Goal: Task Accomplishment & Management: Manage account settings

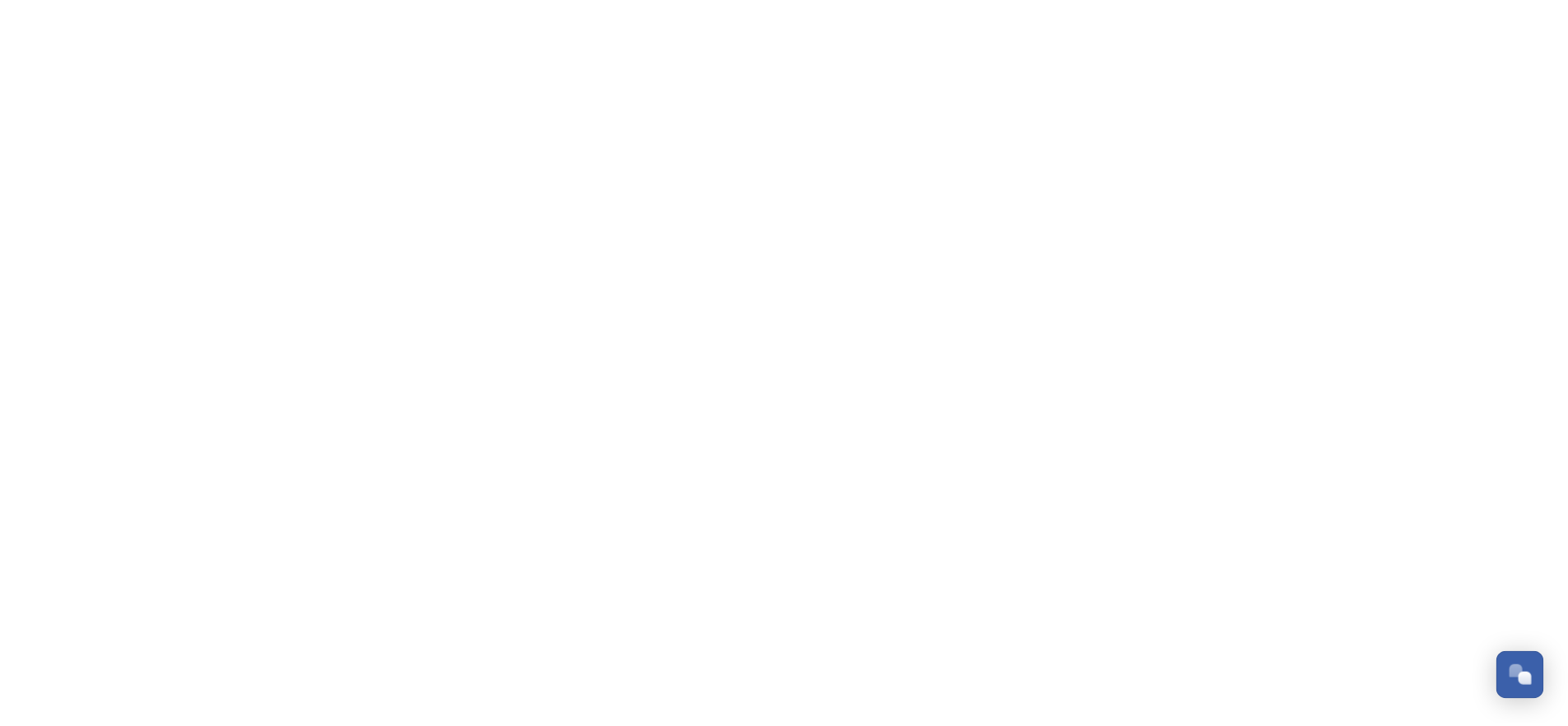
scroll to position [270, 0]
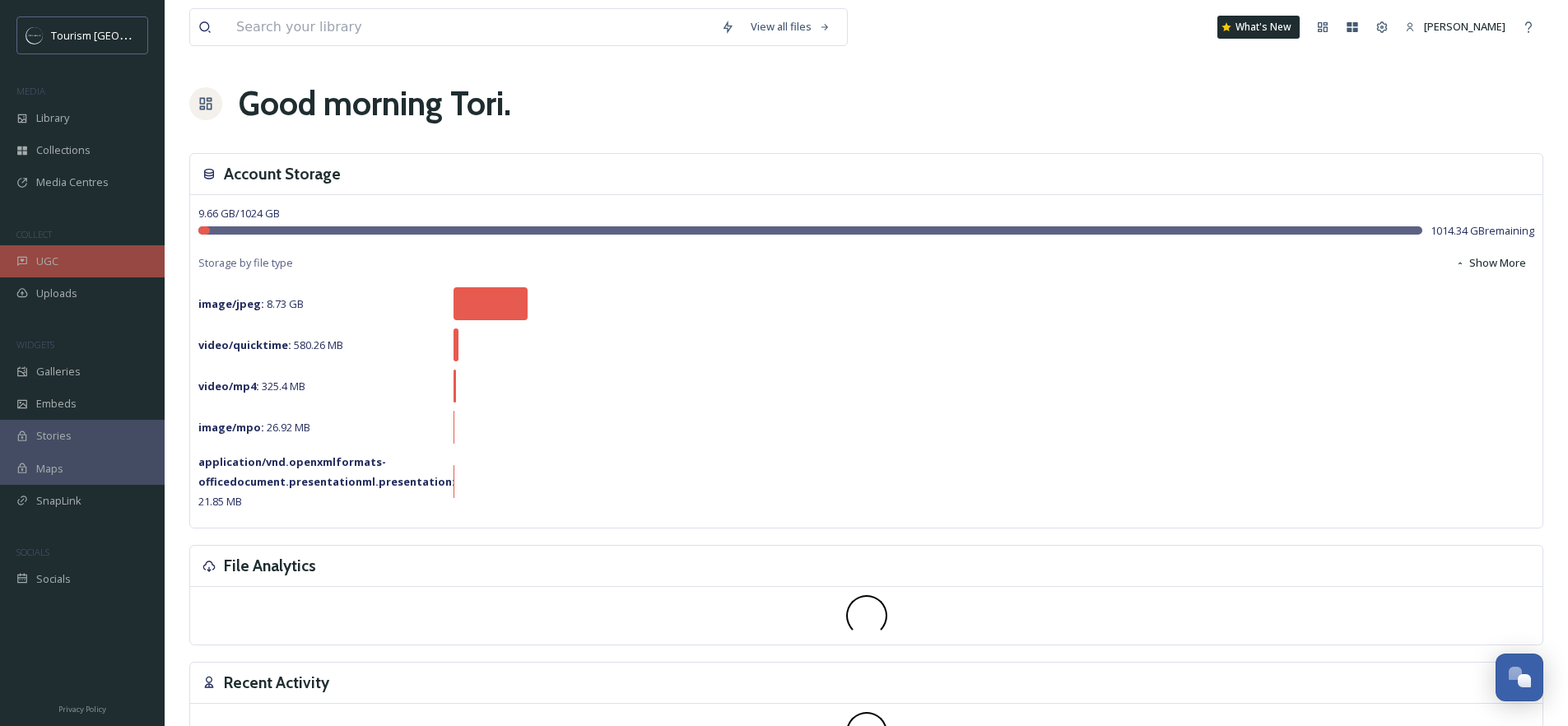
click at [113, 265] on div "UGC" at bounding box center [82, 262] width 164 height 33
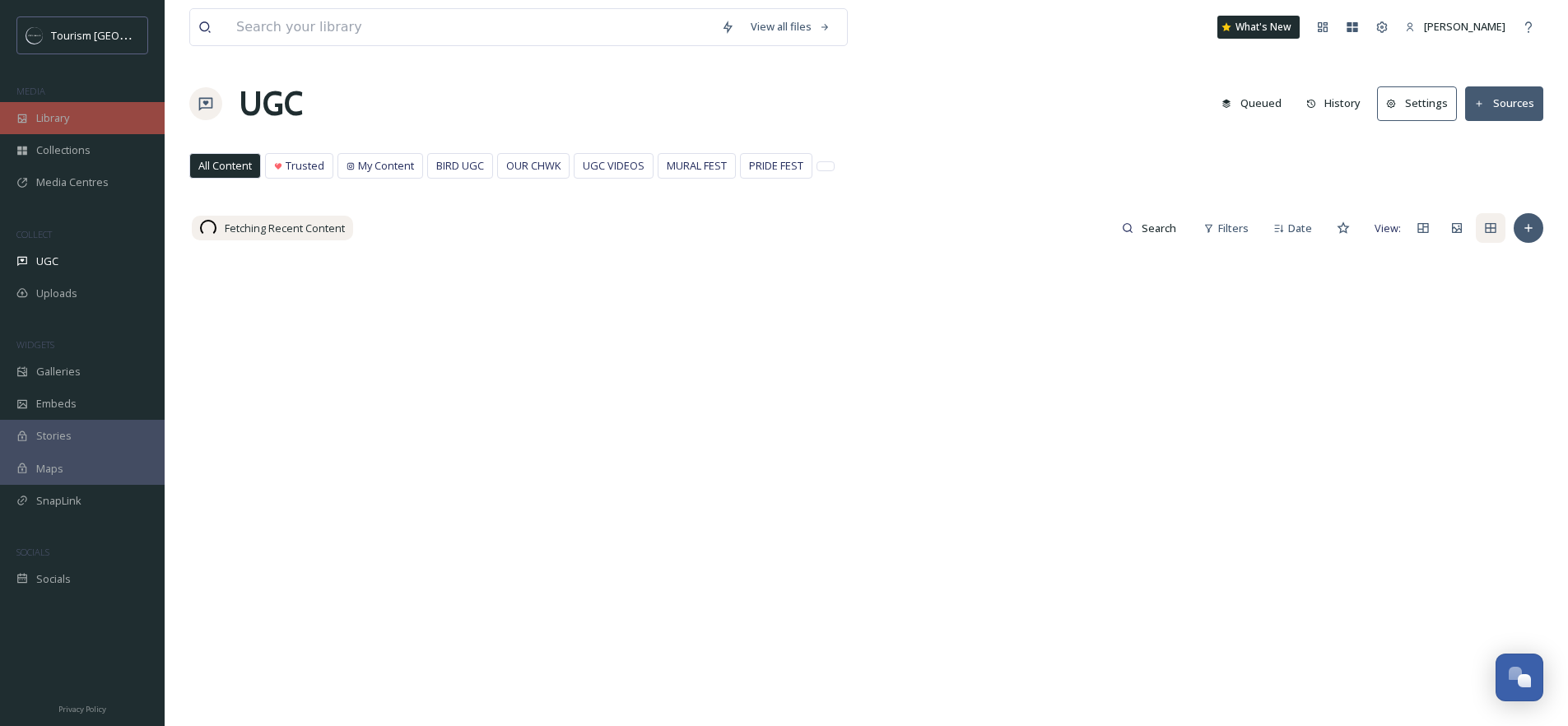
click at [102, 116] on div "Library" at bounding box center [82, 118] width 164 height 33
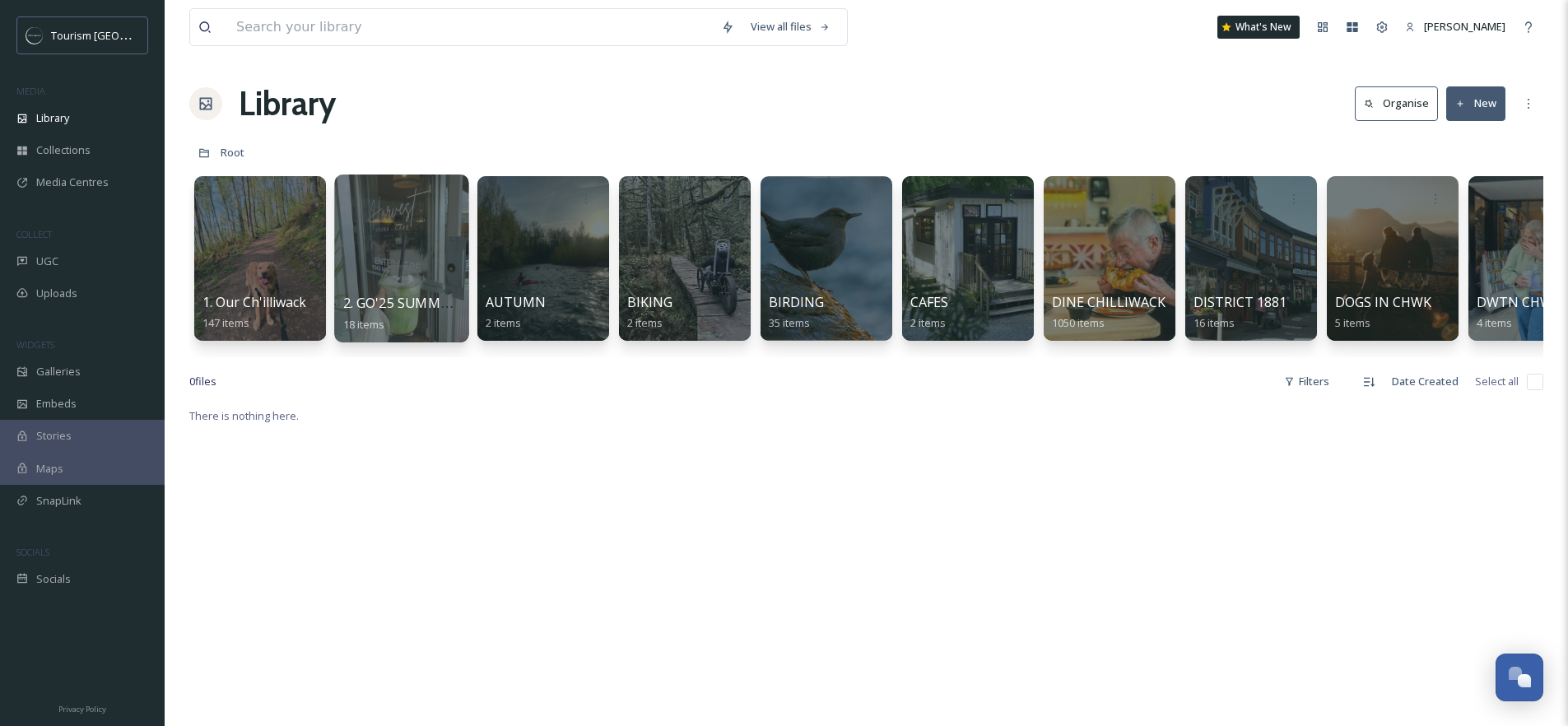
click at [382, 247] on div at bounding box center [401, 258] width 135 height 168
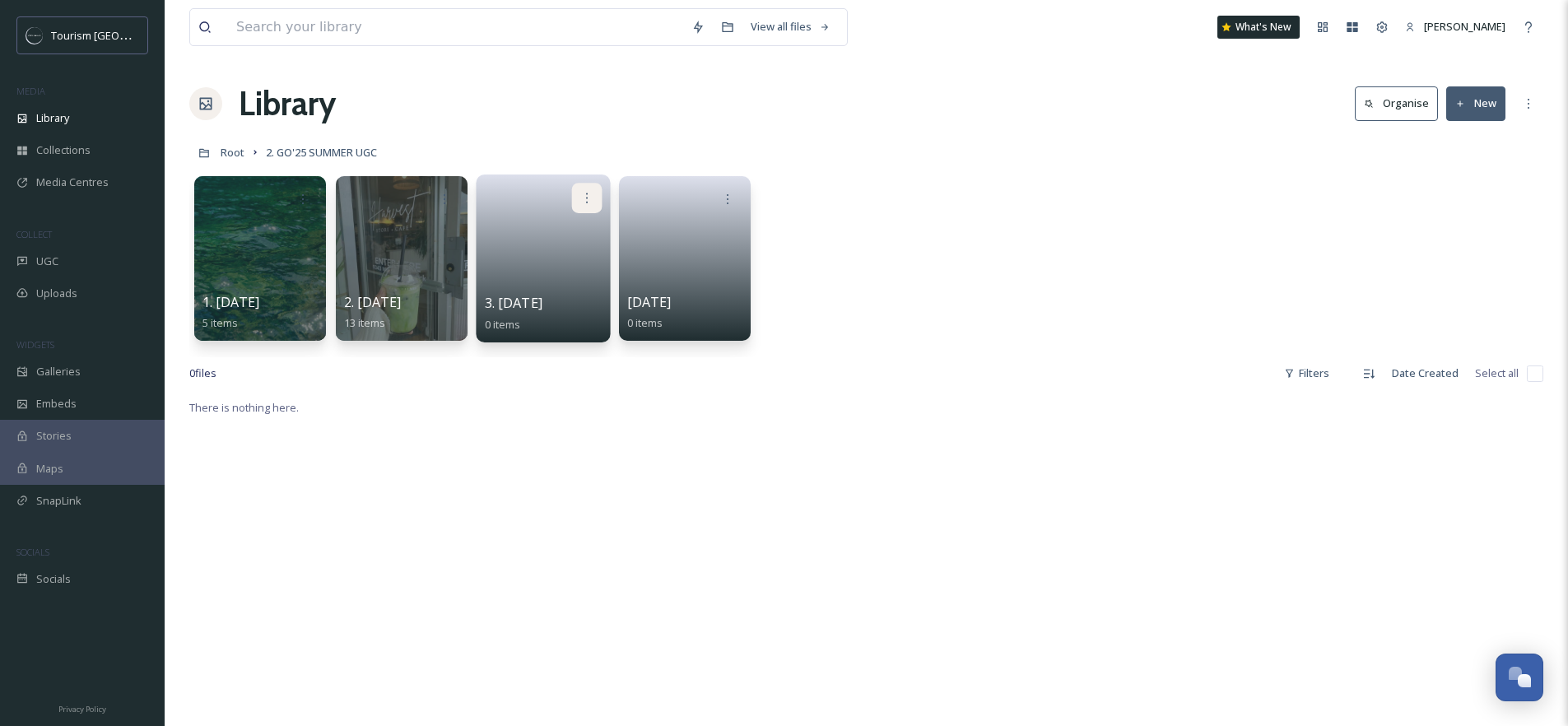
click at [586, 199] on icon at bounding box center [587, 198] width 14 height 14
click at [556, 317] on div "Delete" at bounding box center [555, 318] width 91 height 33
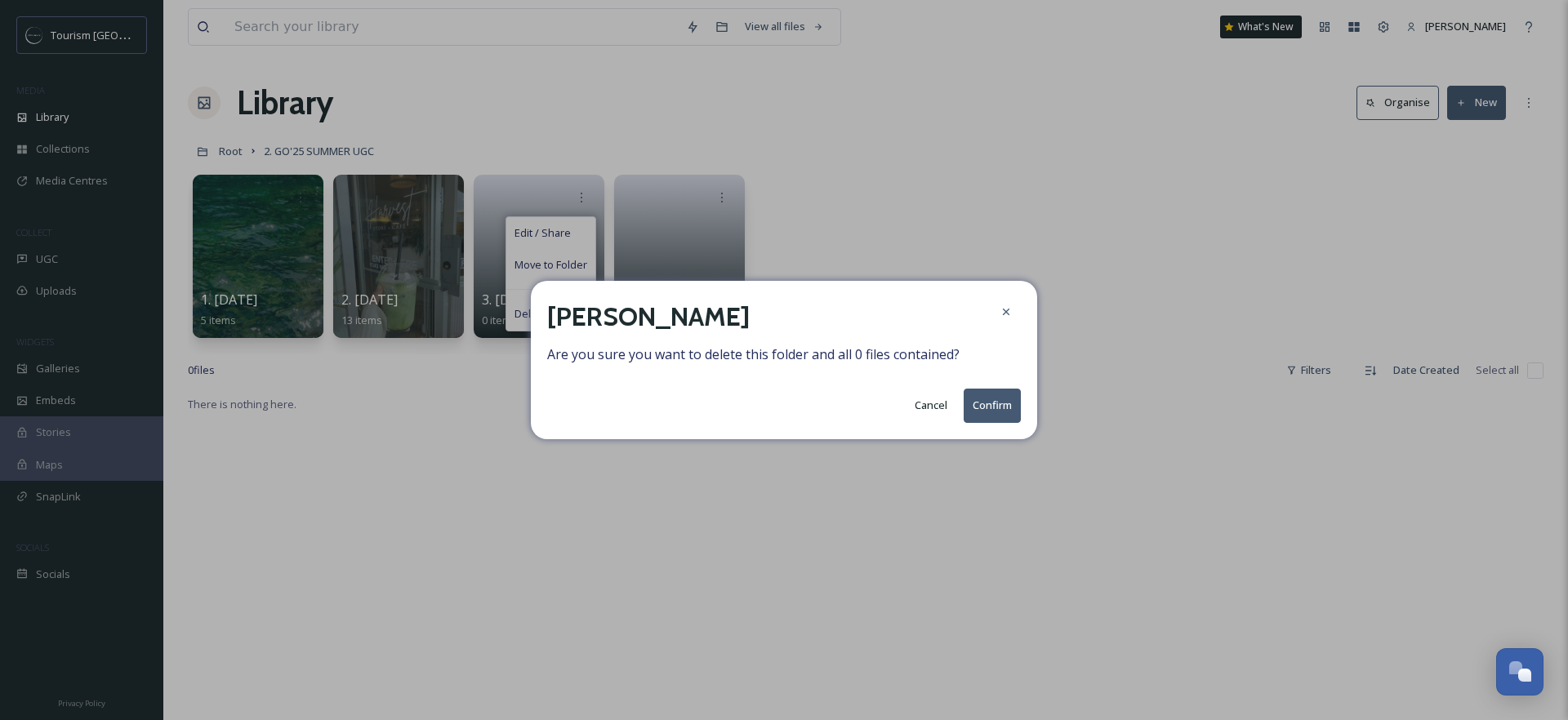
click at [998, 401] on button "Confirm" at bounding box center [992, 405] width 57 height 33
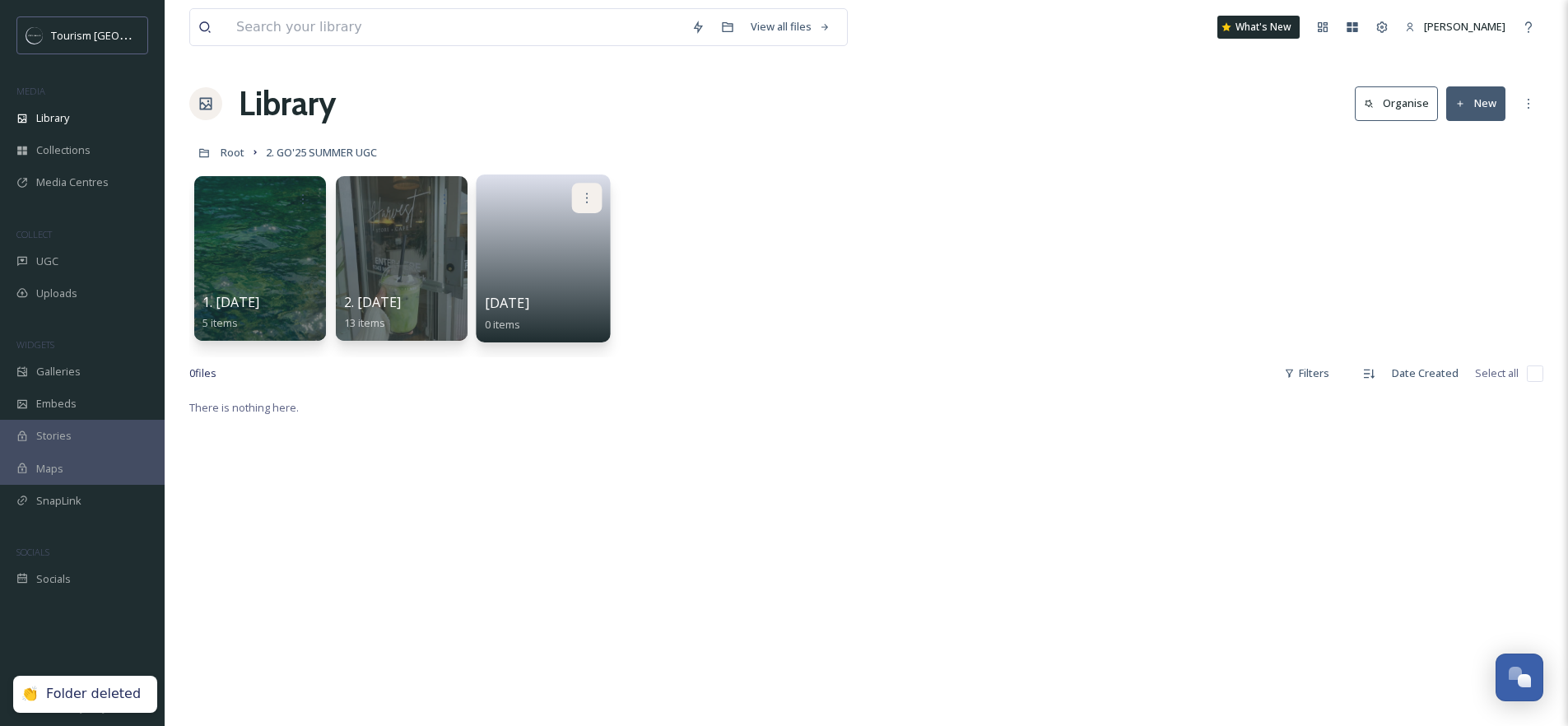
click at [581, 190] on div at bounding box center [588, 198] width 31 height 31
click at [554, 323] on div "Delete" at bounding box center [555, 318] width 91 height 33
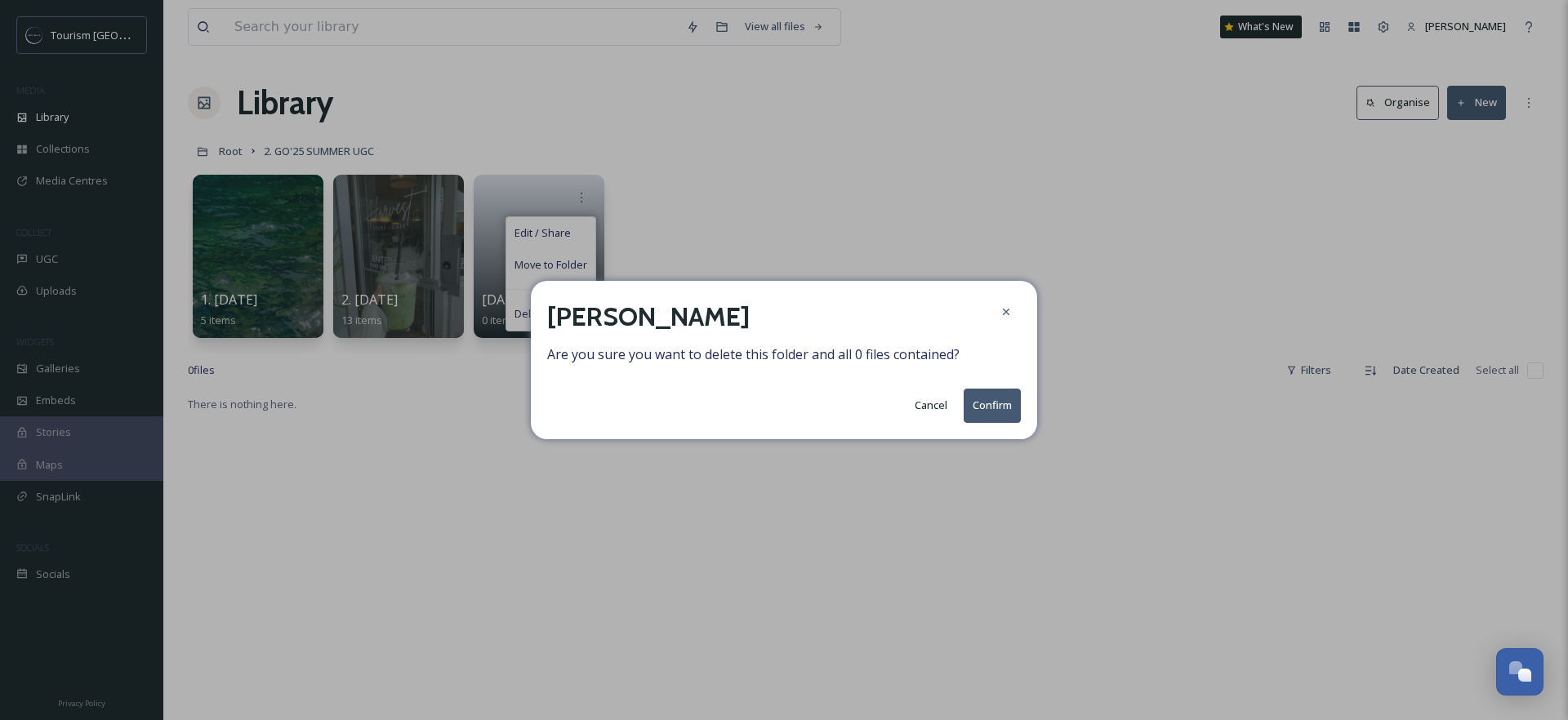
click at [1011, 404] on button "Confirm" at bounding box center [992, 405] width 57 height 33
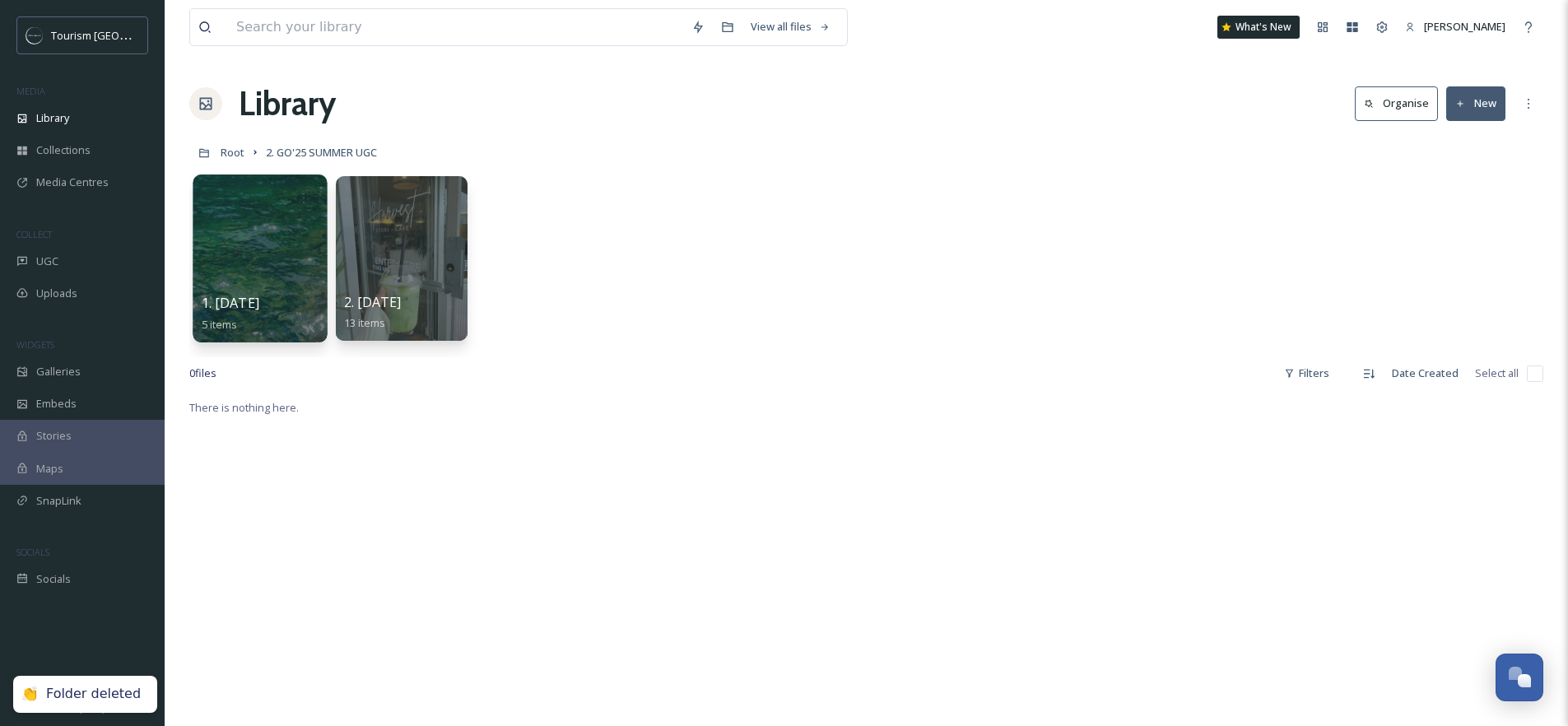
click at [278, 253] on div at bounding box center [259, 258] width 135 height 168
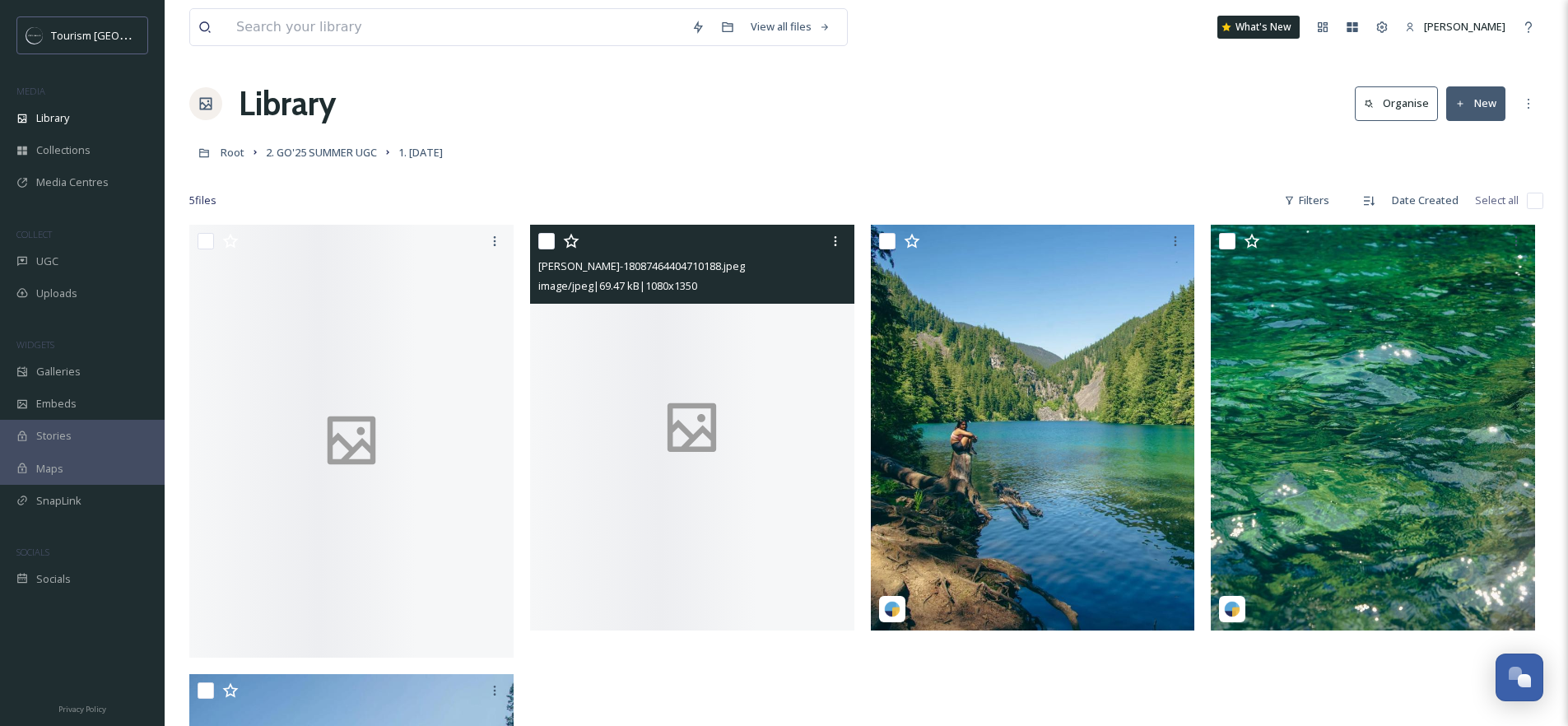
scroll to position [4, 0]
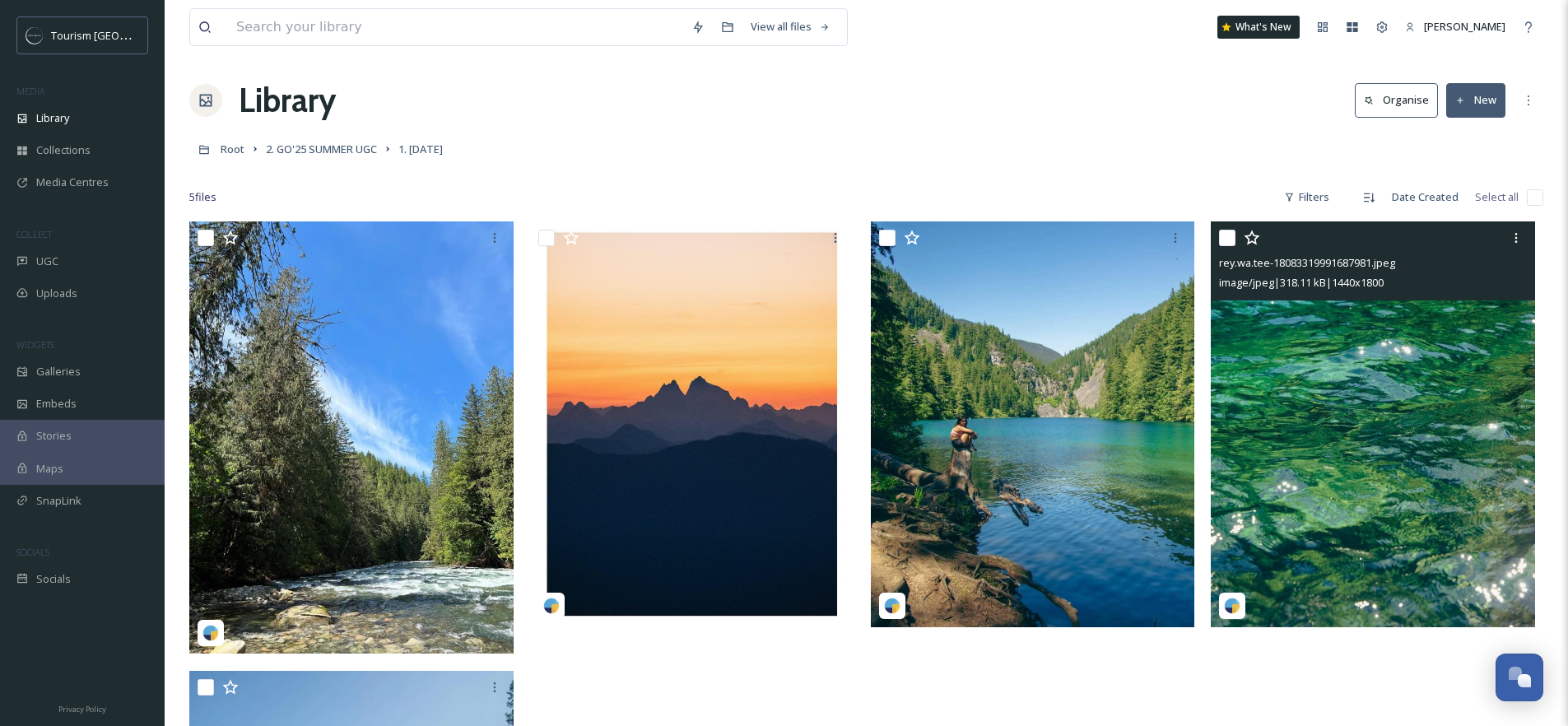
click at [1229, 238] on input "checkbox" at bounding box center [1228, 237] width 16 height 16
checkbox input "true"
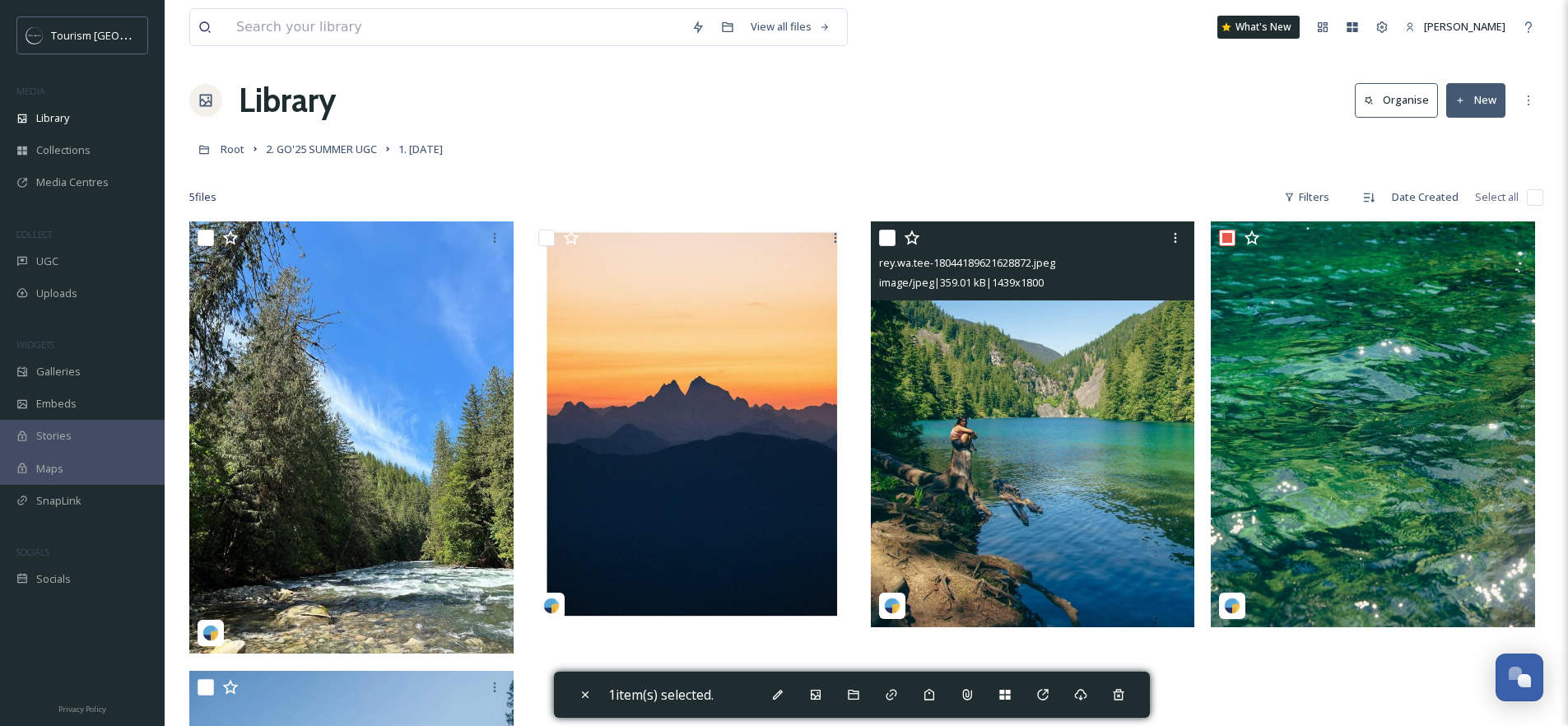
click at [890, 237] on input "checkbox" at bounding box center [887, 237] width 16 height 16
checkbox input "true"
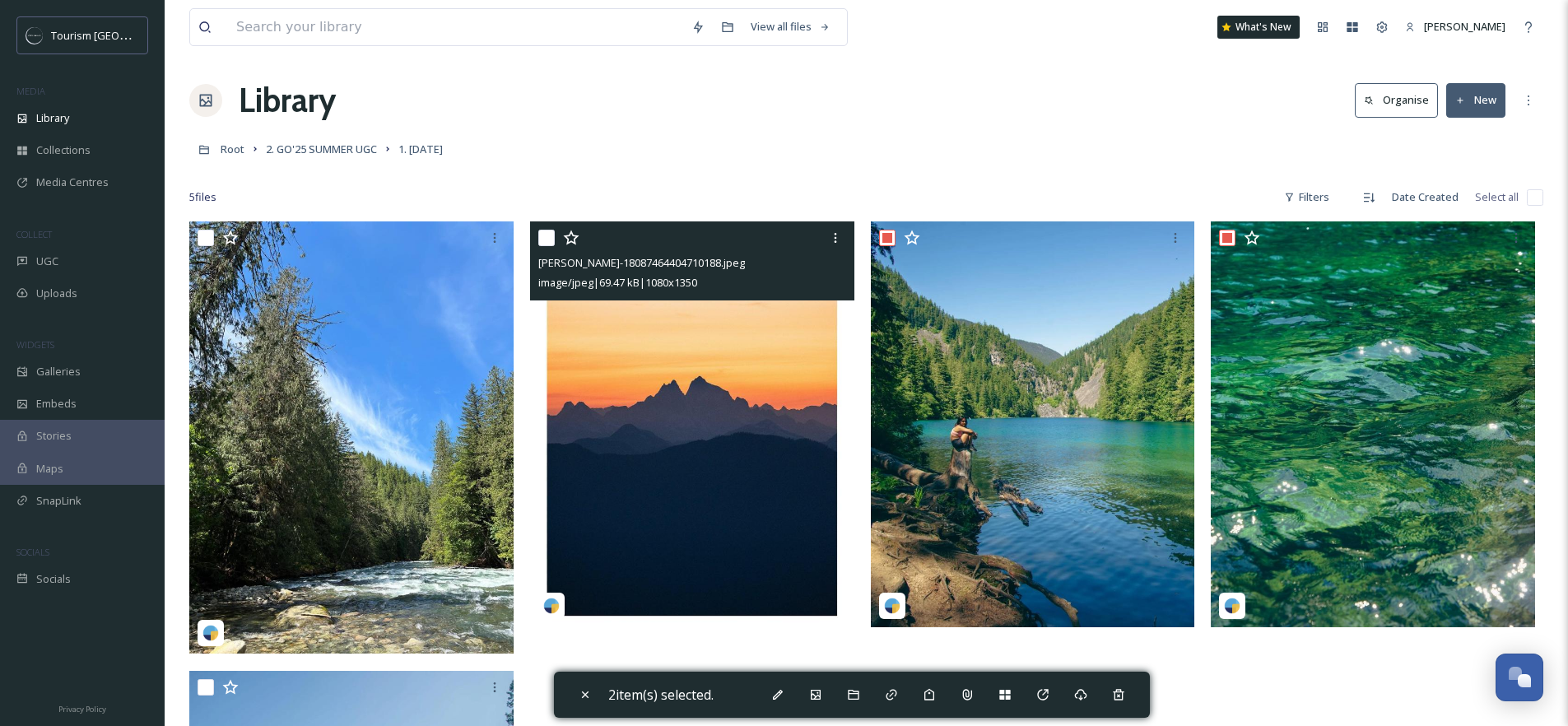
click at [550, 238] on input "checkbox" at bounding box center [546, 237] width 16 height 16
checkbox input "true"
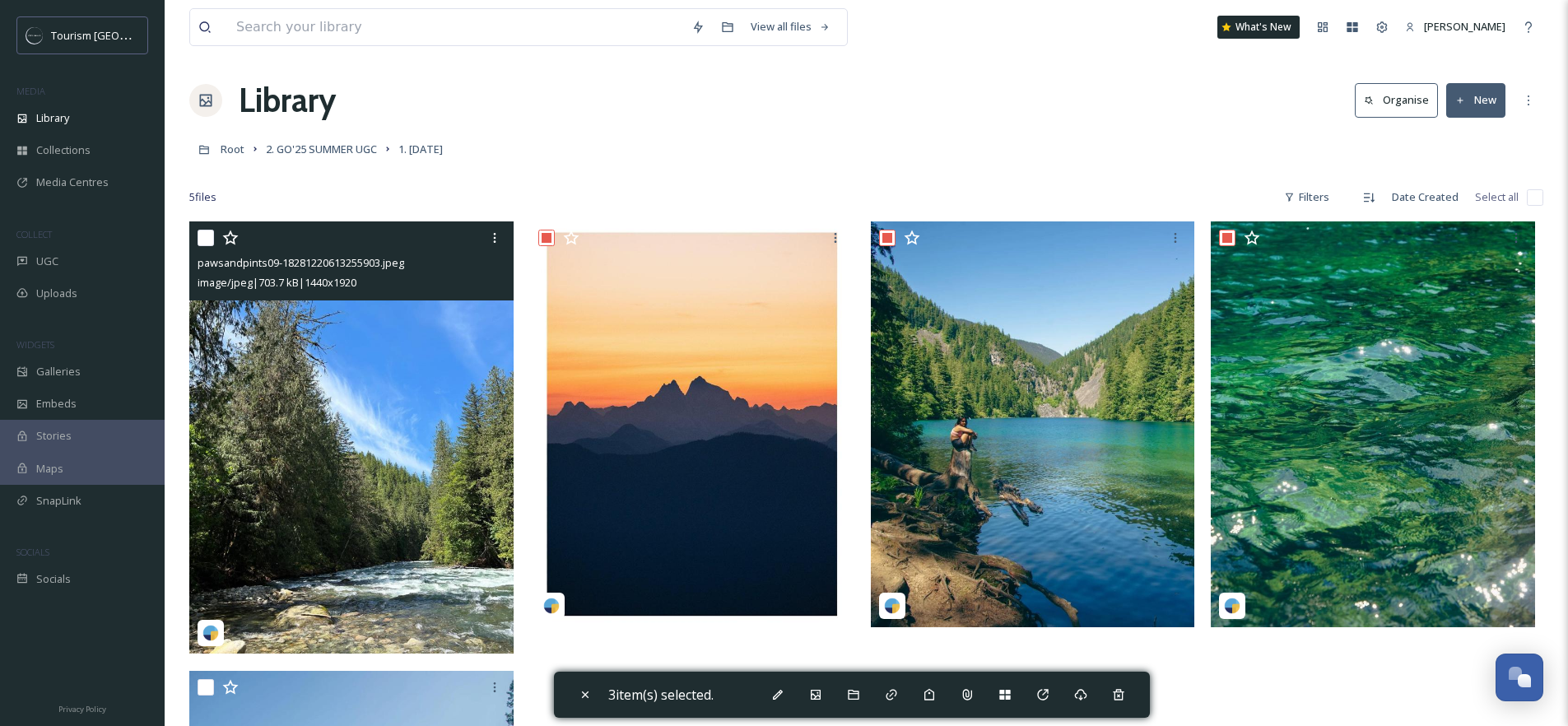
click at [205, 235] on input "checkbox" at bounding box center [206, 237] width 16 height 16
checkbox input "true"
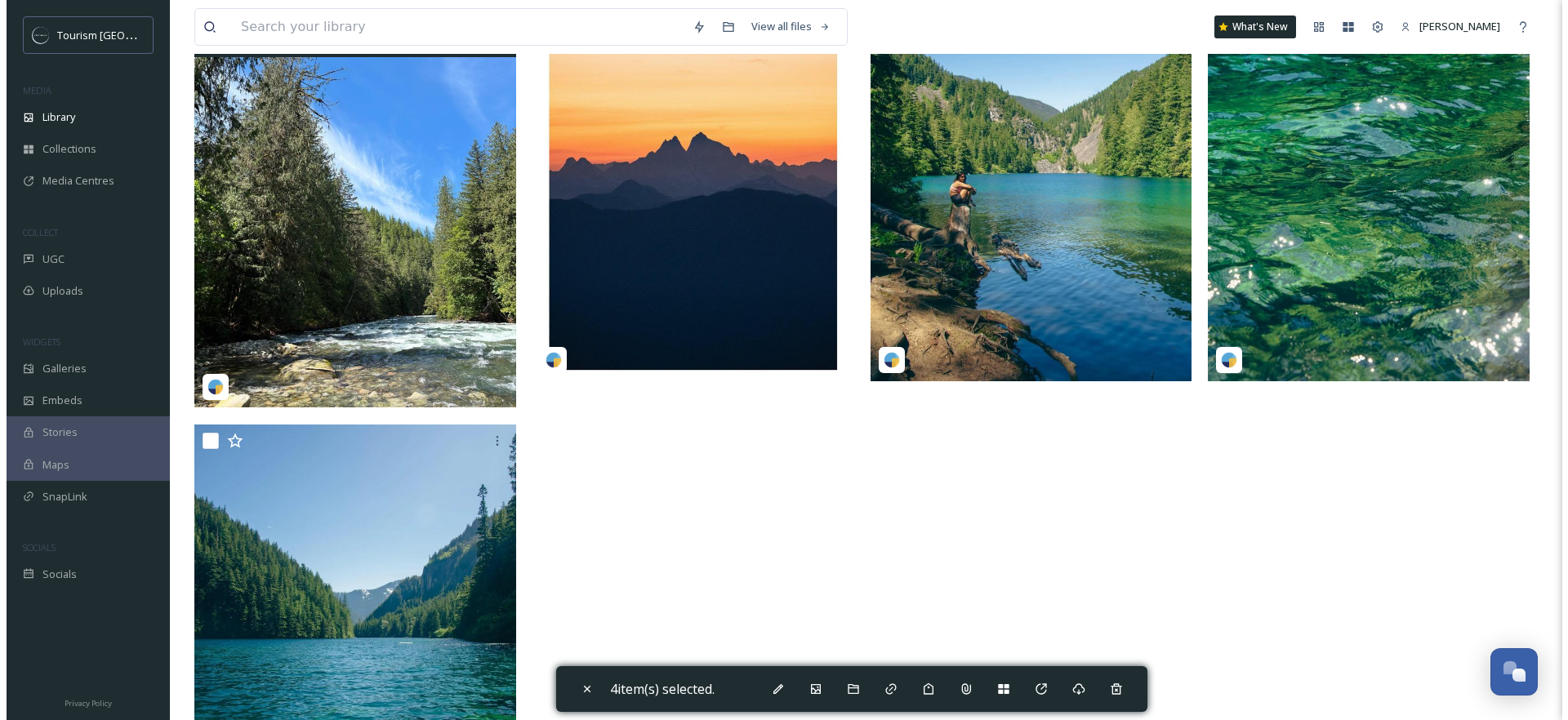
scroll to position [264, 0]
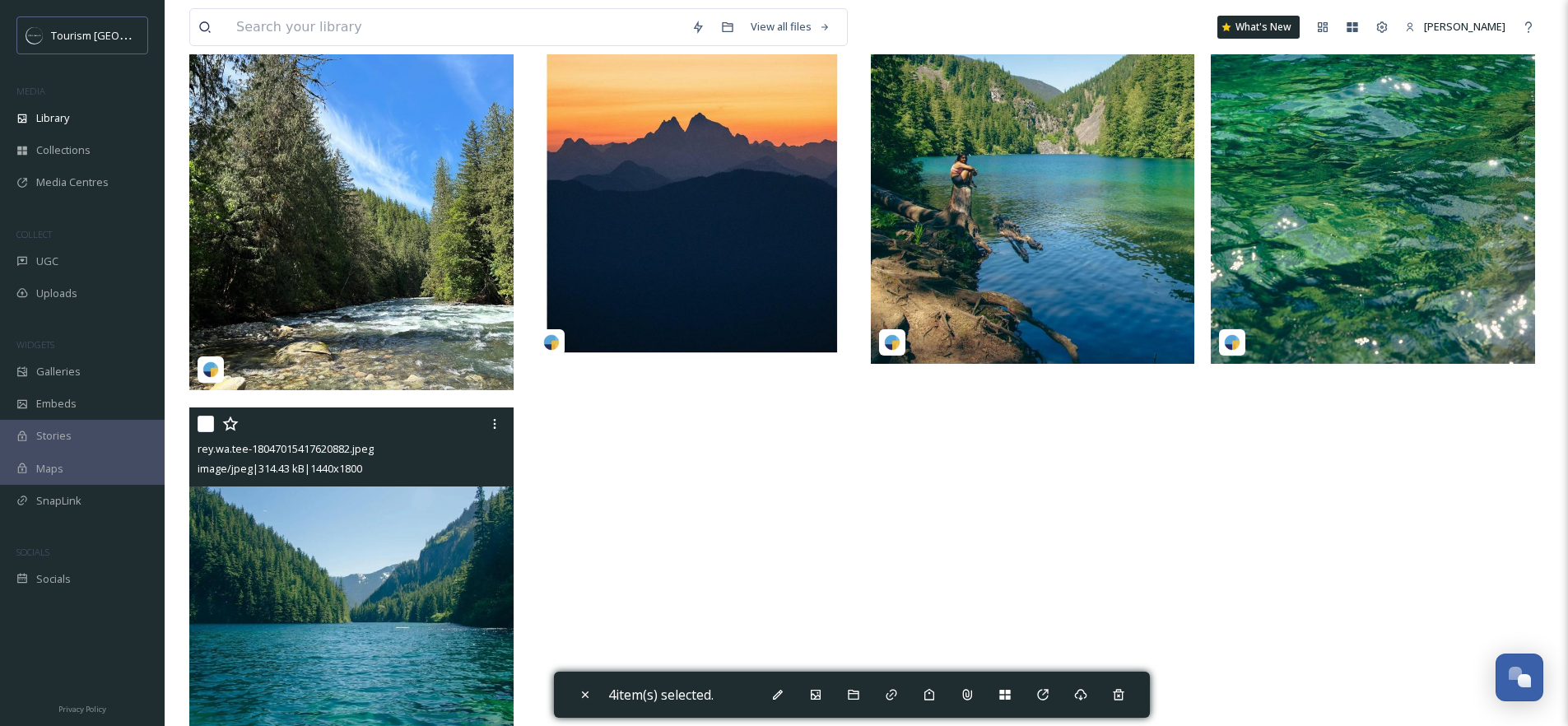
click at [205, 422] on input "checkbox" at bounding box center [206, 424] width 16 height 16
checkbox input "true"
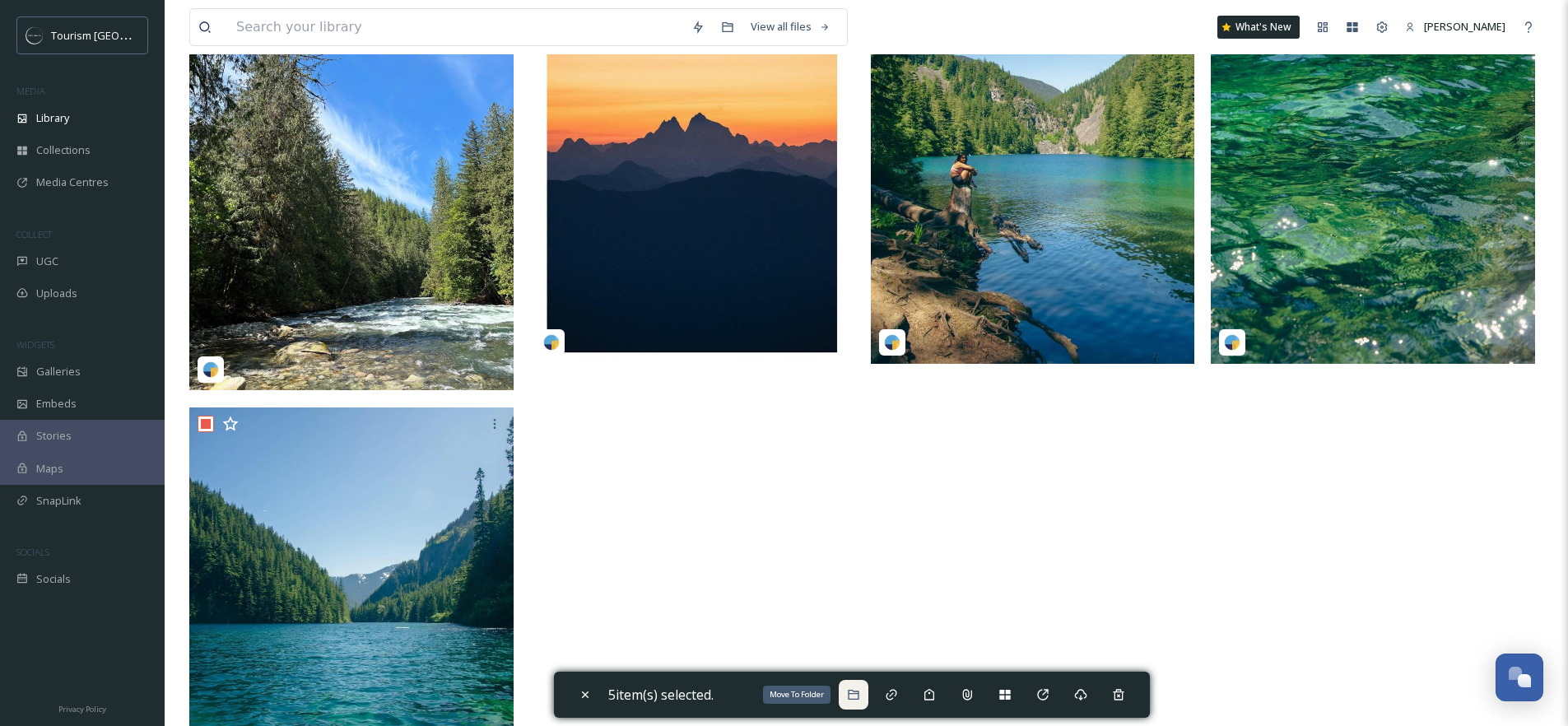
click at [858, 693] on icon at bounding box center [853, 694] width 14 height 14
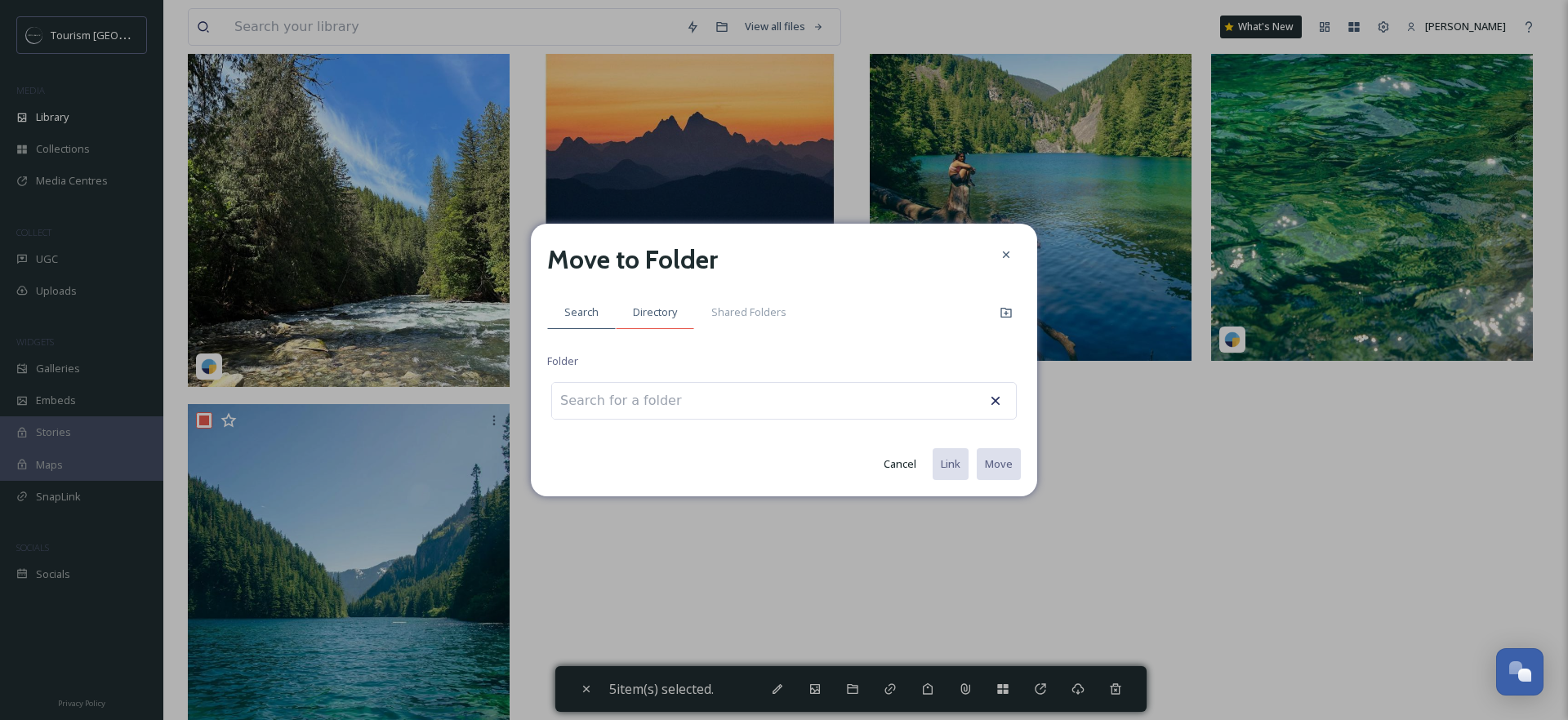
click at [650, 308] on span "Directory" at bounding box center [655, 312] width 44 height 15
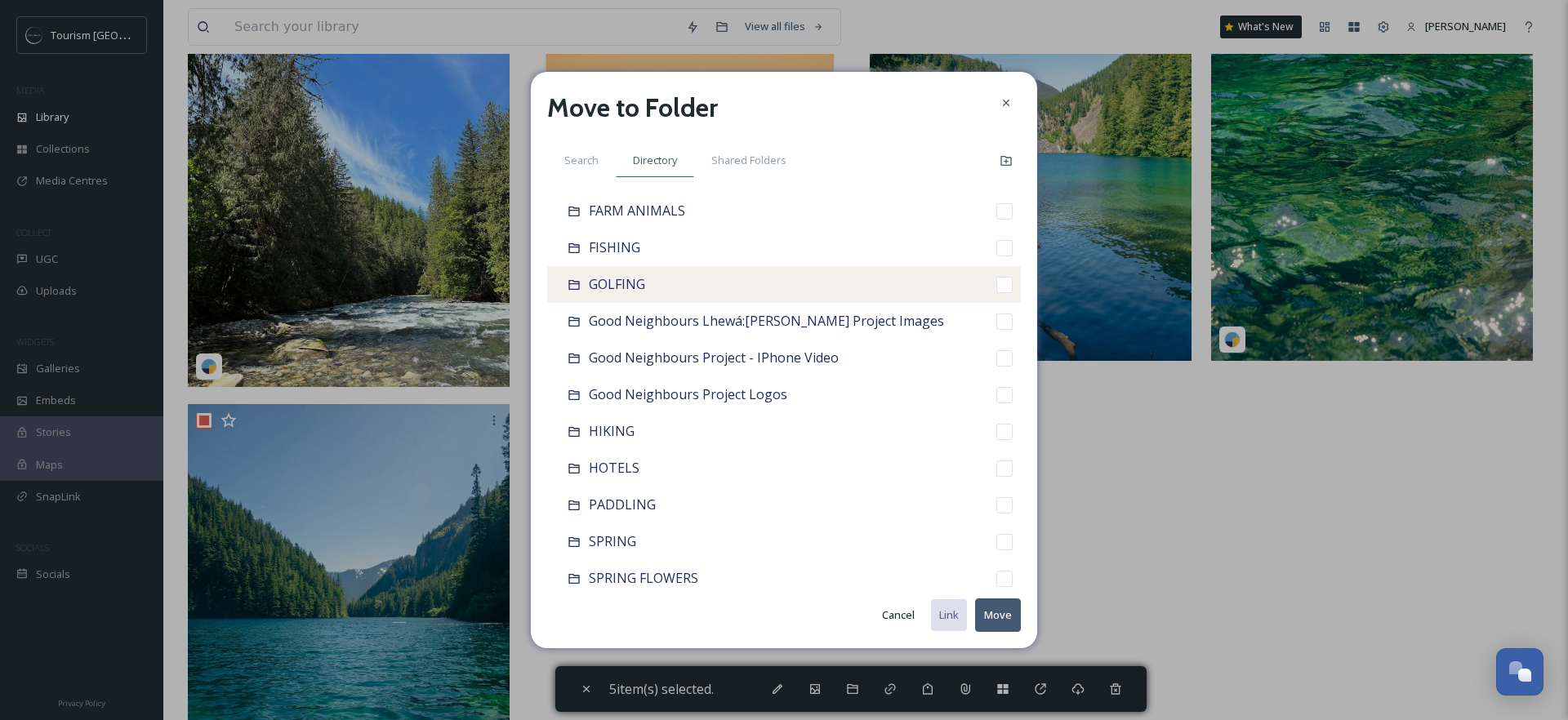
scroll to position [636, 0]
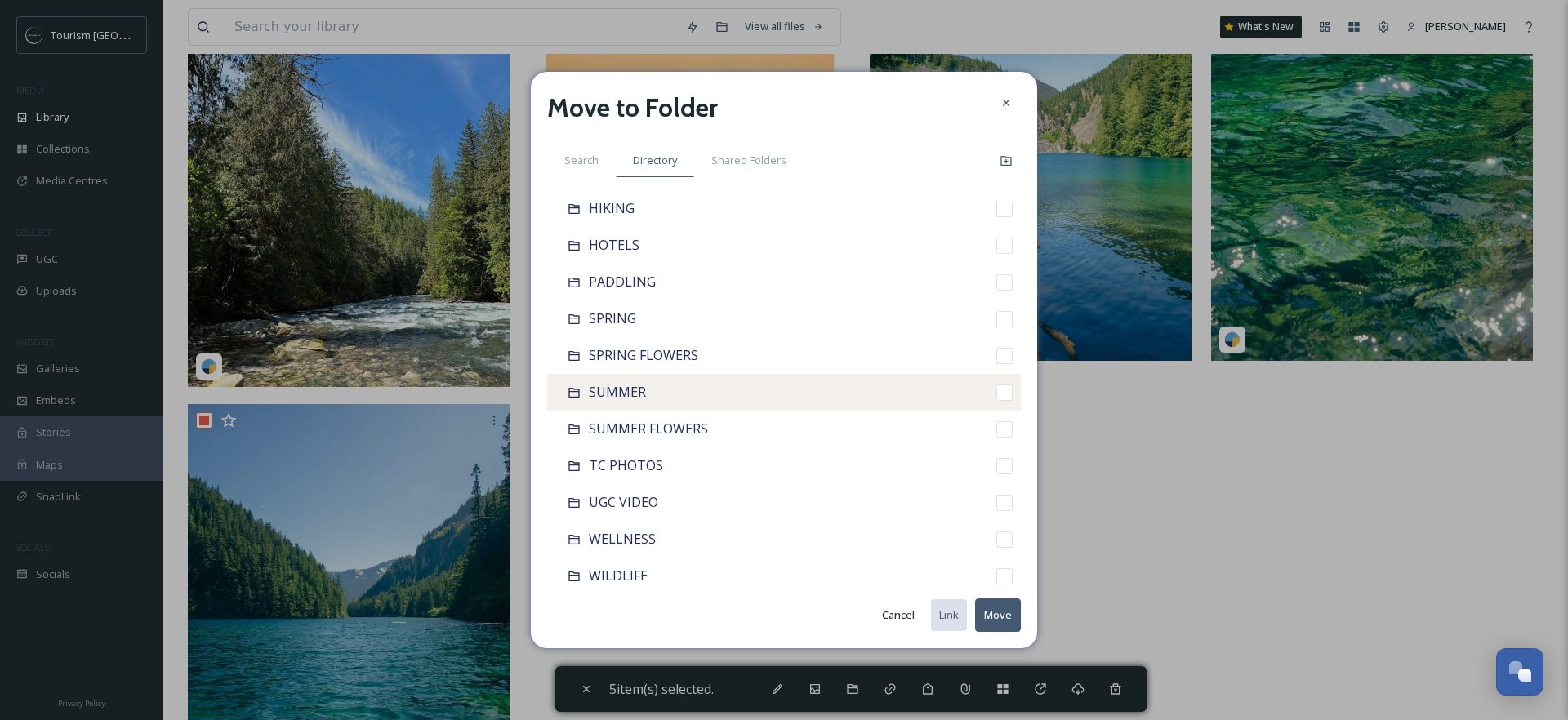
click at [997, 394] on input "checkbox" at bounding box center [1005, 393] width 16 height 16
checkbox input "true"
checkbox input "false"
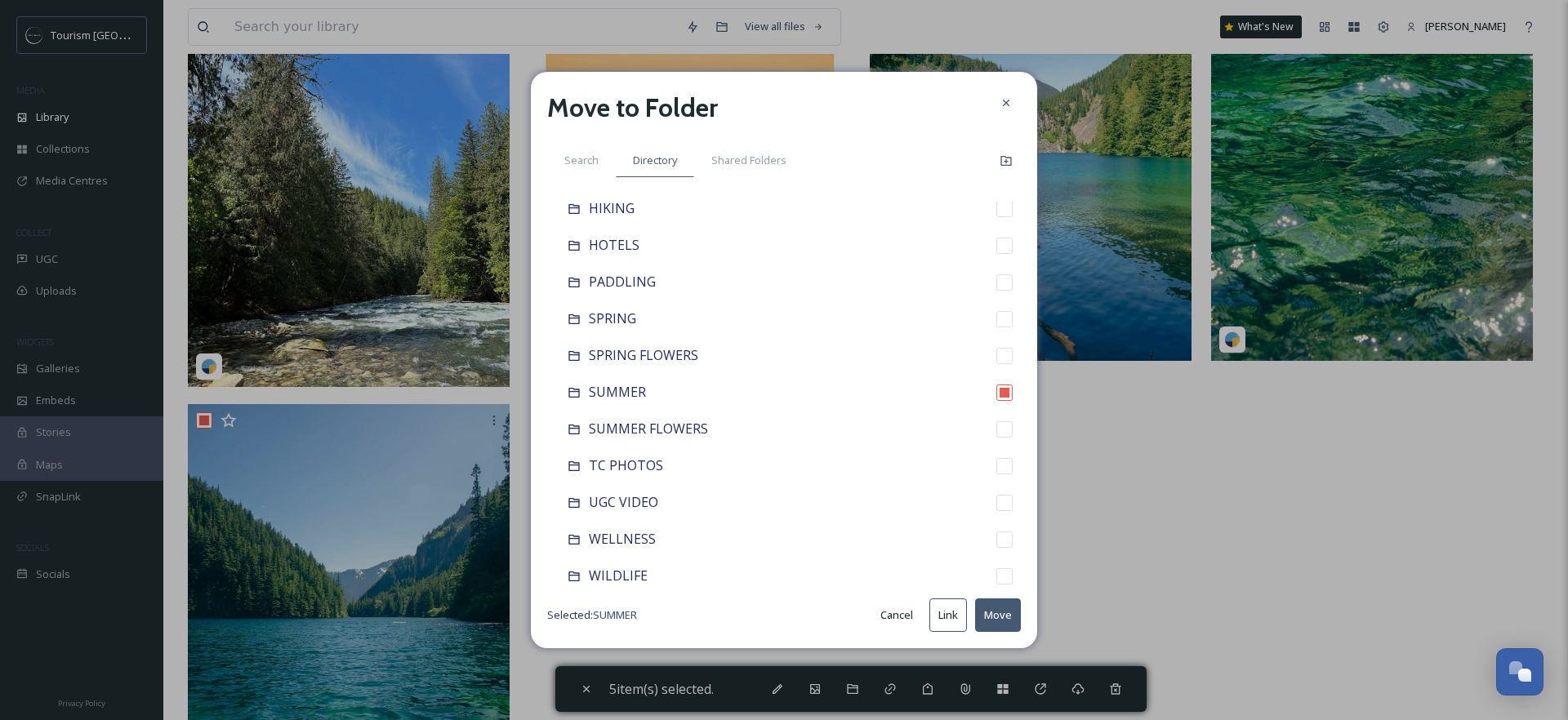
click at [1012, 618] on button "Move" at bounding box center [998, 615] width 46 height 33
checkbox input "false"
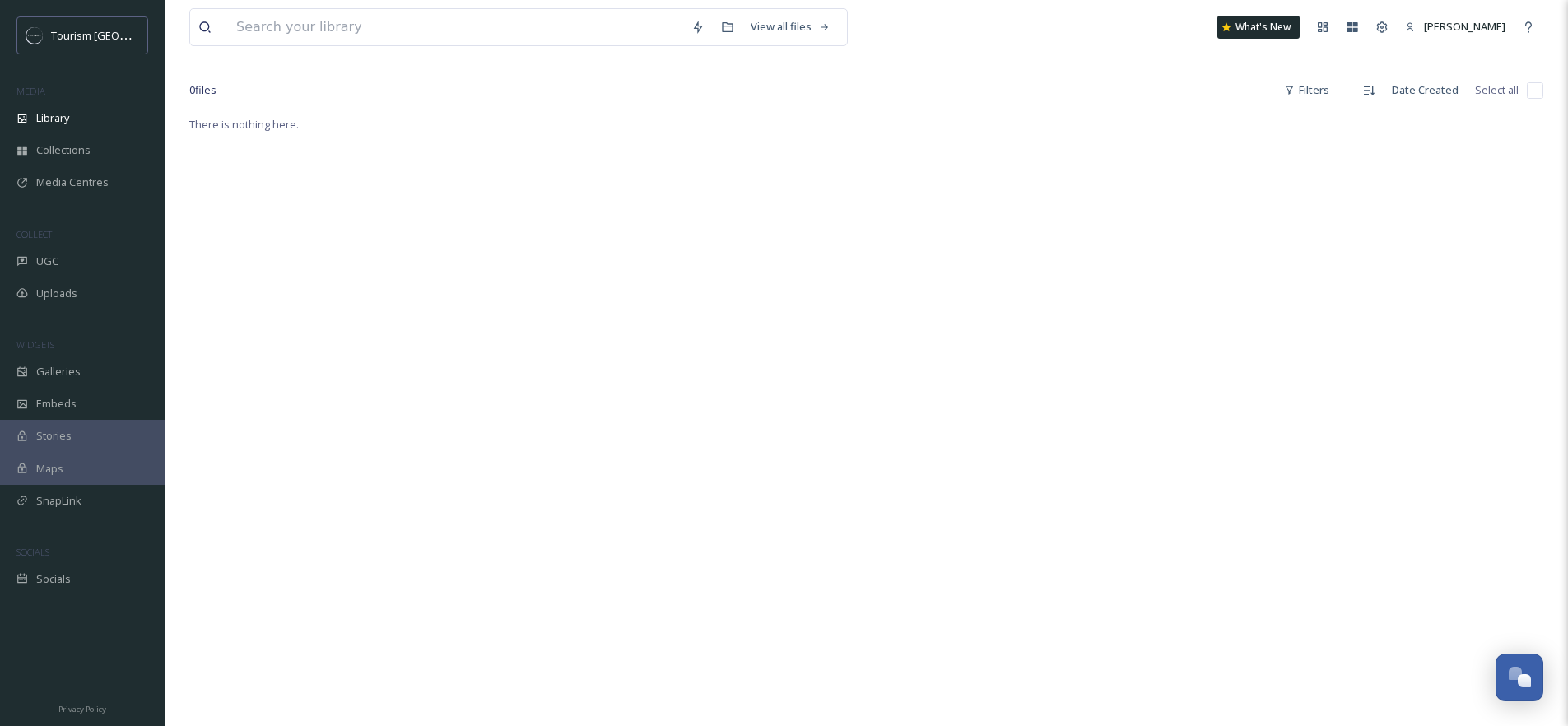
scroll to position [0, 0]
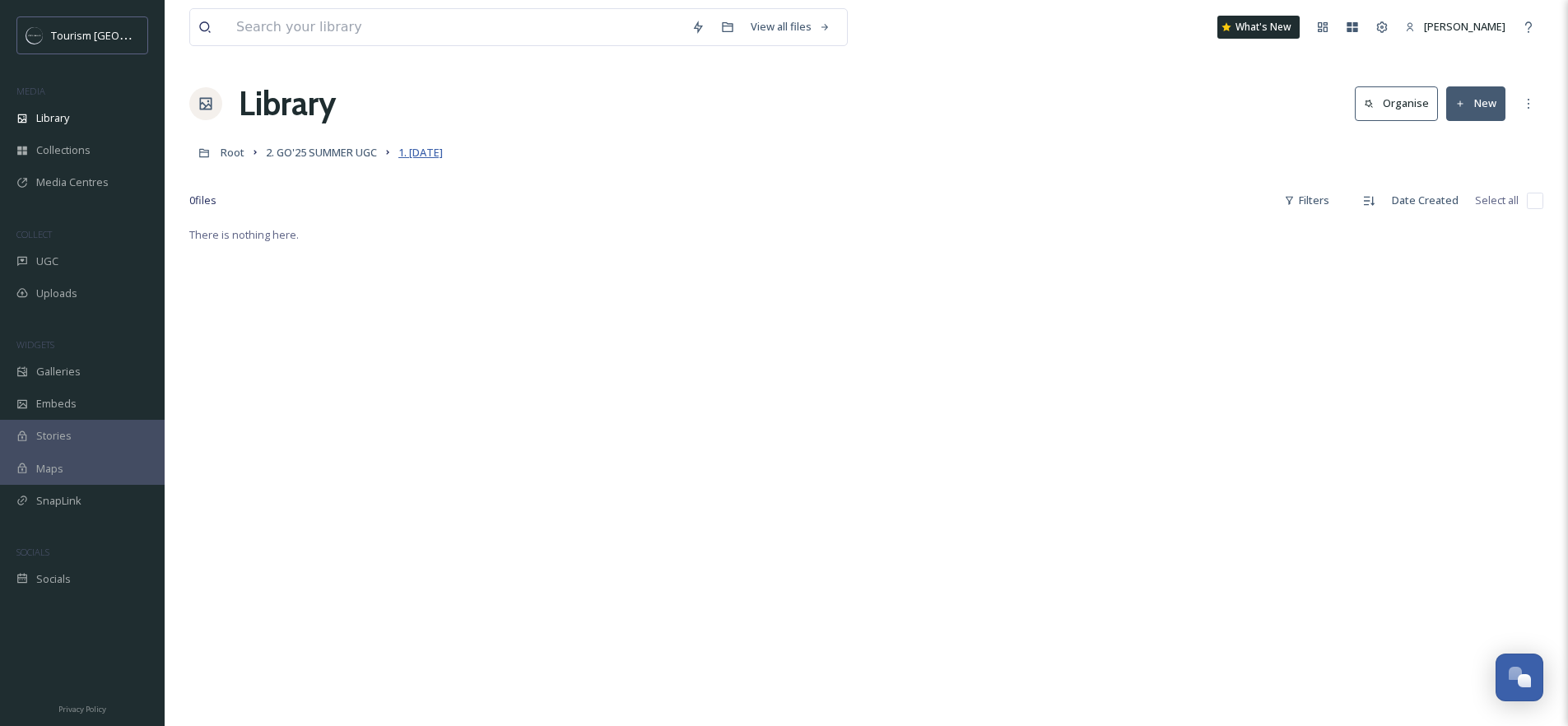
click at [443, 154] on span "1. JULY 18, 2025" at bounding box center [420, 153] width 44 height 14
click at [359, 151] on span "2. GO'25 SUMMER UGC" at bounding box center [321, 153] width 111 height 14
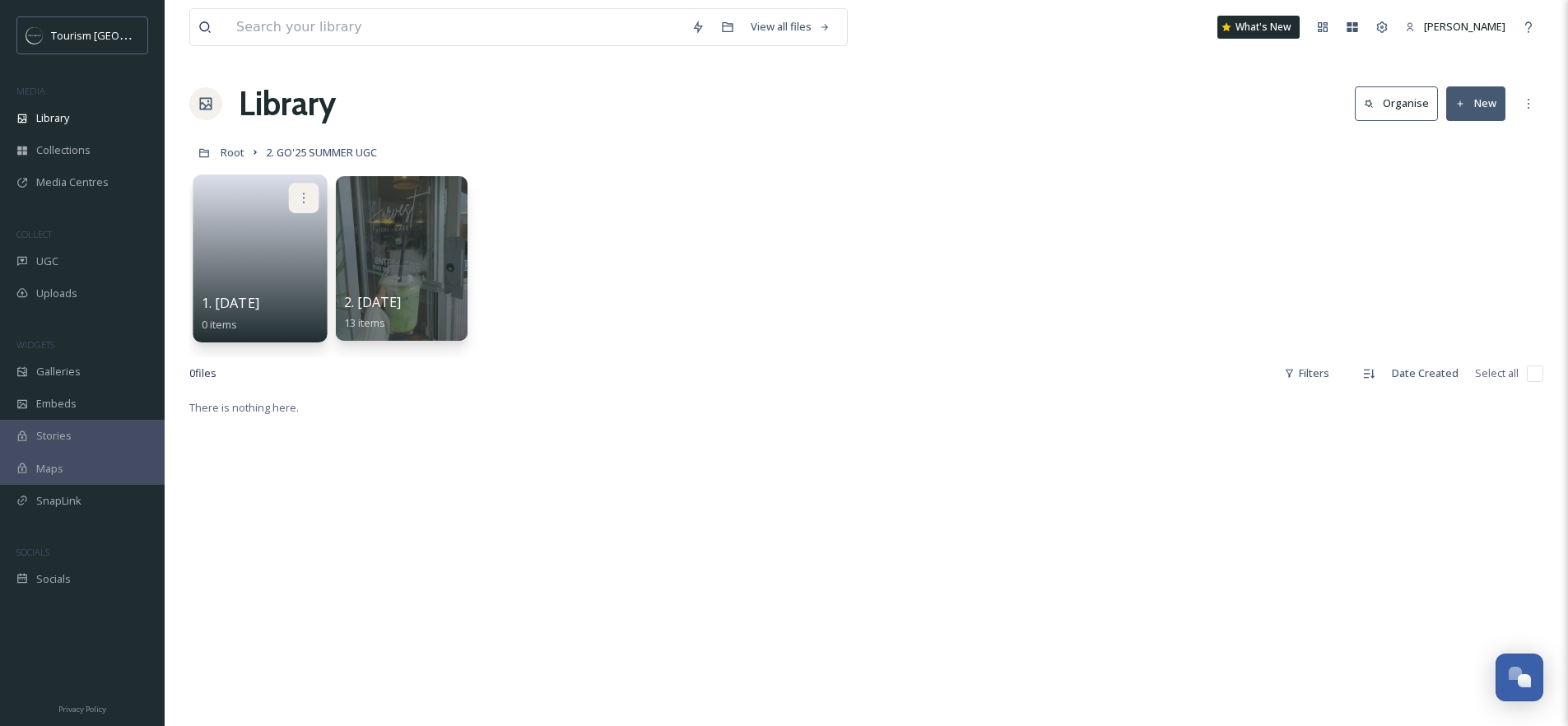
click at [297, 200] on icon at bounding box center [303, 198] width 14 height 14
click at [288, 312] on div "Delete" at bounding box center [272, 318] width 91 height 33
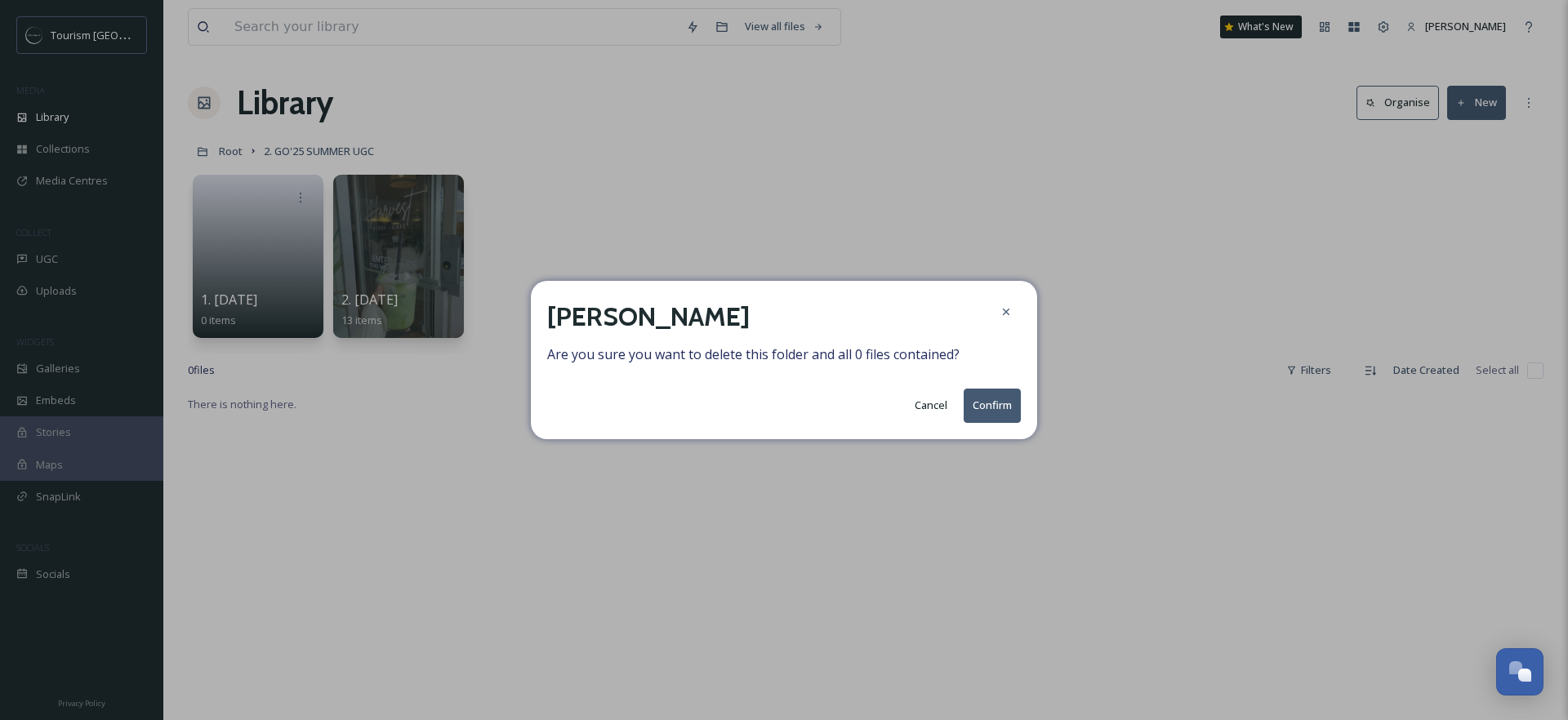
click at [990, 409] on button "Confirm" at bounding box center [992, 405] width 57 height 33
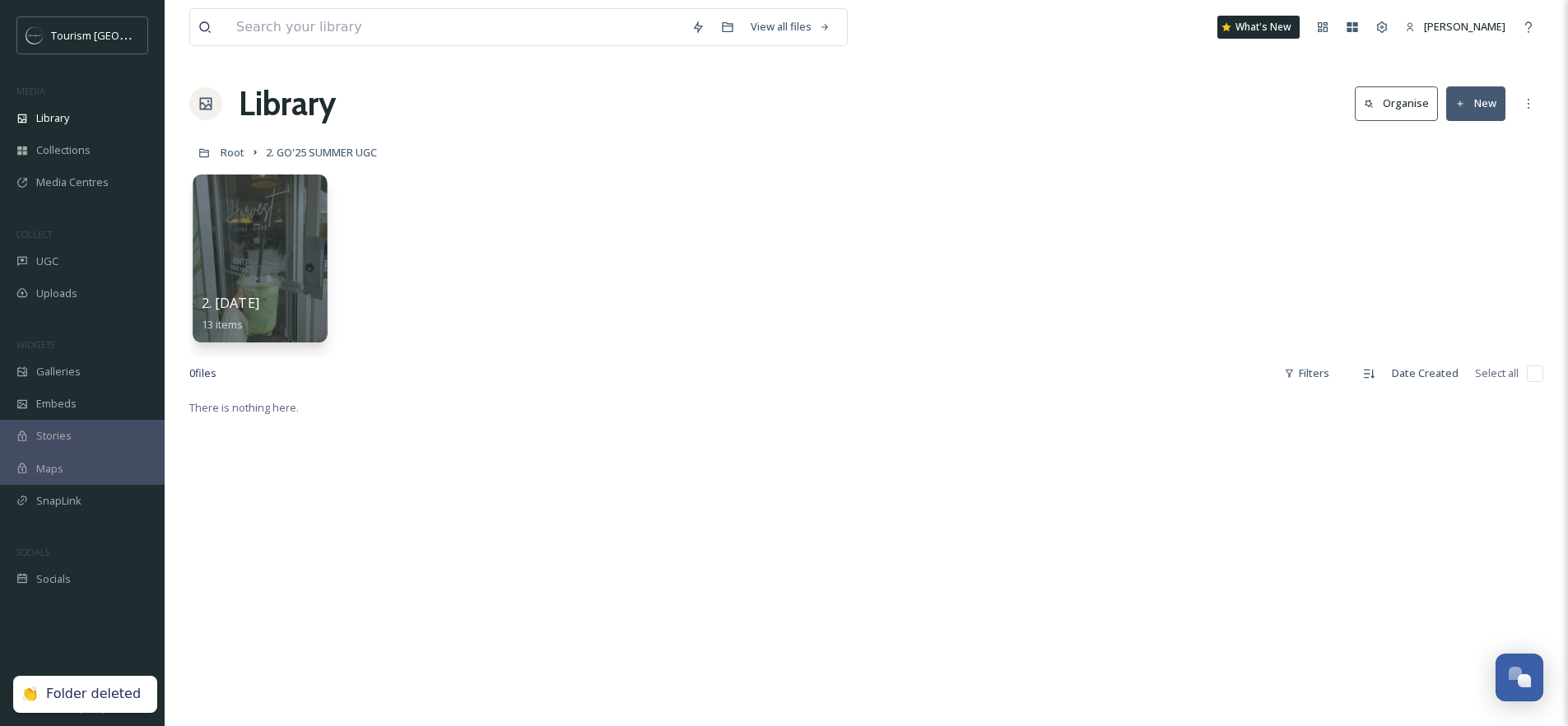
click at [257, 251] on div at bounding box center [259, 258] width 135 height 168
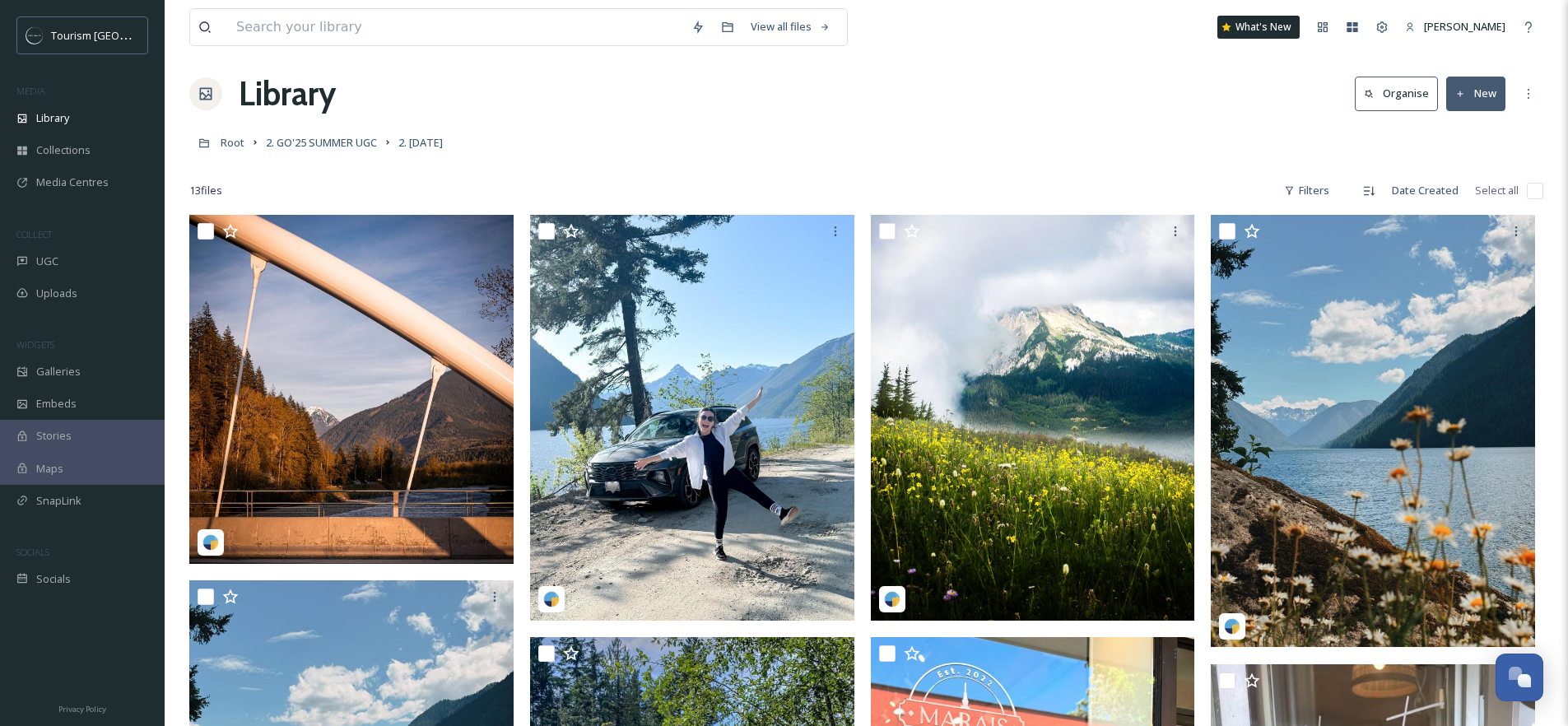
scroll to position [26, 0]
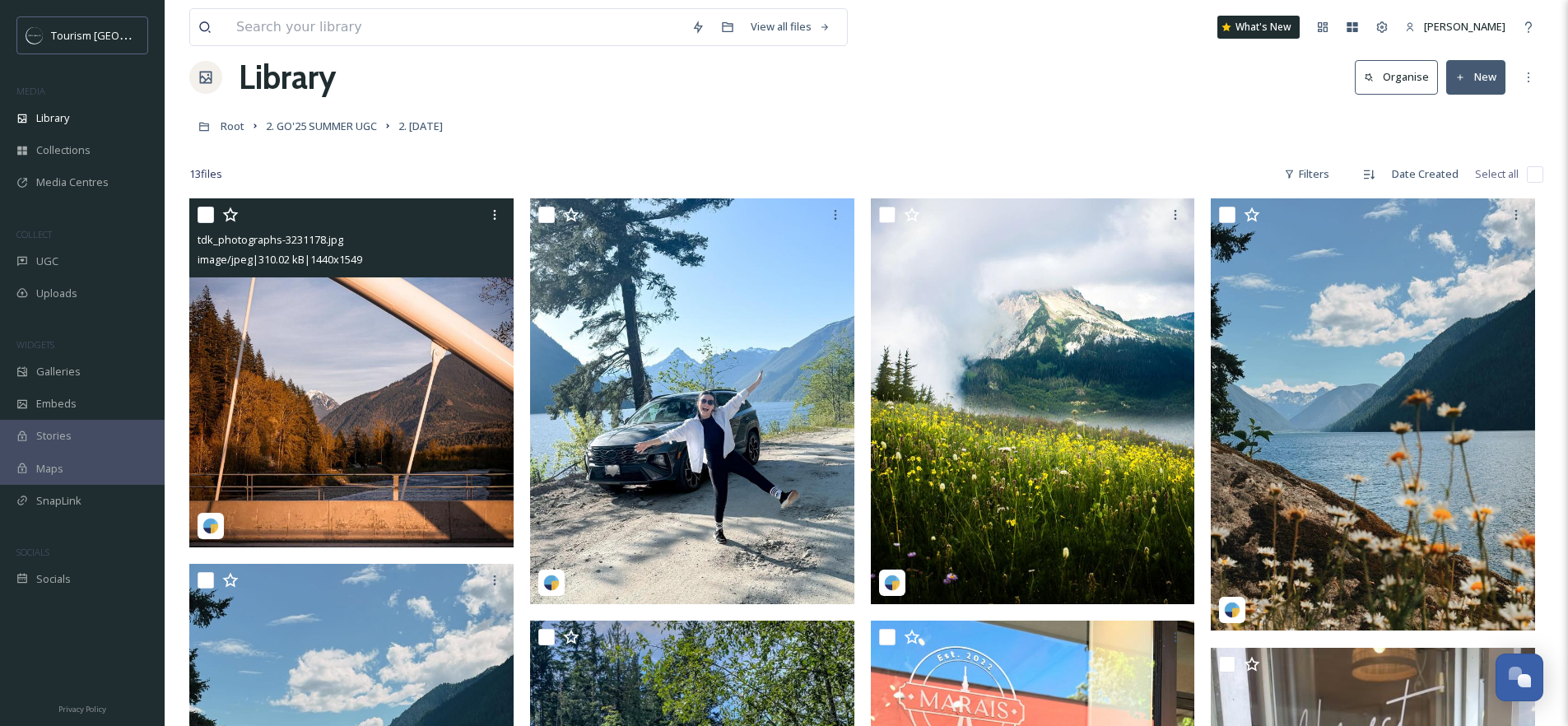
click at [203, 213] on input "checkbox" at bounding box center [206, 215] width 16 height 16
checkbox input "true"
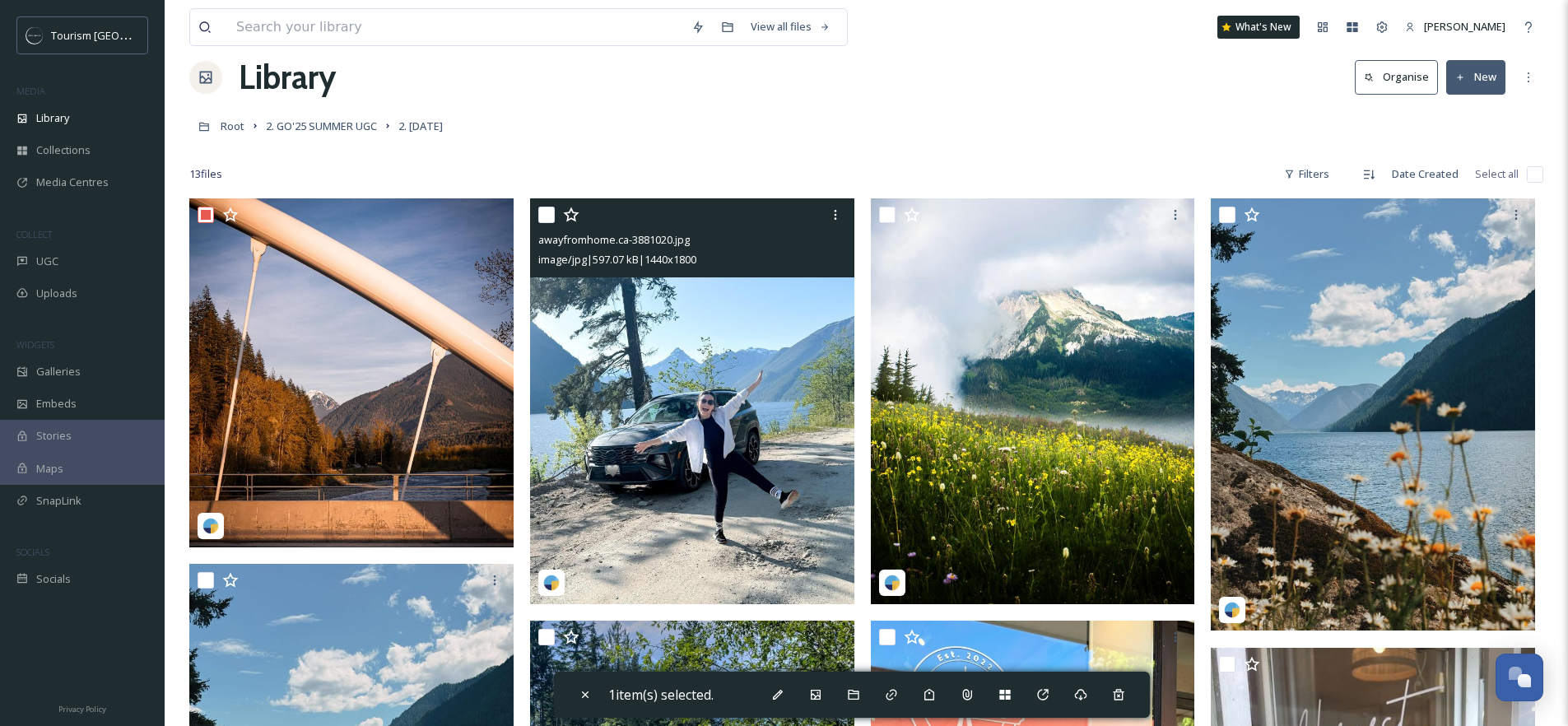
click at [545, 214] on input "checkbox" at bounding box center [546, 215] width 16 height 16
checkbox input "true"
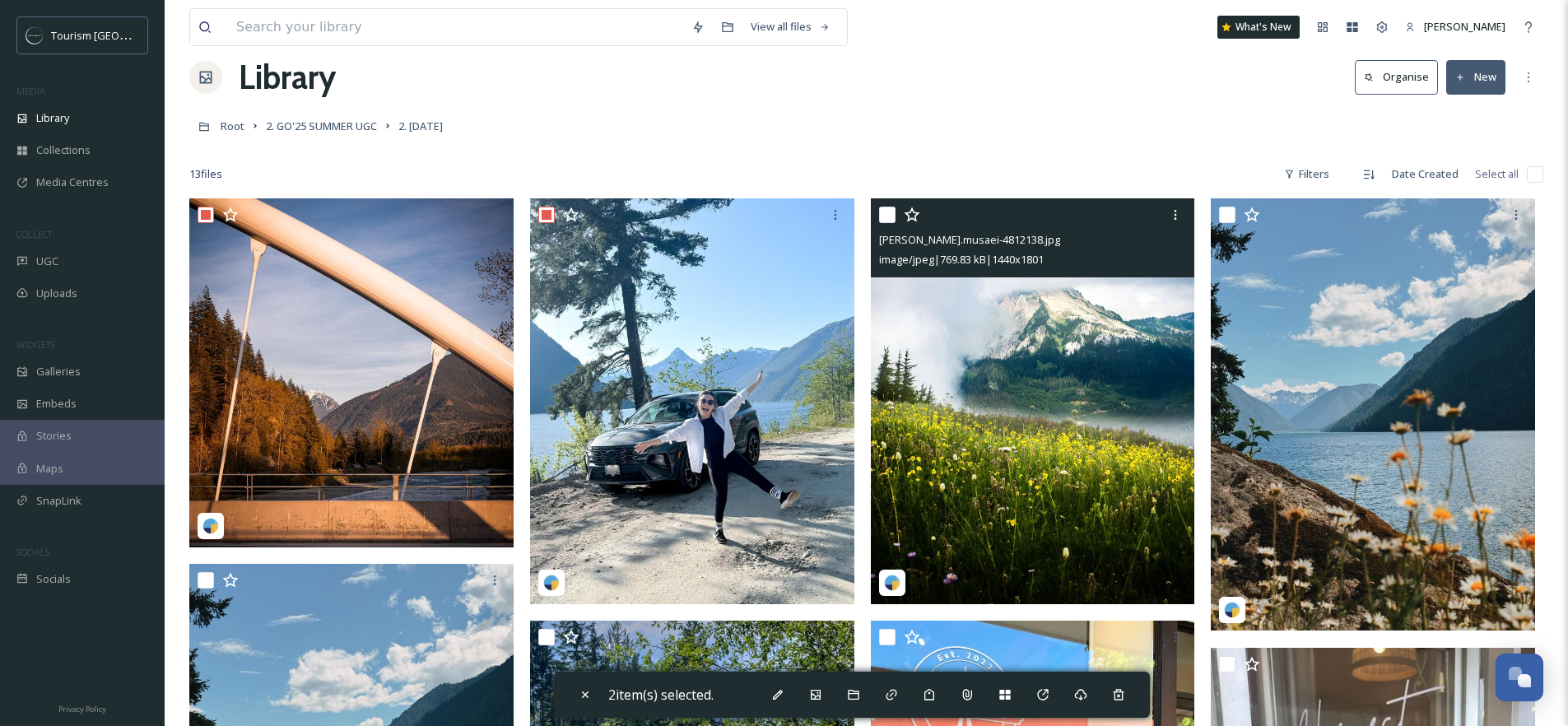
click at [886, 214] on input "checkbox" at bounding box center [887, 215] width 16 height 16
checkbox input "true"
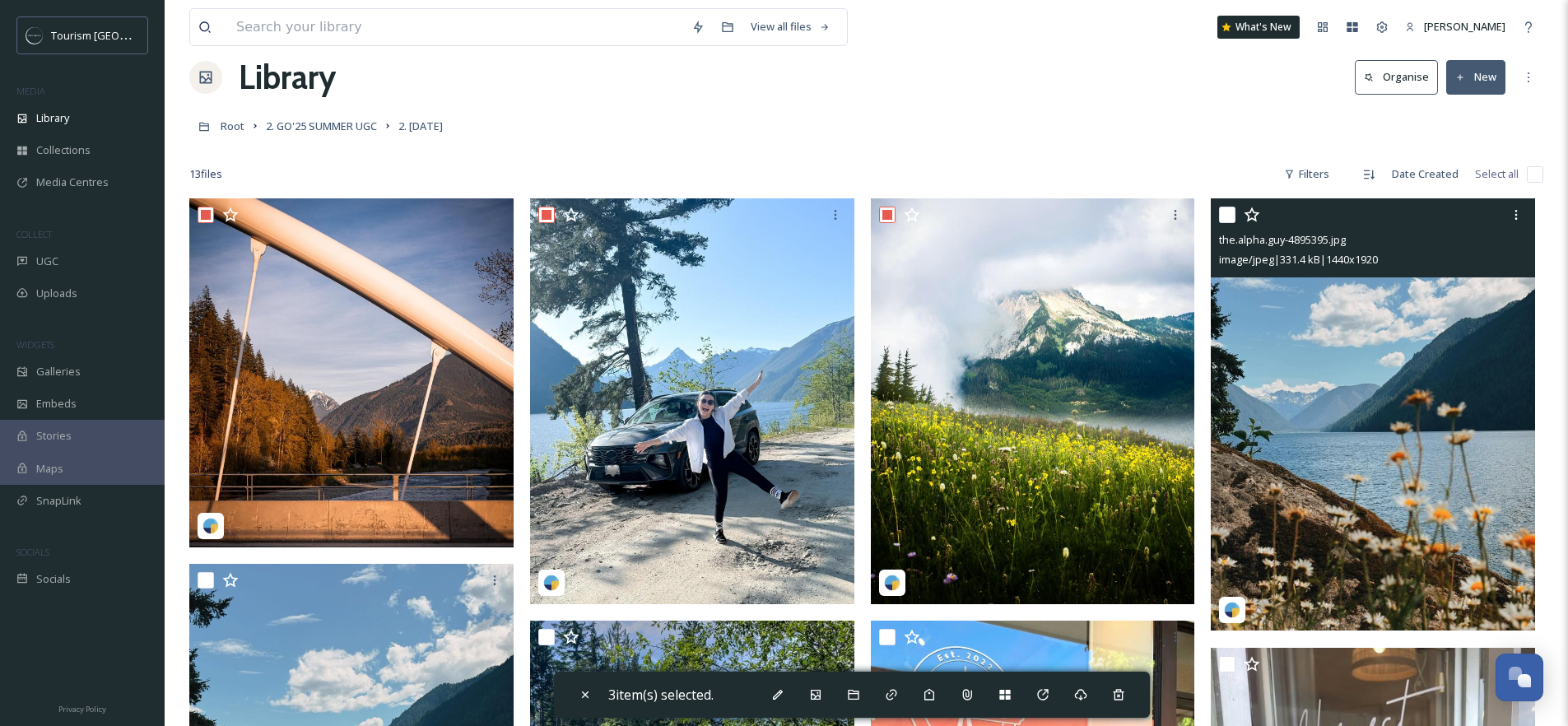
click at [1229, 219] on input "checkbox" at bounding box center [1228, 215] width 16 height 16
checkbox input "true"
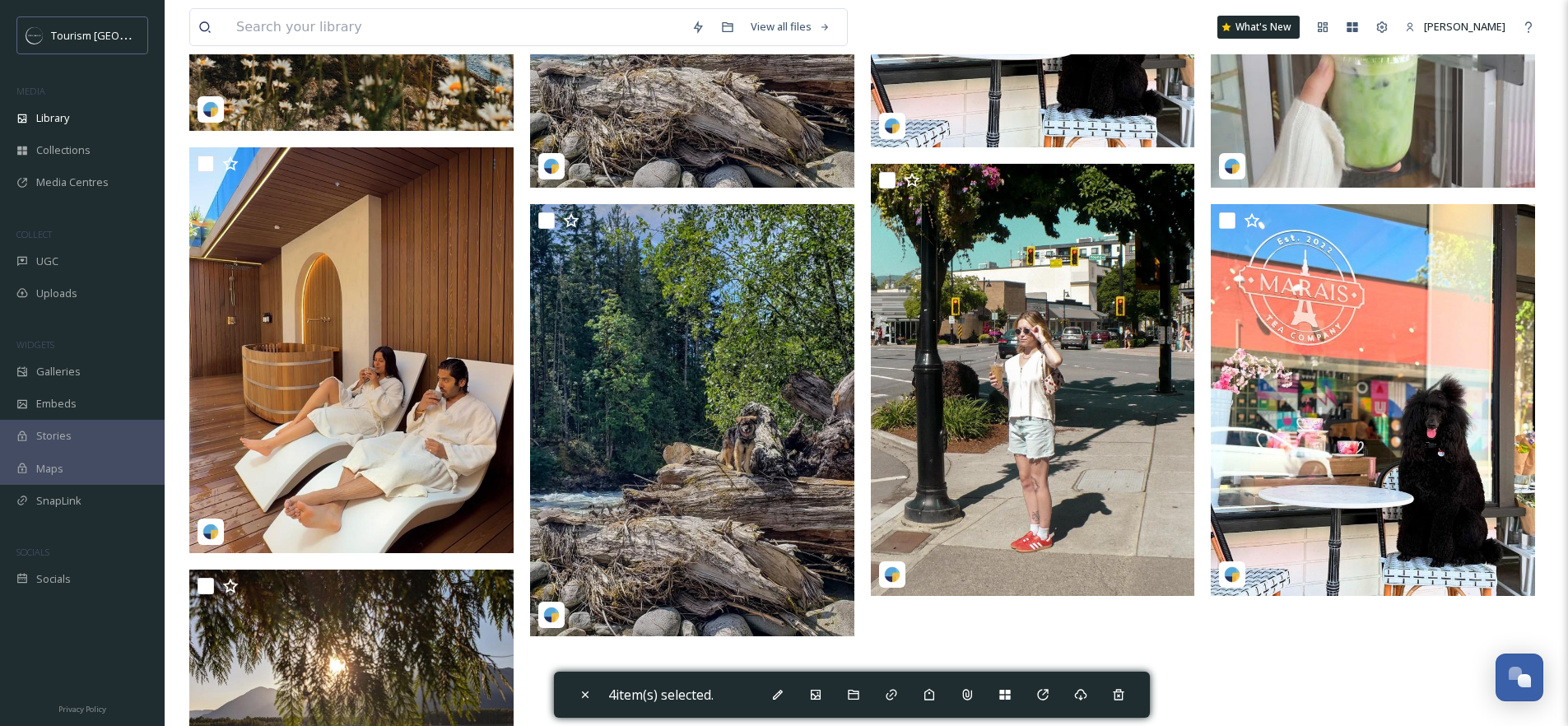
scroll to position [1168, 0]
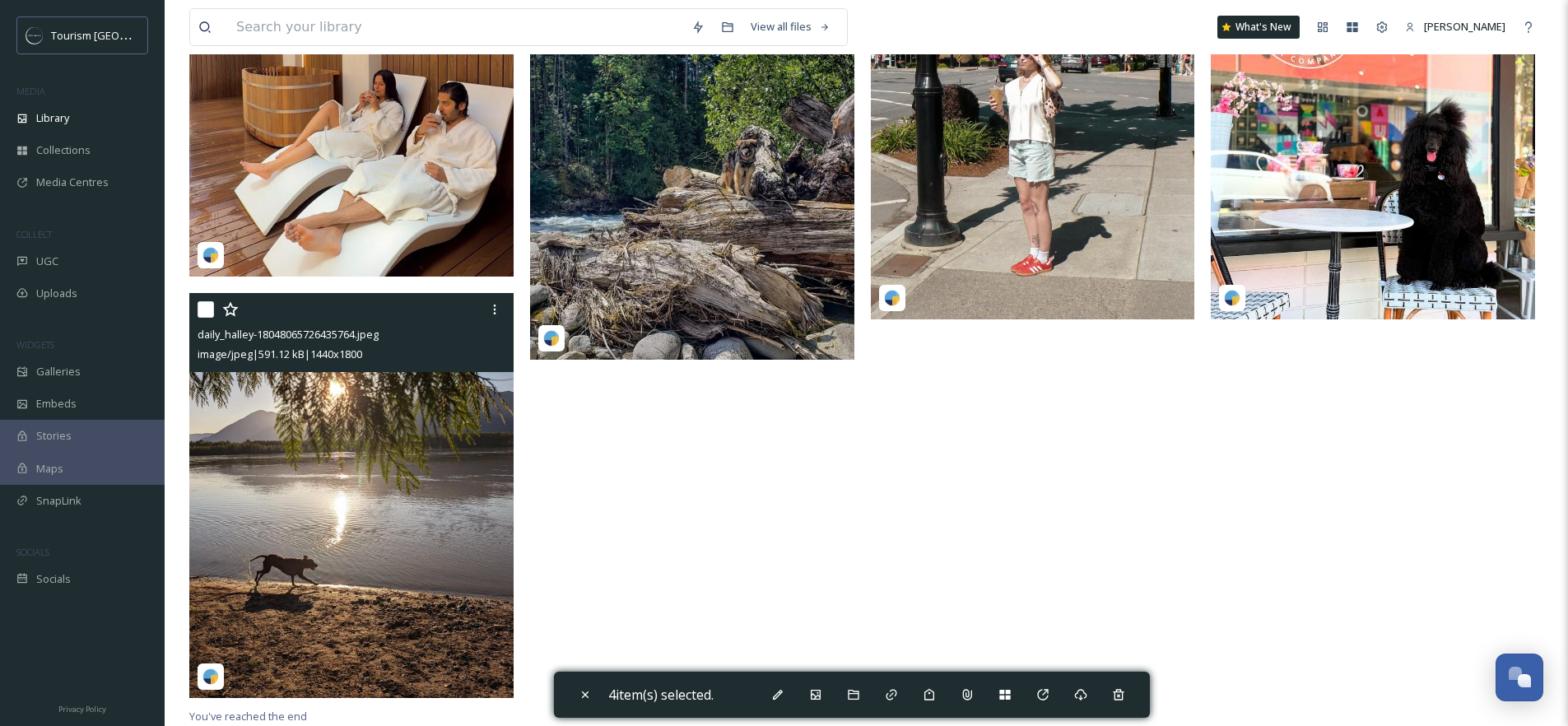
click at [204, 307] on input "checkbox" at bounding box center [206, 310] width 16 height 16
checkbox input "true"
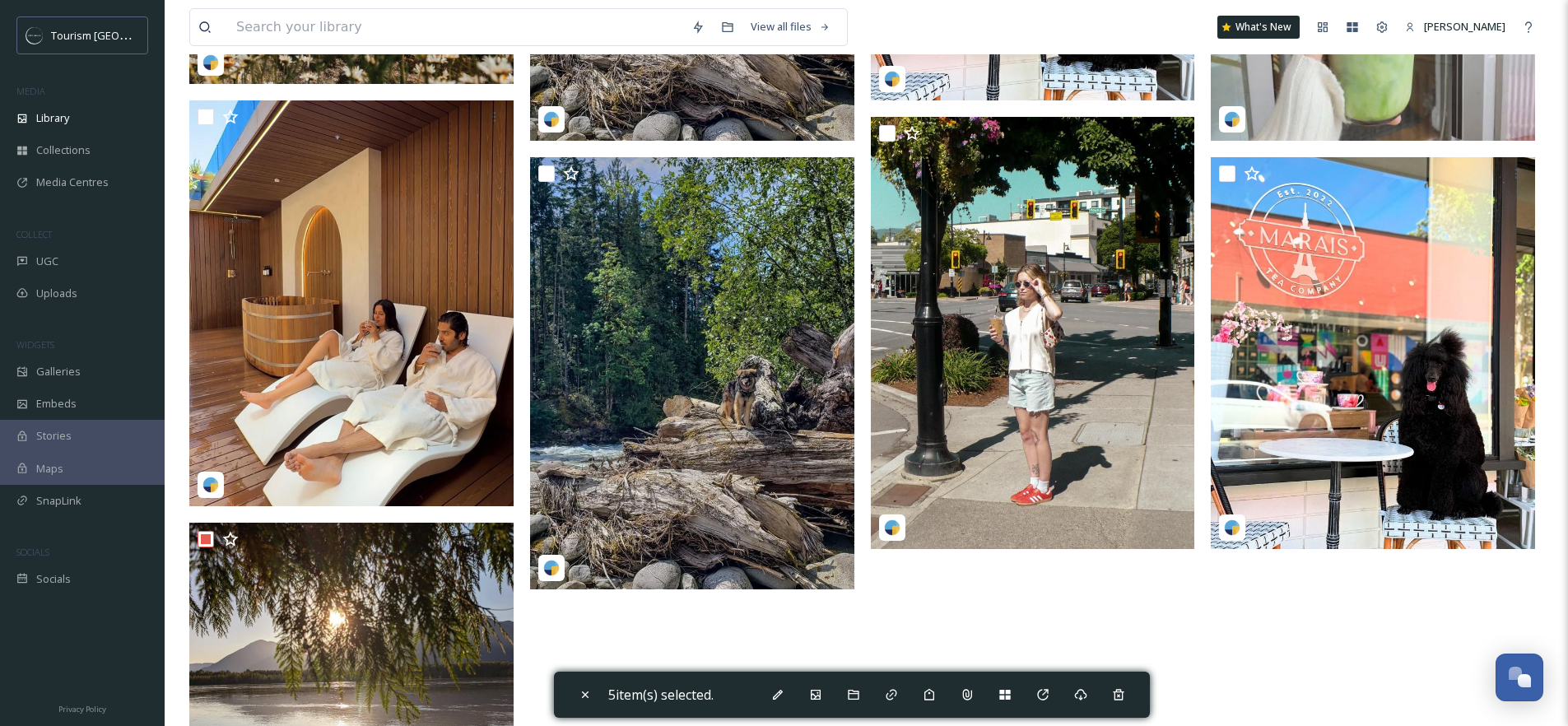
scroll to position [938, 0]
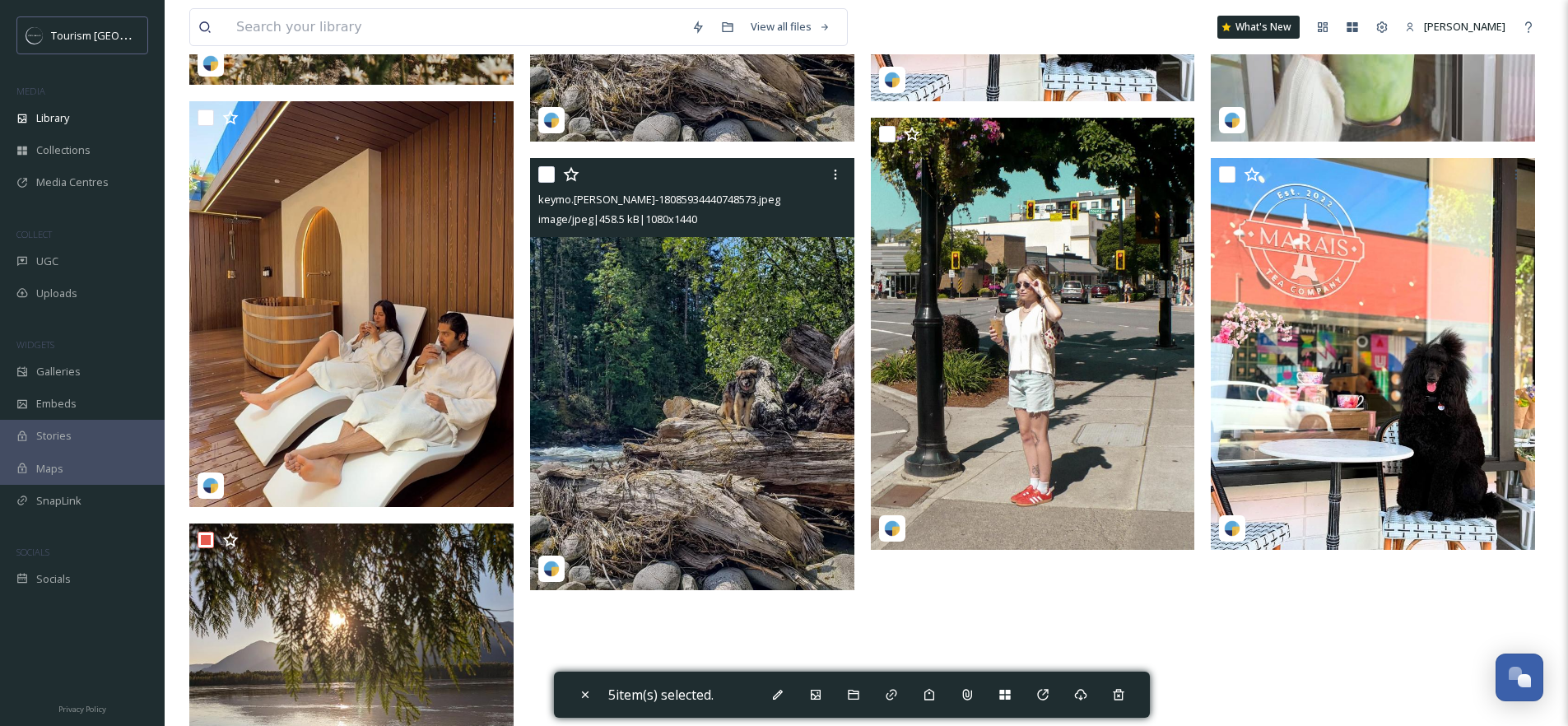
click at [544, 172] on input "checkbox" at bounding box center [546, 174] width 16 height 16
checkbox input "true"
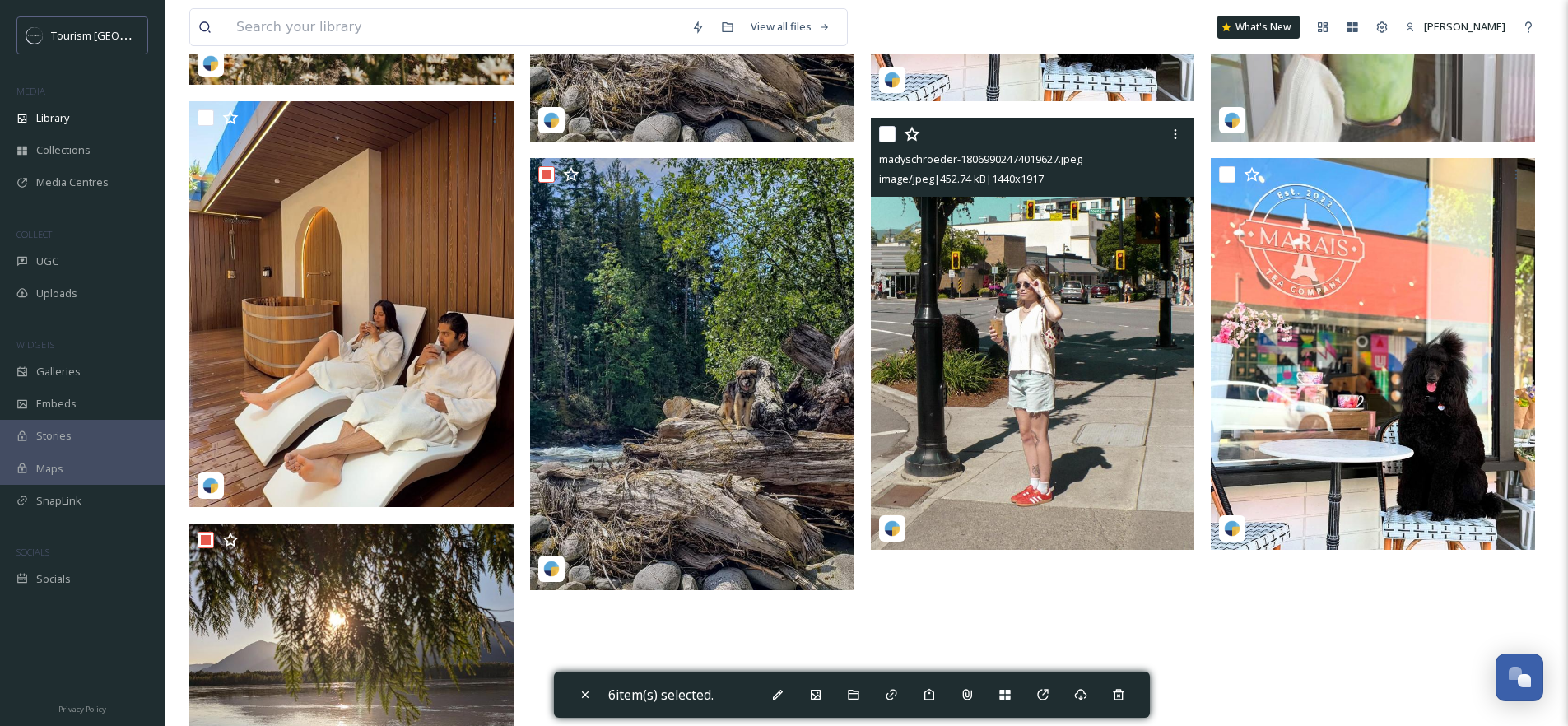
click at [887, 129] on input "checkbox" at bounding box center [887, 135] width 16 height 16
checkbox input "true"
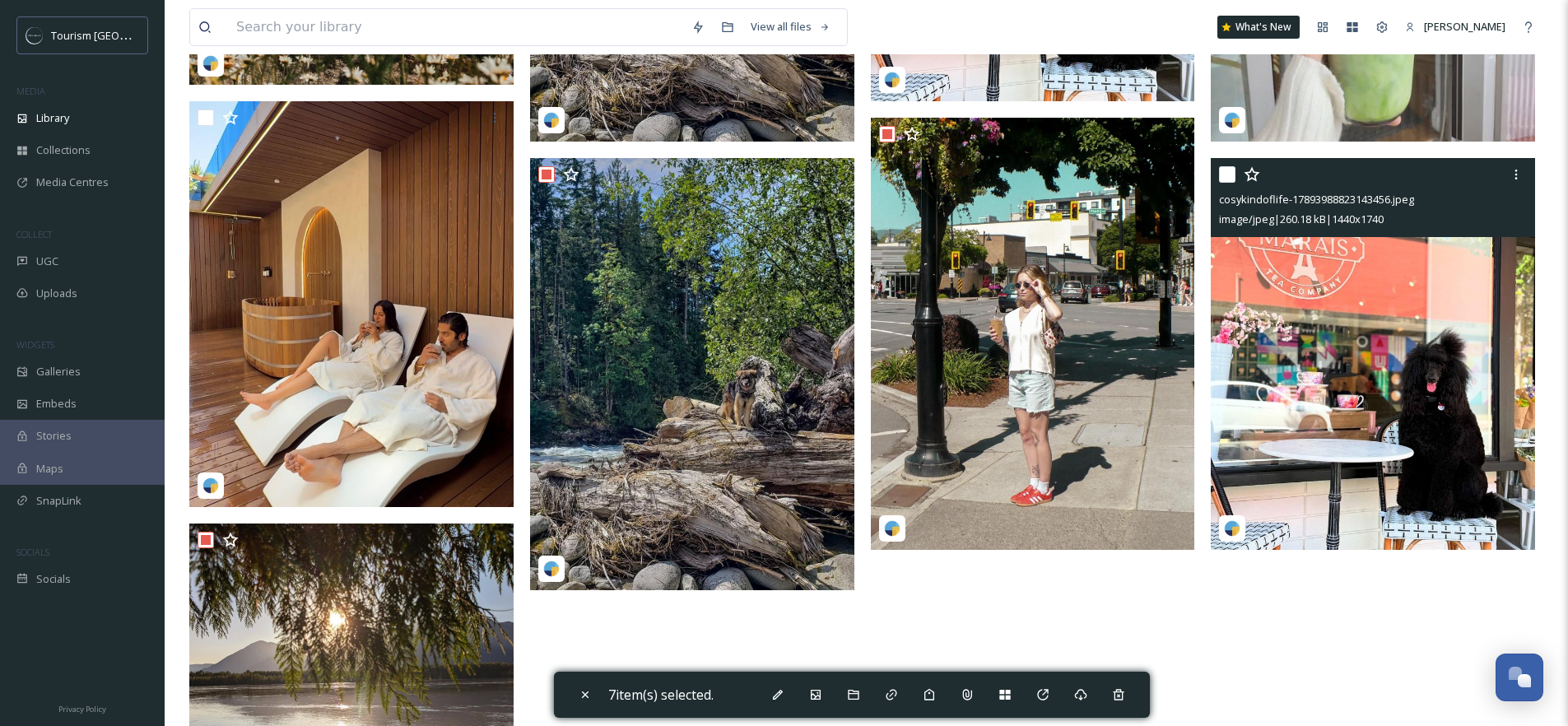
click at [1228, 181] on input "checkbox" at bounding box center [1228, 174] width 16 height 16
checkbox input "true"
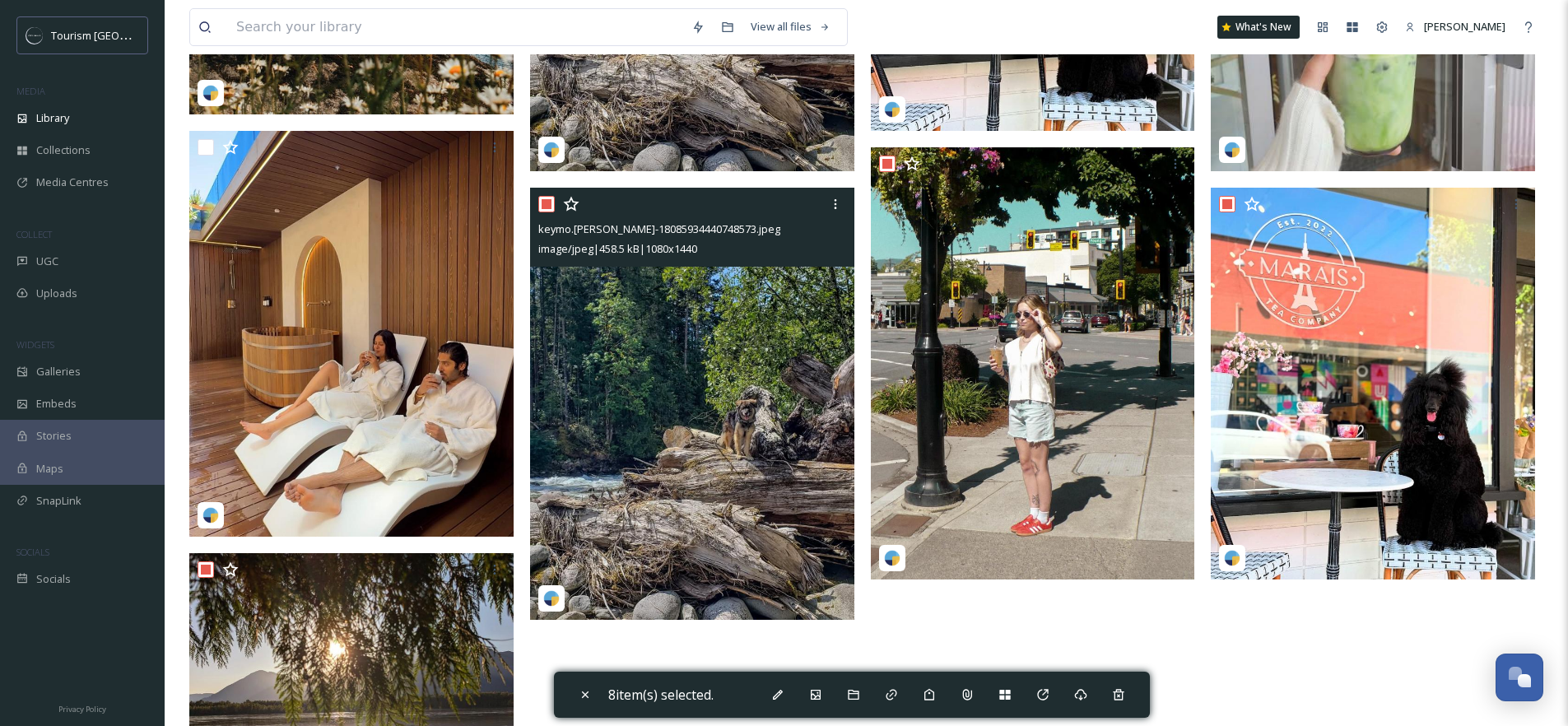
scroll to position [907, 0]
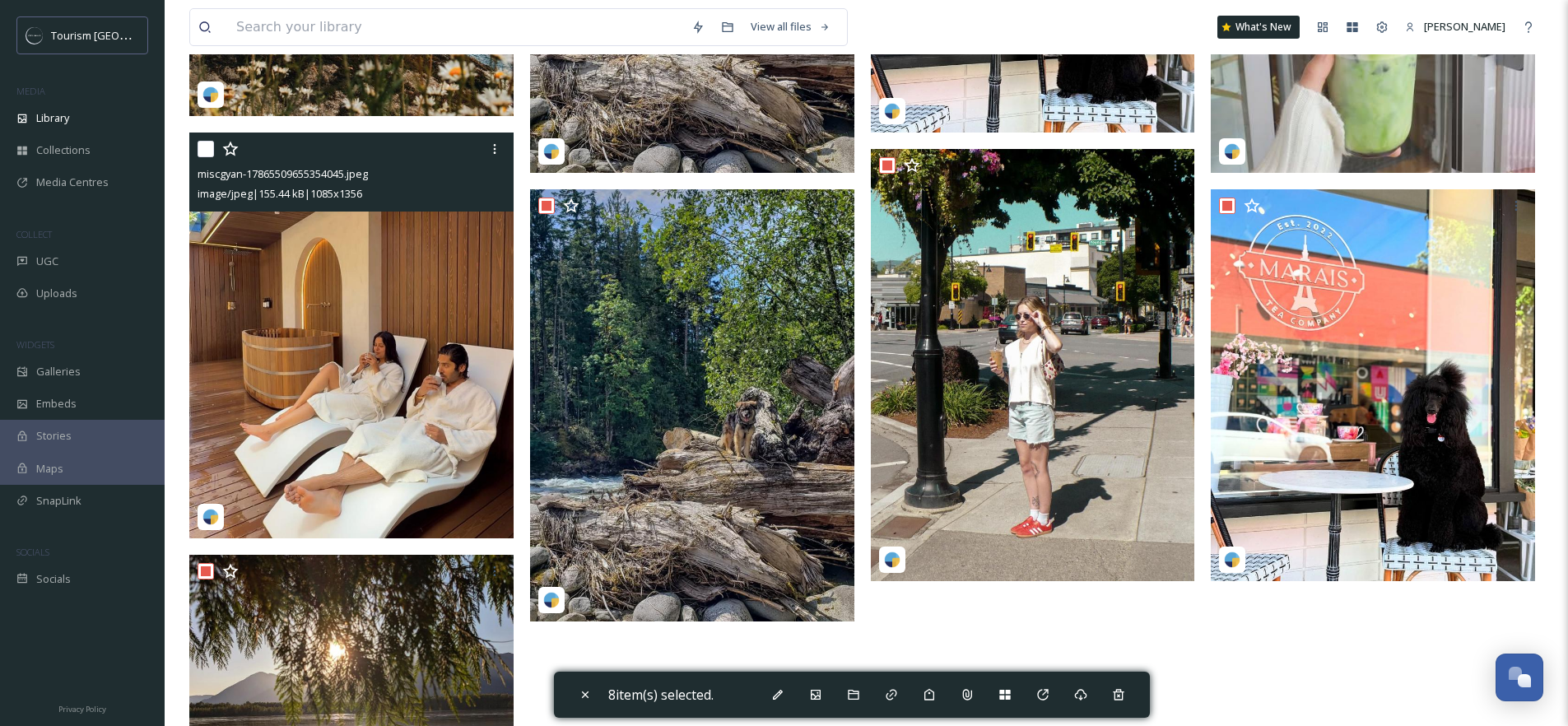
click at [209, 148] on input "checkbox" at bounding box center [206, 149] width 16 height 16
checkbox input "true"
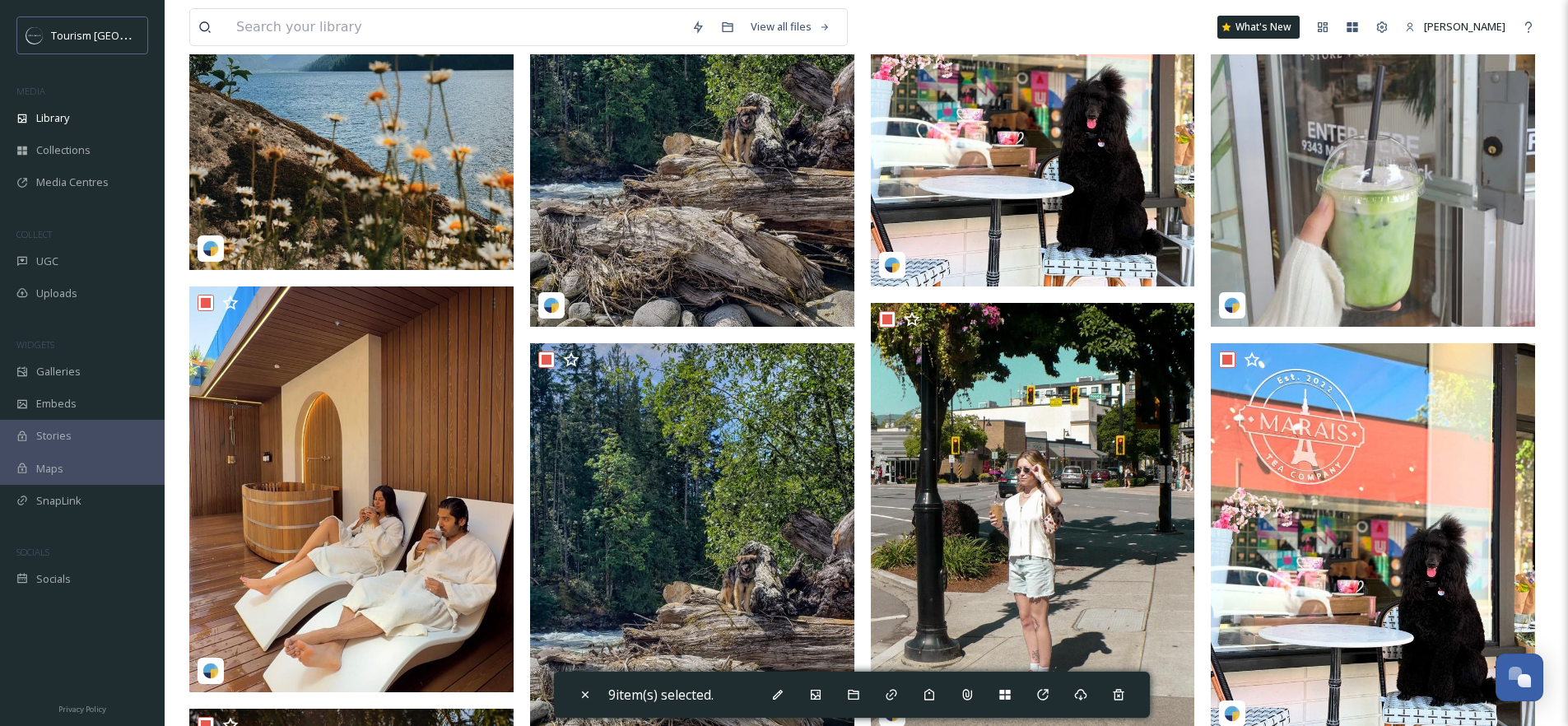
scroll to position [559, 0]
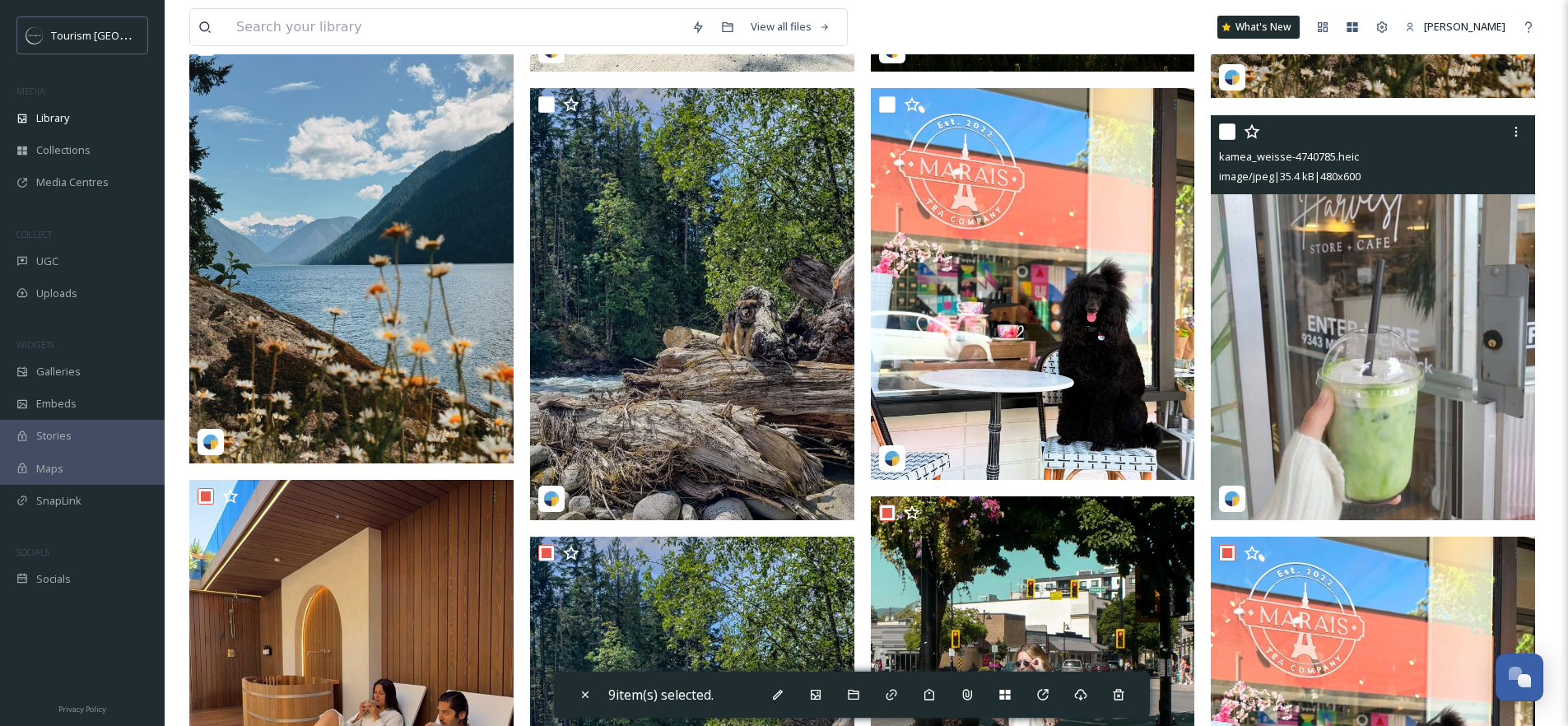
click at [1229, 133] on input "checkbox" at bounding box center [1228, 132] width 16 height 16
checkbox input "true"
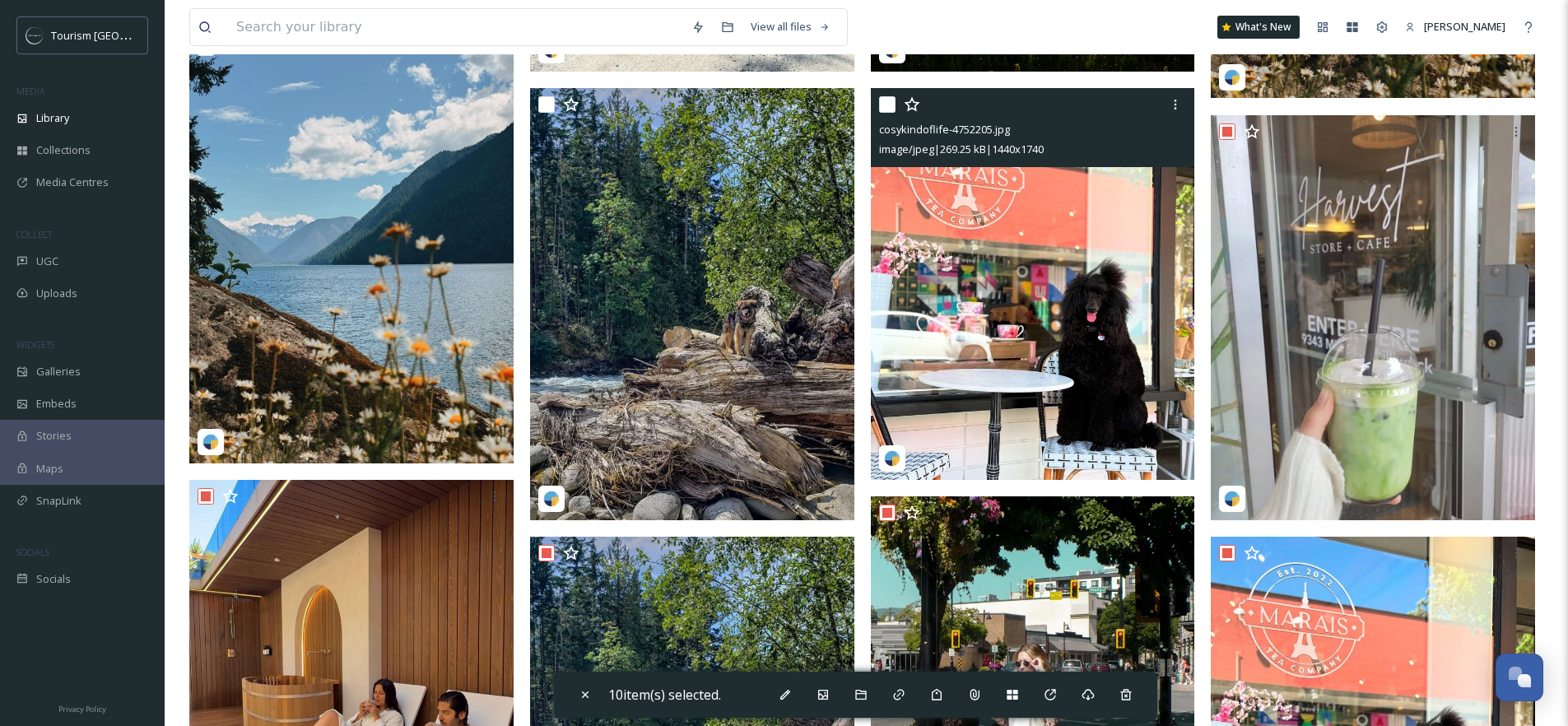
click at [886, 105] on input "checkbox" at bounding box center [887, 105] width 16 height 16
checkbox input "true"
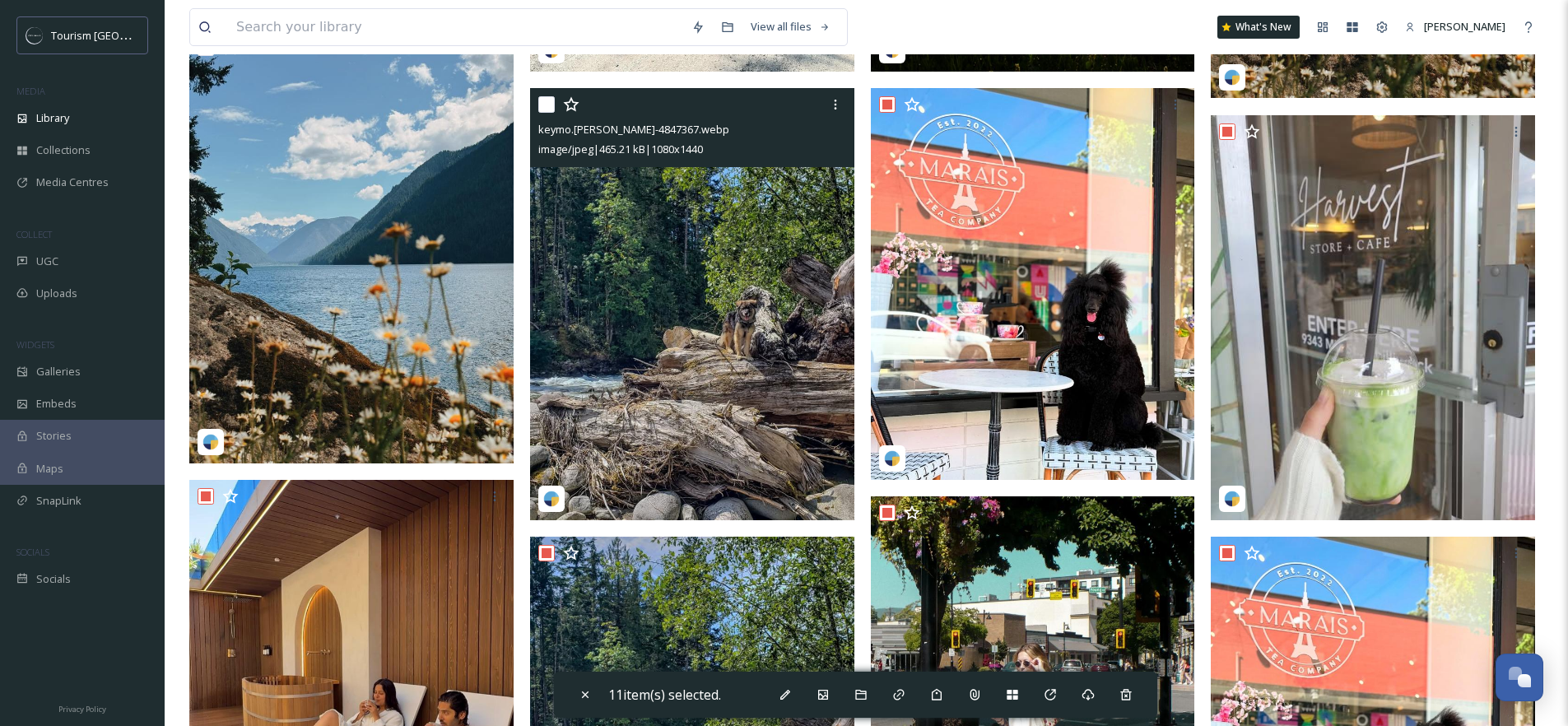
click at [546, 107] on input "checkbox" at bounding box center [546, 105] width 16 height 16
checkbox input "true"
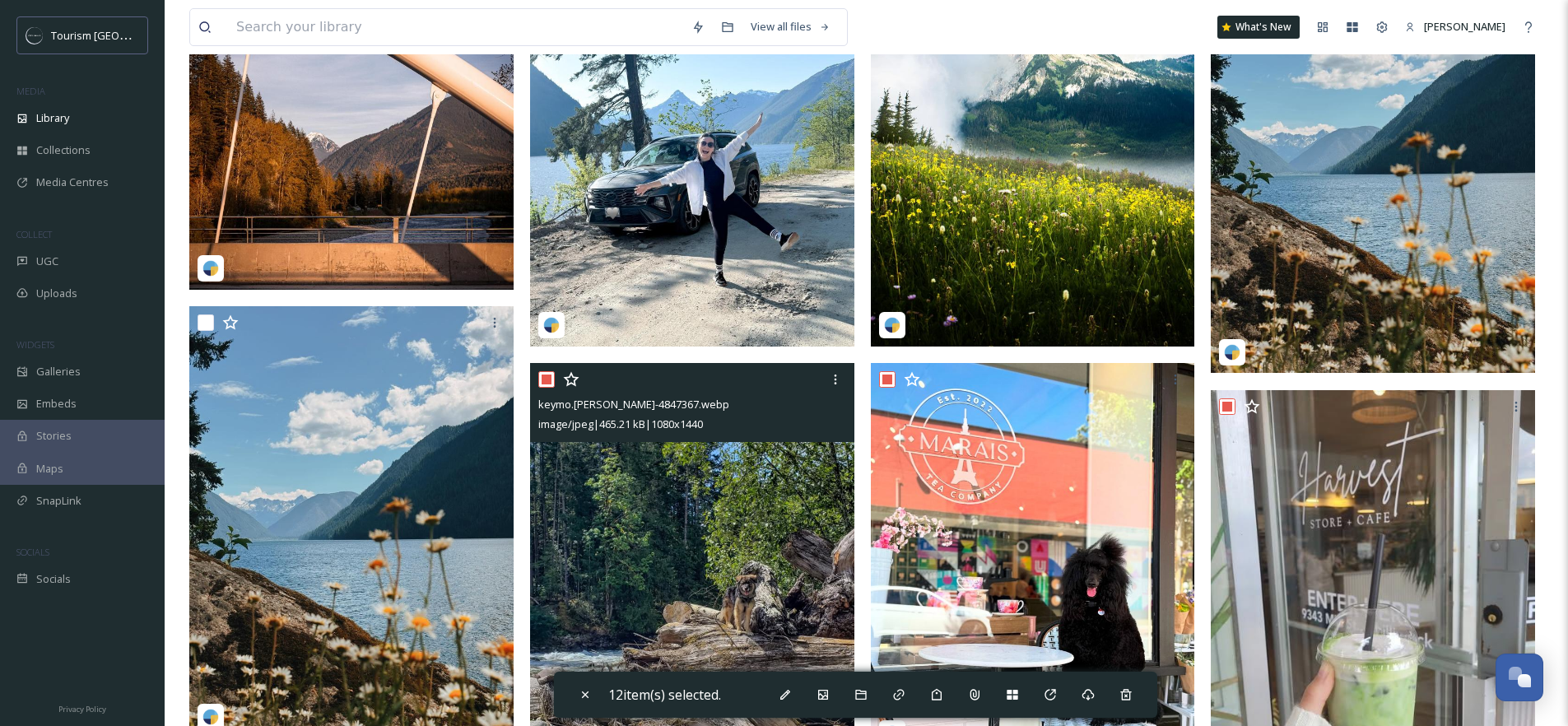
scroll to position [283, 0]
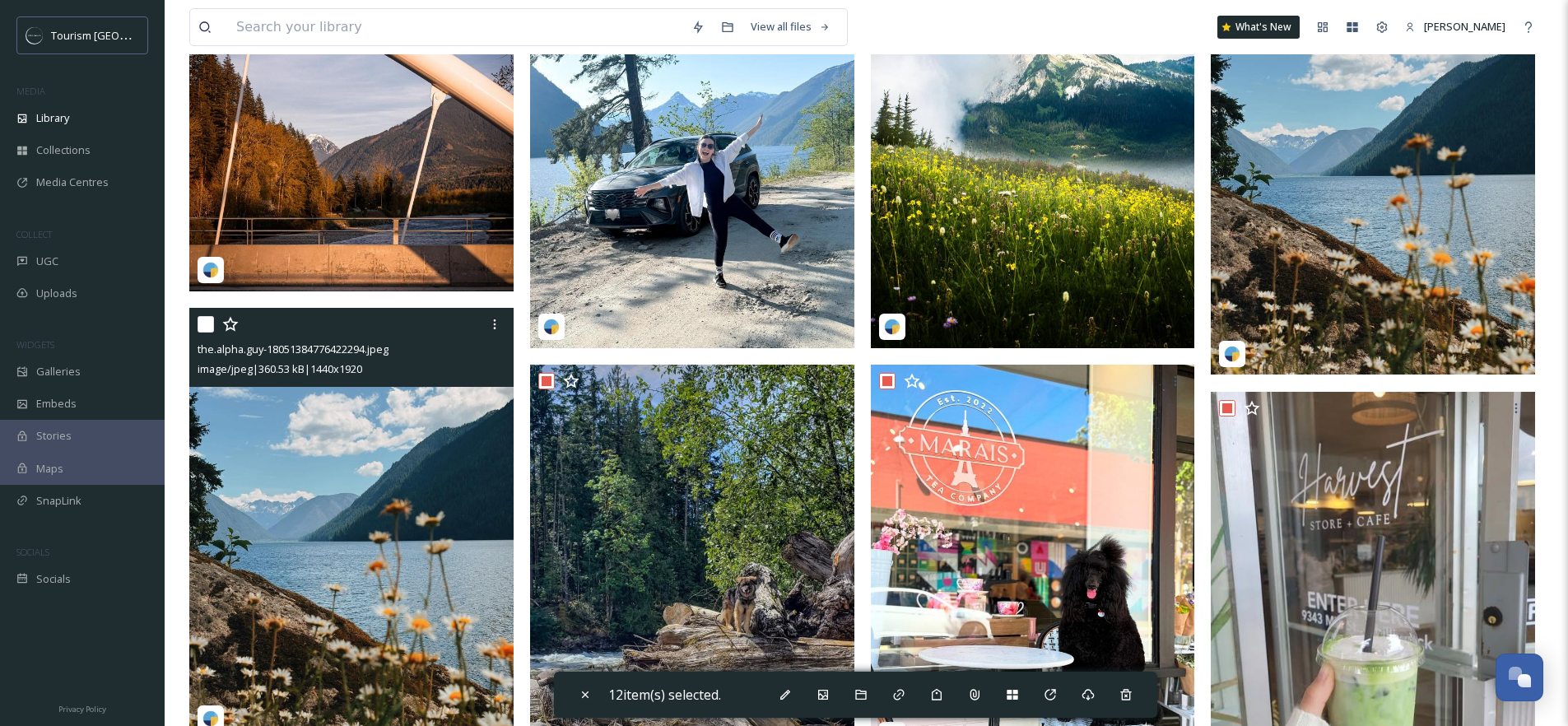
drag, startPoint x: 205, startPoint y: 322, endPoint x: 228, endPoint y: 329, distance: 24.0
click at [206, 322] on input "checkbox" at bounding box center [206, 324] width 16 height 16
checkbox input "true"
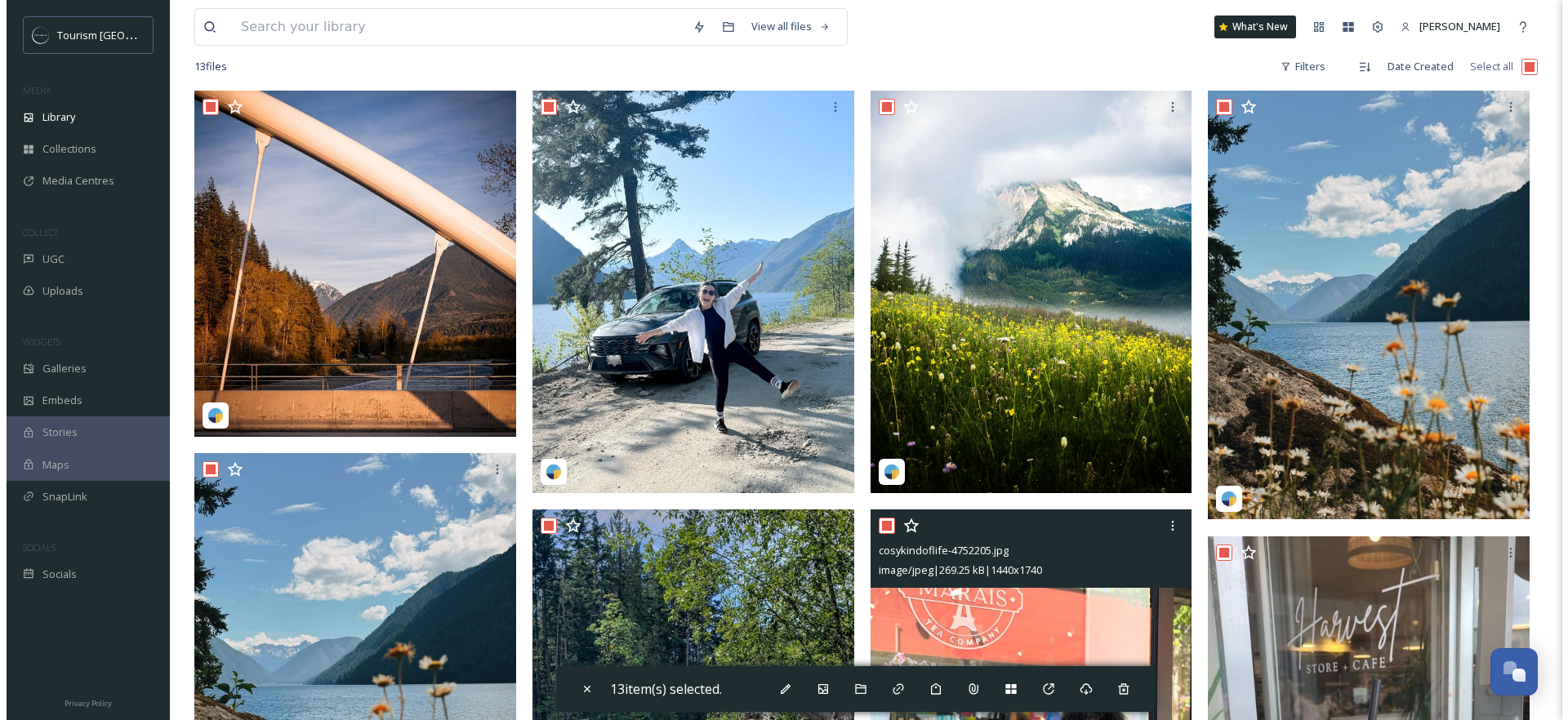
scroll to position [0, 0]
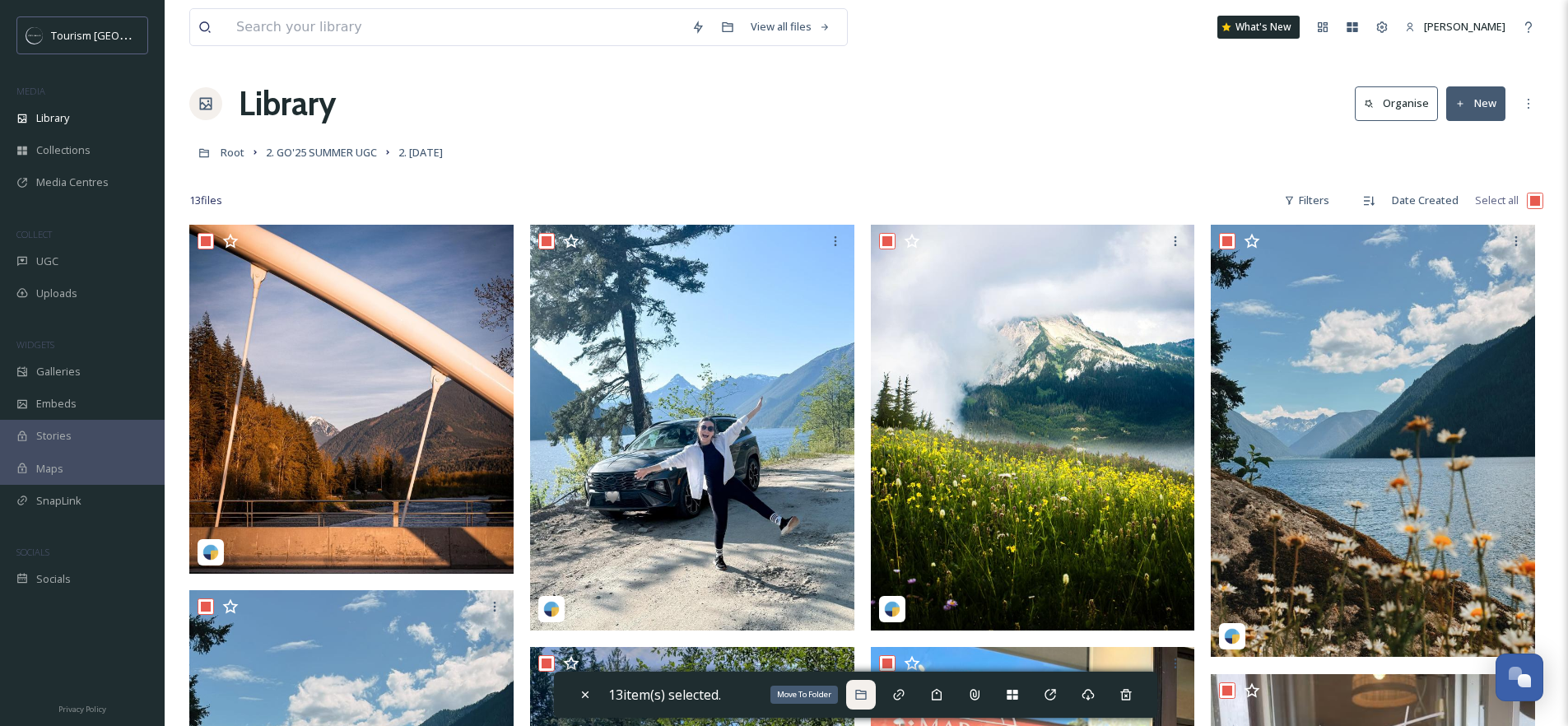
click at [876, 701] on div "Move To Folder" at bounding box center [861, 694] width 30 height 30
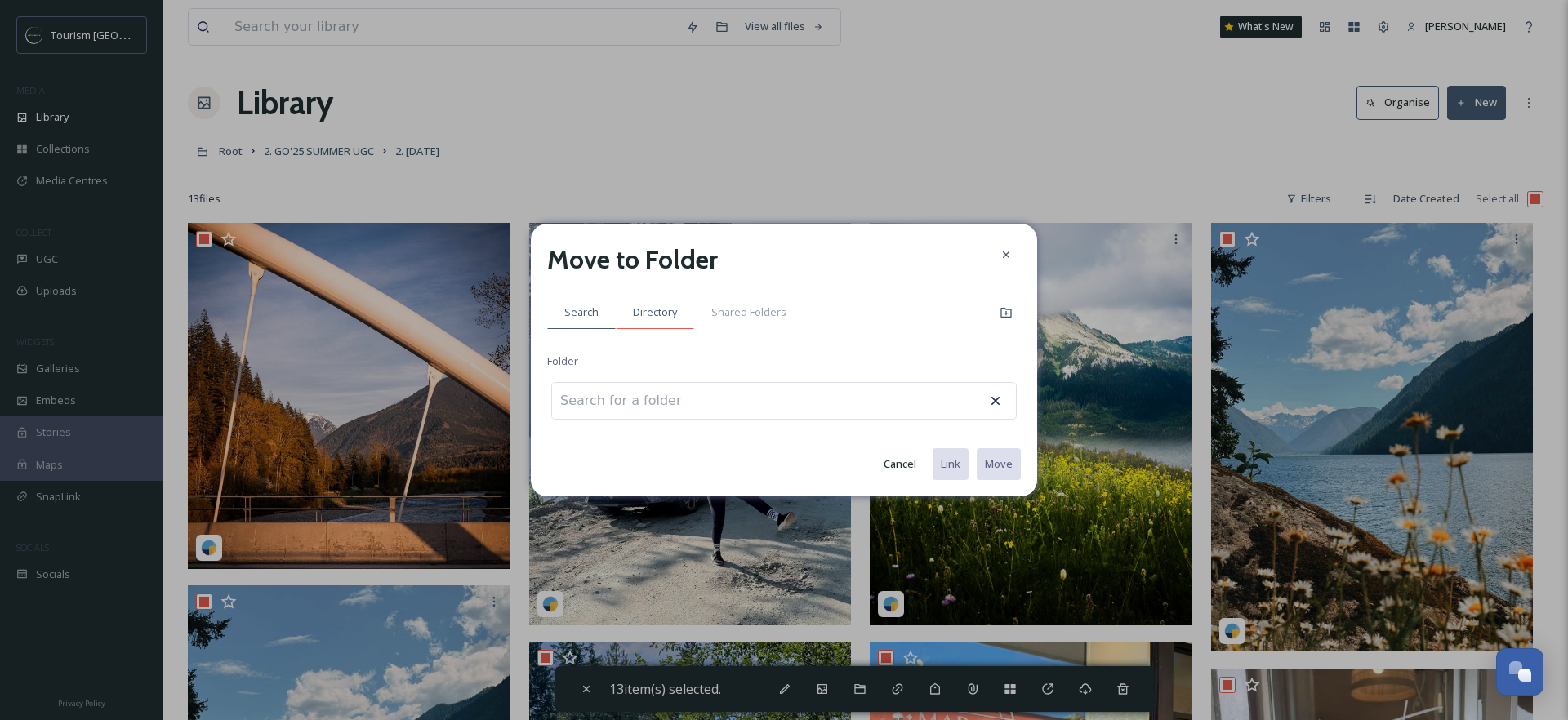
click at [635, 314] on span "Directory" at bounding box center [655, 312] width 44 height 15
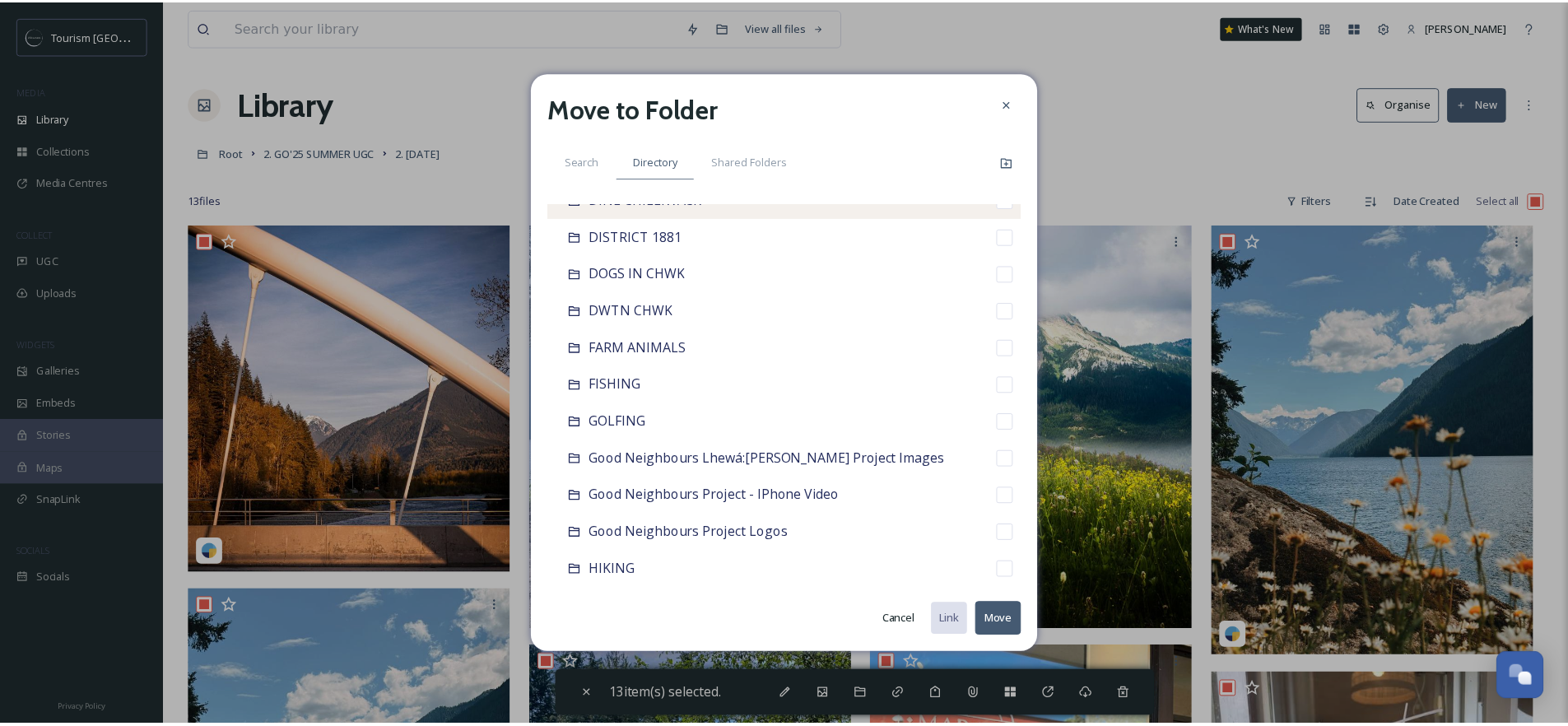
scroll to position [629, 0]
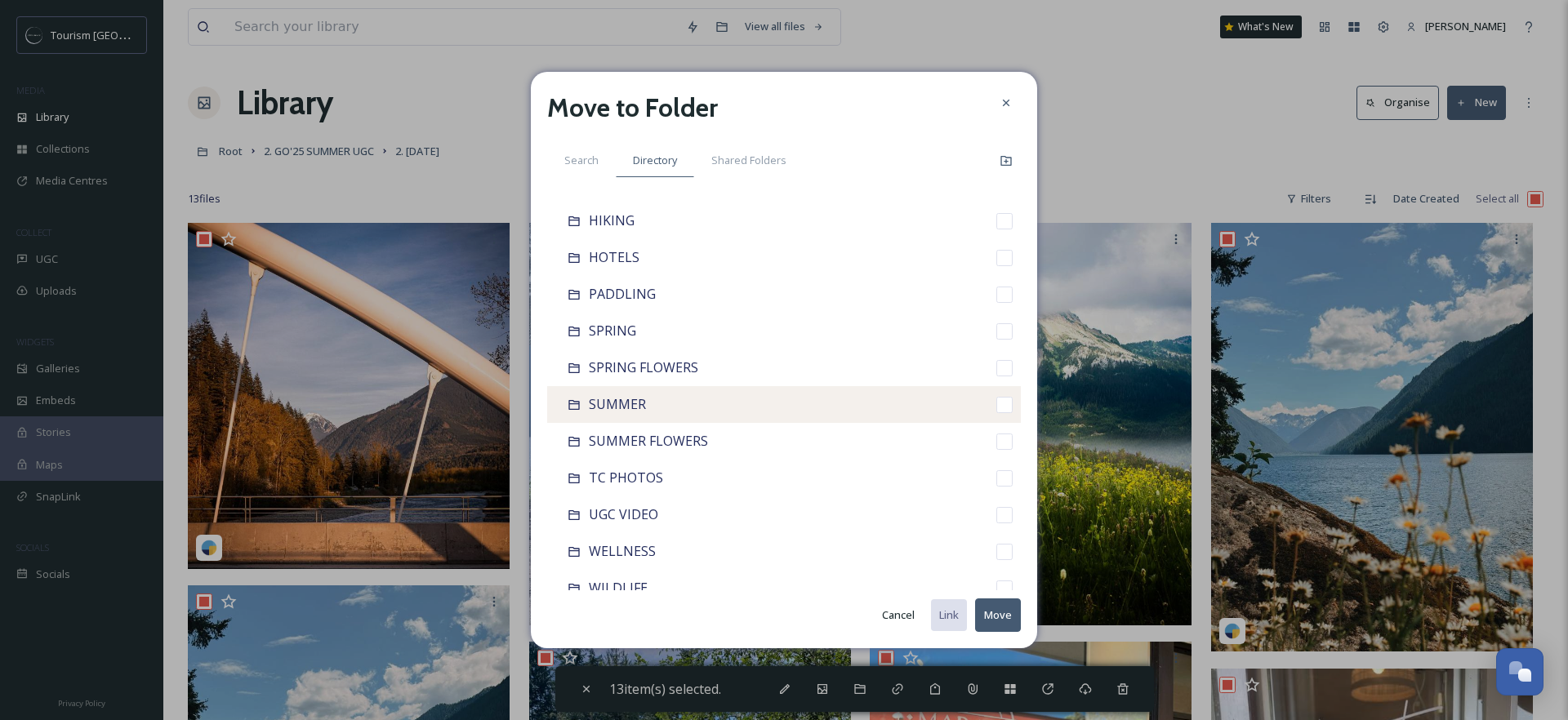
click at [997, 401] on input "checkbox" at bounding box center [1005, 405] width 16 height 16
checkbox input "true"
checkbox input "false"
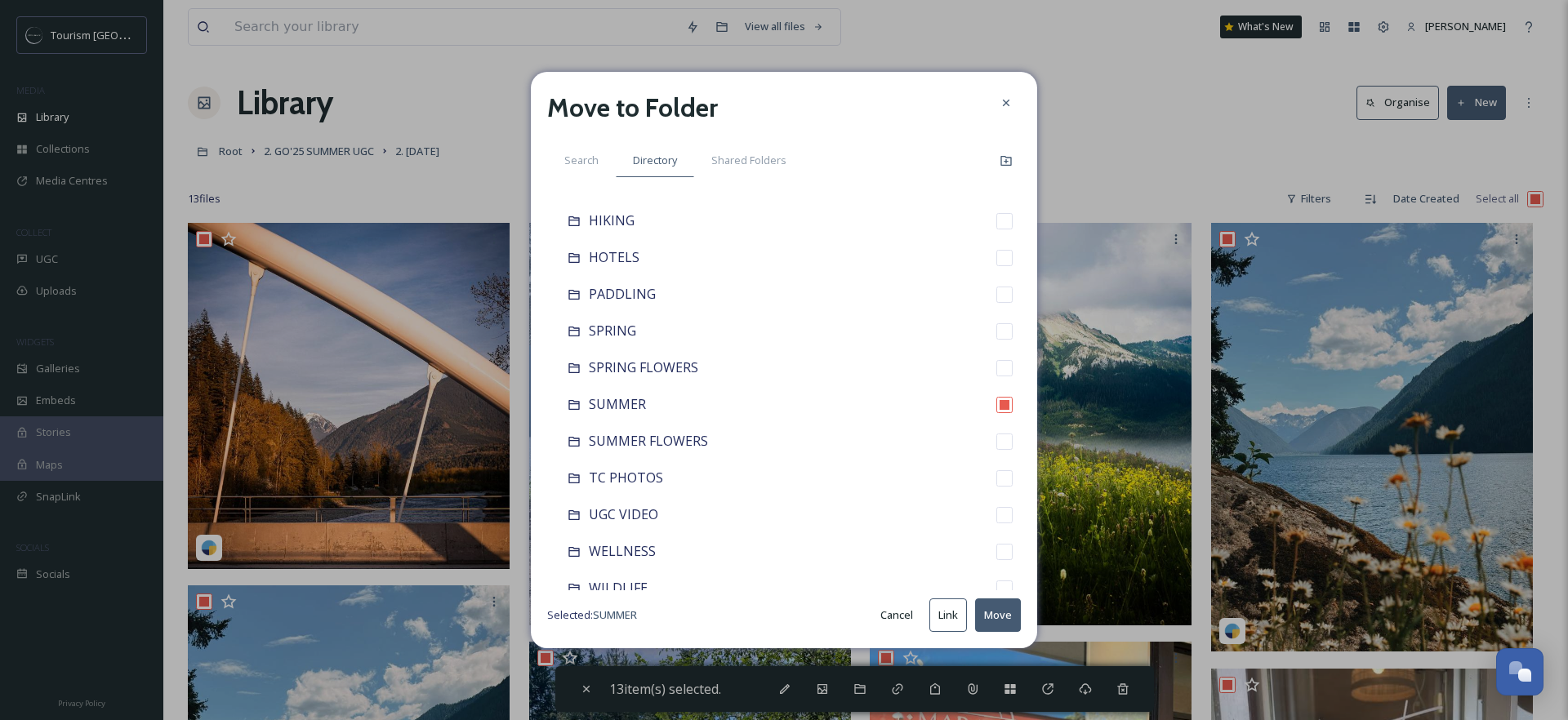
click at [1005, 617] on button "Move" at bounding box center [998, 615] width 46 height 33
checkbox input "false"
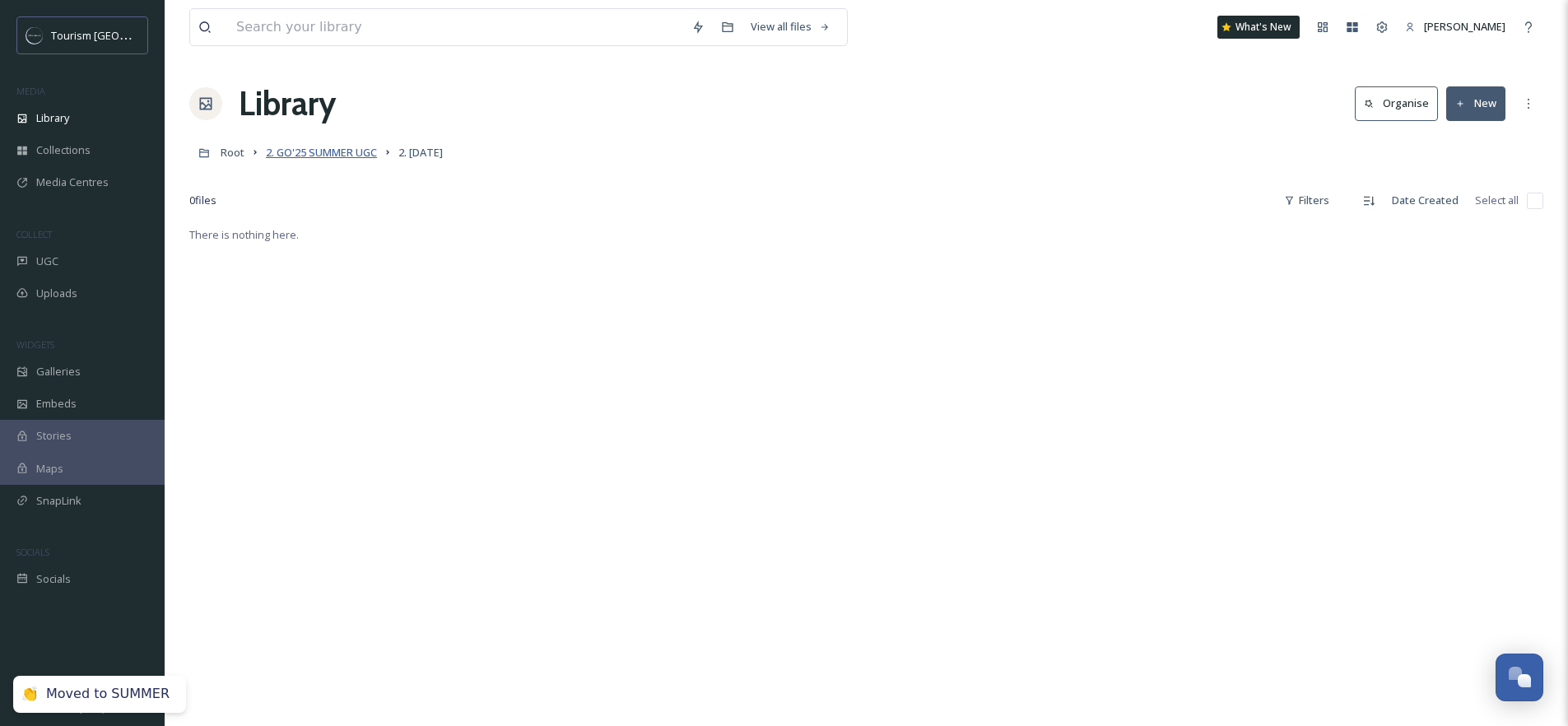
click at [369, 154] on span "2. GO'25 SUMMER UGC" at bounding box center [321, 153] width 111 height 14
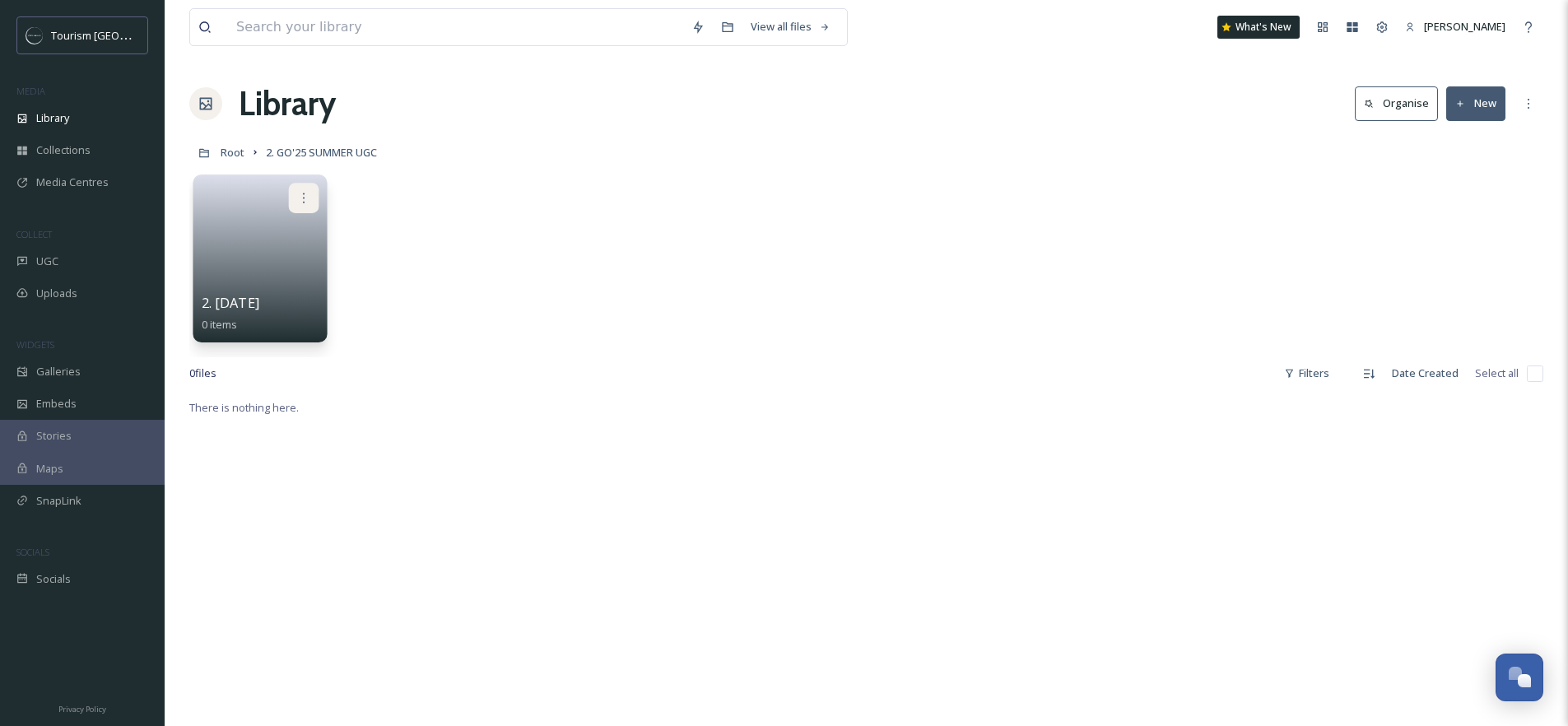
click at [310, 191] on div at bounding box center [304, 198] width 31 height 31
click at [302, 323] on div "Delete" at bounding box center [272, 318] width 91 height 33
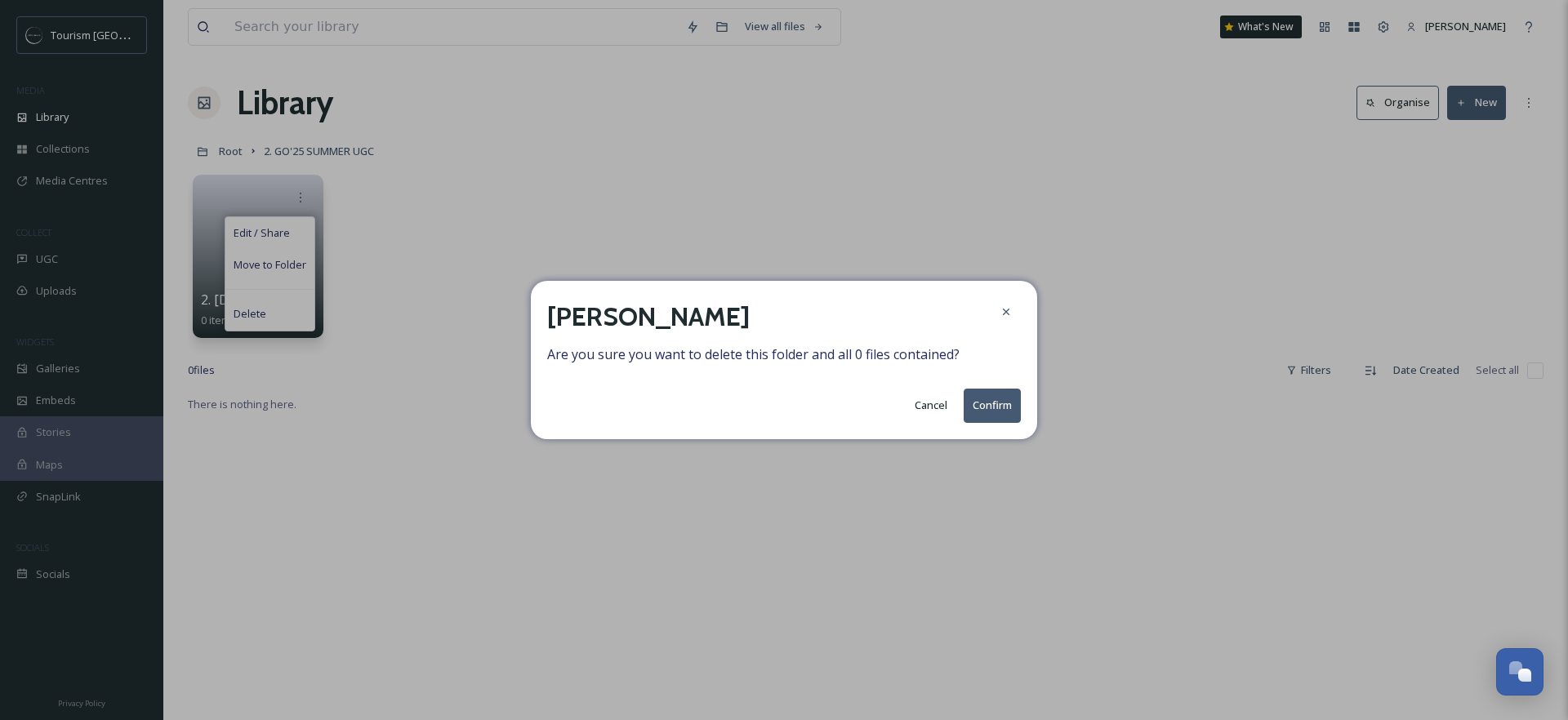
click at [979, 413] on button "Confirm" at bounding box center [992, 405] width 57 height 33
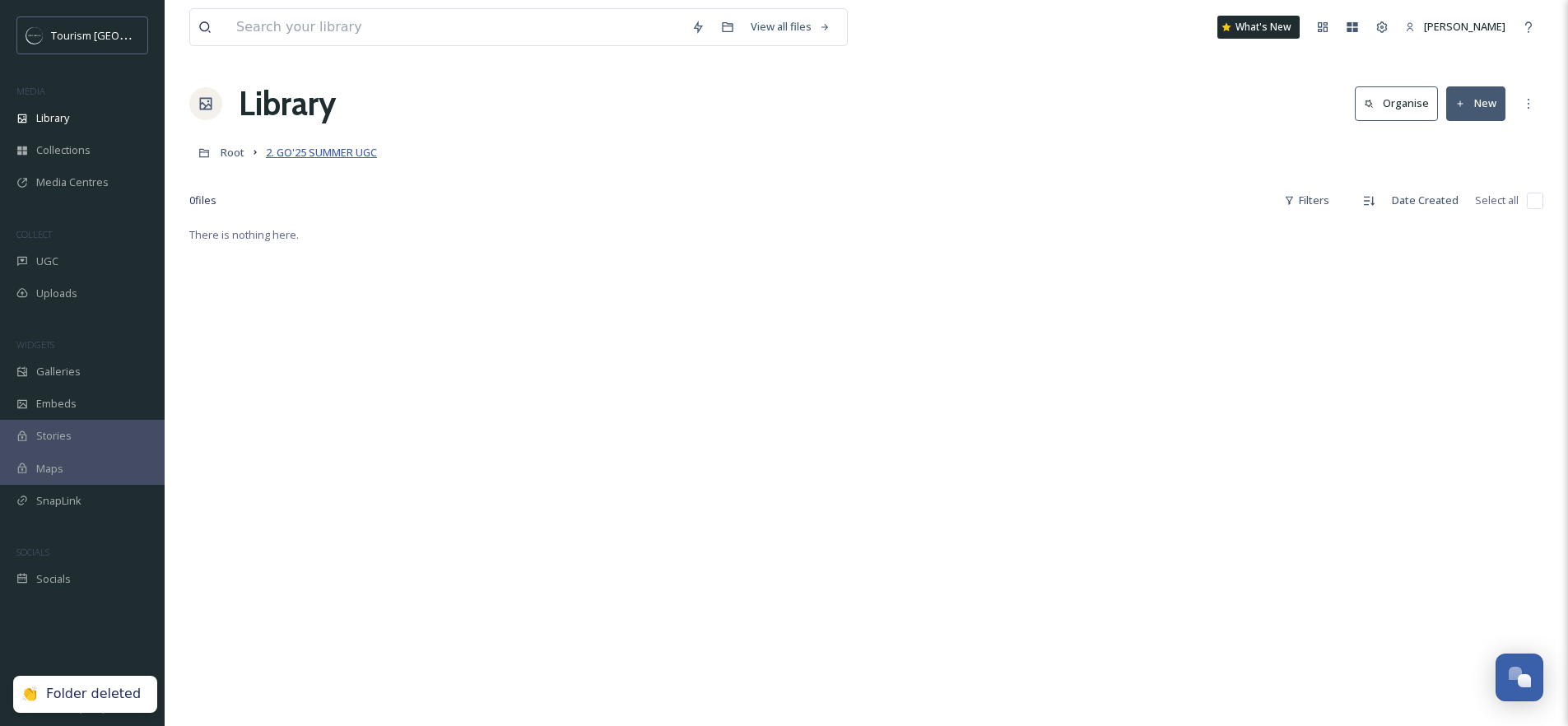
click at [322, 148] on span "2. GO'25 SUMMER UGC" at bounding box center [321, 153] width 111 height 14
click at [224, 149] on span "Root" at bounding box center [232, 153] width 23 height 14
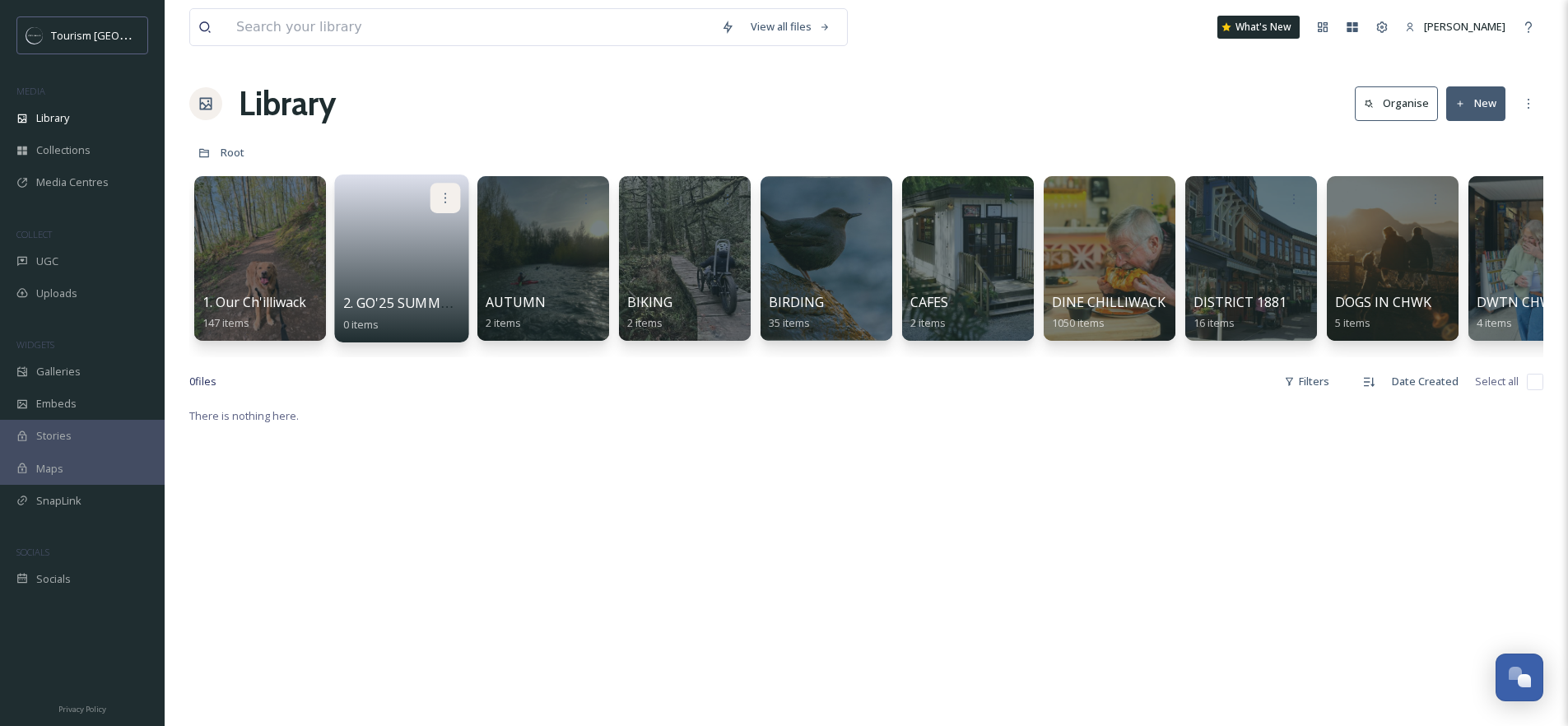
click at [453, 203] on div at bounding box center [446, 198] width 31 height 31
click at [406, 237] on span "Edit / Share" at bounding box center [405, 235] width 58 height 16
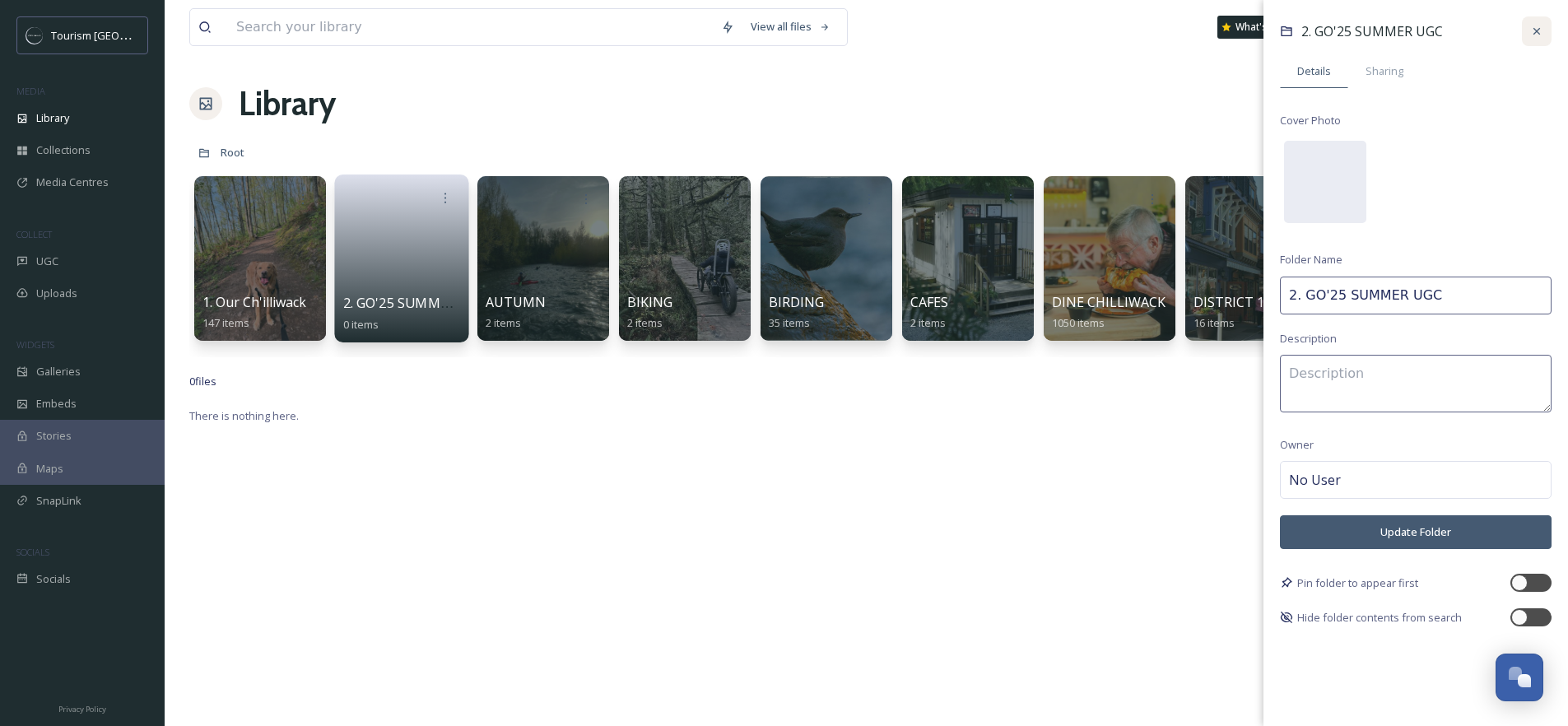
click at [1534, 36] on icon at bounding box center [1536, 31] width 14 height 14
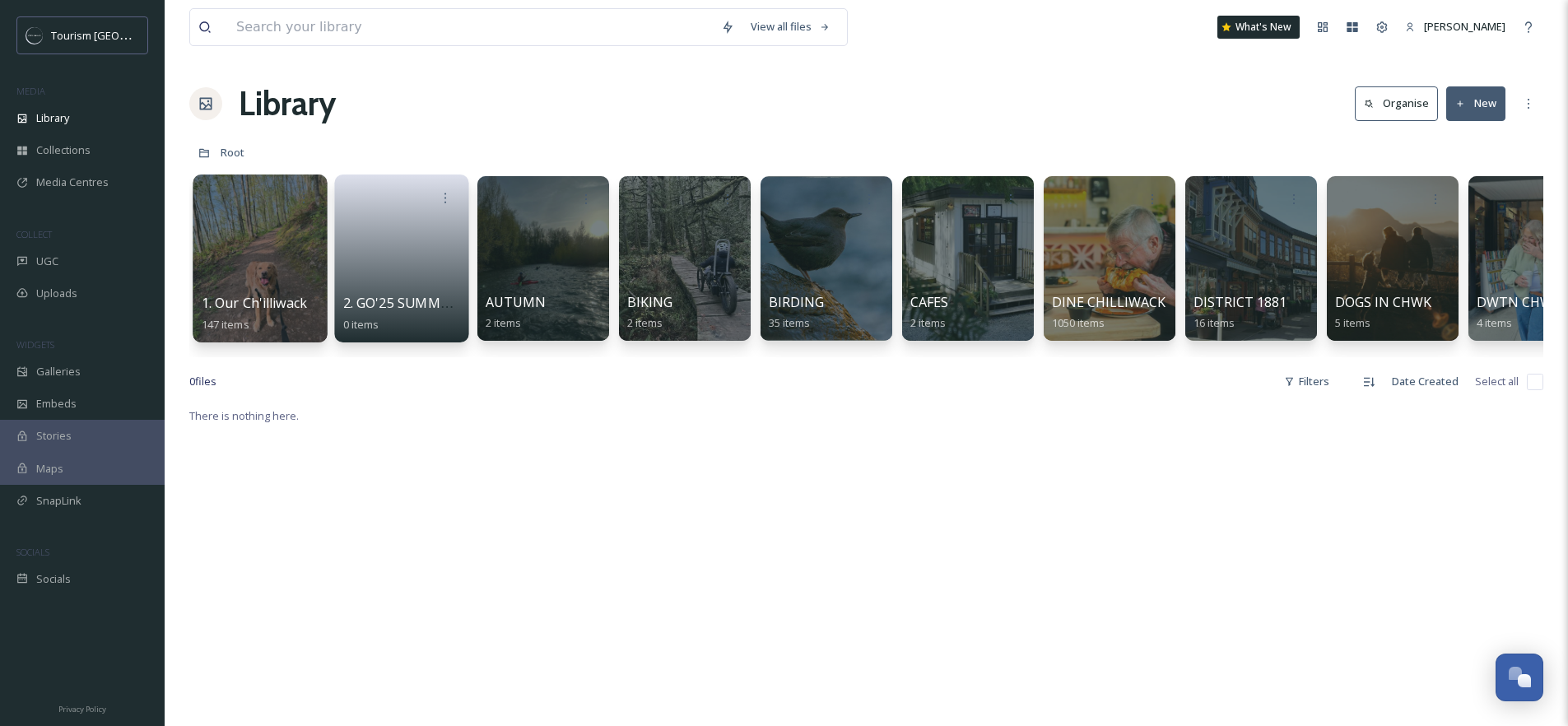
click at [281, 233] on div at bounding box center [259, 258] width 135 height 168
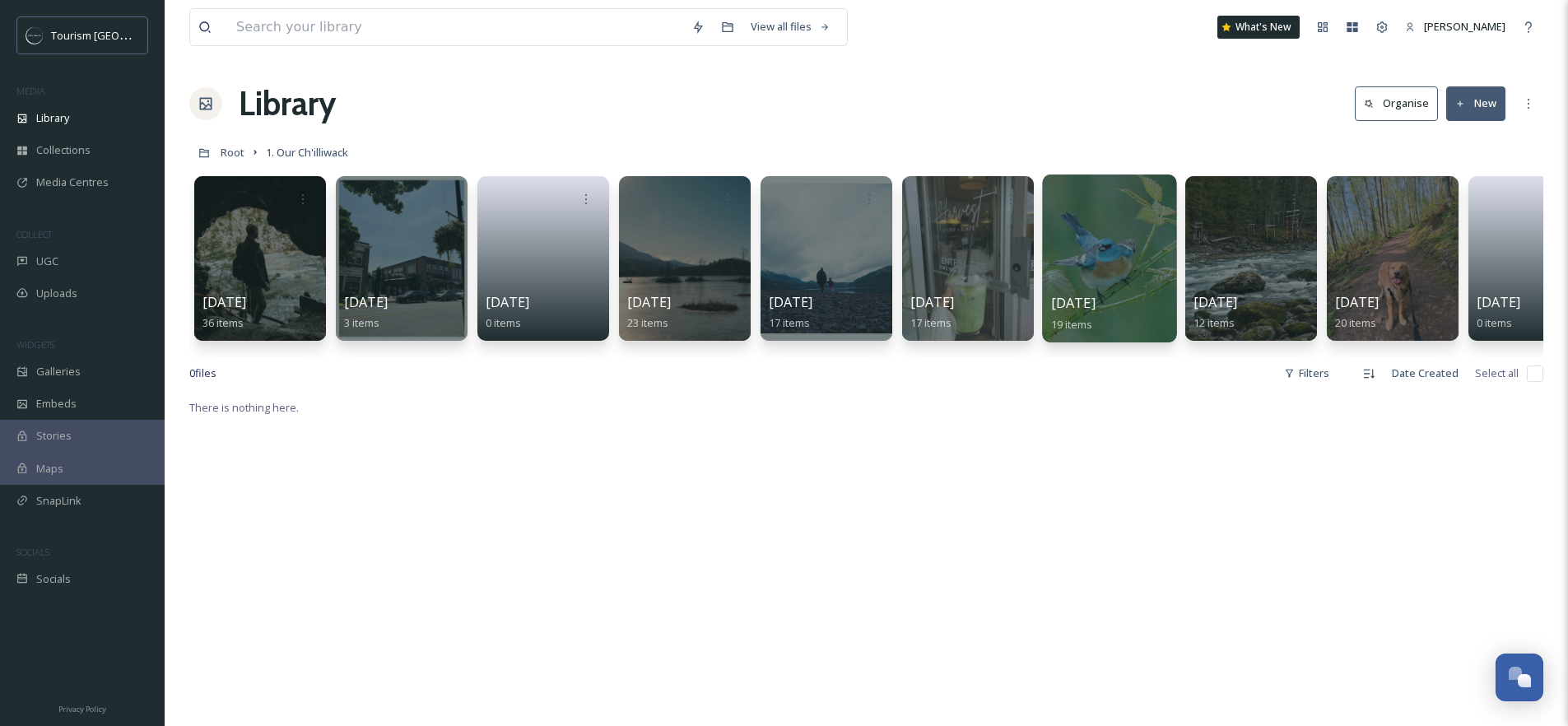
click at [1127, 247] on div at bounding box center [1109, 258] width 135 height 168
click at [967, 243] on div at bounding box center [968, 258] width 135 height 168
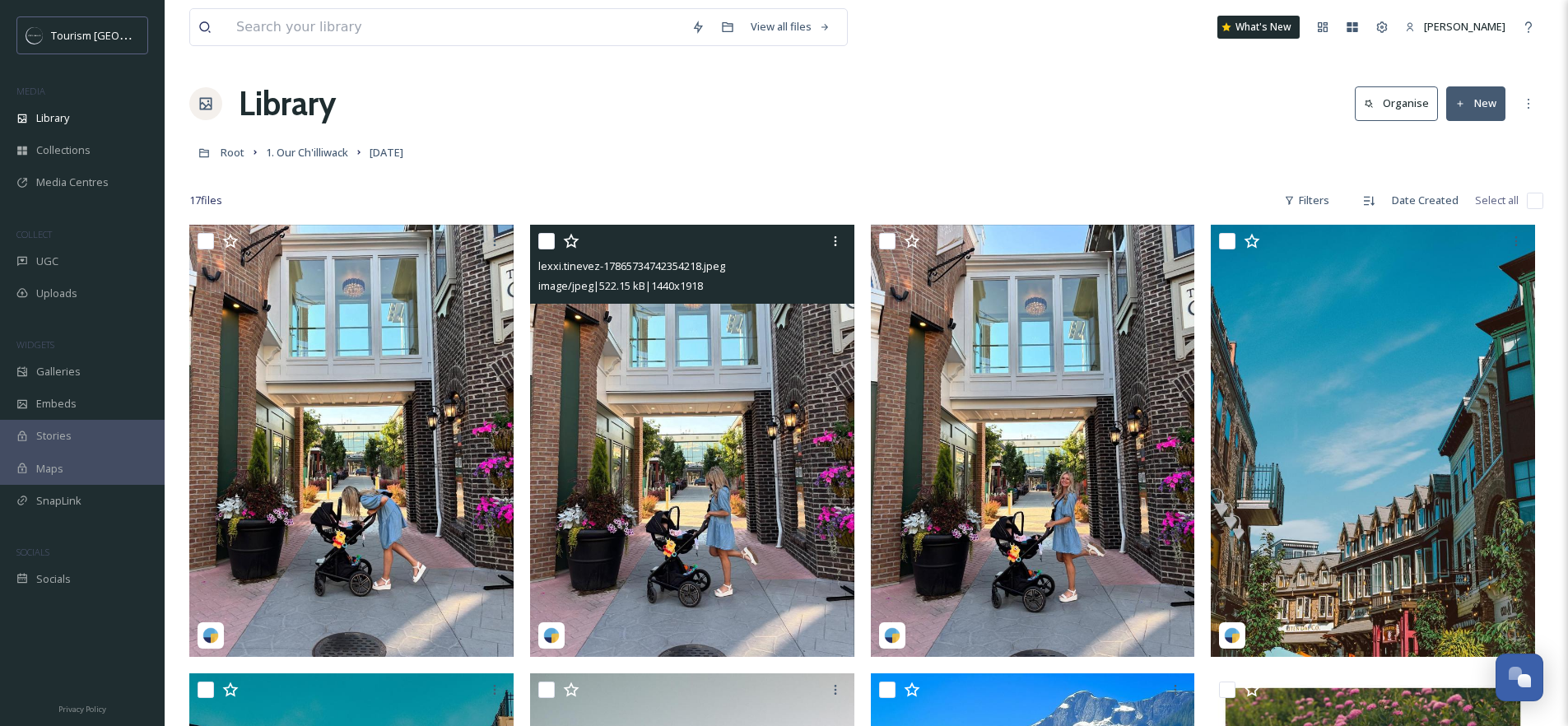
click at [542, 240] on input "checkbox" at bounding box center [546, 241] width 16 height 16
checkbox input "true"
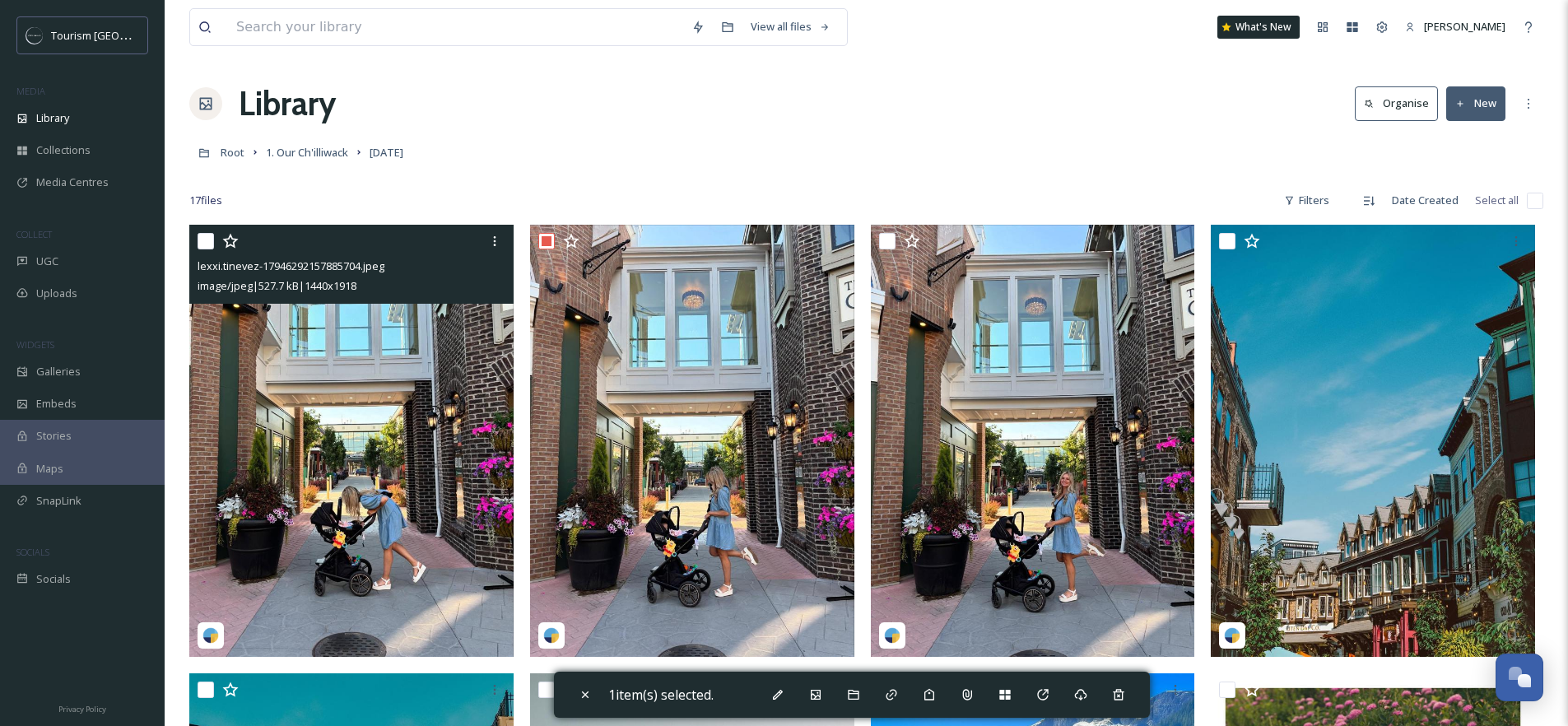
click at [198, 239] on input "checkbox" at bounding box center [206, 241] width 16 height 16
checkbox input "true"
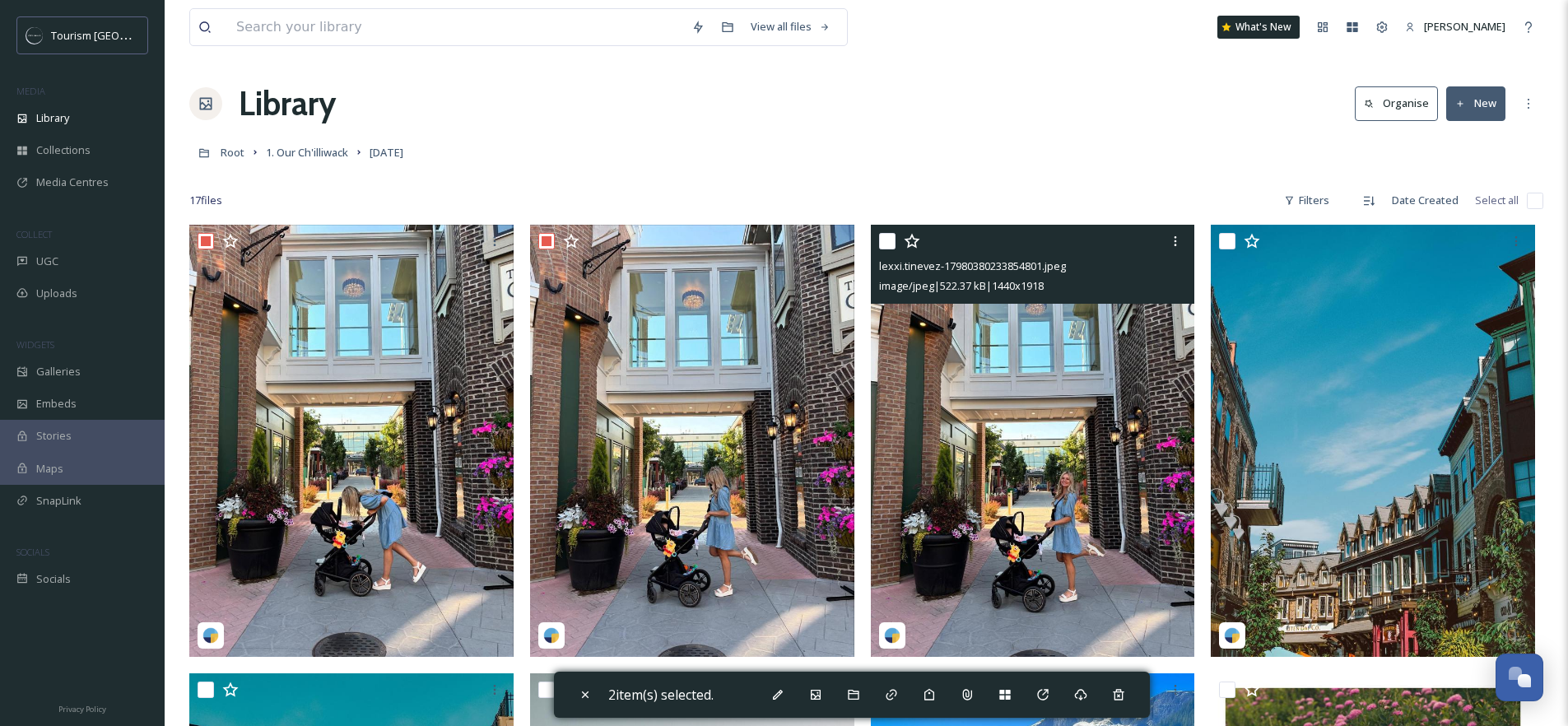
click at [883, 239] on input "checkbox" at bounding box center [887, 241] width 16 height 16
checkbox input "true"
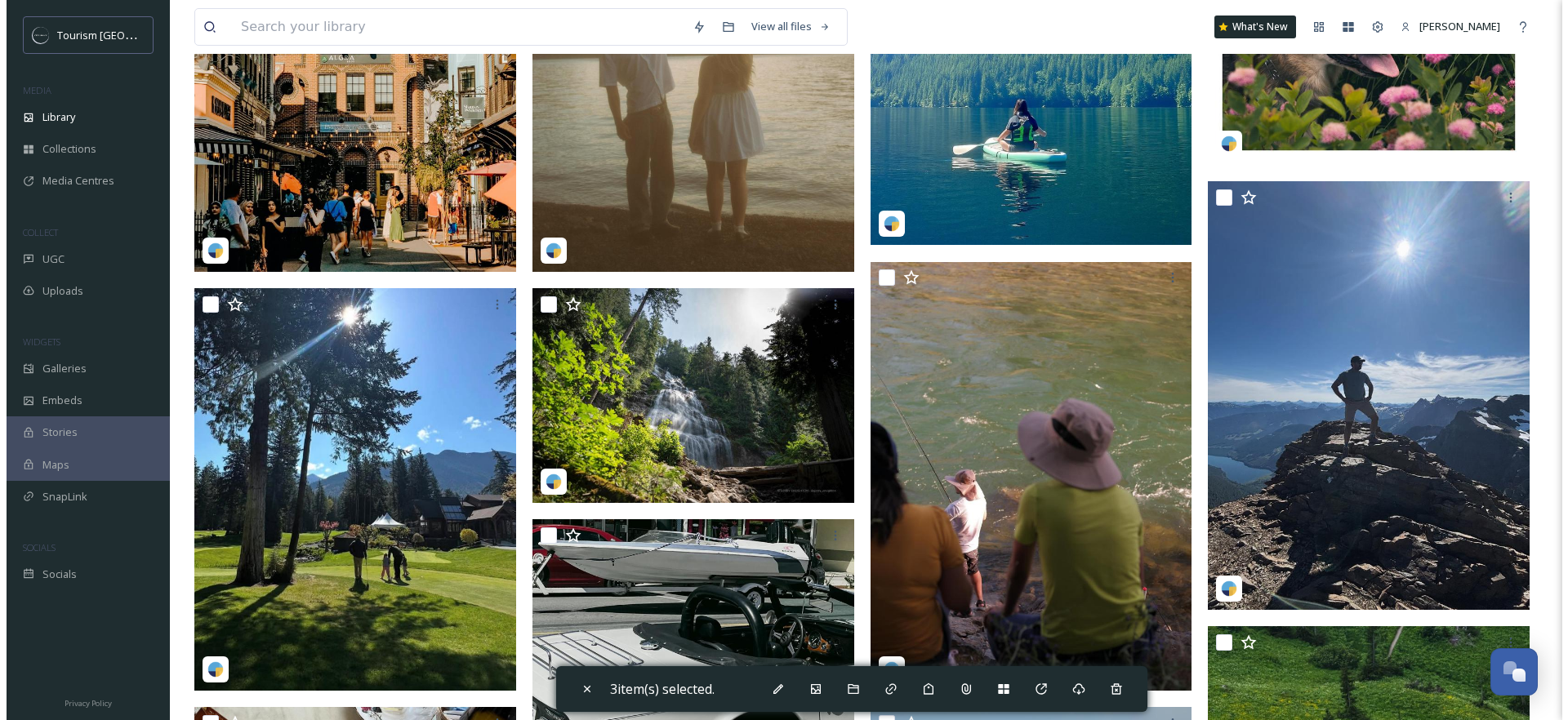
scroll to position [1602, 0]
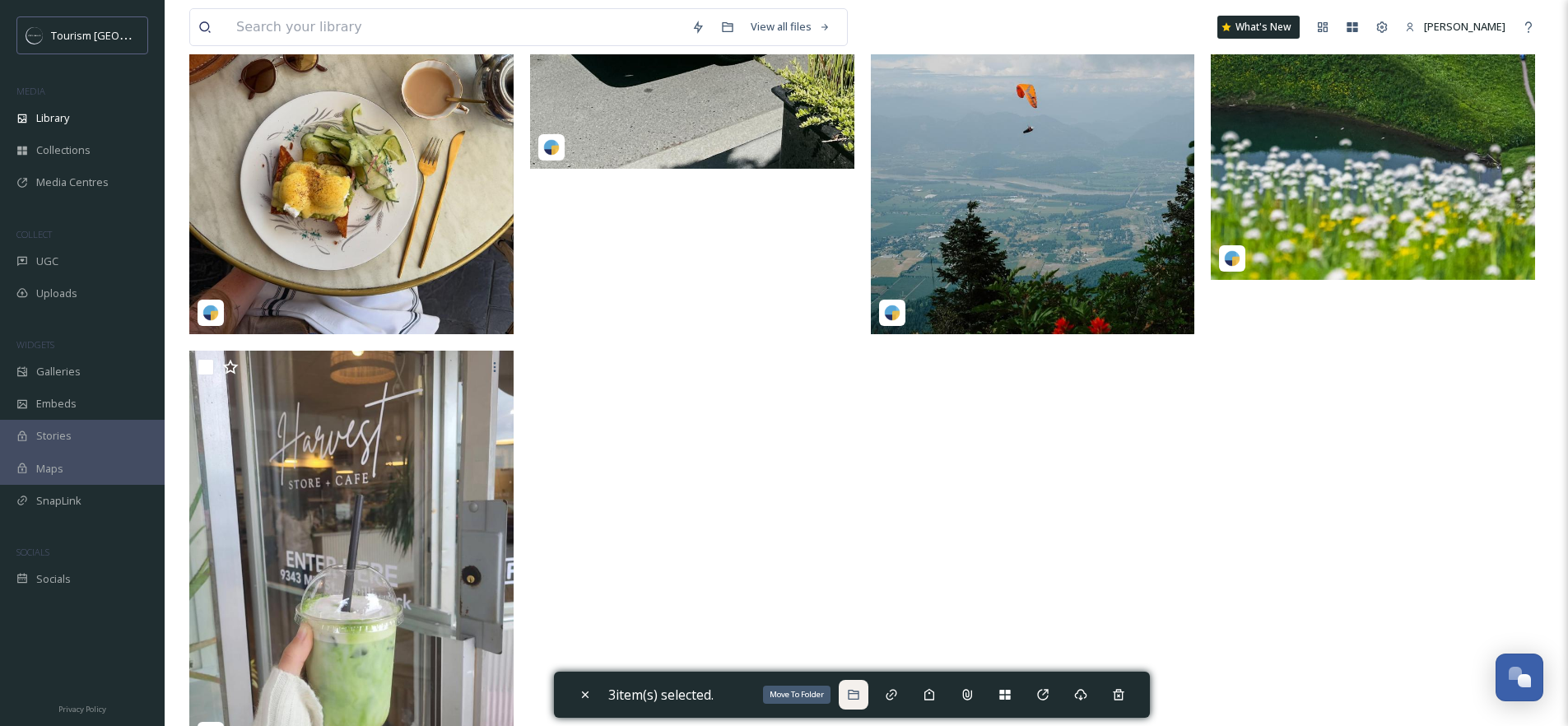
click at [851, 693] on div "Move To Folder" at bounding box center [853, 694] width 30 height 30
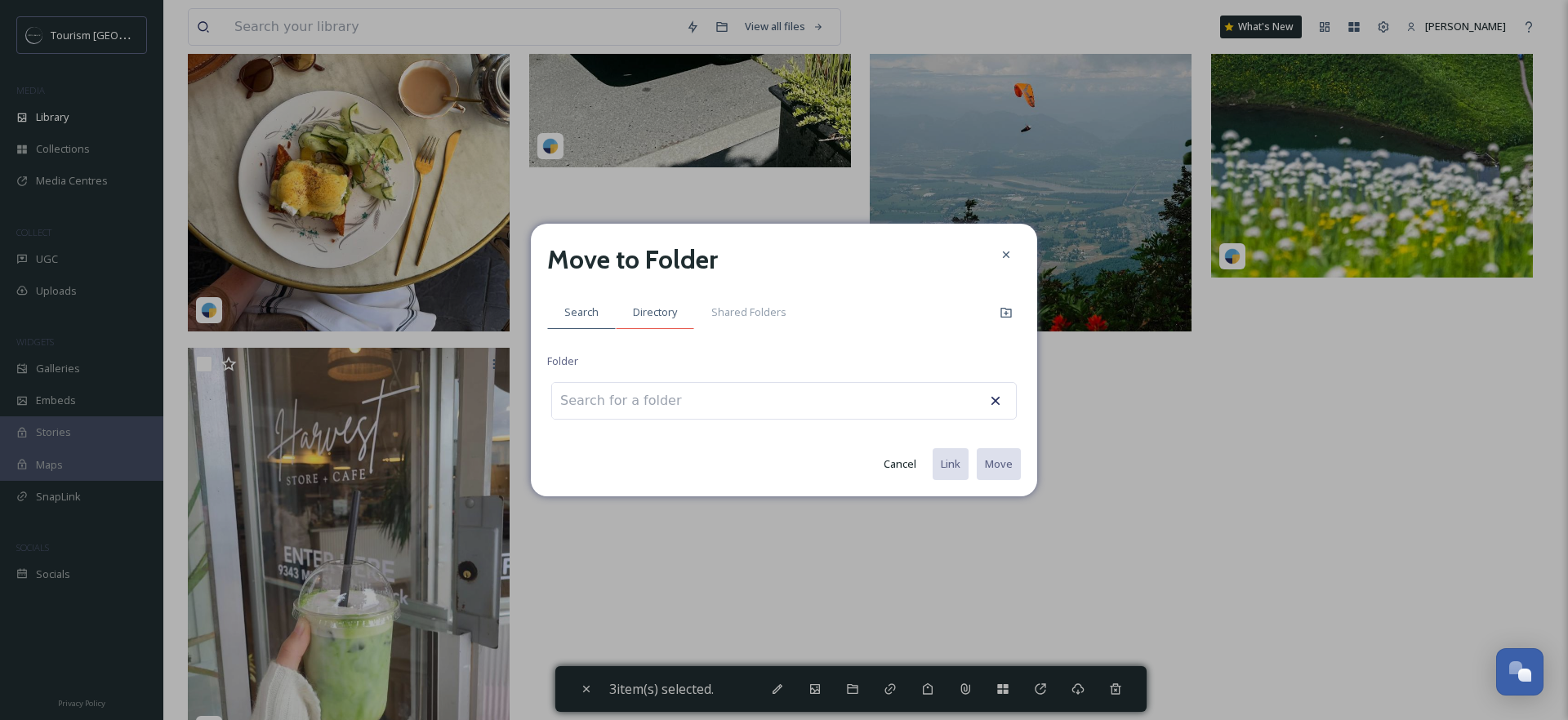
click at [653, 306] on span "Directory" at bounding box center [655, 312] width 44 height 15
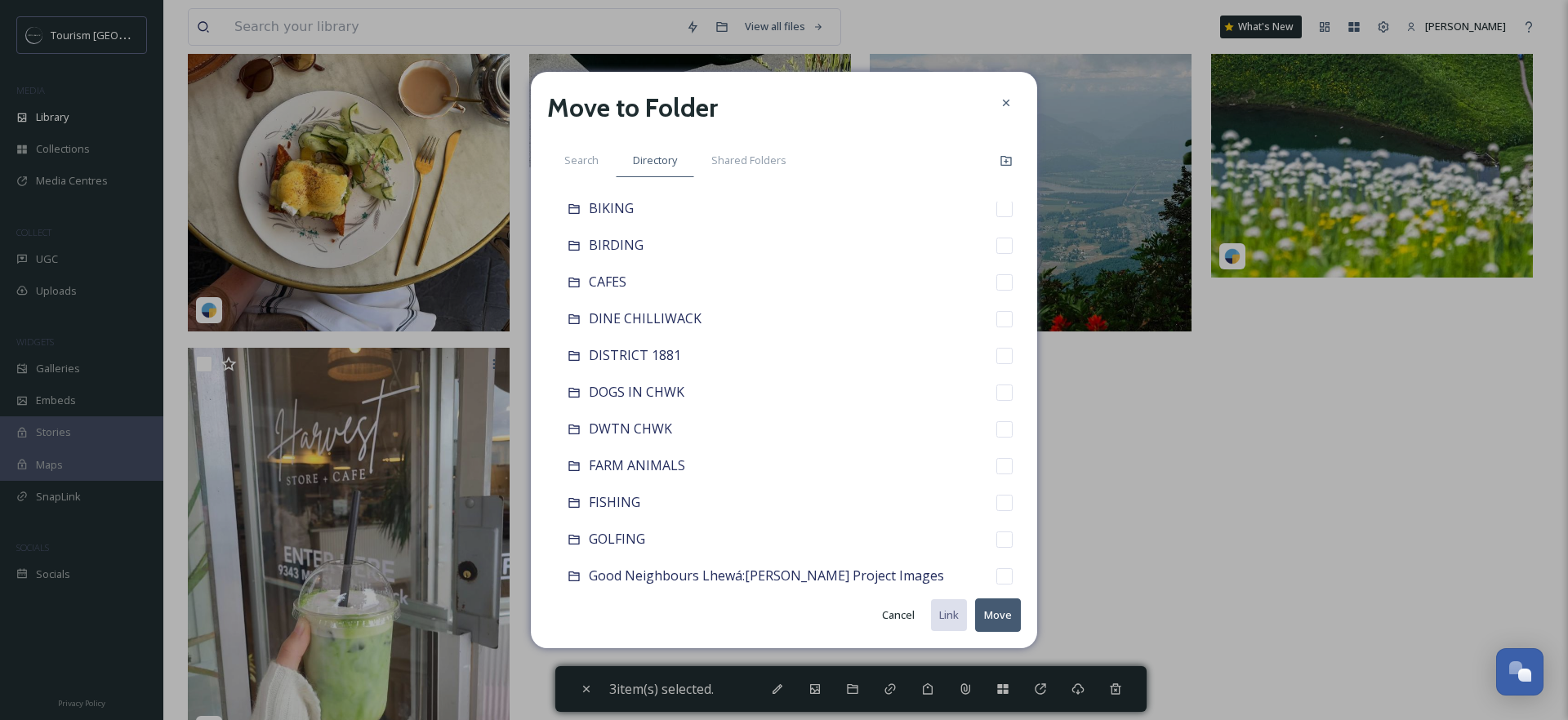
scroll to position [0, 0]
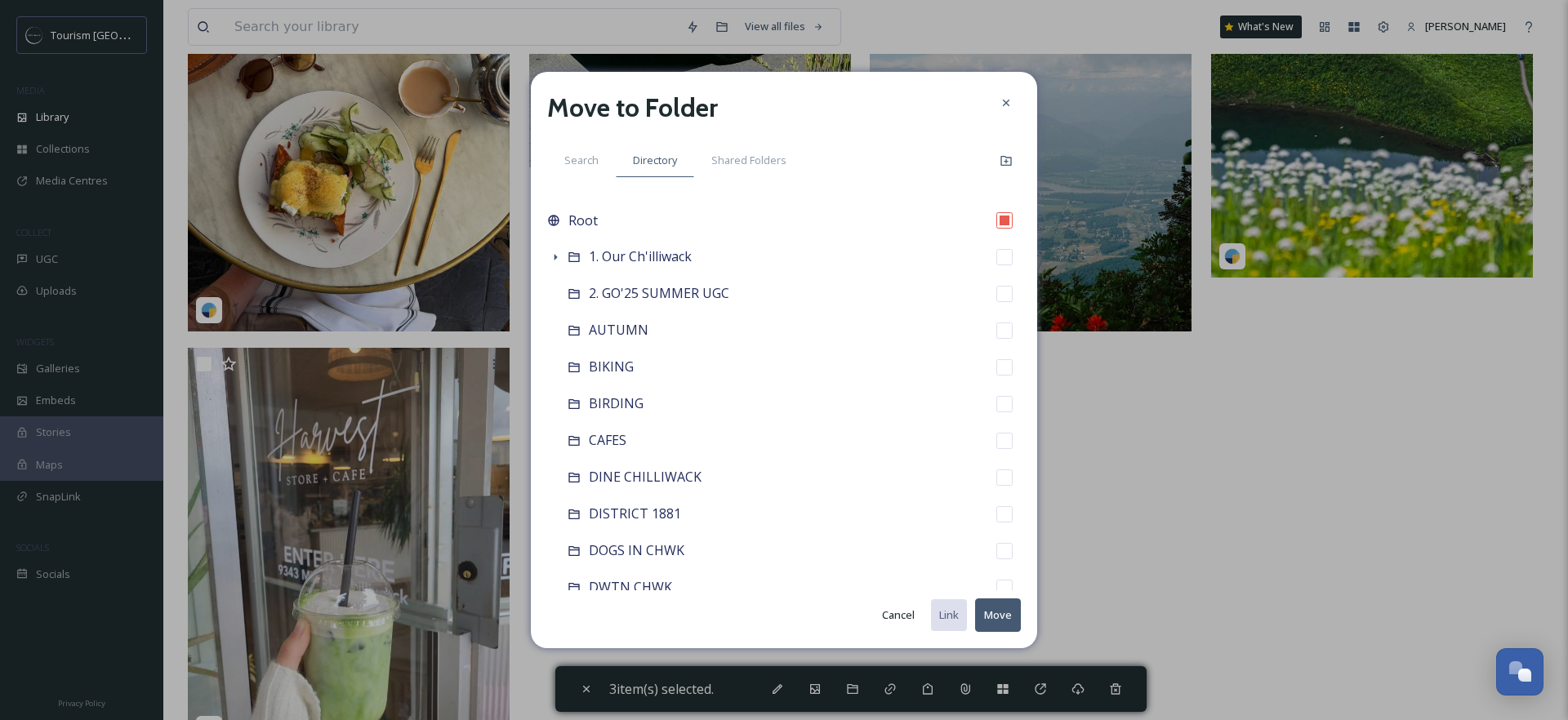
drag, startPoint x: 991, startPoint y: 295, endPoint x: 1009, endPoint y: 362, distance: 69.4
click at [997, 295] on input "checkbox" at bounding box center [1005, 294] width 16 height 16
checkbox input "true"
checkbox input "false"
click at [995, 619] on button "Move" at bounding box center [998, 615] width 46 height 33
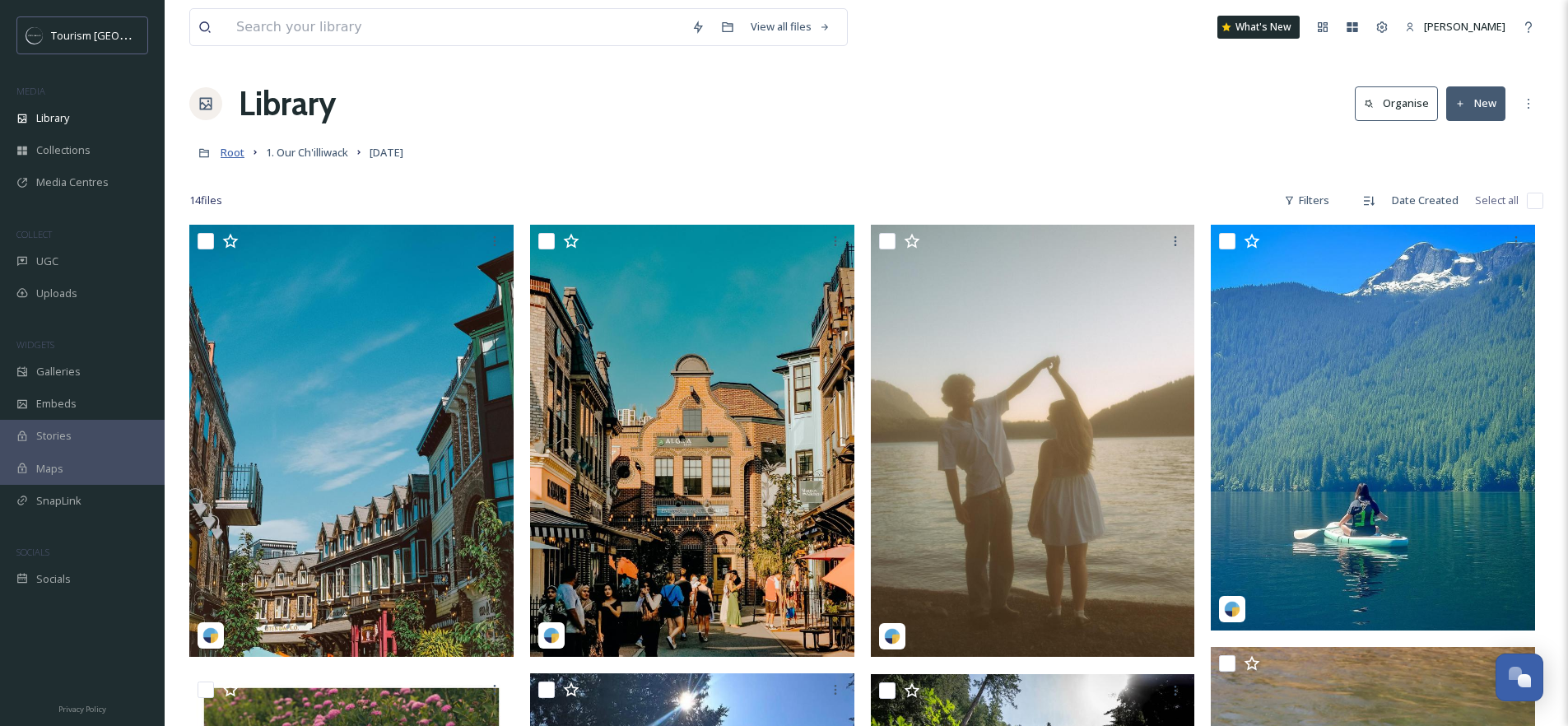
click at [241, 150] on span "Root" at bounding box center [232, 153] width 23 height 14
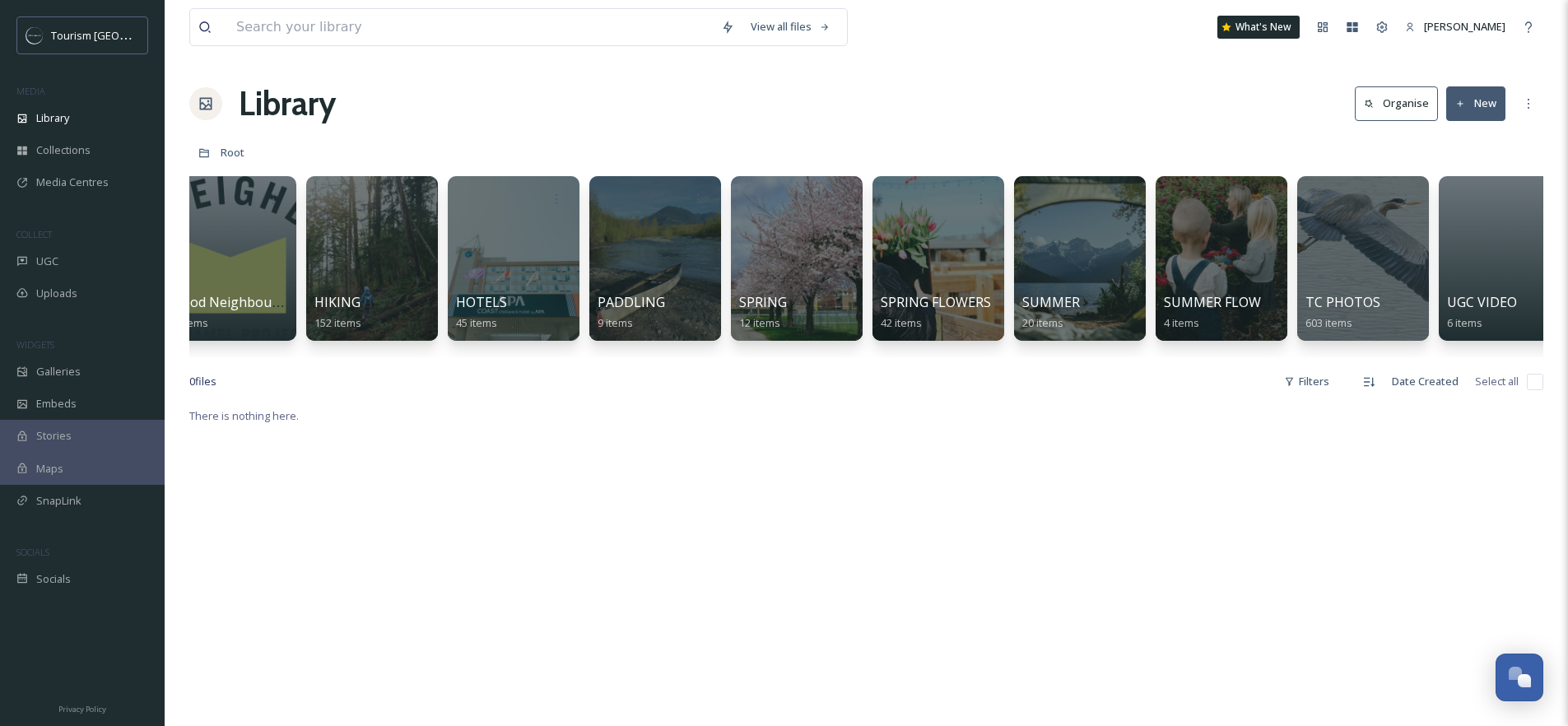
scroll to position [0, 2474]
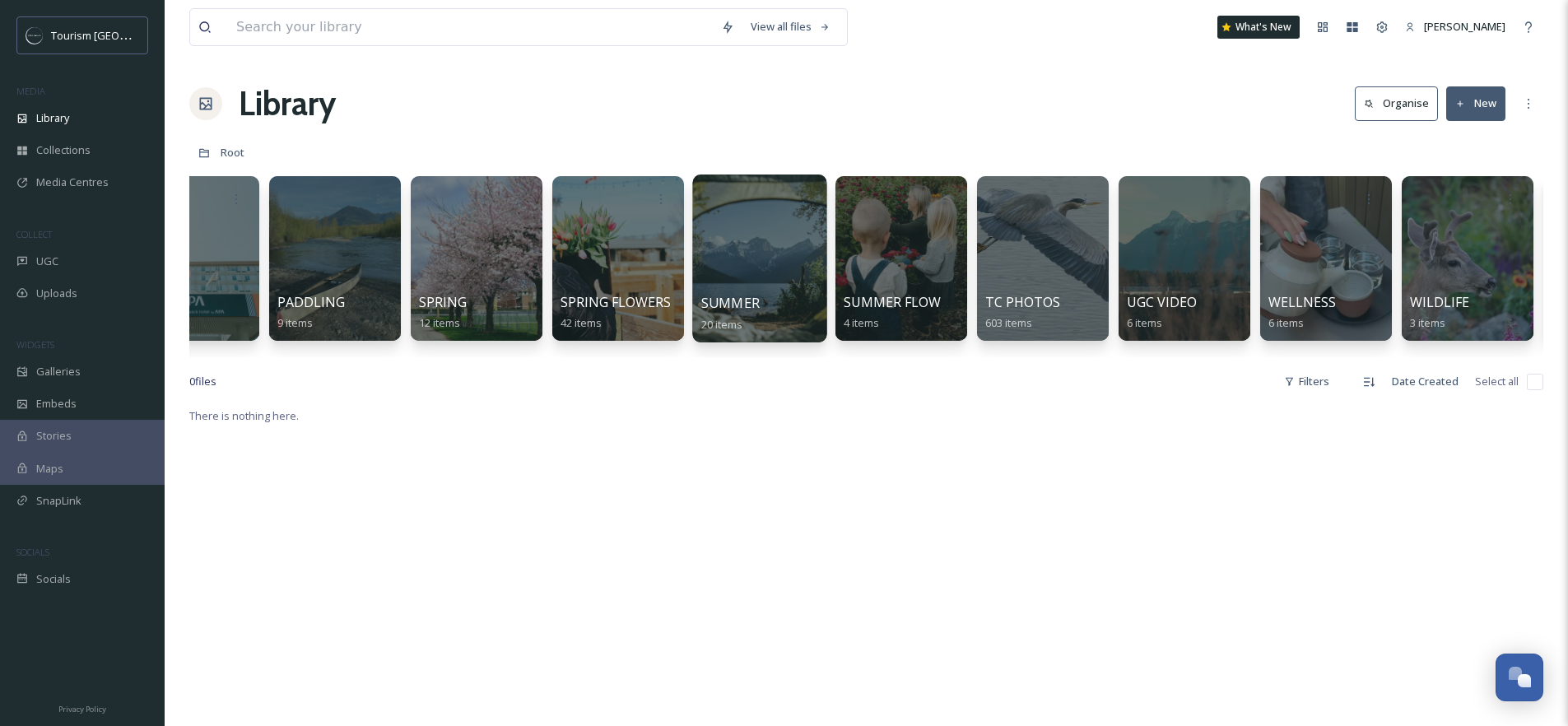
click at [774, 247] on div at bounding box center [759, 258] width 135 height 168
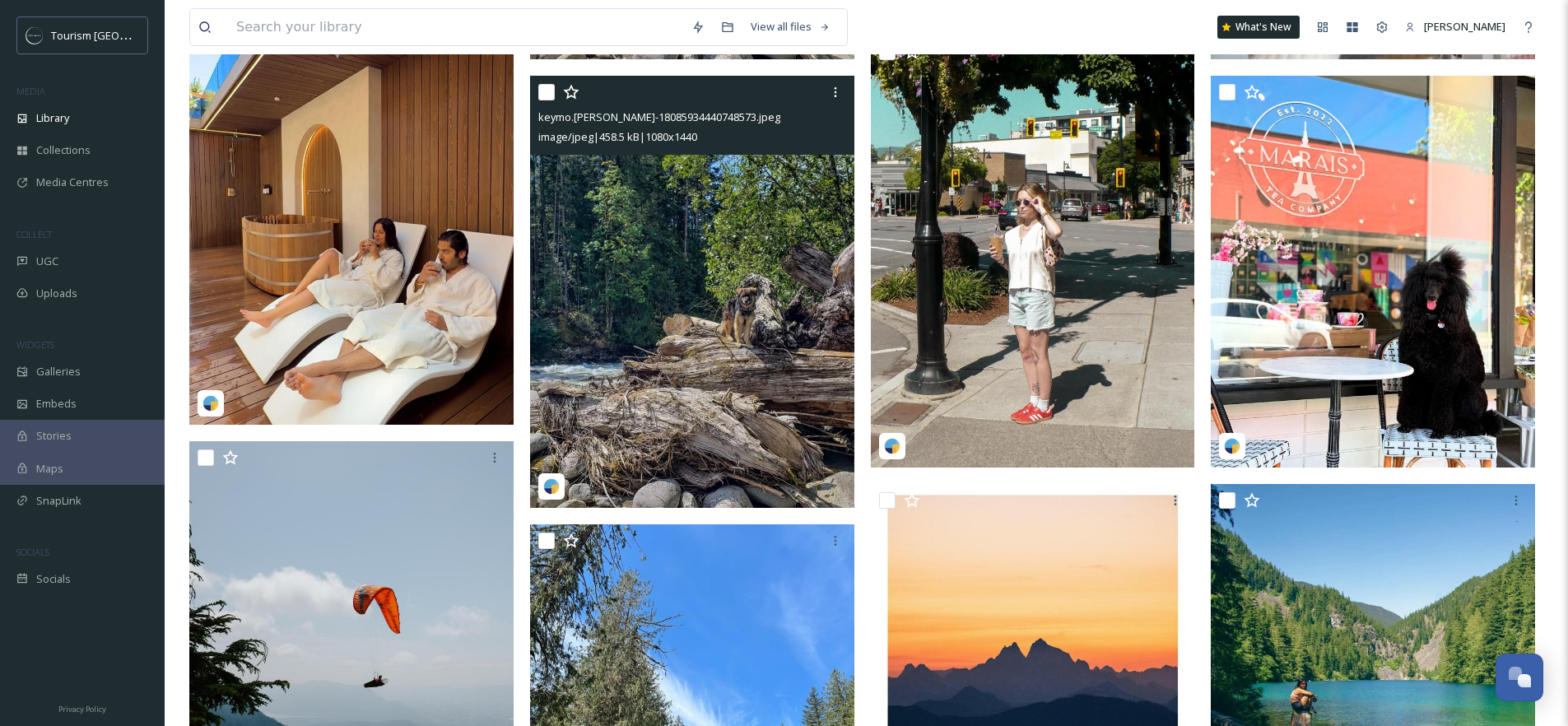
scroll to position [1701, 0]
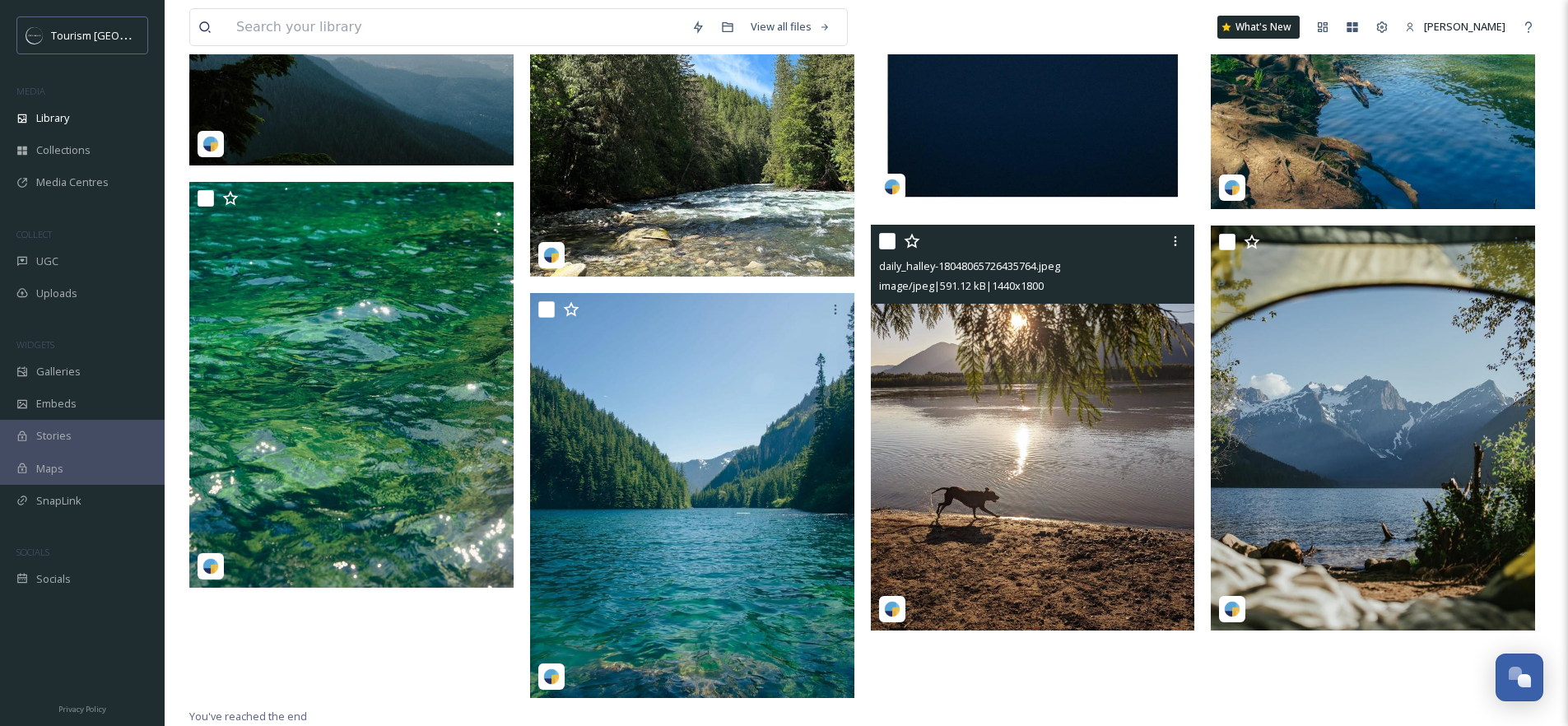
click at [890, 246] on input "checkbox" at bounding box center [887, 241] width 16 height 16
checkbox input "true"
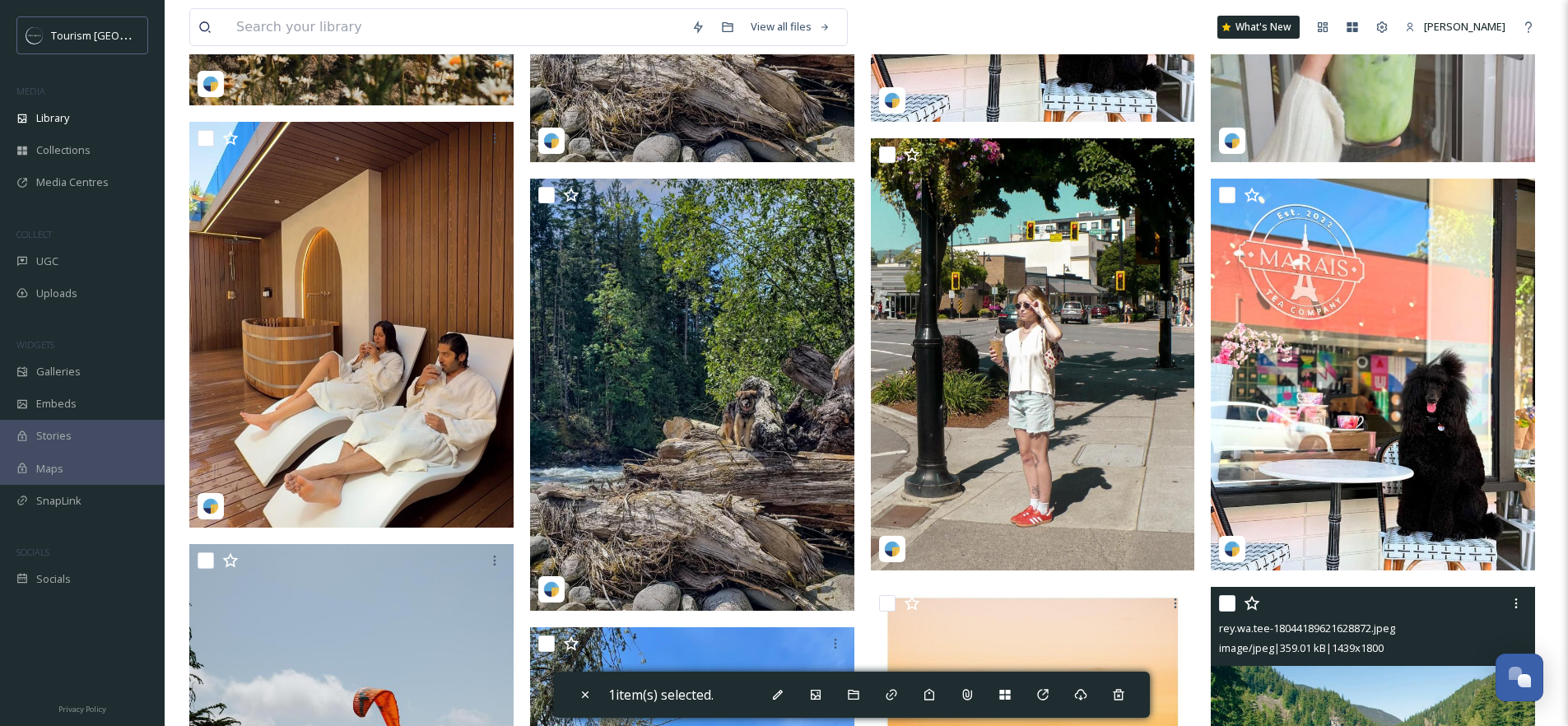
scroll to position [891, 0]
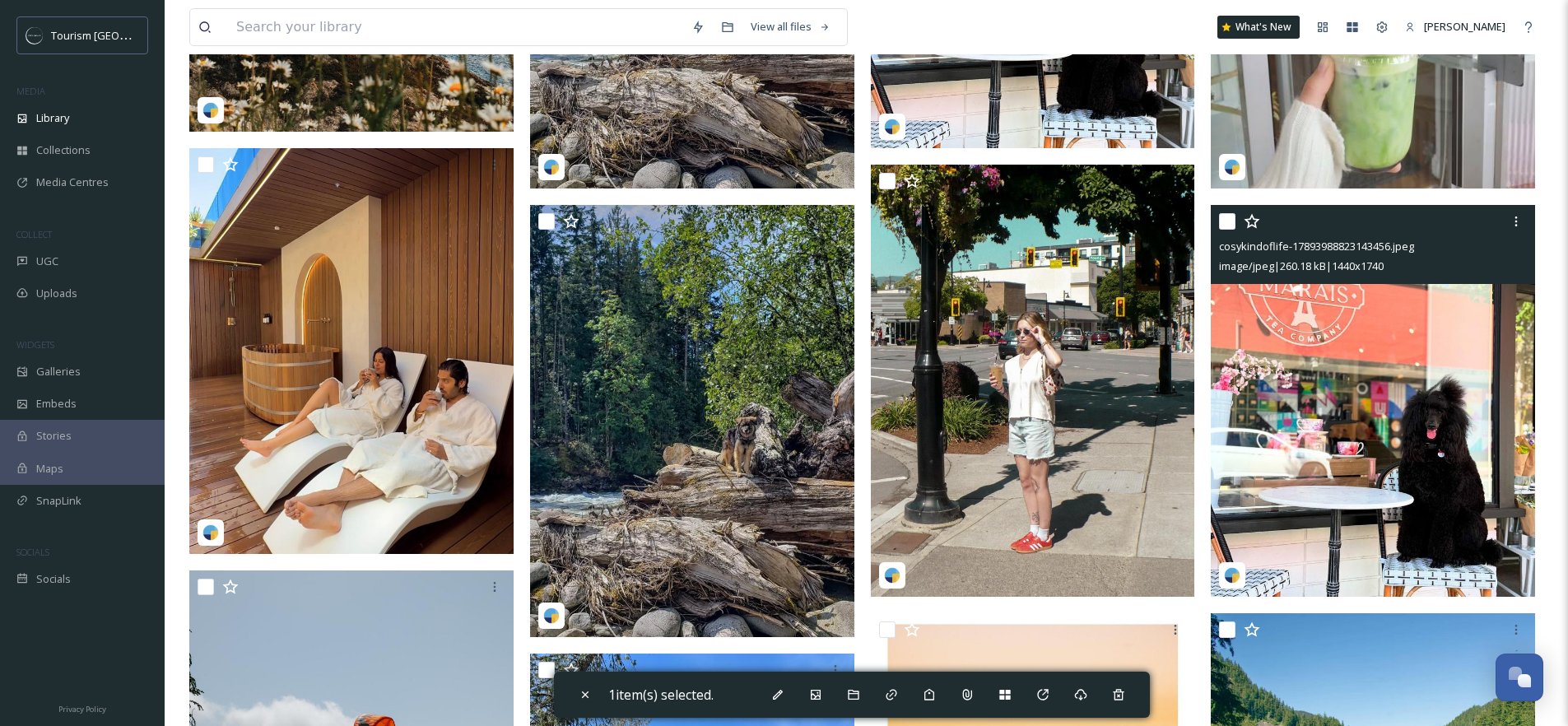
click at [1223, 223] on input "checkbox" at bounding box center [1228, 221] width 16 height 16
checkbox input "true"
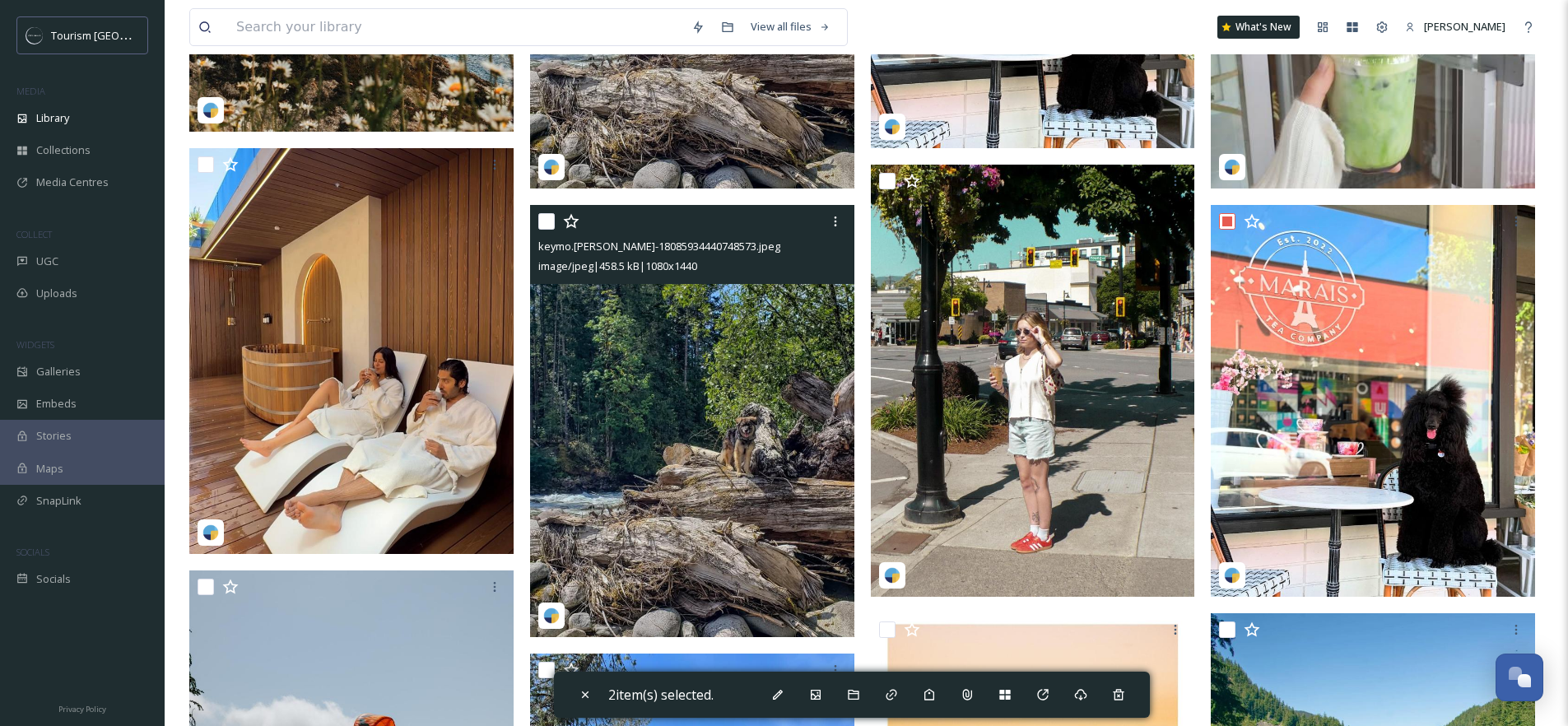
click at [543, 222] on input "checkbox" at bounding box center [546, 221] width 16 height 16
checkbox input "true"
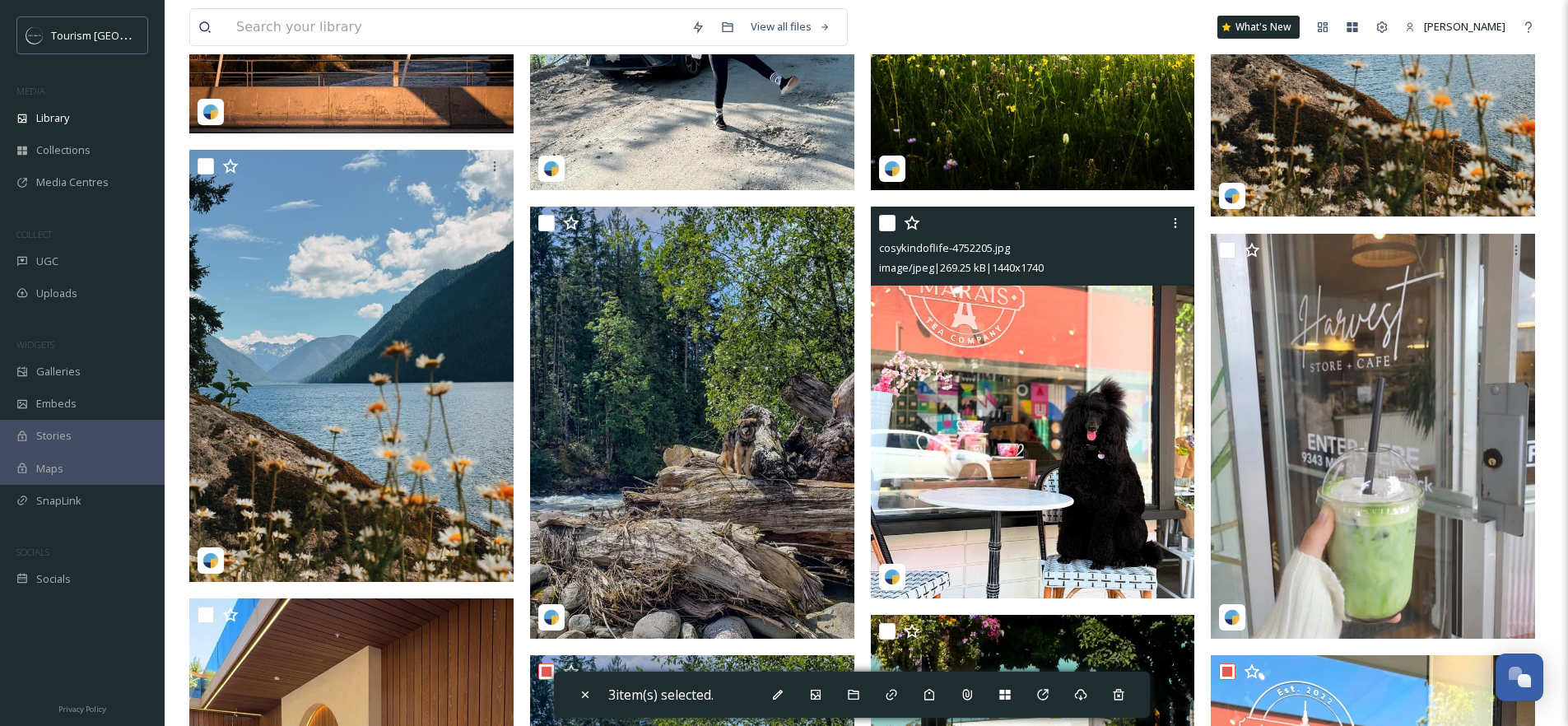
scroll to position [321, 0]
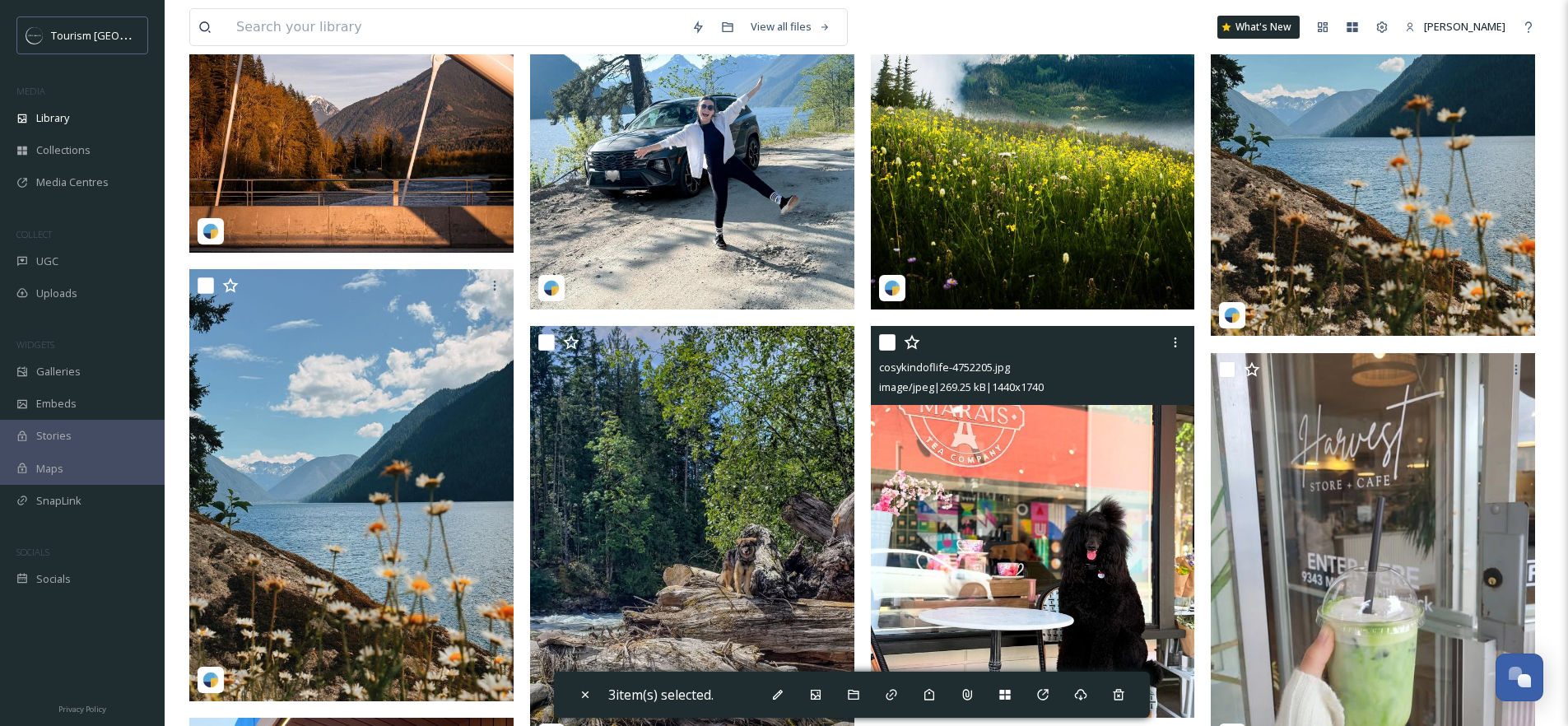
click at [888, 337] on input "checkbox" at bounding box center [887, 342] width 16 height 16
checkbox input "true"
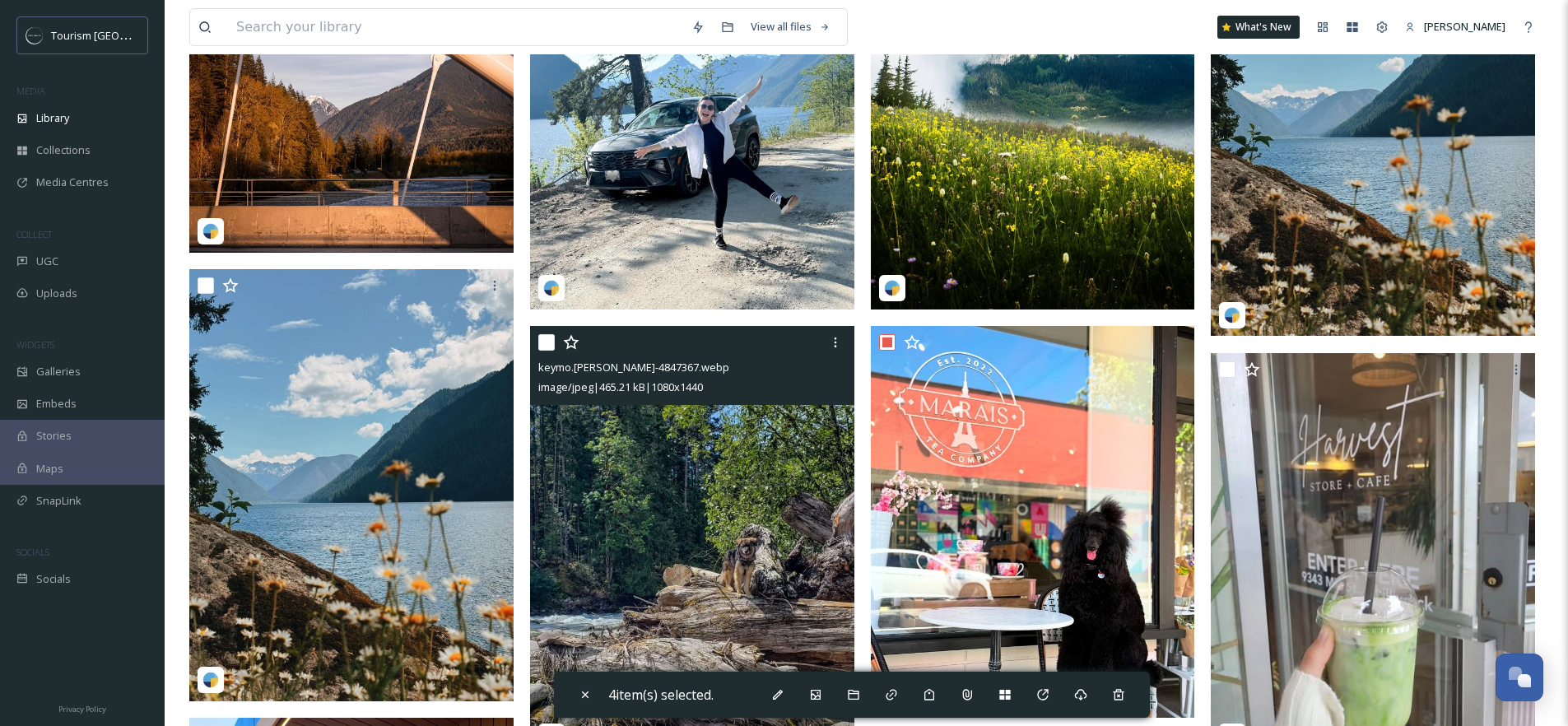
click at [546, 346] on input "checkbox" at bounding box center [546, 342] width 16 height 16
checkbox input "true"
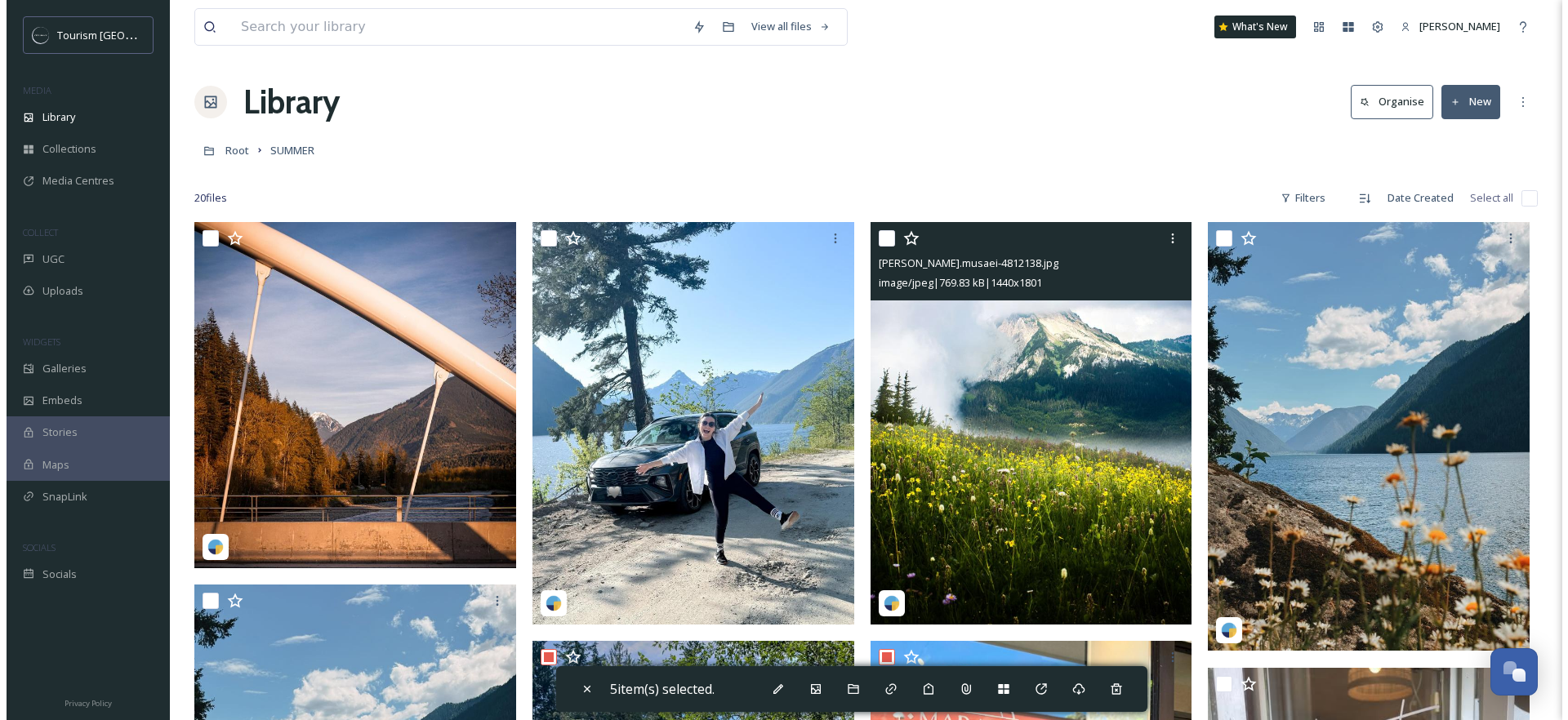
scroll to position [0, 0]
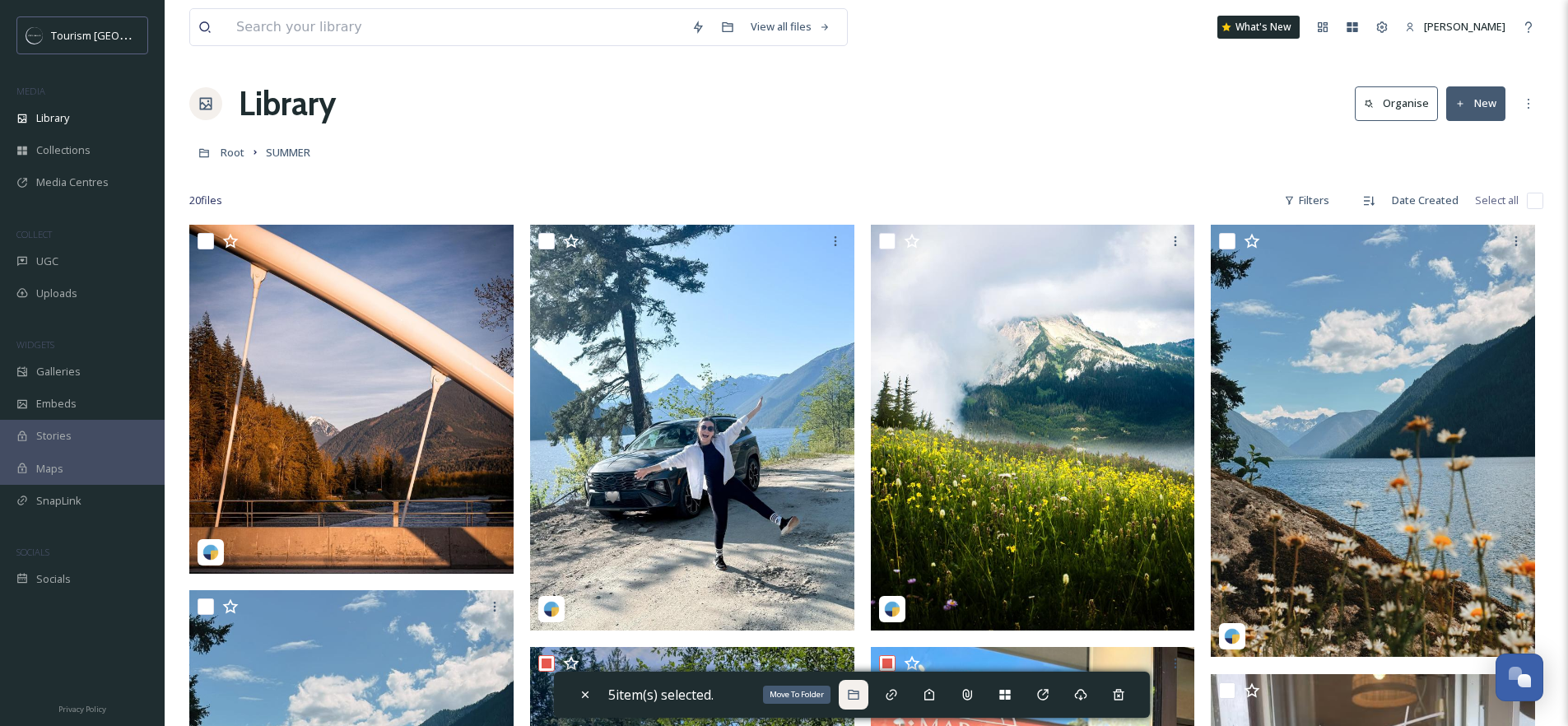
click at [851, 692] on icon at bounding box center [853, 694] width 14 height 14
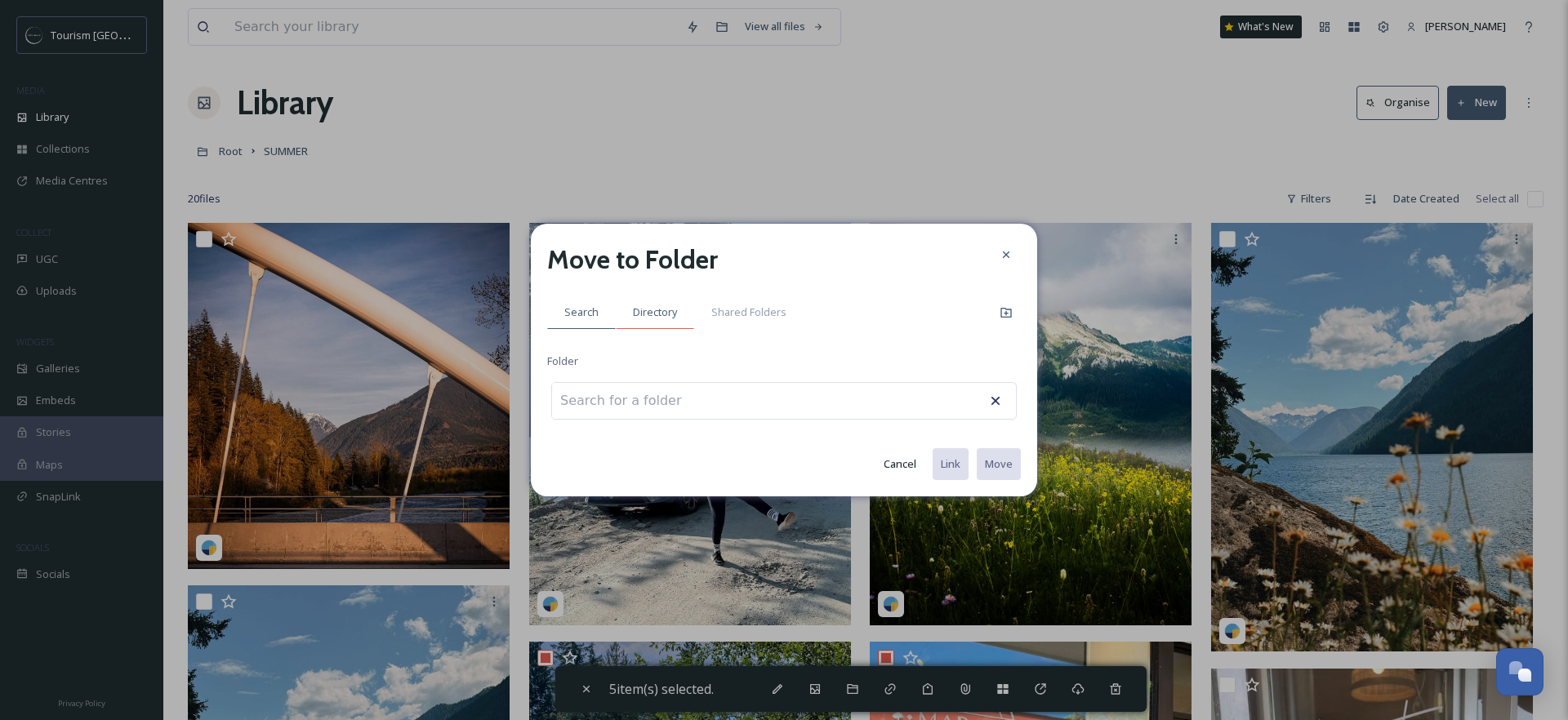
click at [681, 313] on div "Directory" at bounding box center [655, 312] width 79 height 33
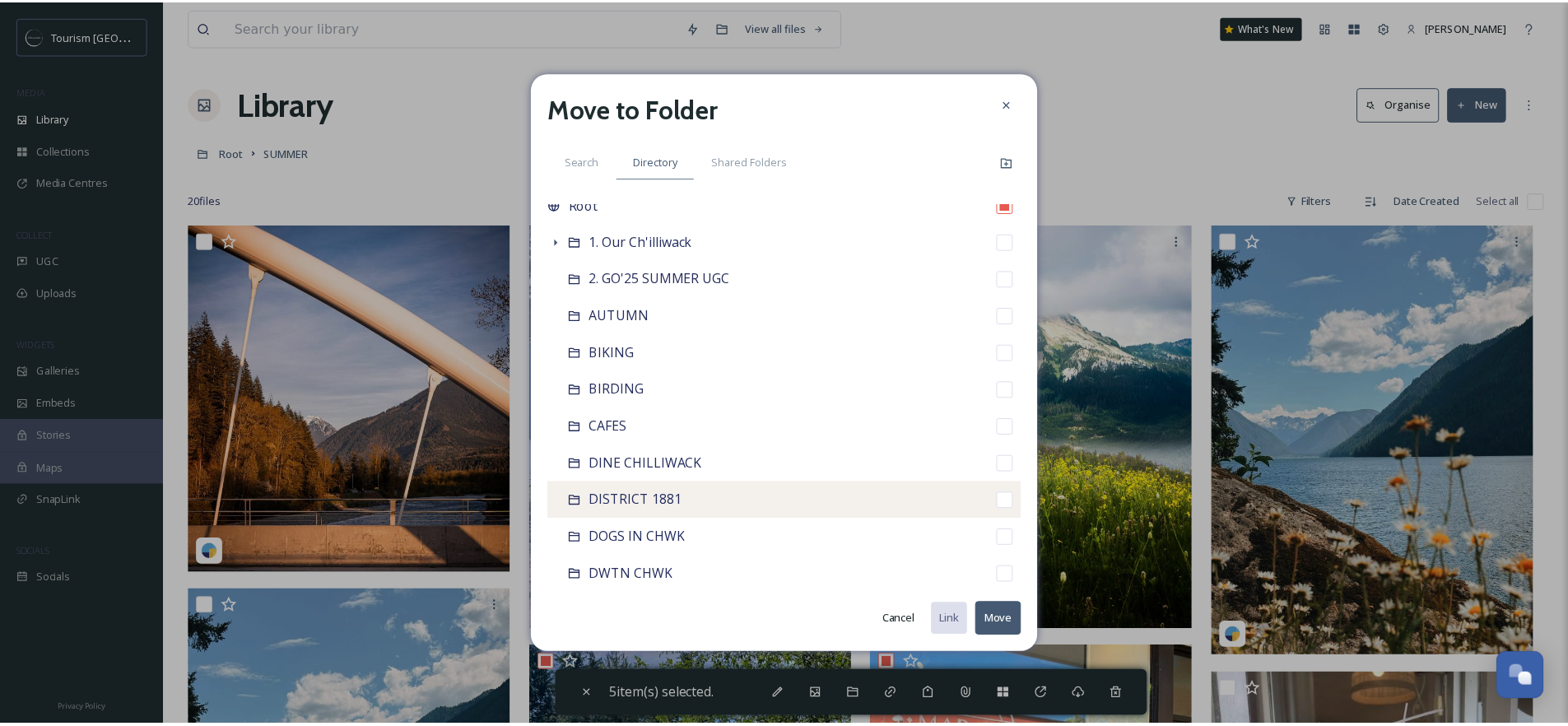
scroll to position [32, 0]
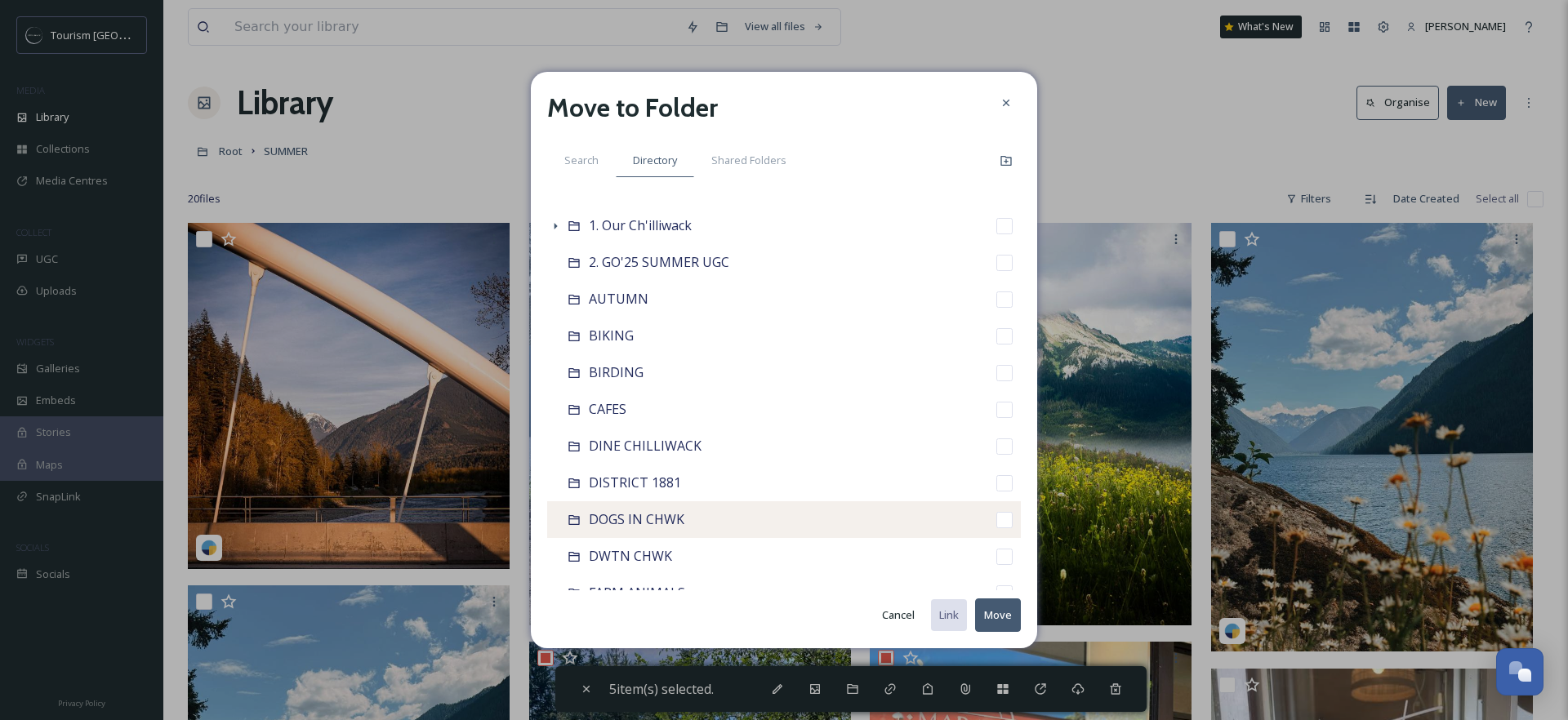
click at [997, 522] on input "checkbox" at bounding box center [1005, 520] width 16 height 16
checkbox input "true"
checkbox input "false"
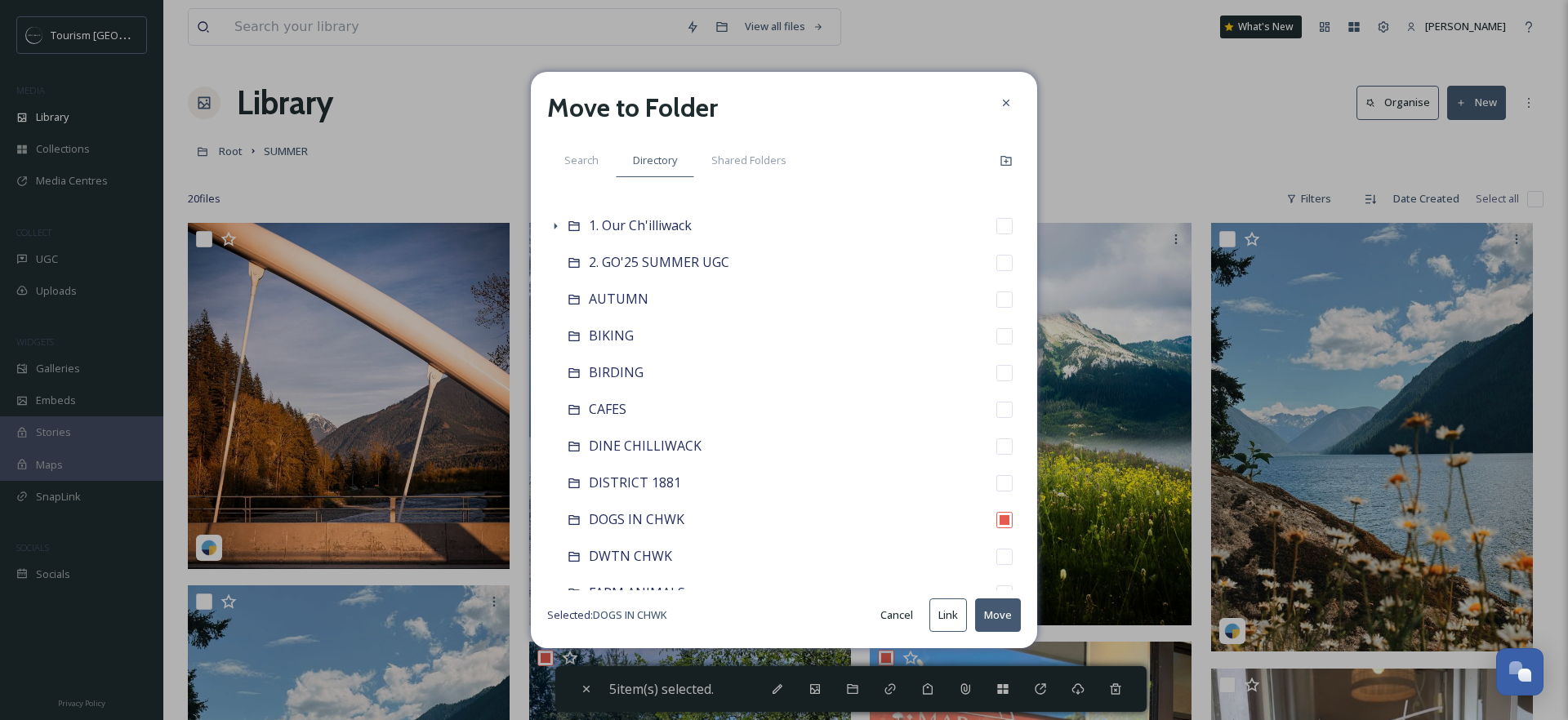
click at [997, 612] on button "Move" at bounding box center [998, 615] width 46 height 33
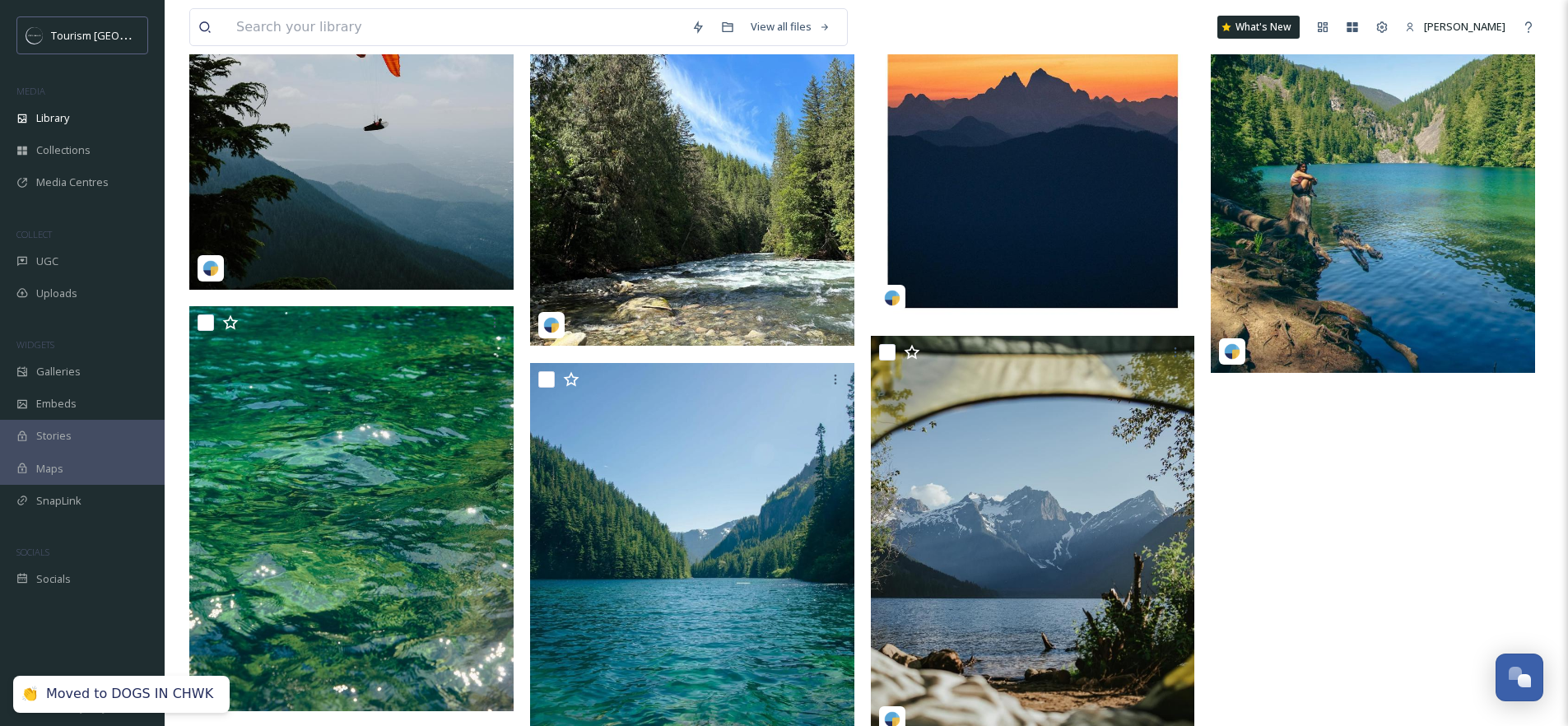
scroll to position [1225, 0]
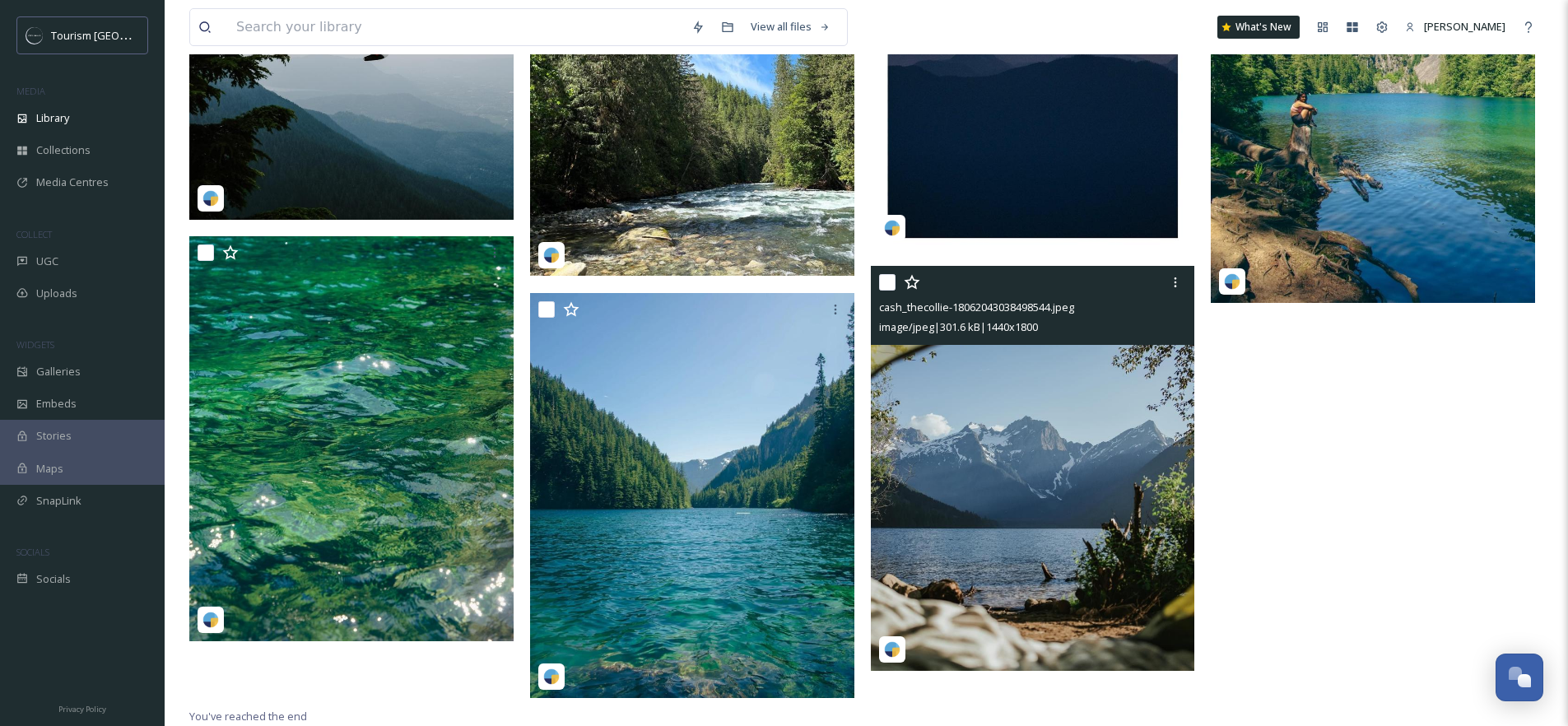
click at [886, 284] on input "checkbox" at bounding box center [887, 283] width 16 height 16
checkbox input "true"
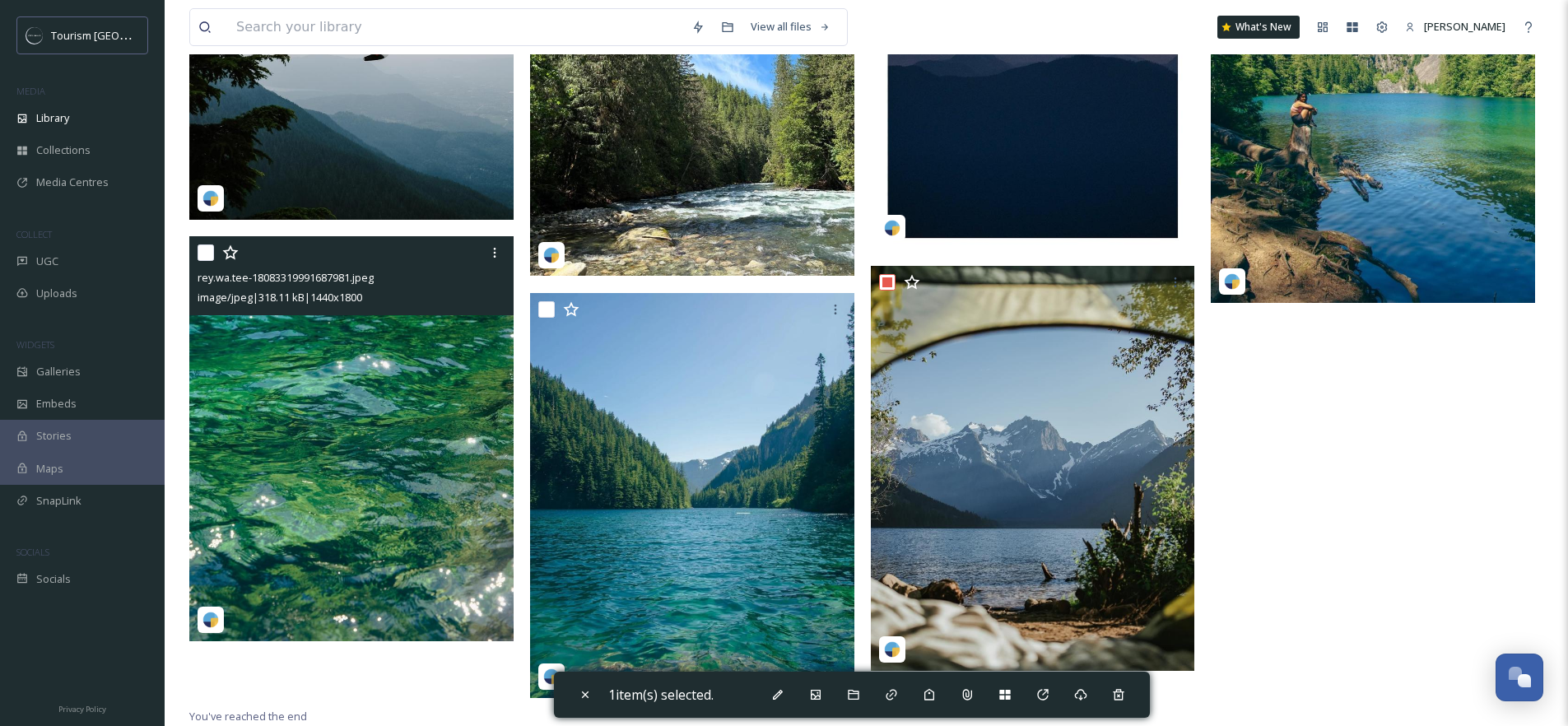
scroll to position [1222, 0]
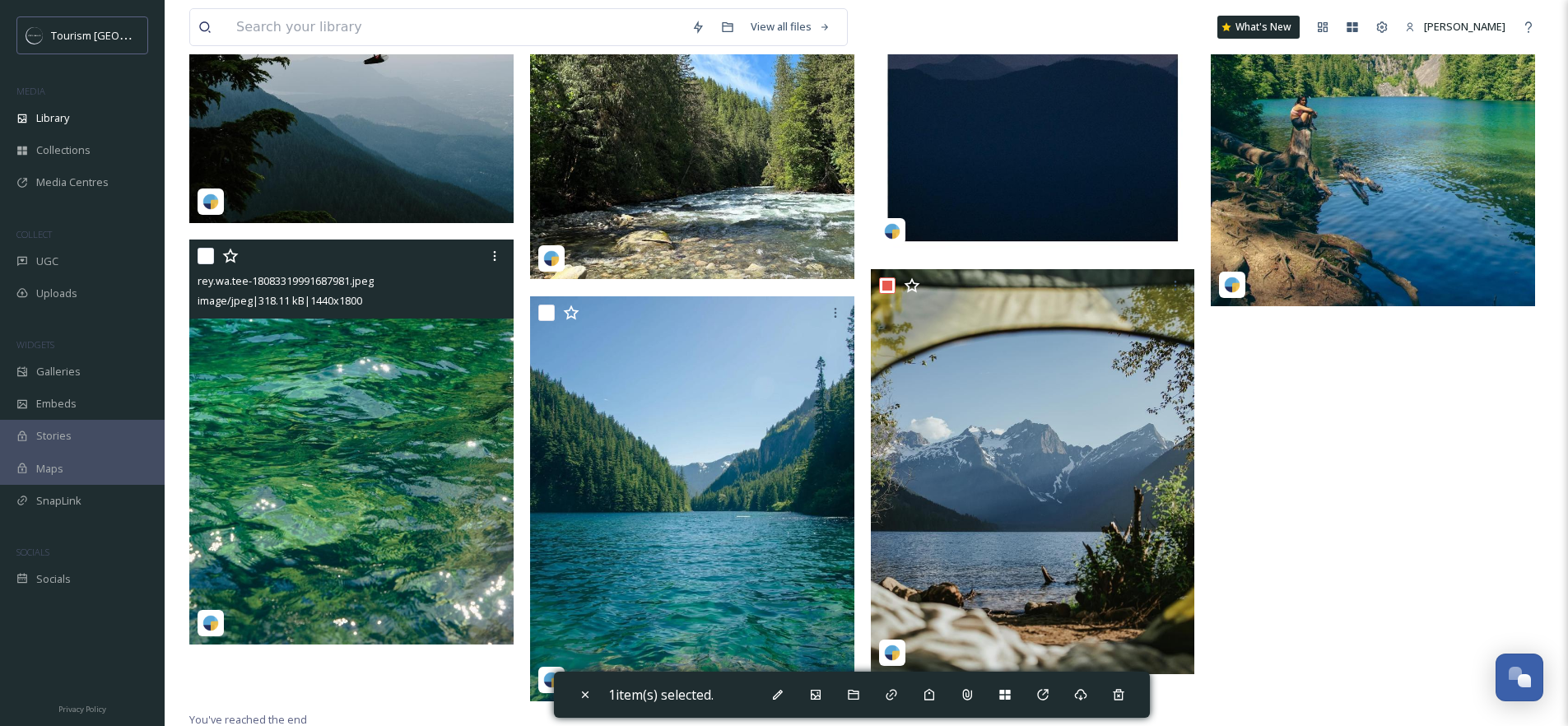
click at [205, 257] on input "checkbox" at bounding box center [206, 256] width 16 height 16
checkbox input "true"
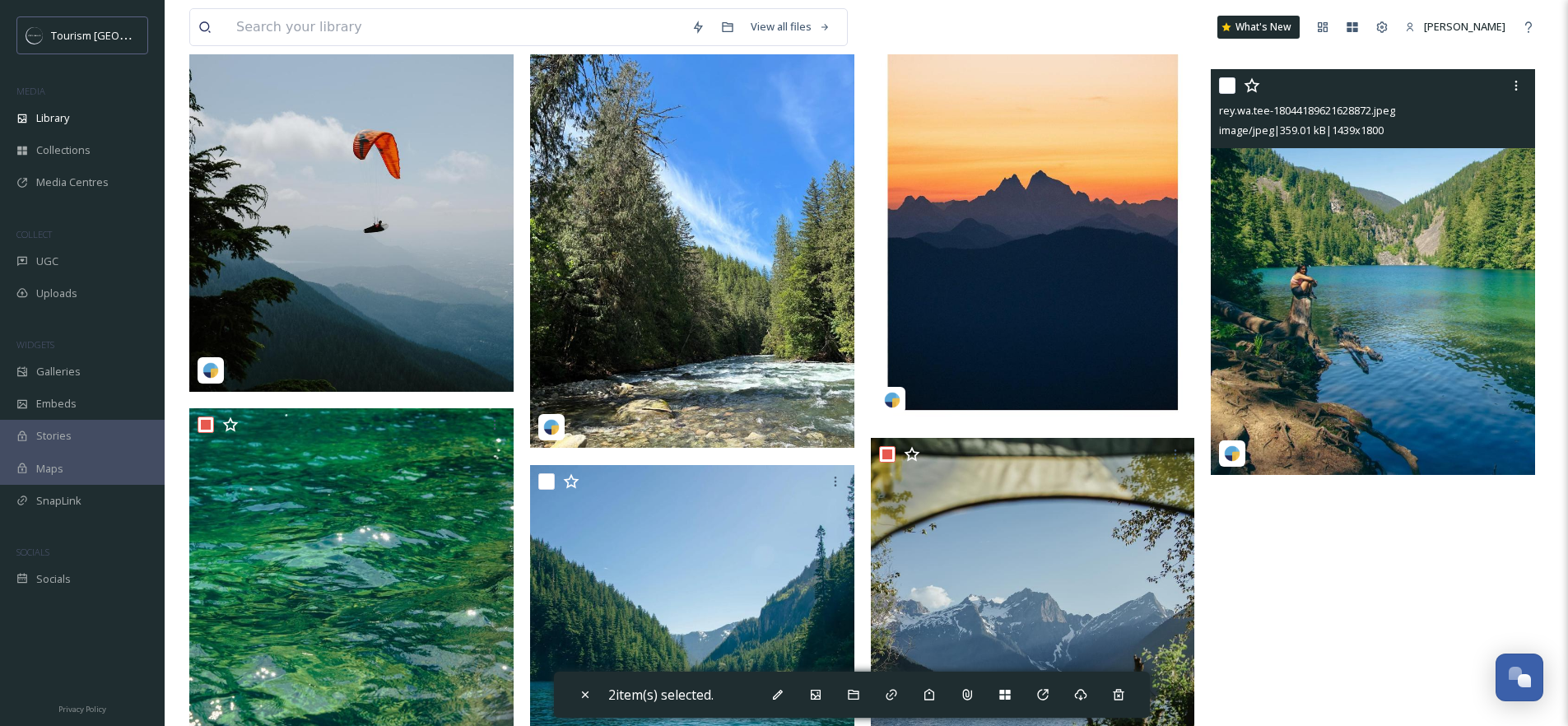
scroll to position [701, 0]
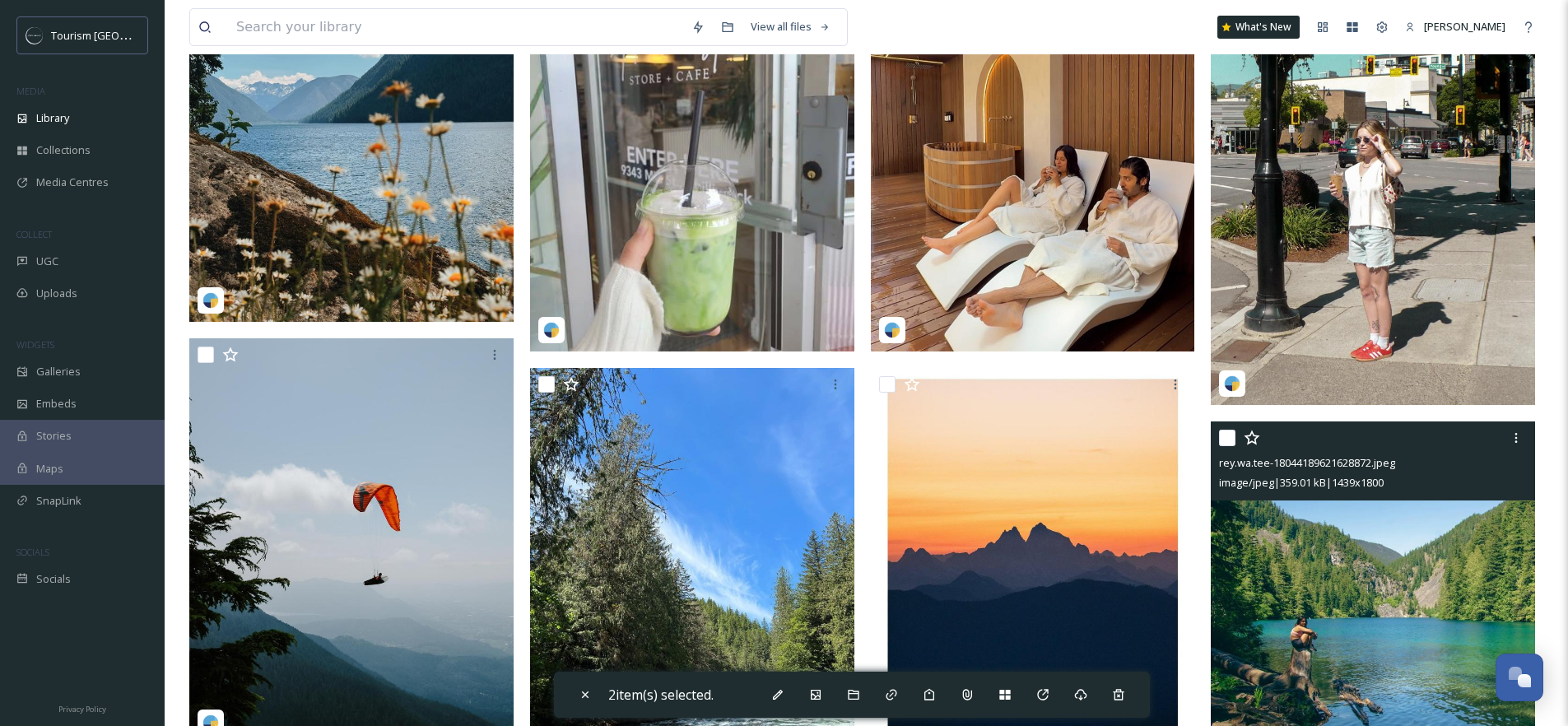
click at [1230, 444] on input "checkbox" at bounding box center [1228, 438] width 16 height 16
checkbox input "true"
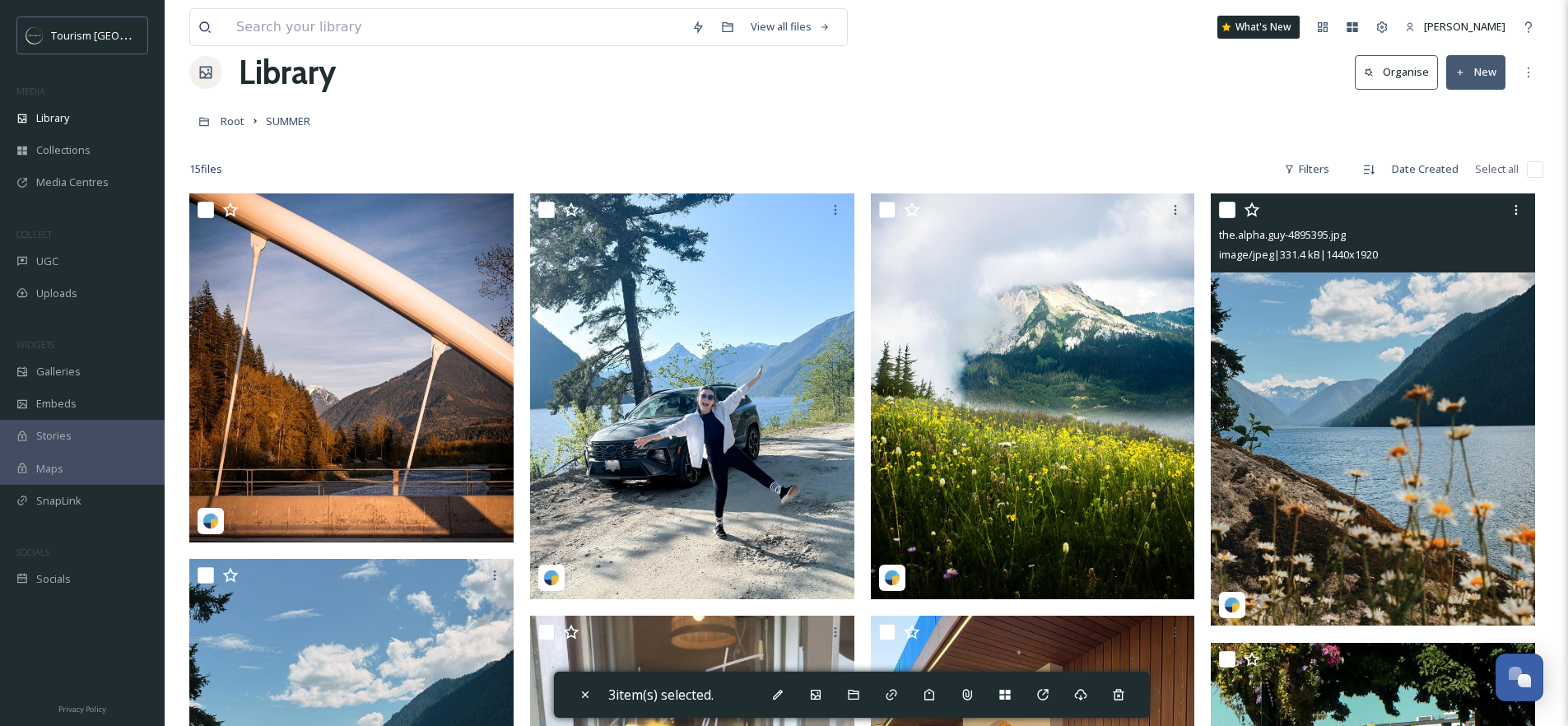
scroll to position [0, 0]
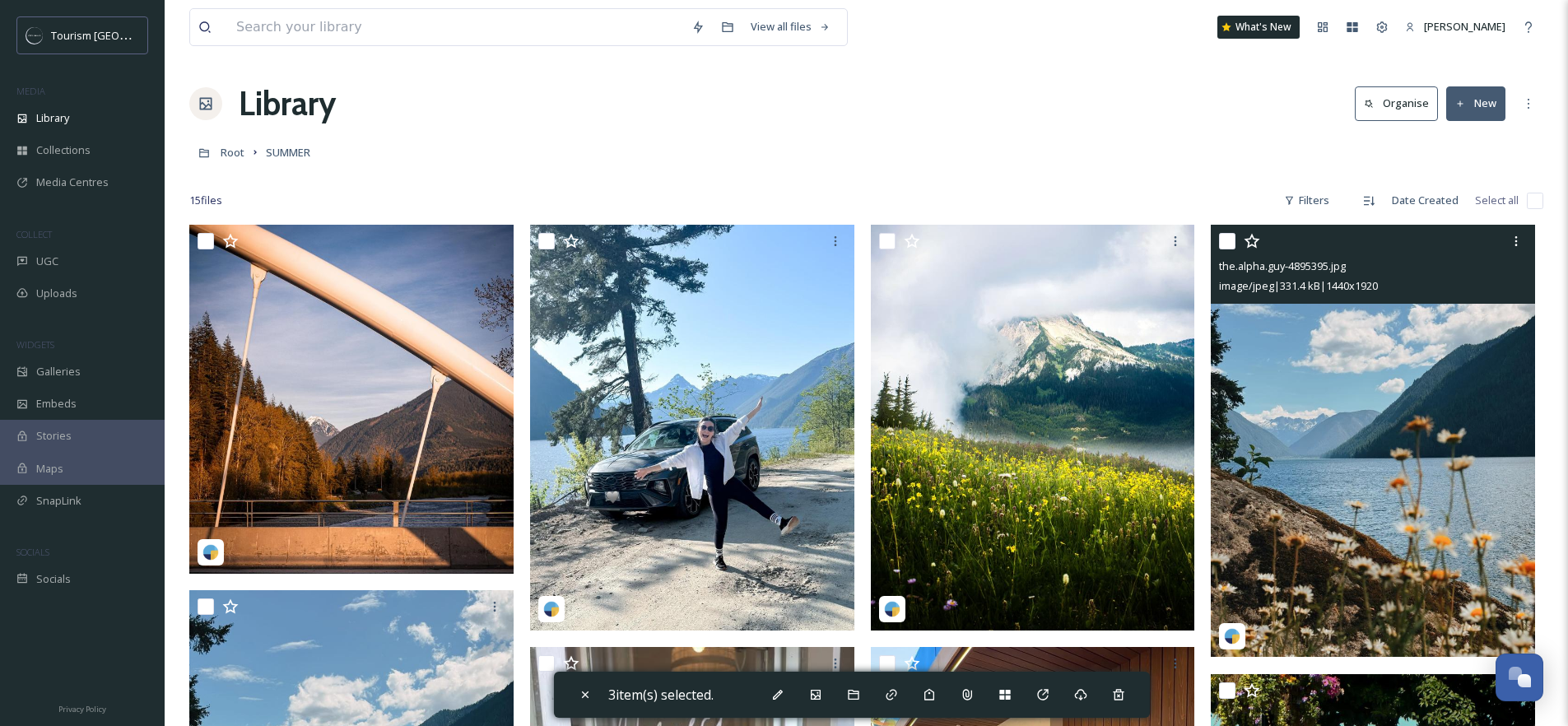
click at [1227, 240] on input "checkbox" at bounding box center [1228, 241] width 16 height 16
checkbox input "true"
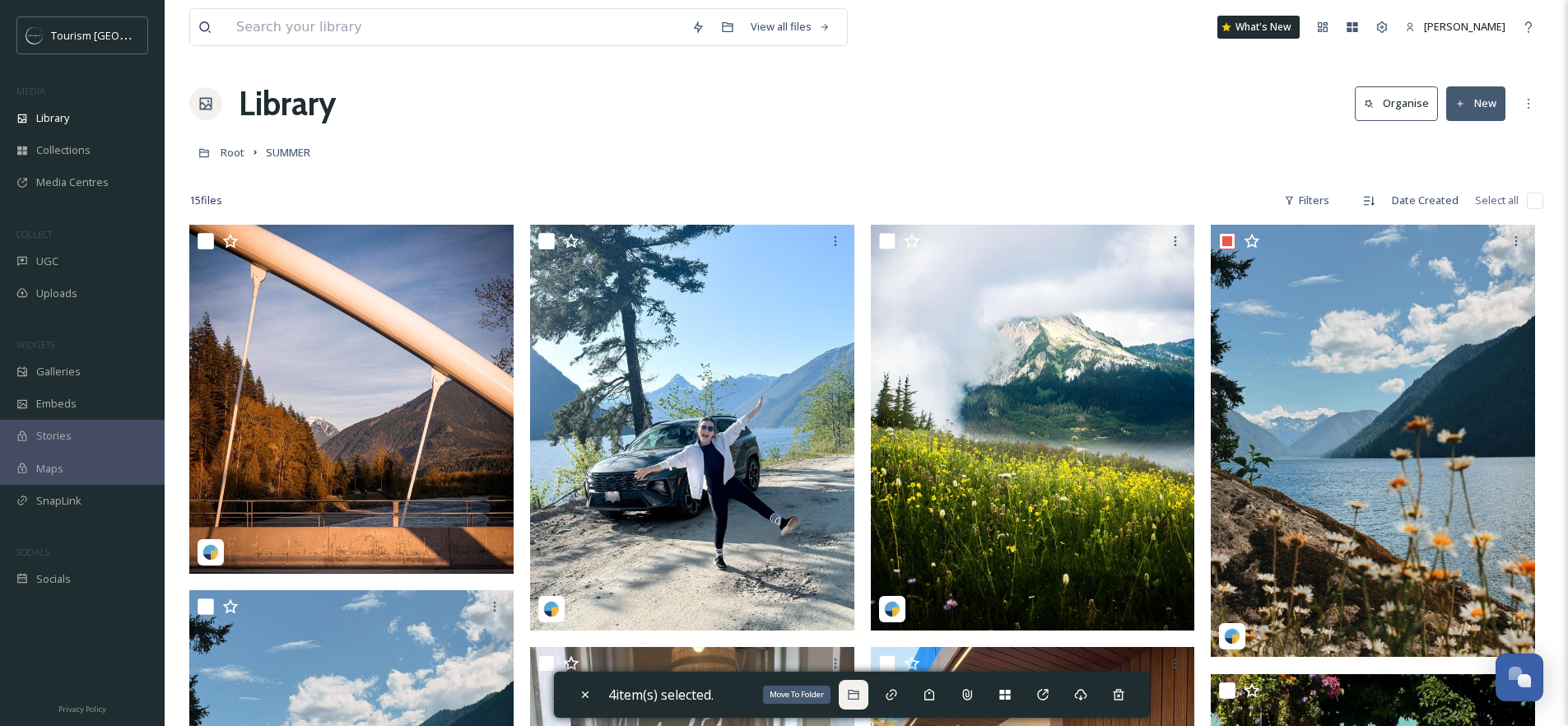
click at [852, 688] on icon at bounding box center [853, 694] width 14 height 14
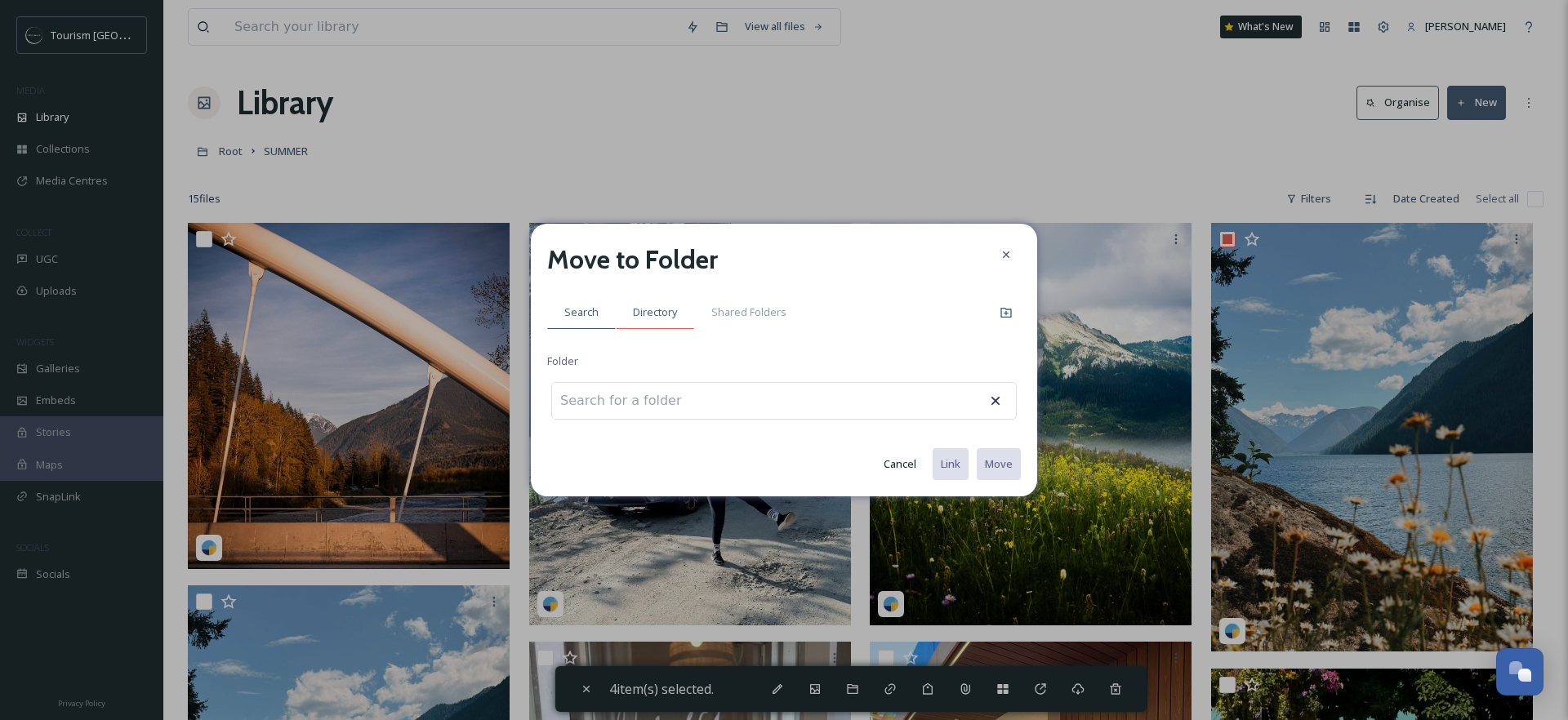
click at [640, 320] on span "Directory" at bounding box center [655, 312] width 44 height 15
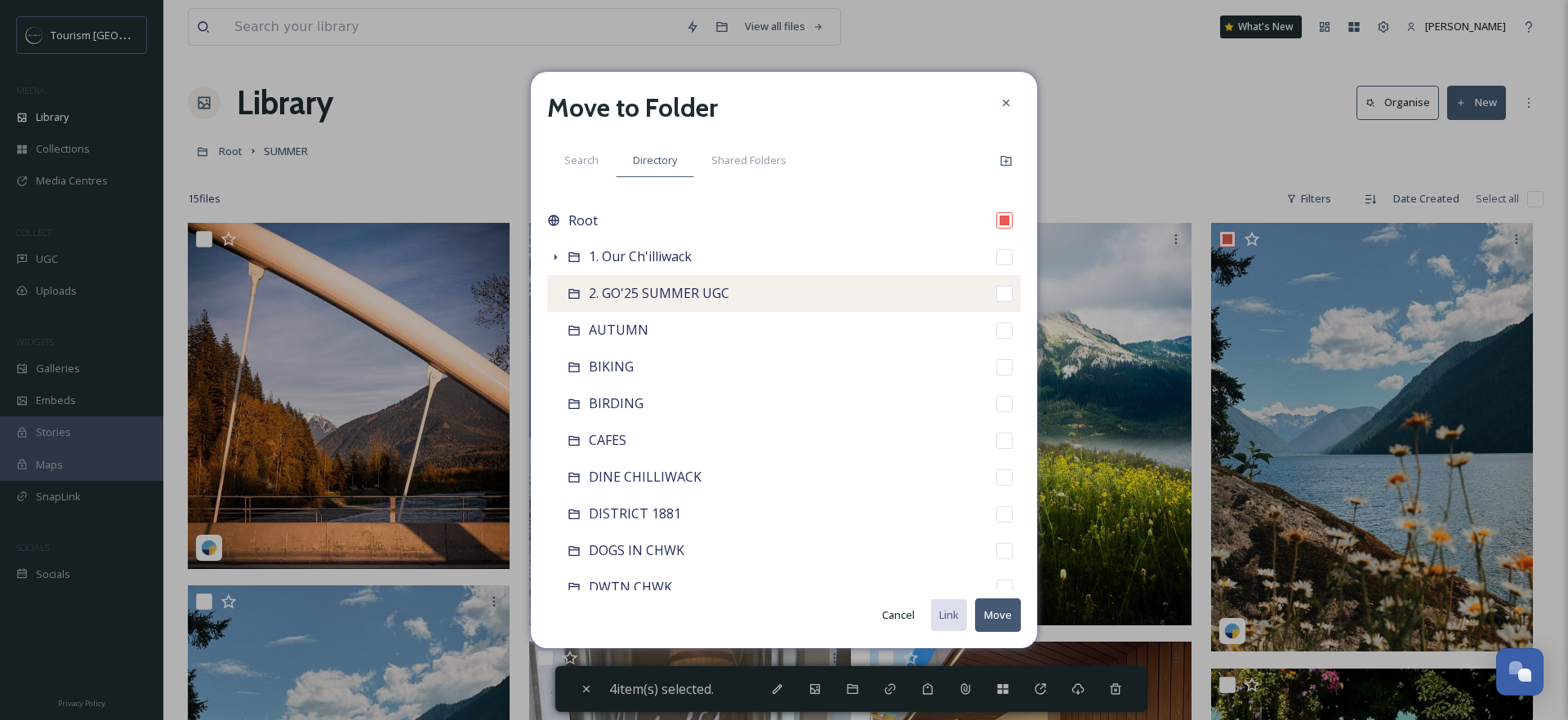
click at [997, 294] on input "checkbox" at bounding box center [1005, 294] width 16 height 16
checkbox input "true"
checkbox input "false"
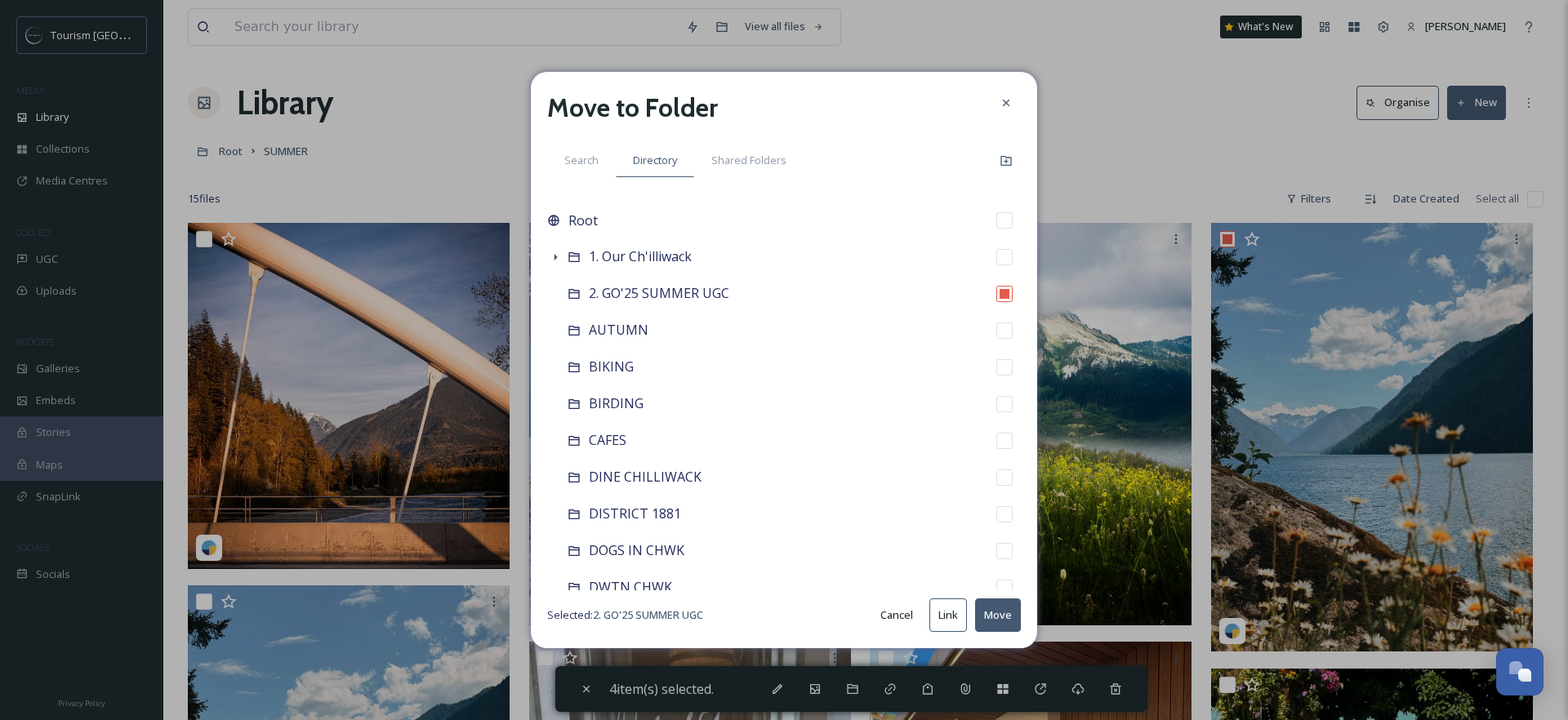
click at [1007, 612] on button "Move" at bounding box center [998, 615] width 46 height 33
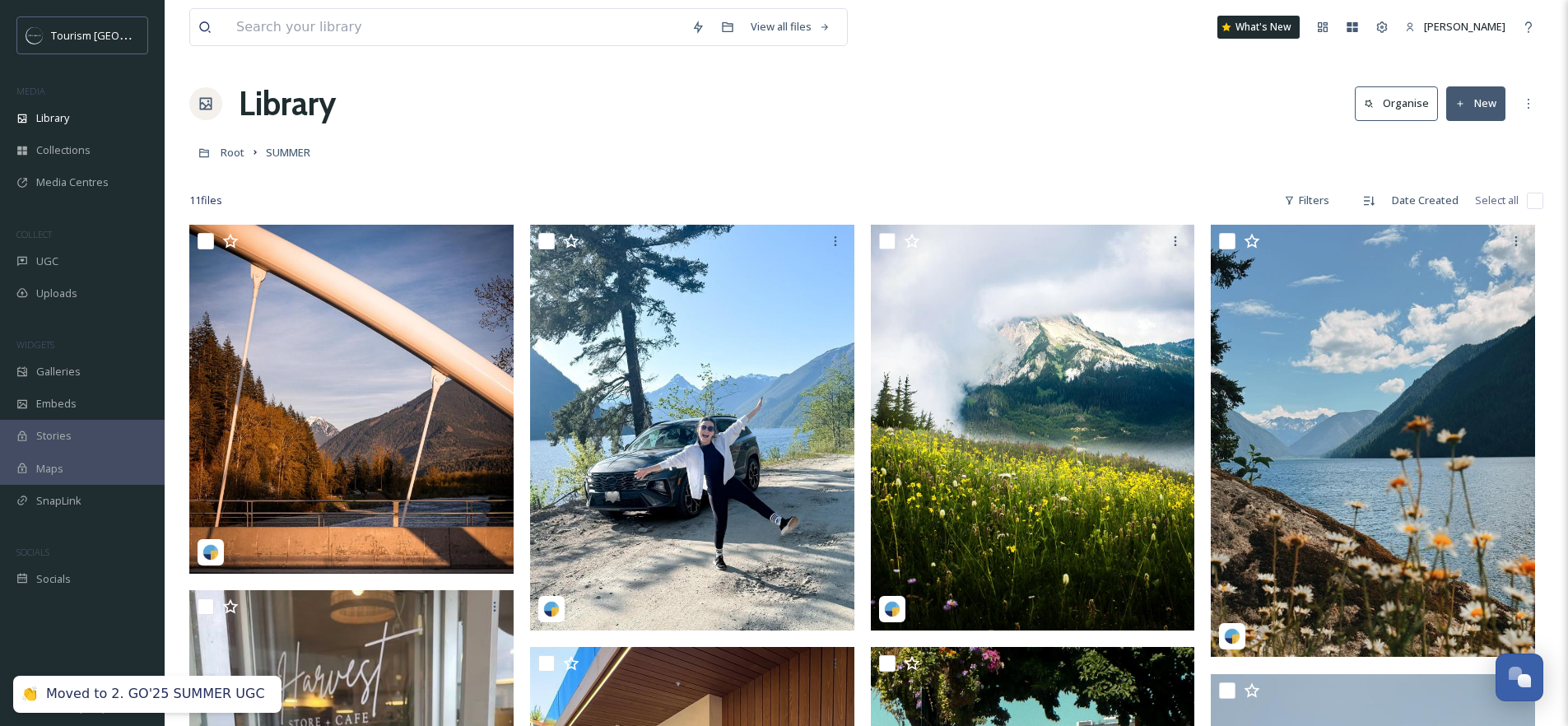
click at [663, 142] on div "Root SUMMER" at bounding box center [867, 152] width 1354 height 32
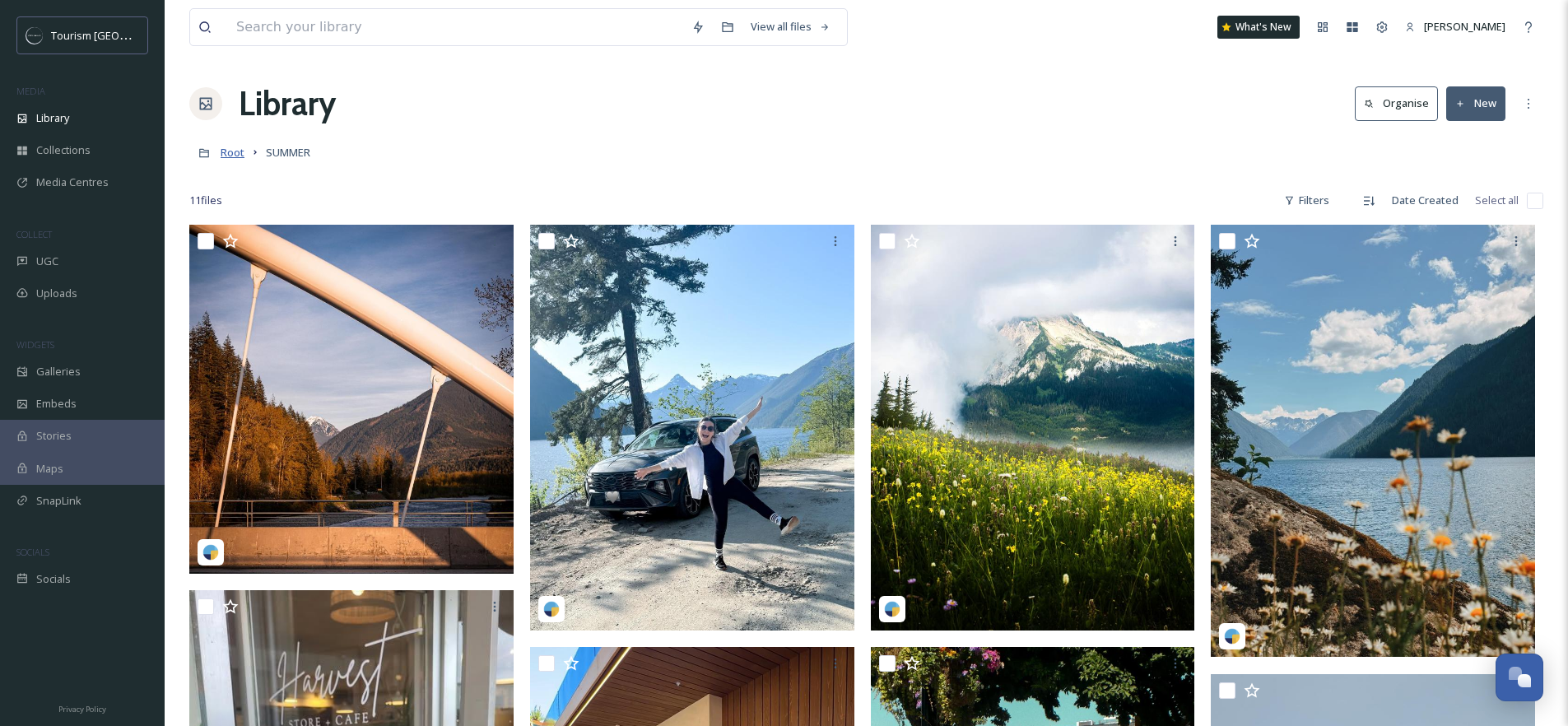
click at [227, 148] on span "Root" at bounding box center [232, 153] width 23 height 14
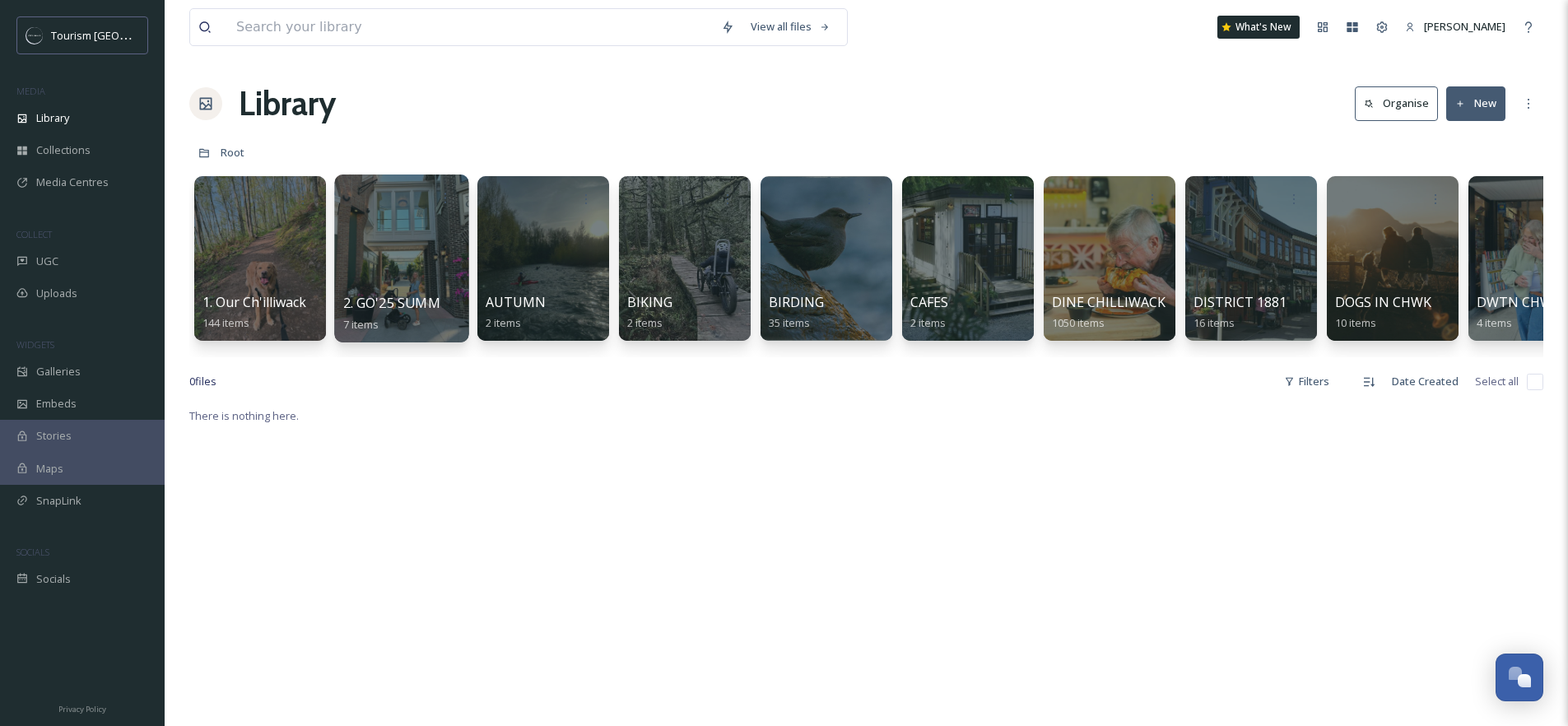
click at [385, 257] on div at bounding box center [401, 258] width 135 height 168
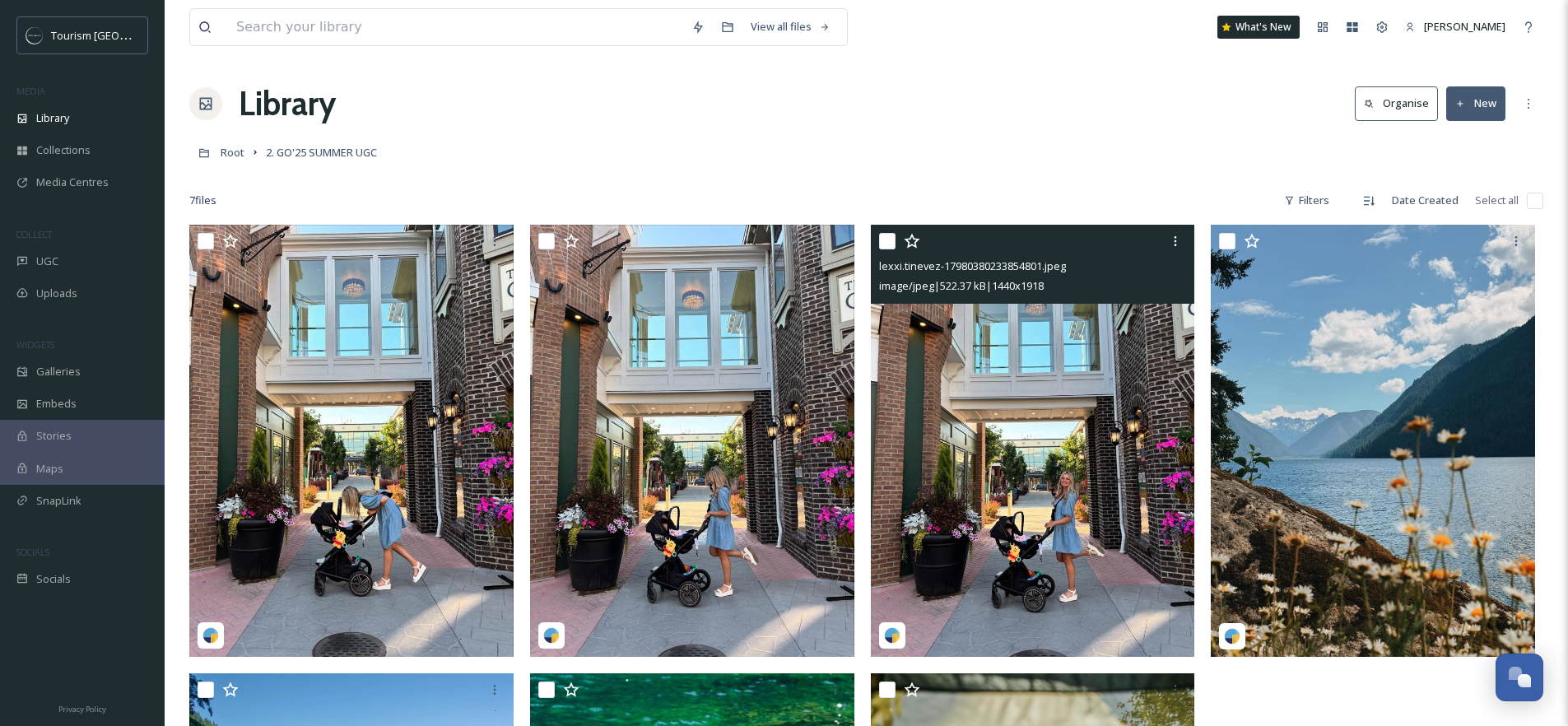
click at [885, 242] on input "checkbox" at bounding box center [887, 241] width 16 height 16
checkbox input "true"
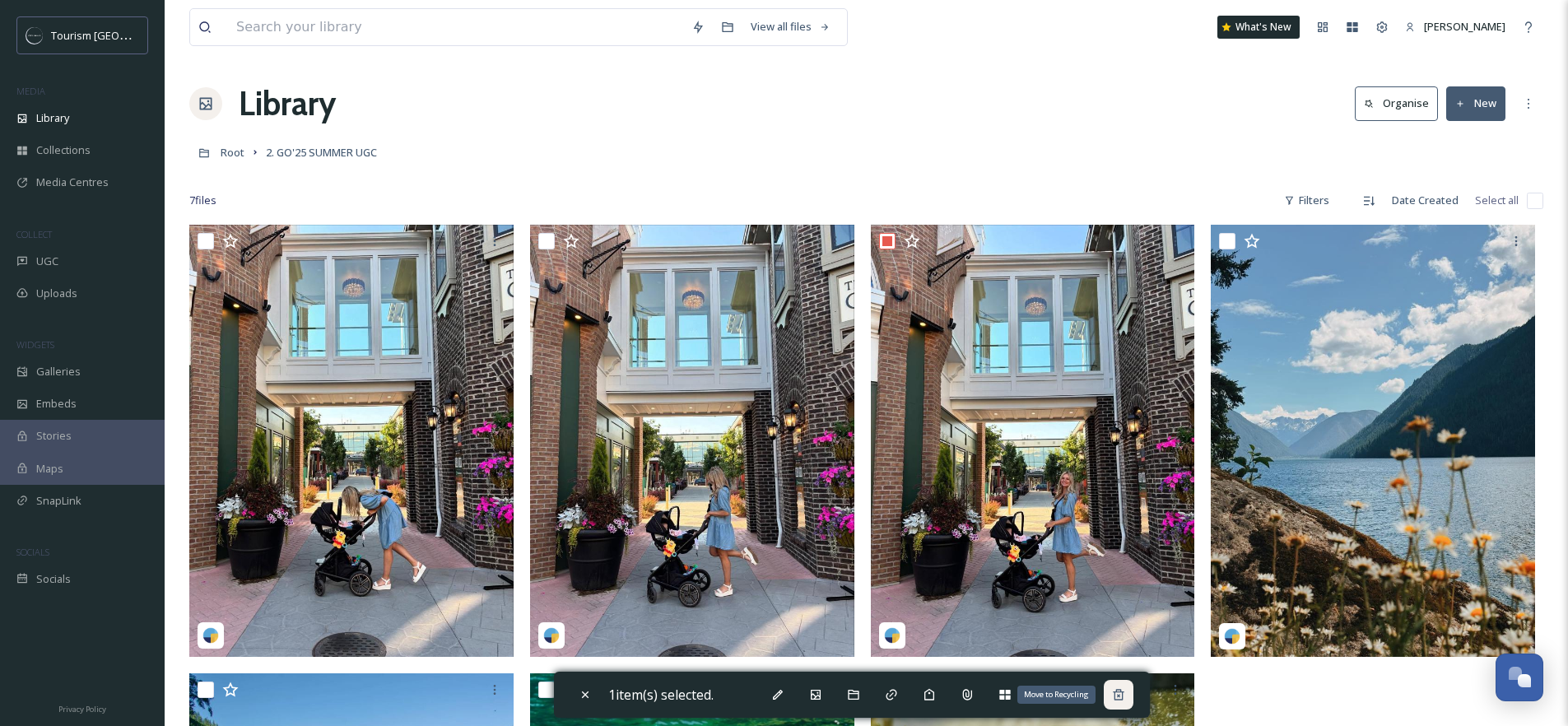
click at [1125, 700] on icon at bounding box center [1118, 694] width 14 height 14
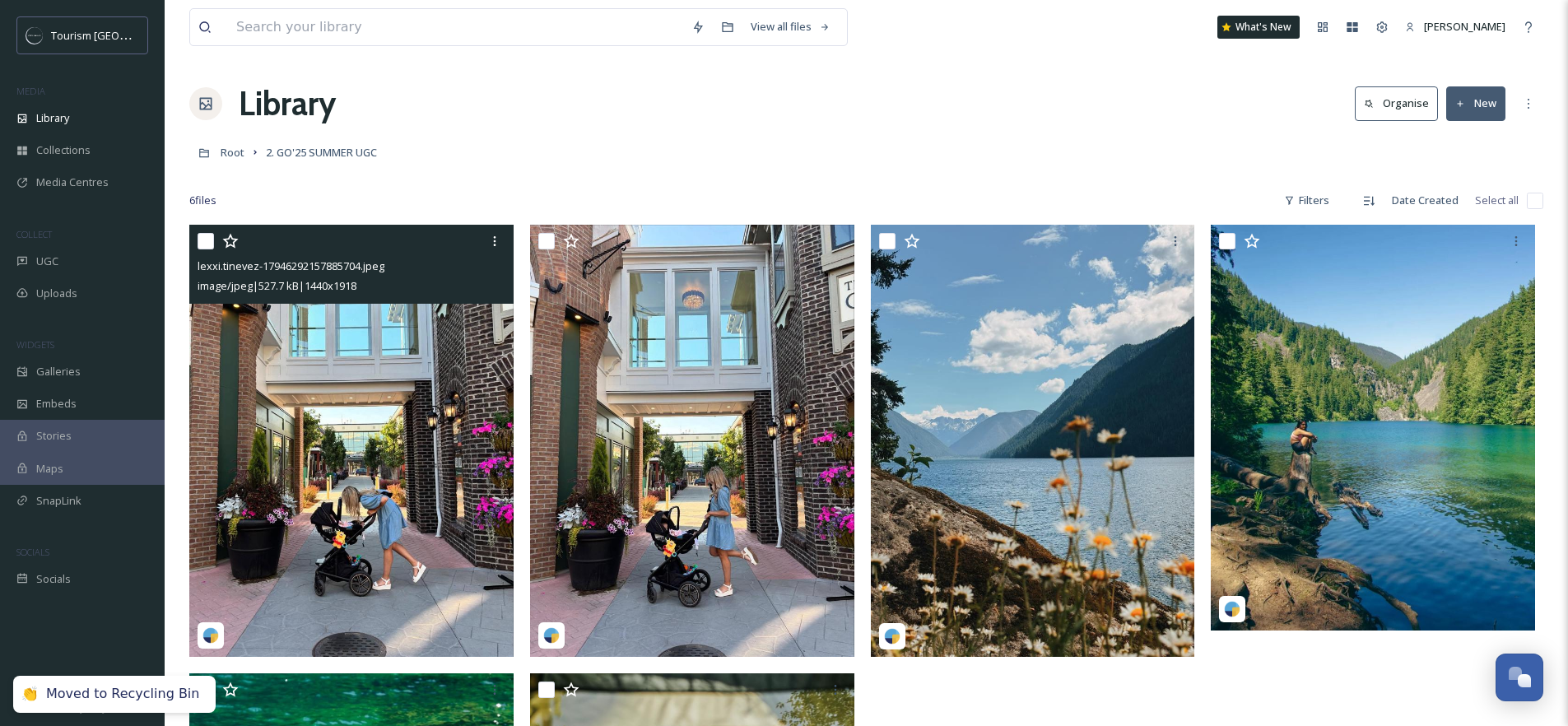
click at [248, 424] on img at bounding box center [351, 441] width 324 height 433
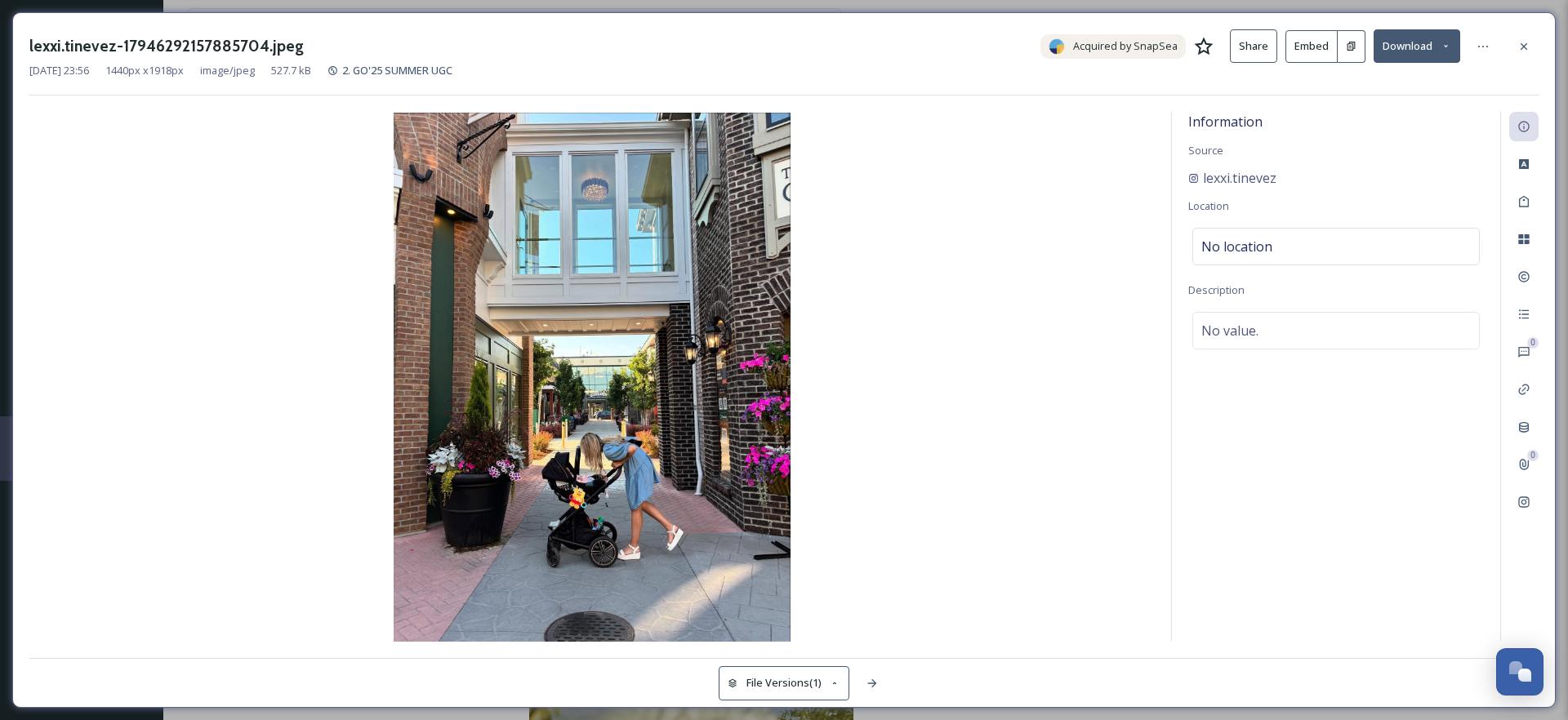
drag, startPoint x: 1516, startPoint y: 45, endPoint x: 1479, endPoint y: 60, distance: 39.9
click at [1517, 45] on div at bounding box center [1523, 47] width 30 height 30
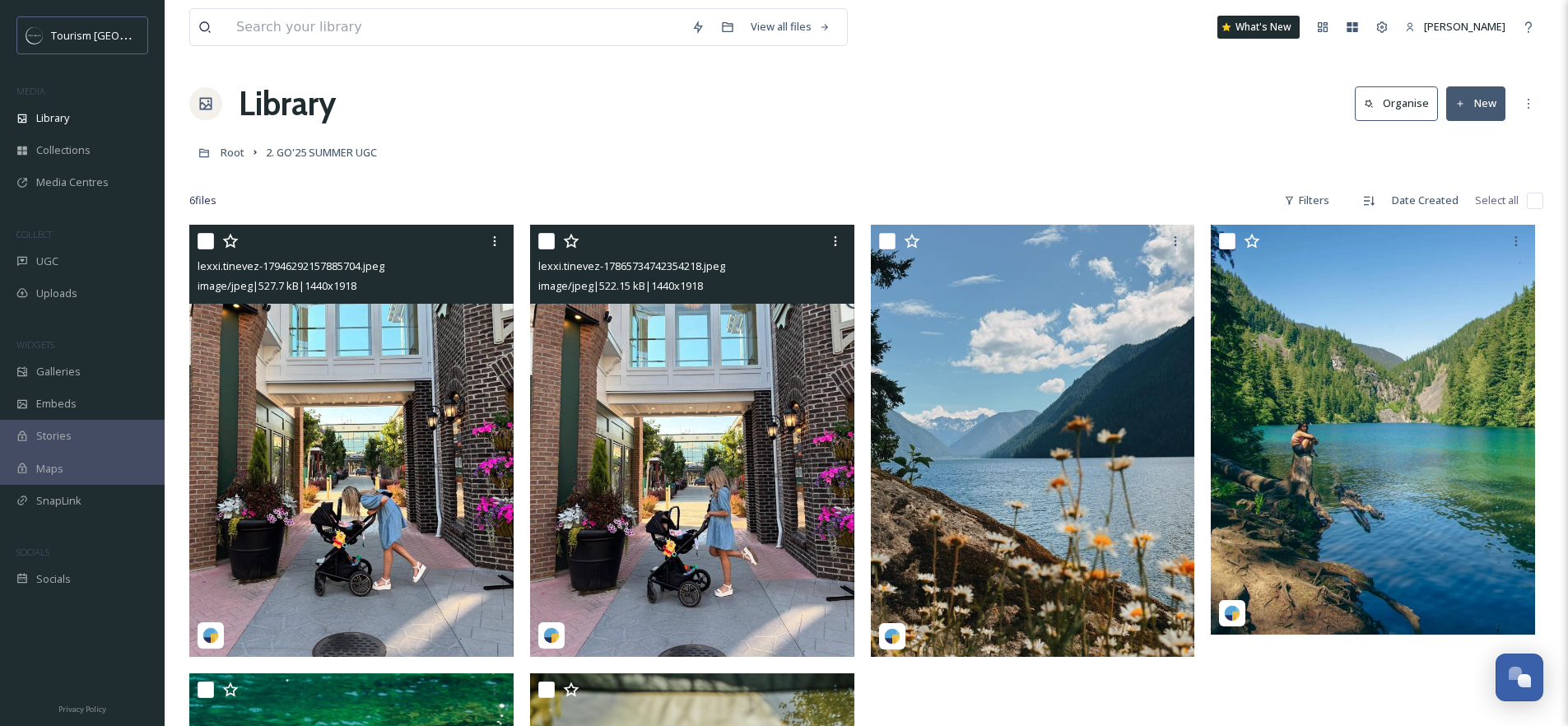
click at [544, 238] on input "checkbox" at bounding box center [546, 241] width 16 height 16
checkbox input "true"
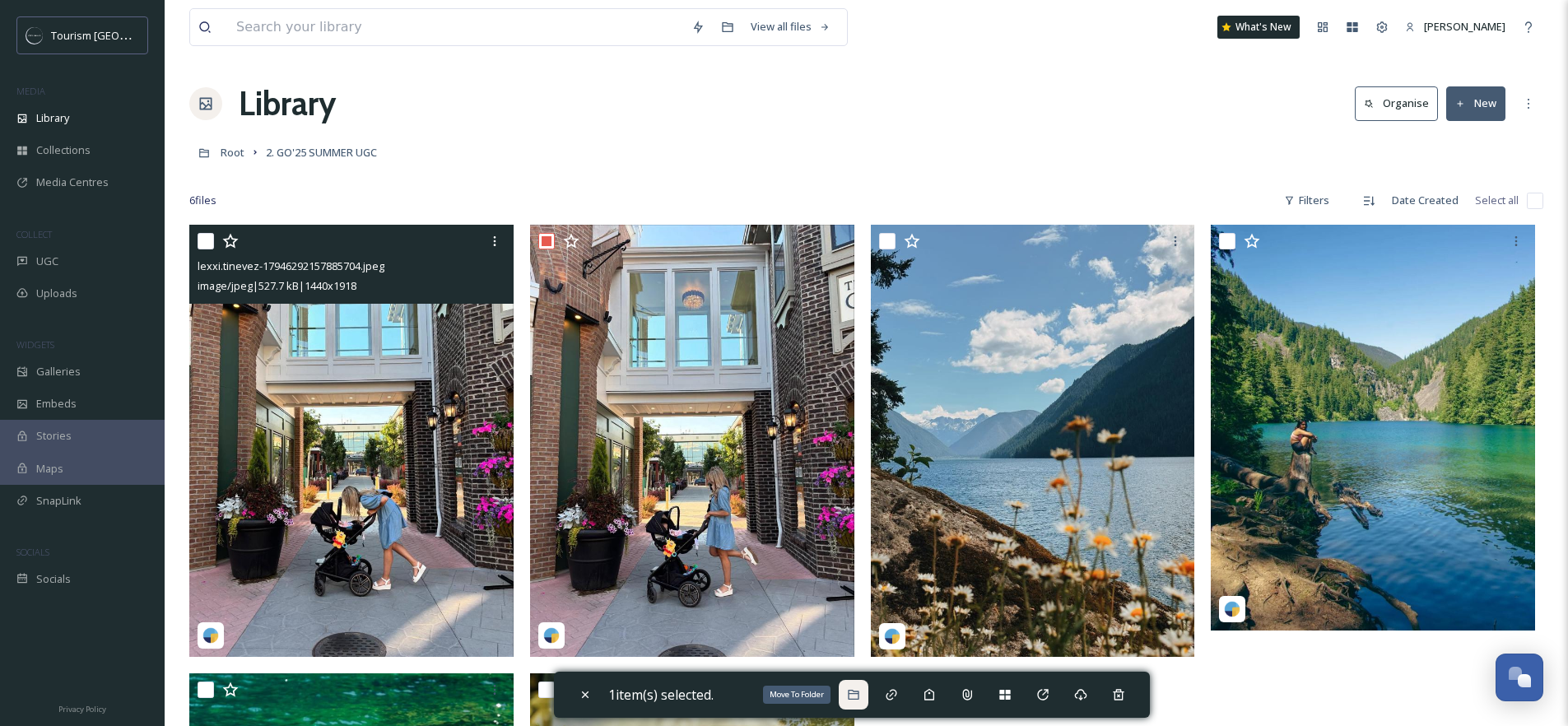
click at [858, 693] on icon at bounding box center [853, 694] width 11 height 10
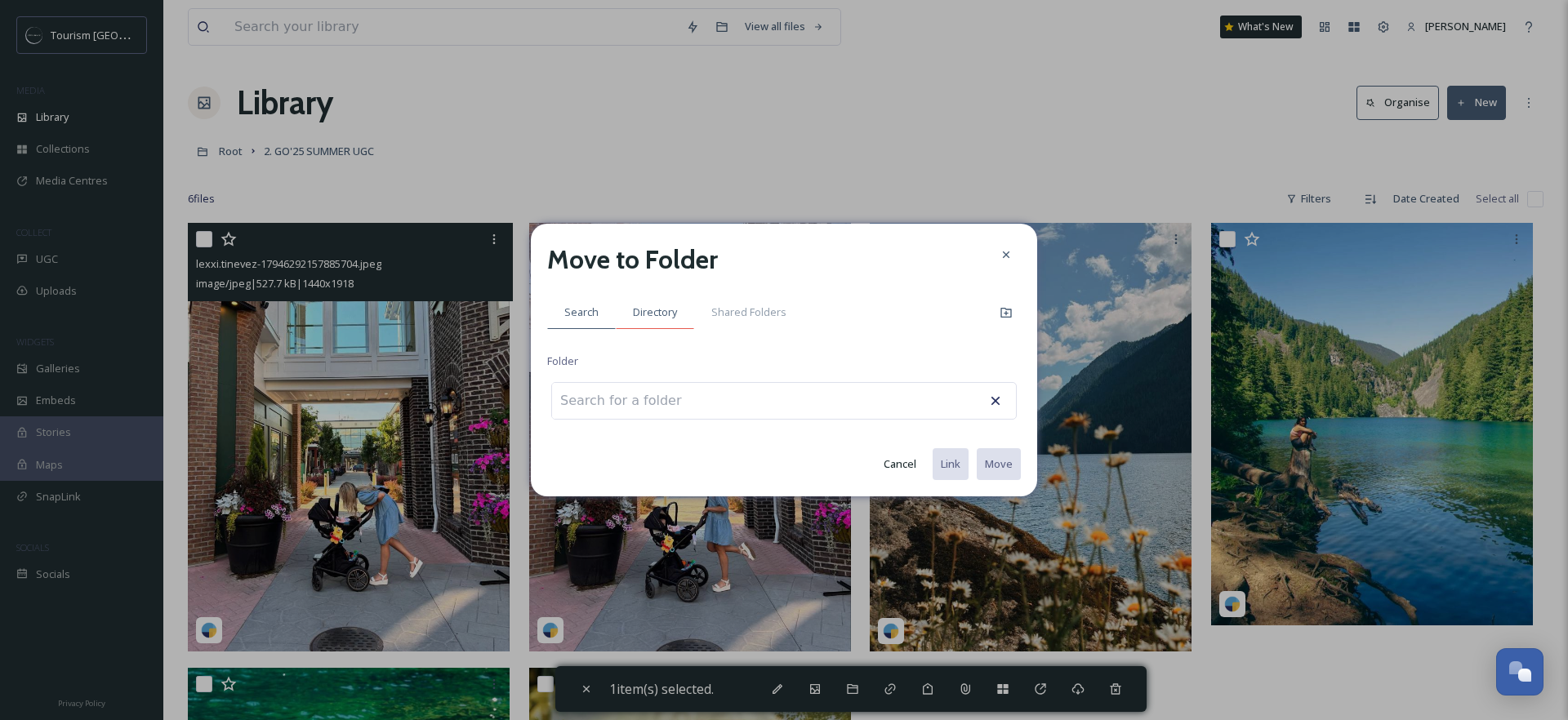
click at [657, 309] on span "Directory" at bounding box center [655, 312] width 44 height 15
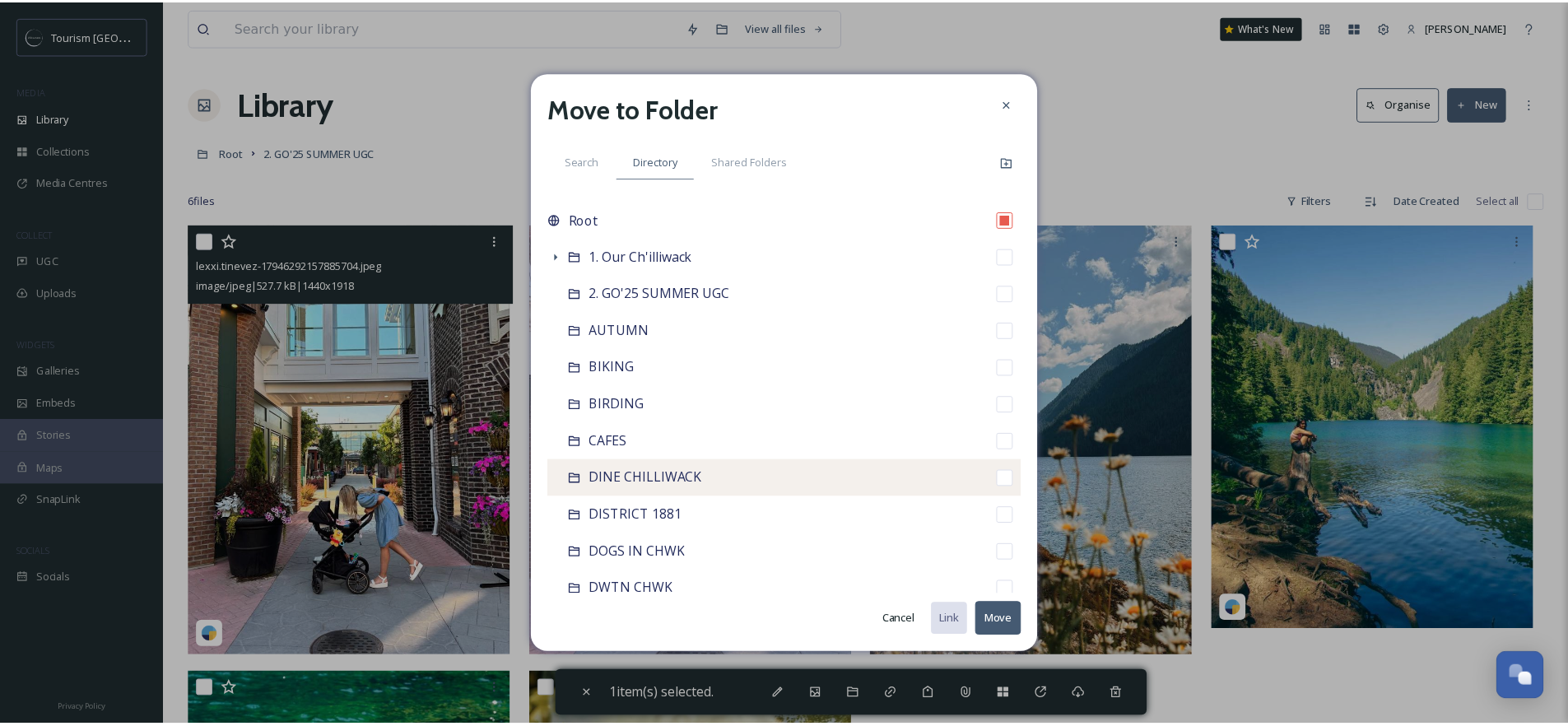
scroll to position [4, 0]
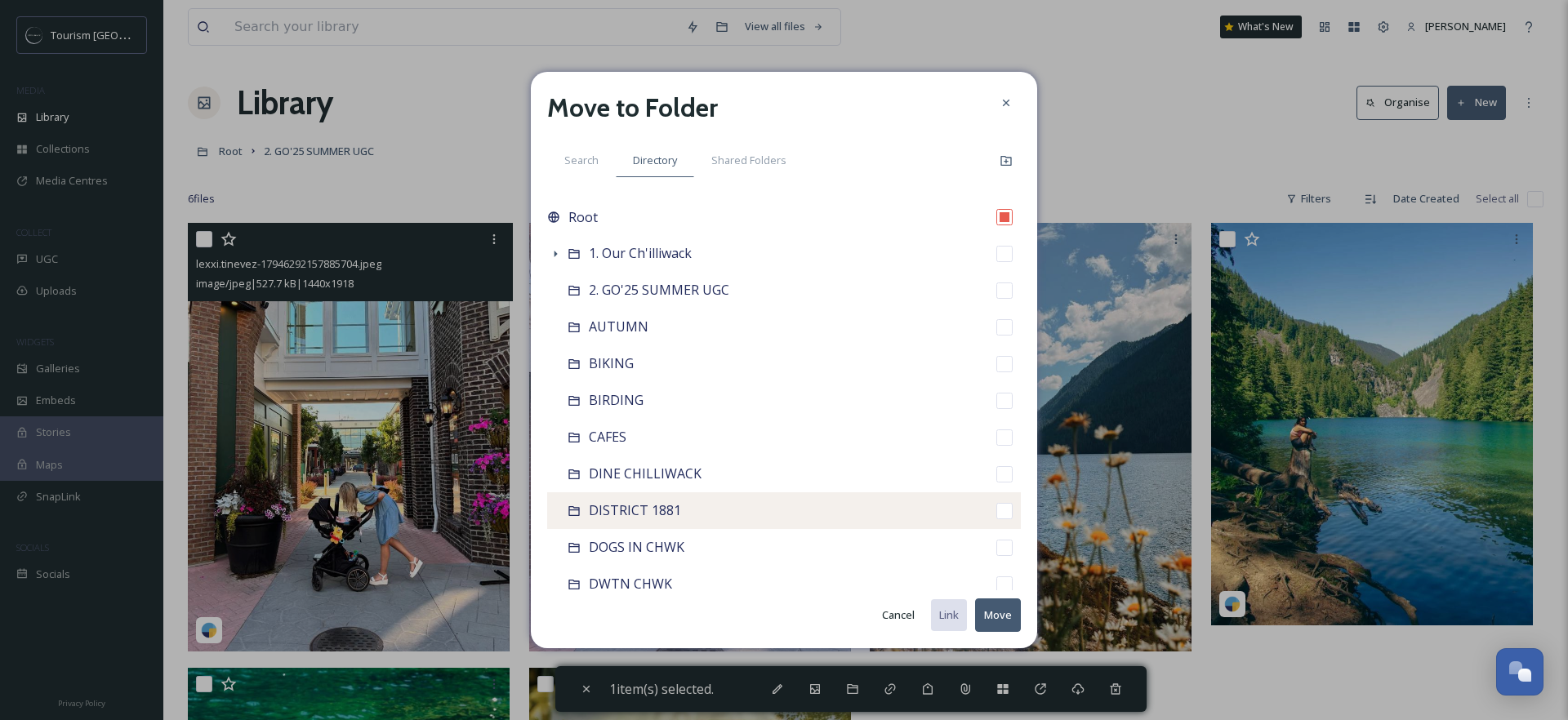
click at [997, 517] on input "checkbox" at bounding box center [1005, 511] width 16 height 16
checkbox input "true"
checkbox input "false"
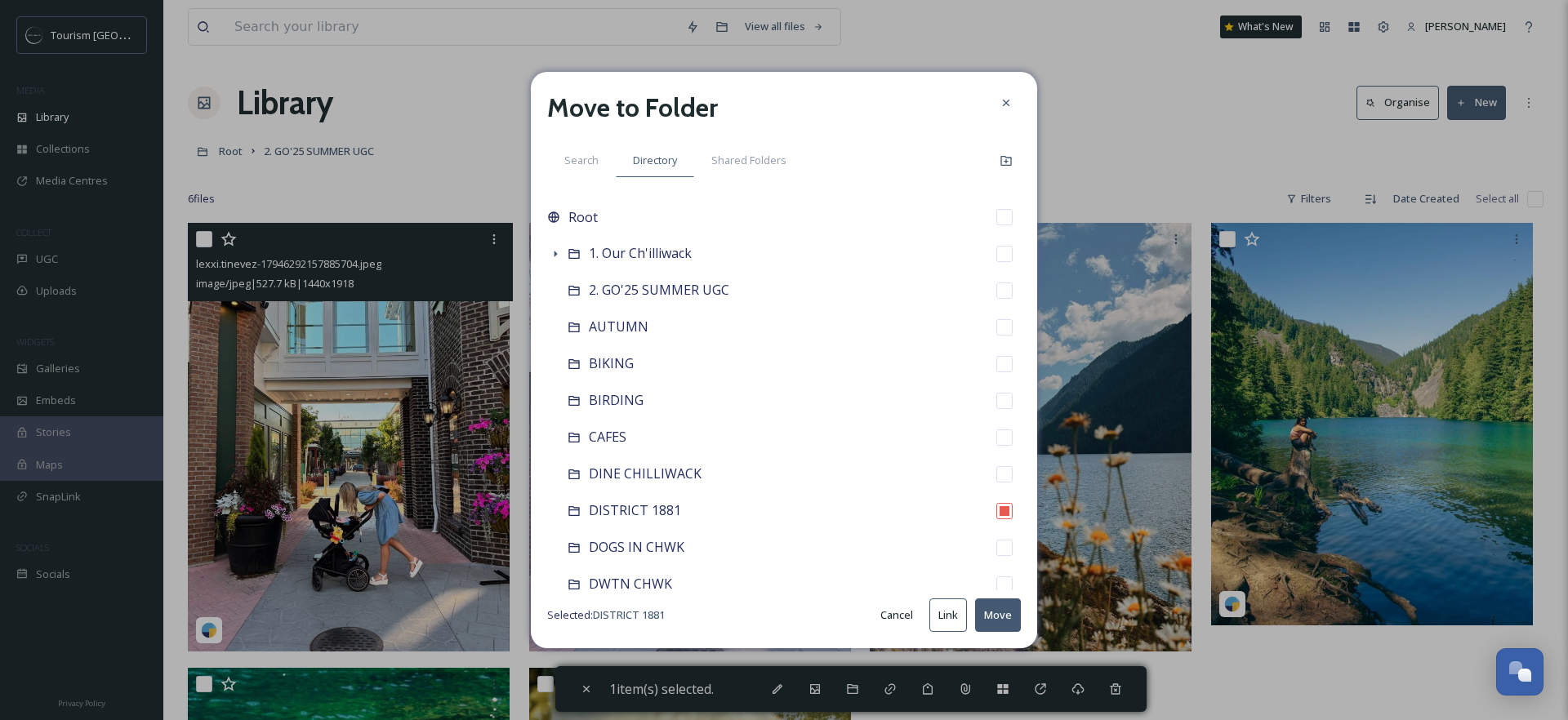
click at [1000, 617] on button "Move" at bounding box center [998, 615] width 46 height 33
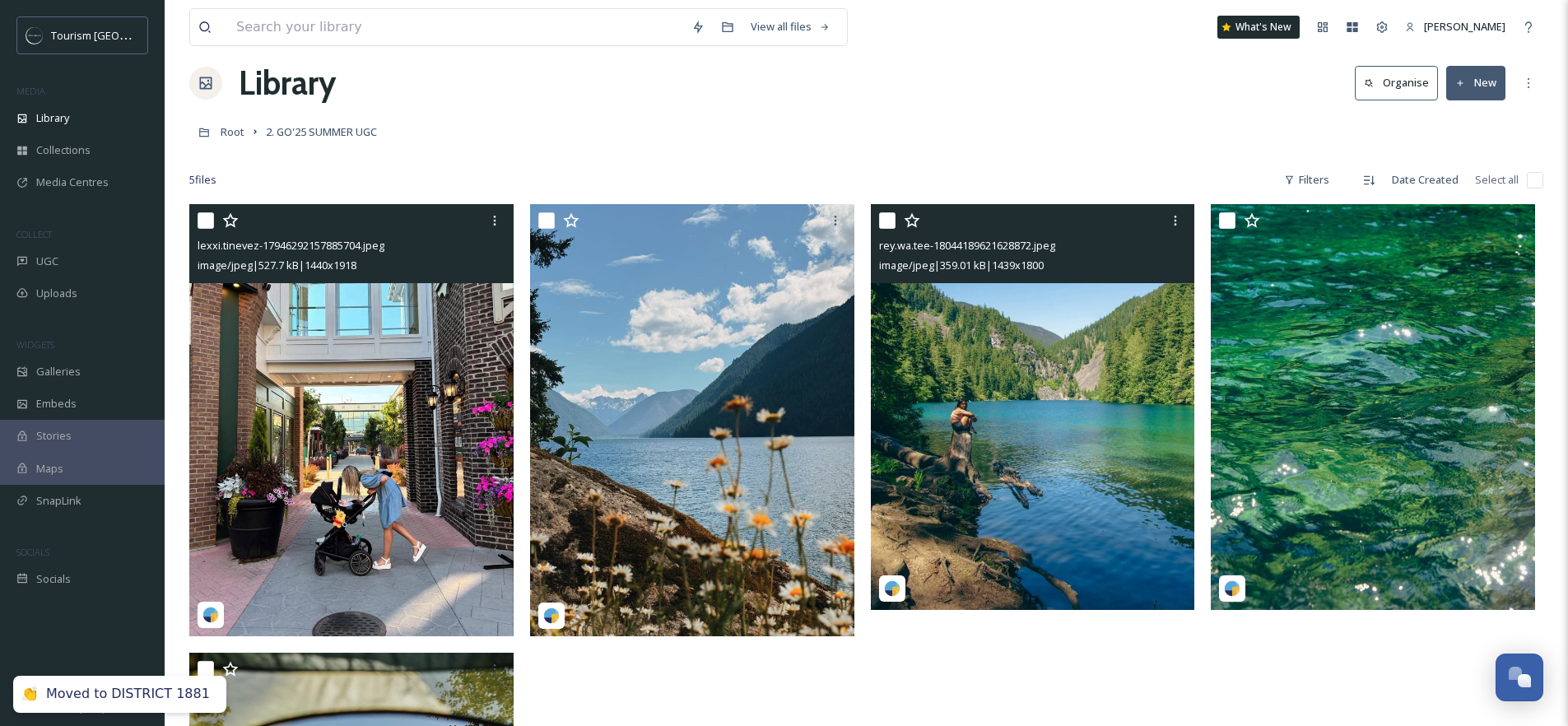
scroll to position [22, 0]
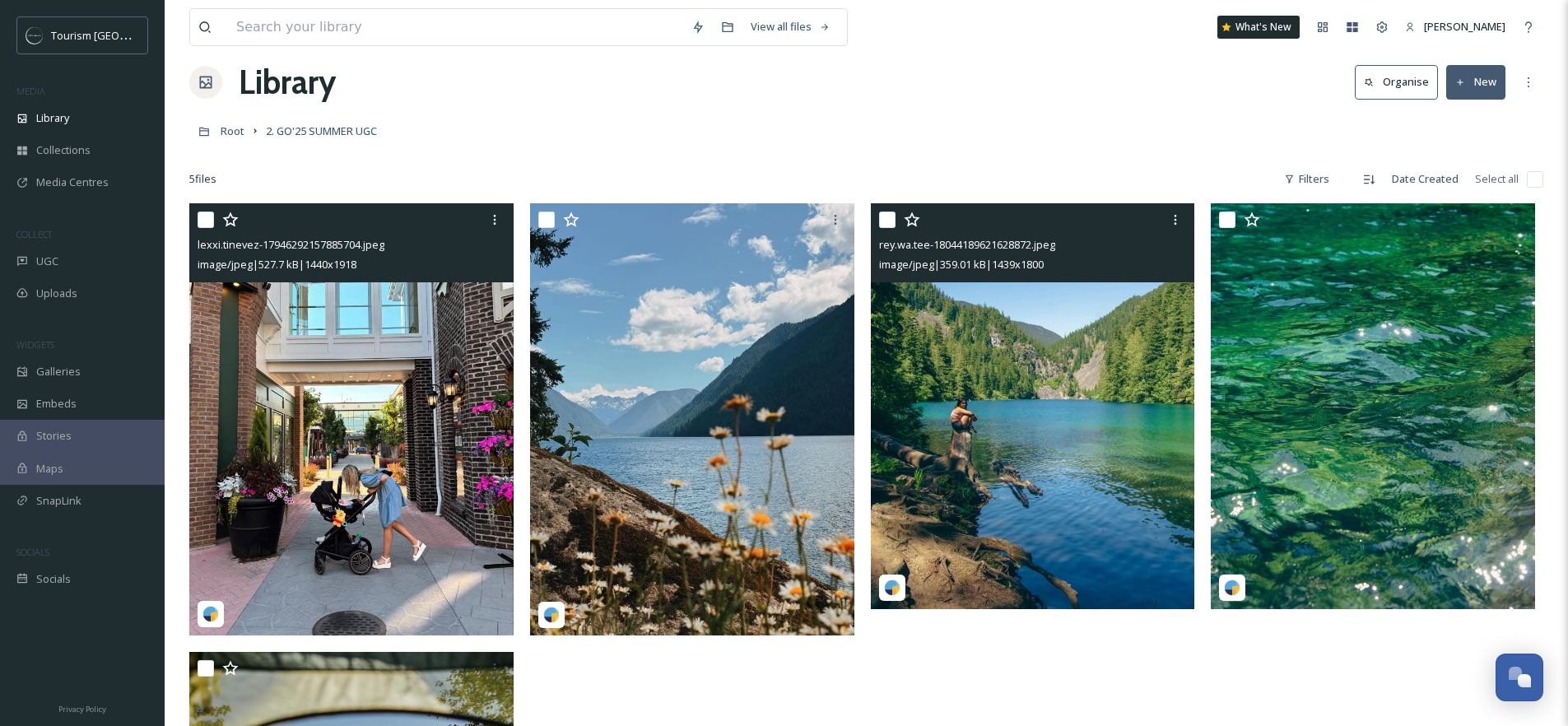
click at [1092, 416] on img at bounding box center [1033, 406] width 324 height 406
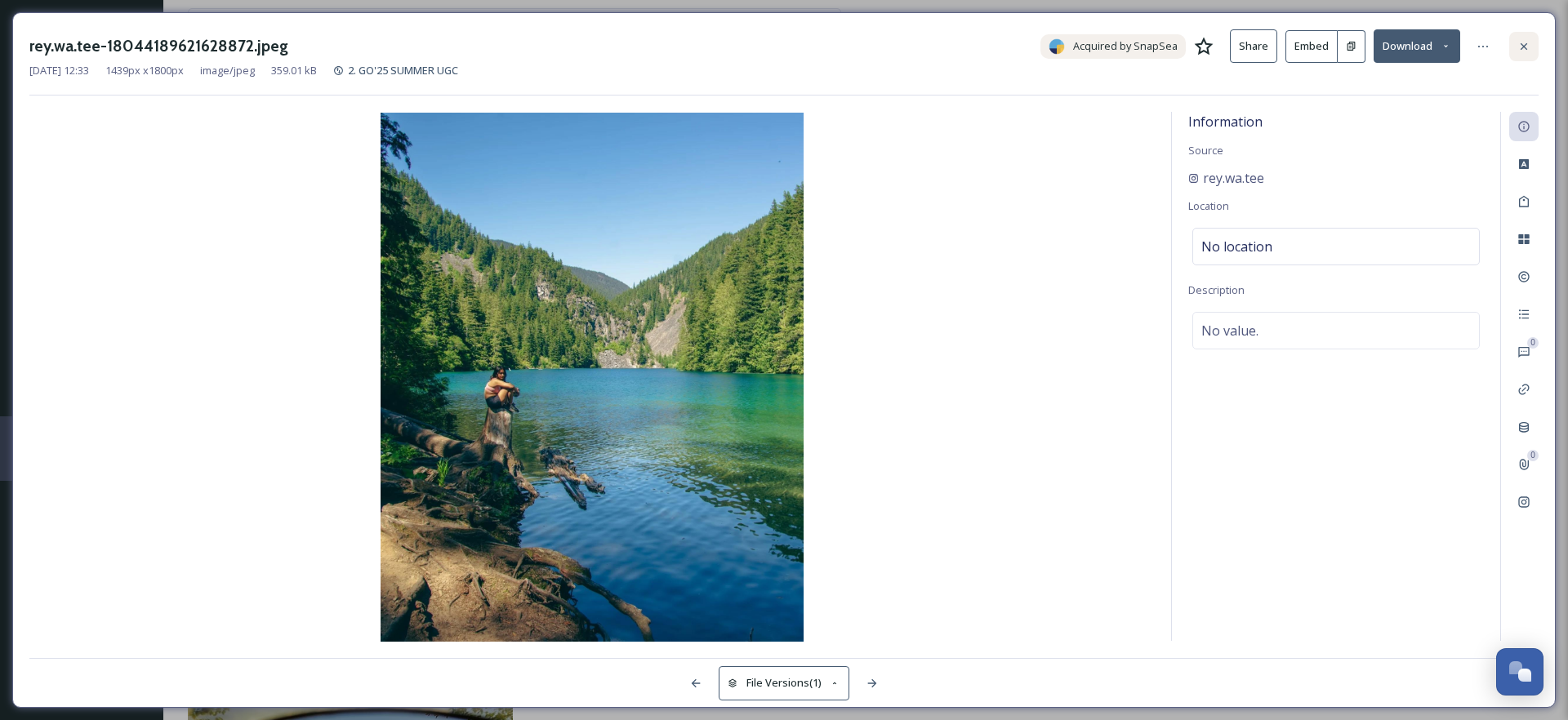
click at [1530, 42] on div at bounding box center [1523, 47] width 30 height 30
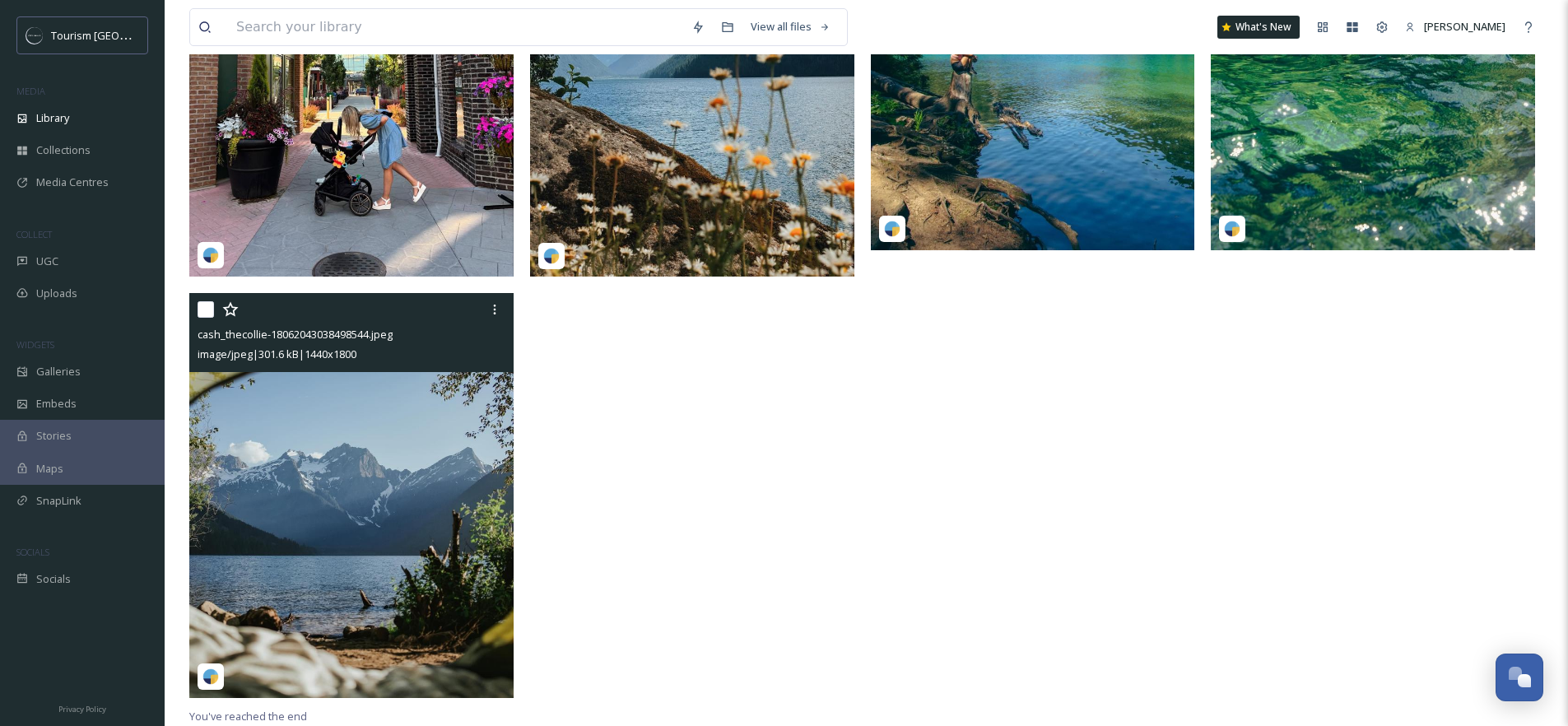
scroll to position [380, 0]
click at [334, 485] on img at bounding box center [351, 497] width 324 height 406
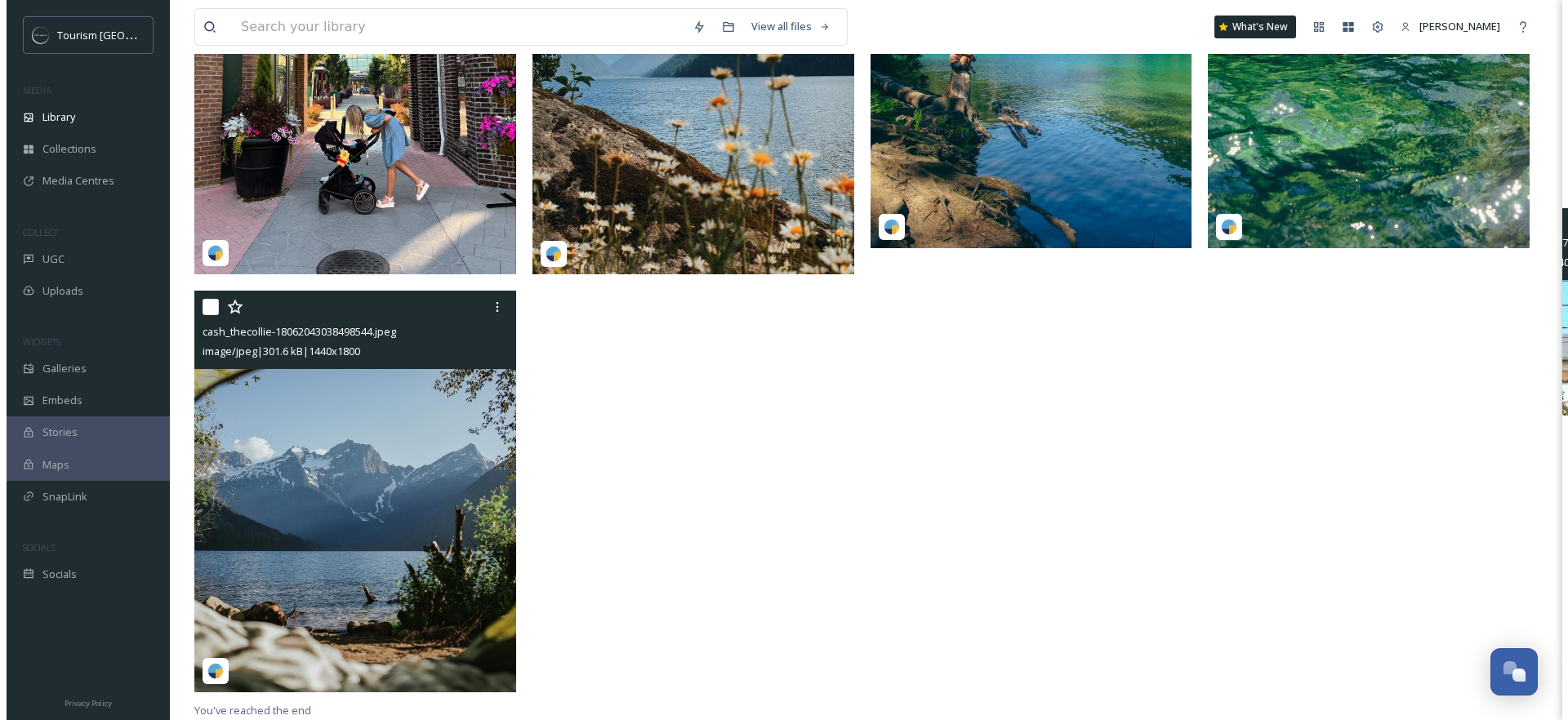
scroll to position [223, 0]
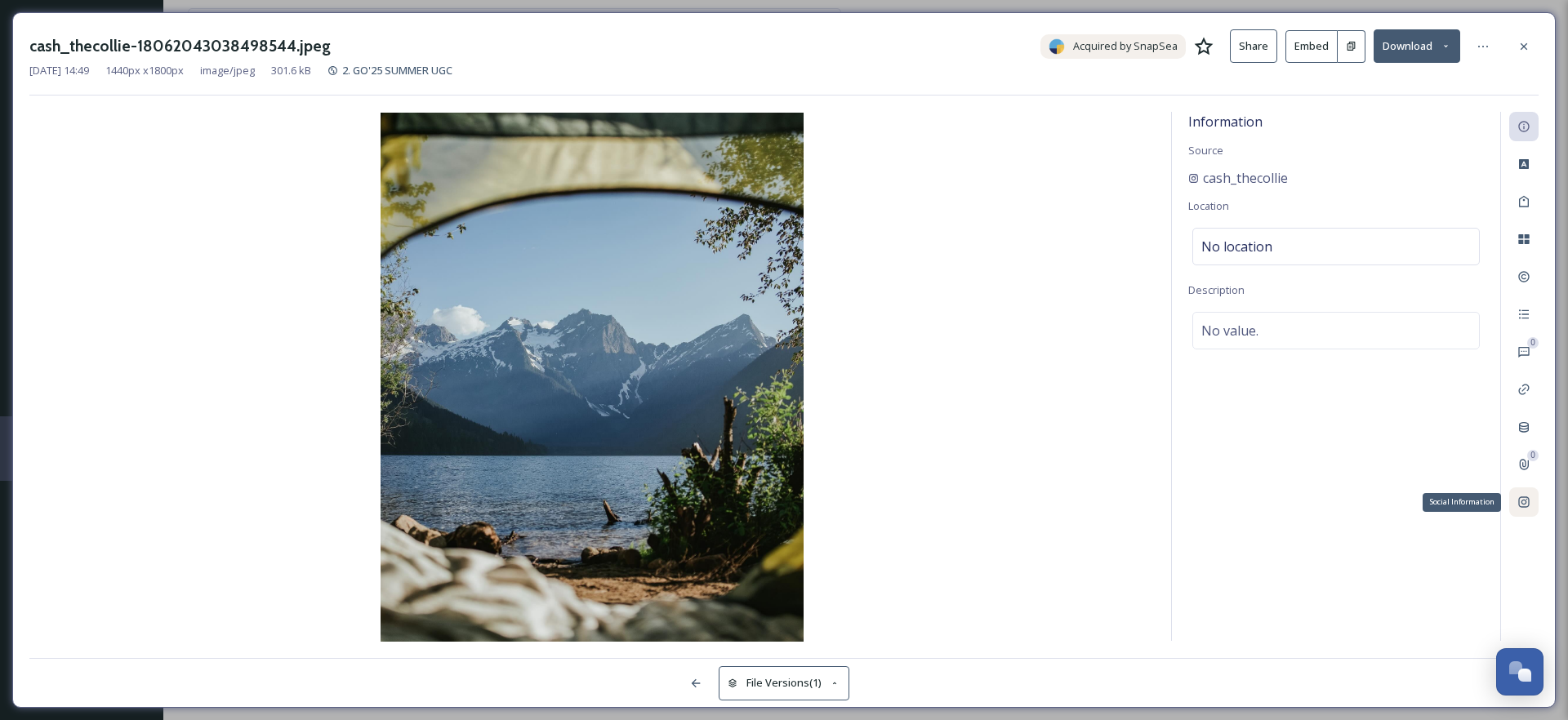
click at [1536, 500] on div "Social Information" at bounding box center [1523, 501] width 30 height 30
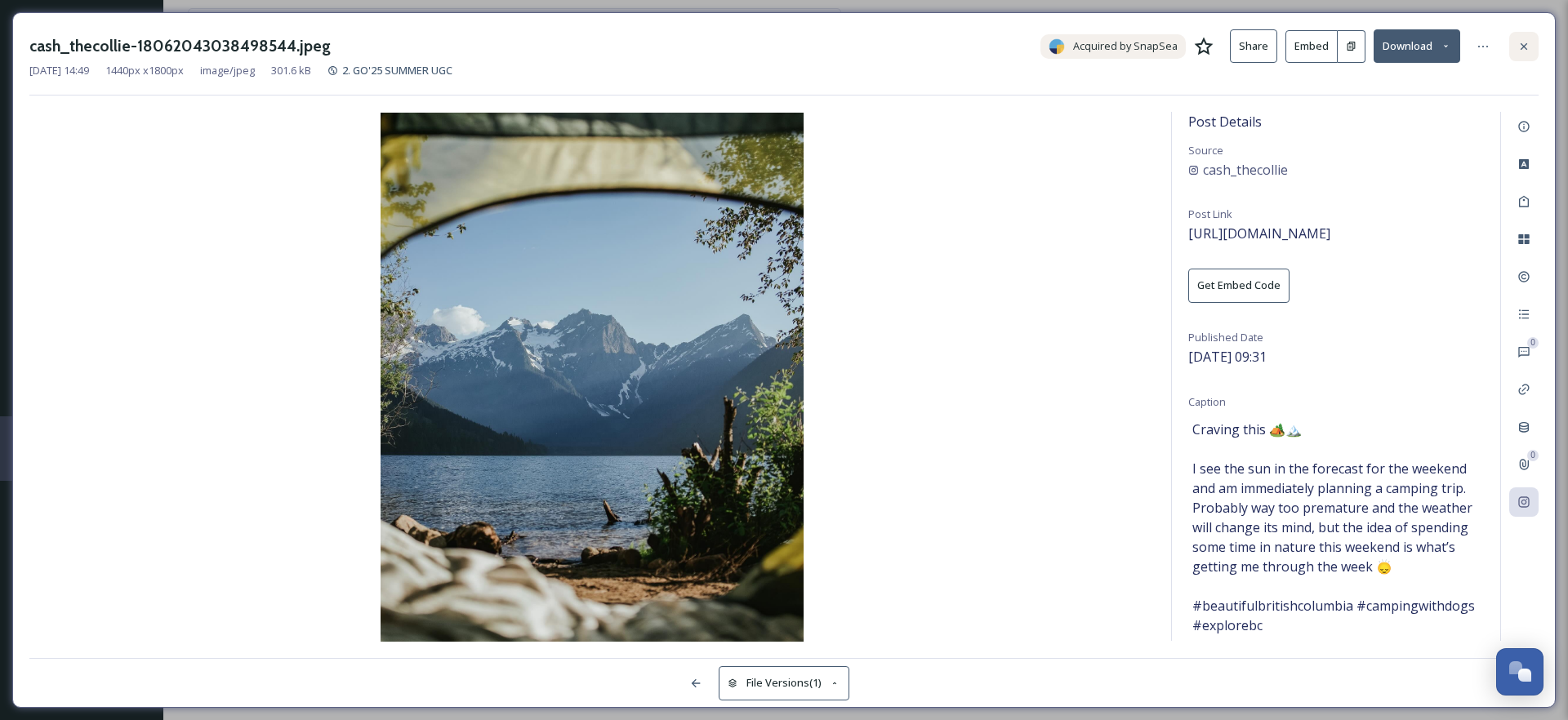
click at [1528, 44] on icon at bounding box center [1524, 47] width 13 height 13
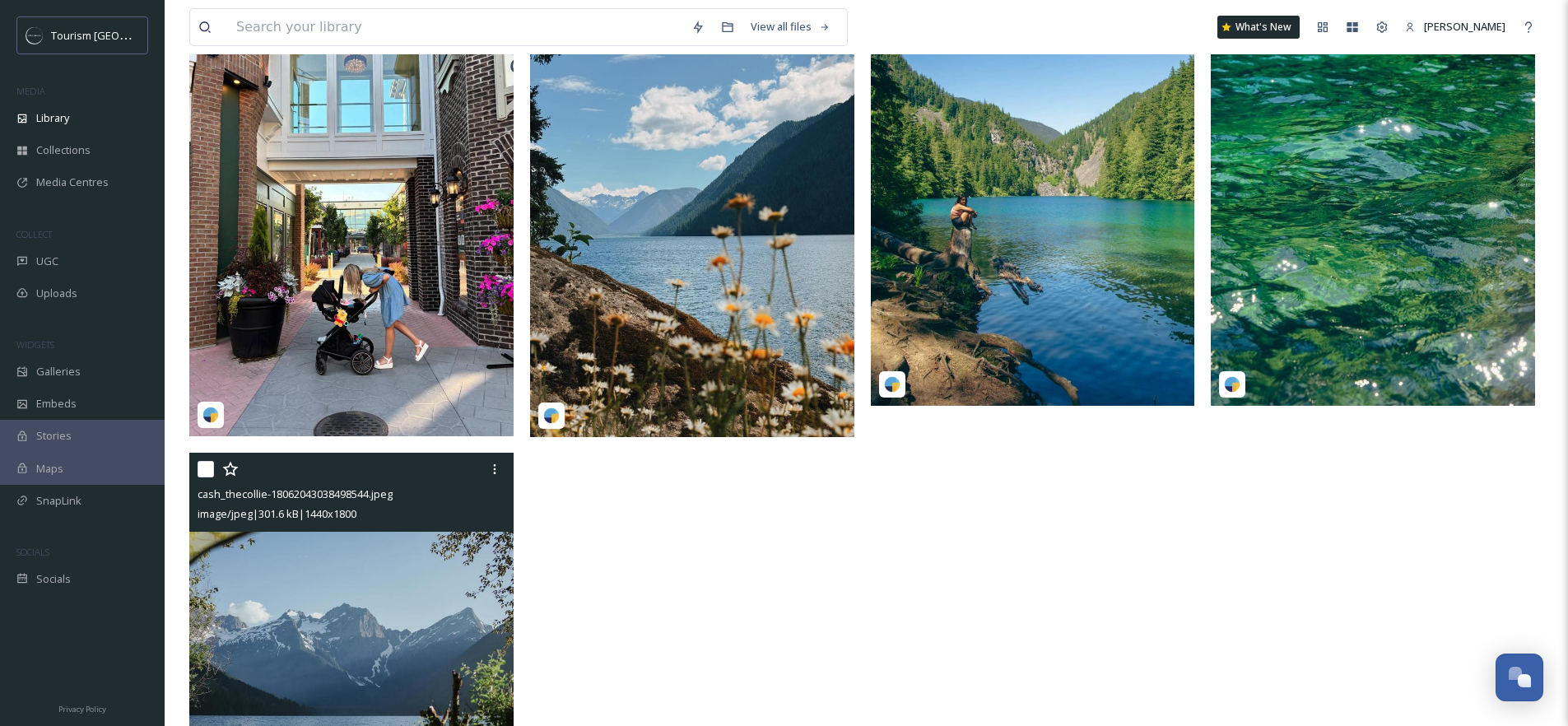
click at [205, 470] on input "checkbox" at bounding box center [206, 470] width 16 height 16
checkbox input "true"
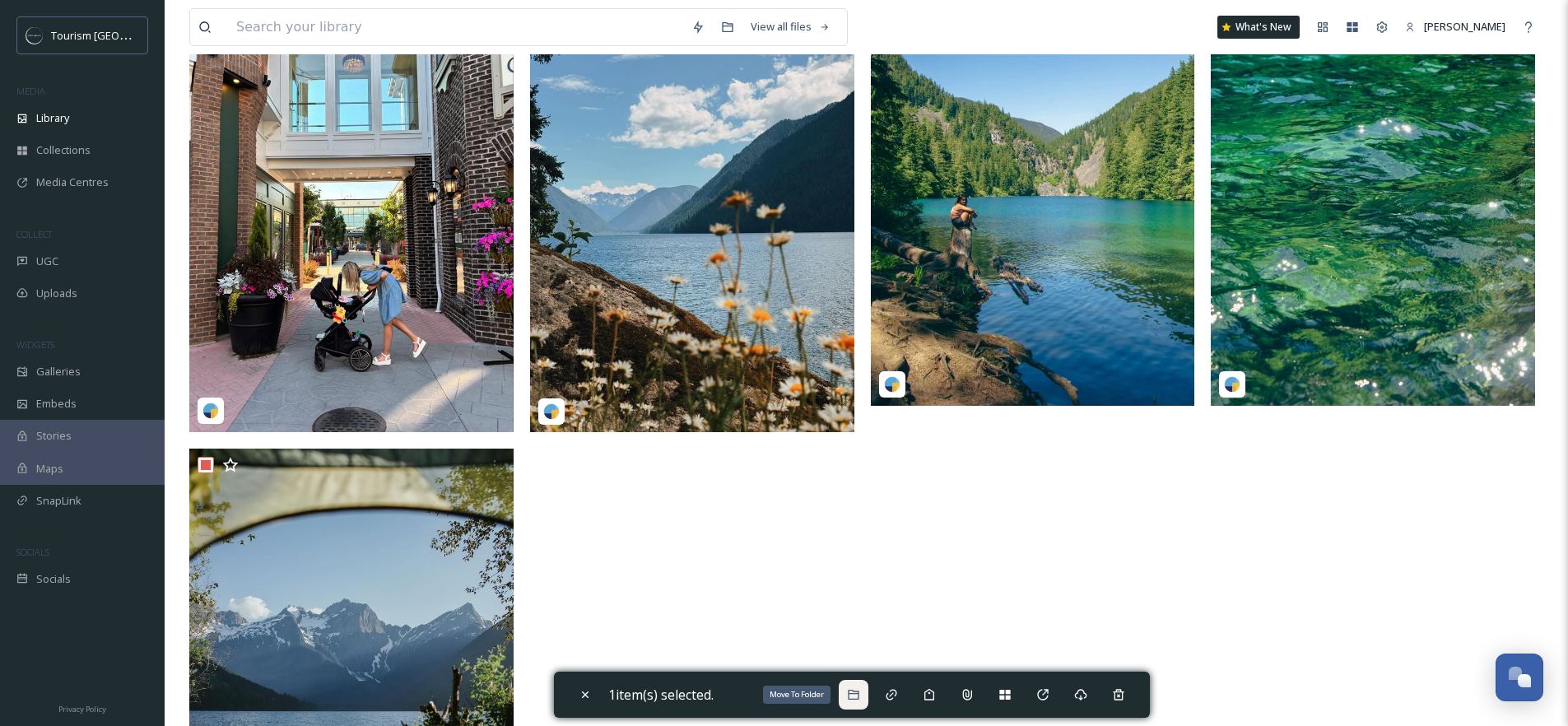
click at [860, 695] on icon at bounding box center [853, 694] width 14 height 14
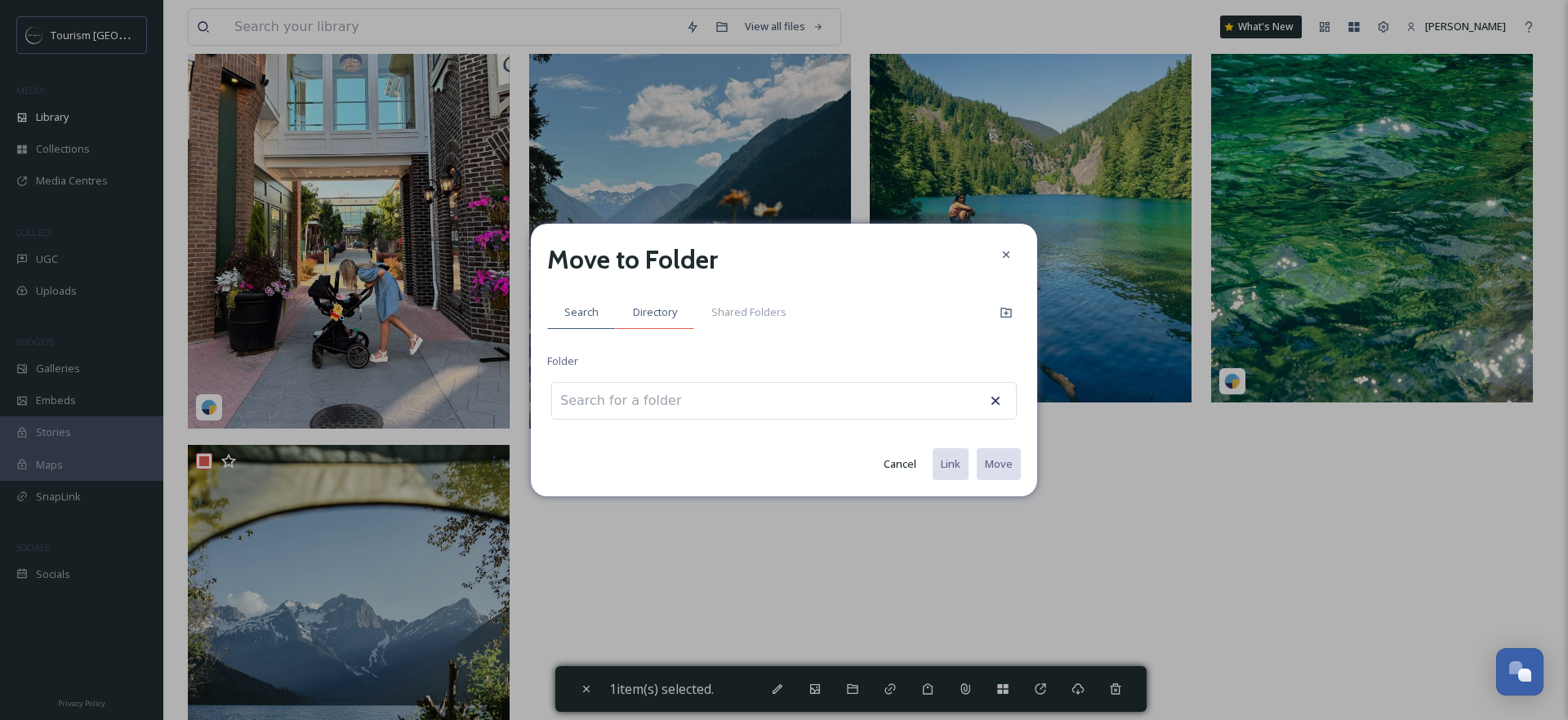
click at [676, 311] on span "Directory" at bounding box center [655, 312] width 44 height 15
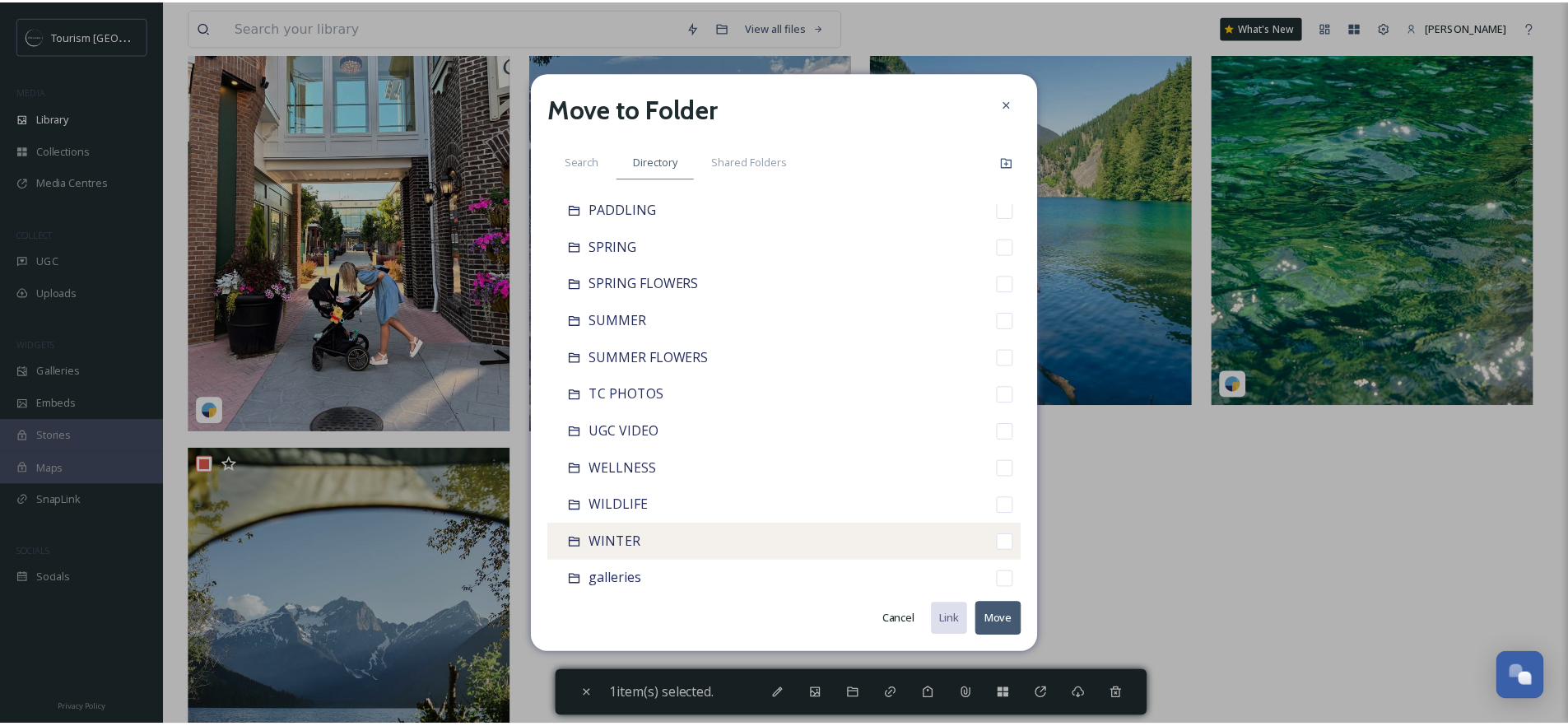
scroll to position [680, 0]
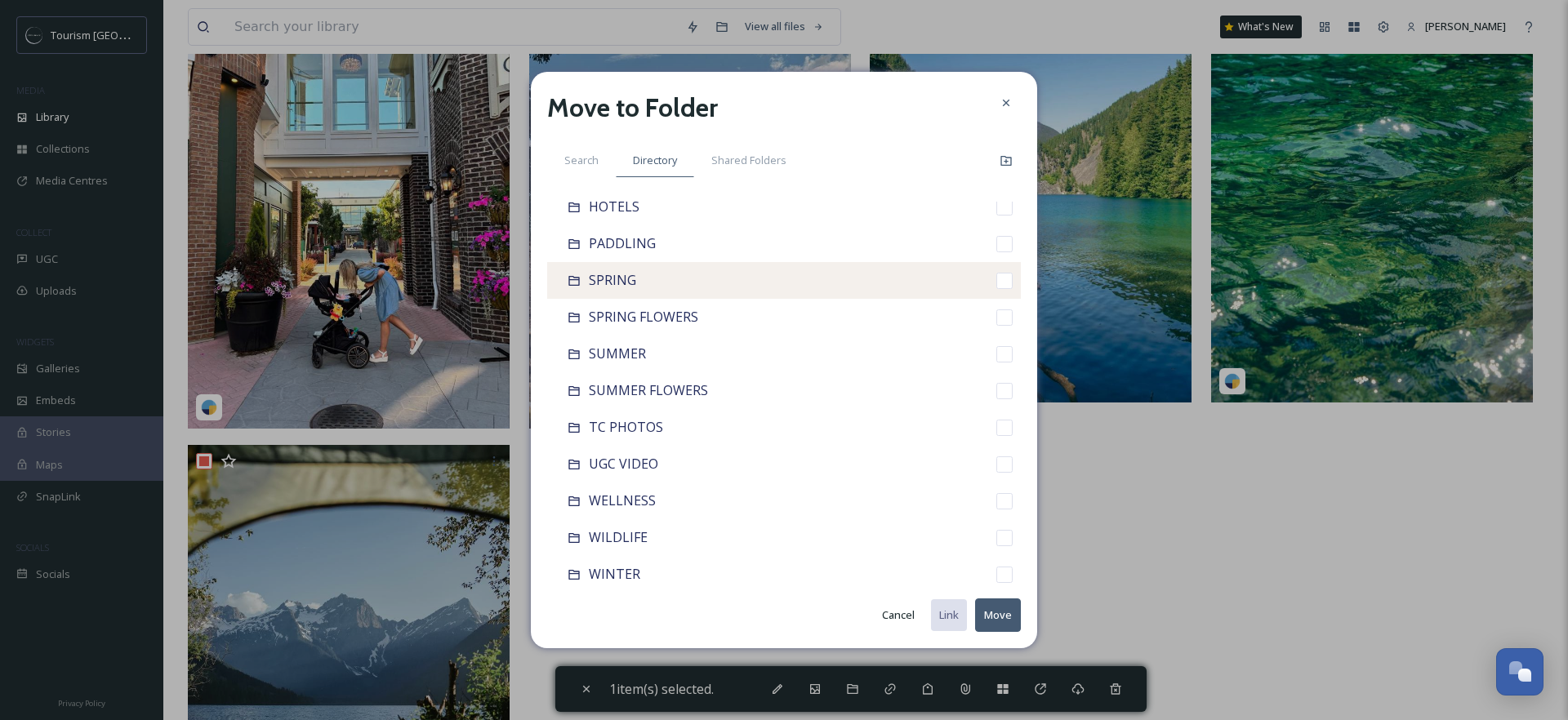
click at [677, 286] on div "SPRING" at bounding box center [784, 280] width 474 height 37
checkbox input "false"
checkbox input "true"
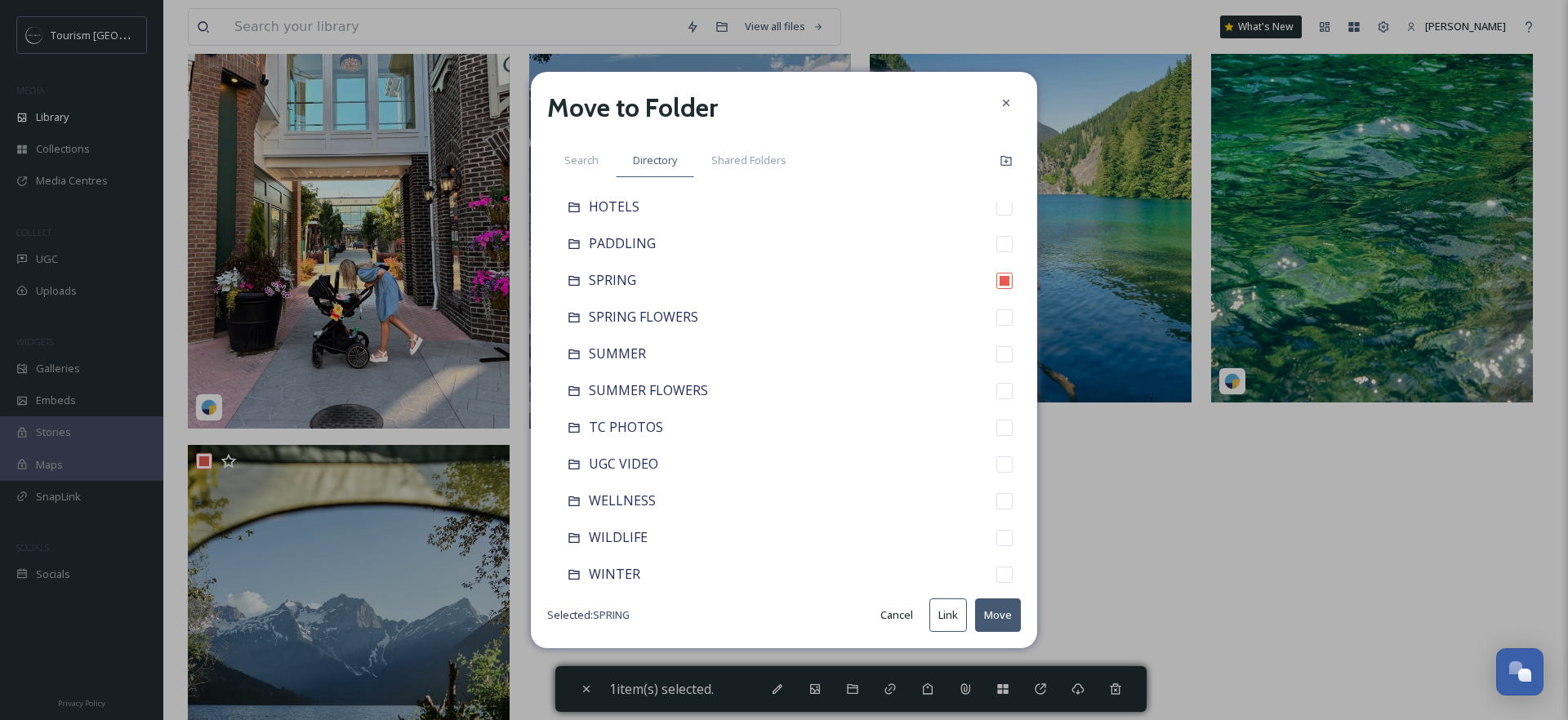
click at [999, 621] on button "Move" at bounding box center [998, 615] width 46 height 33
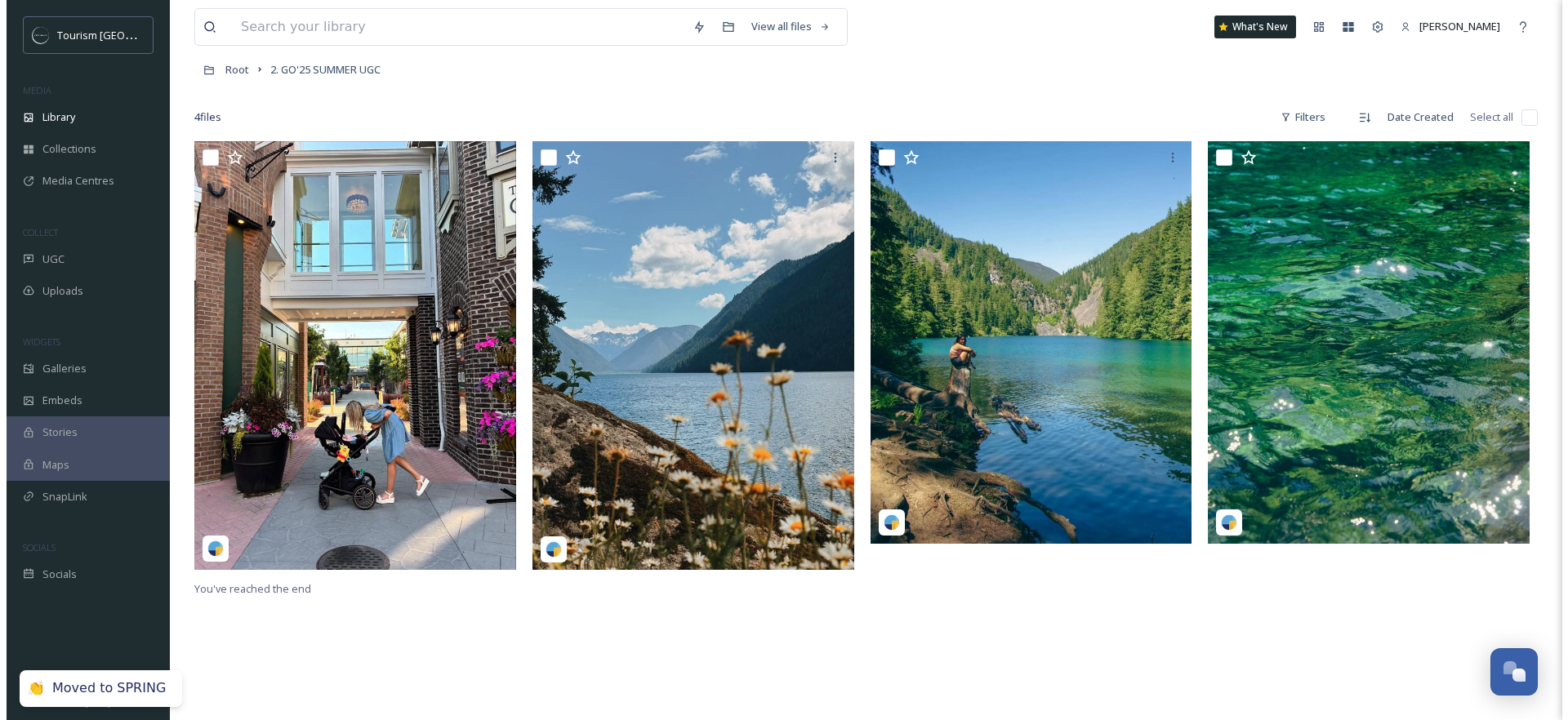
scroll to position [70, 0]
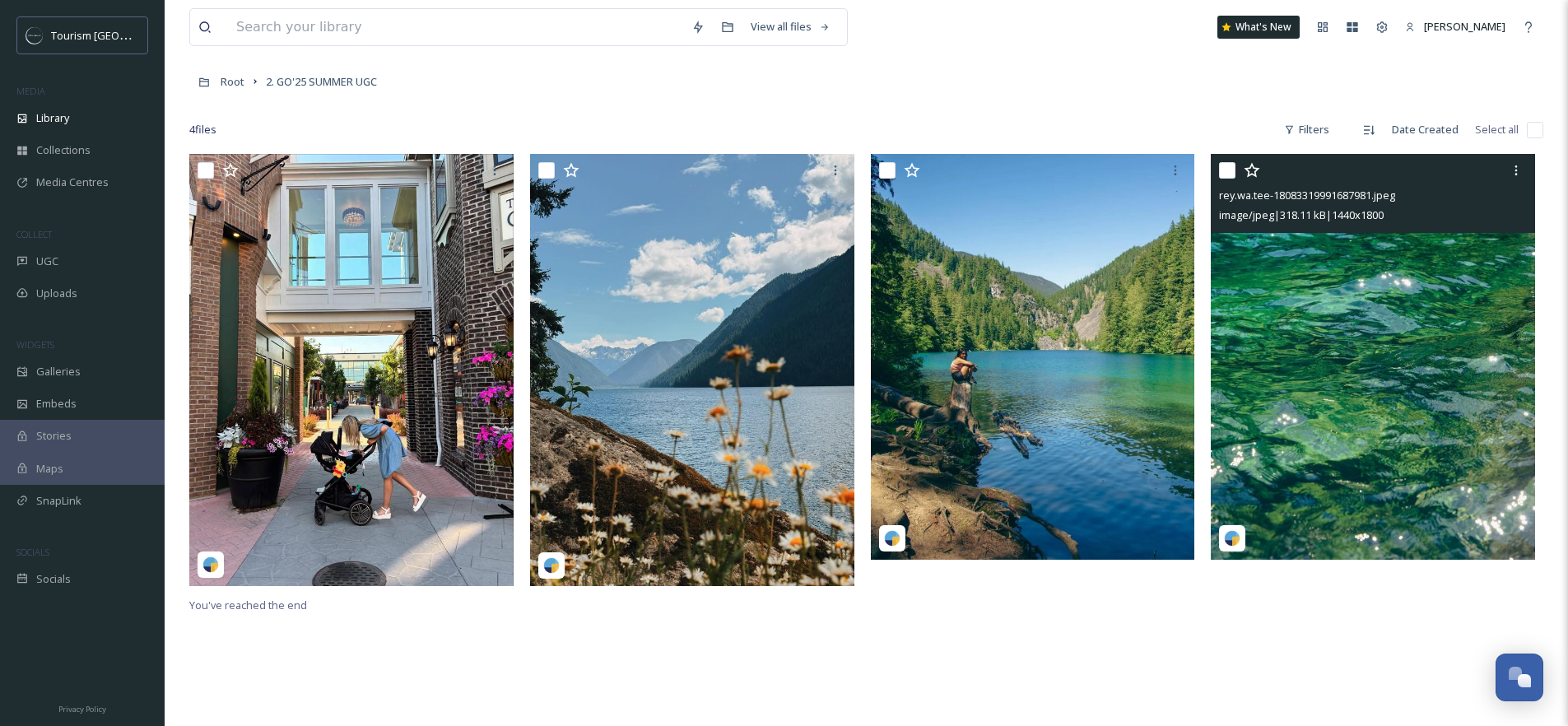
click at [1402, 322] on img at bounding box center [1373, 358] width 324 height 406
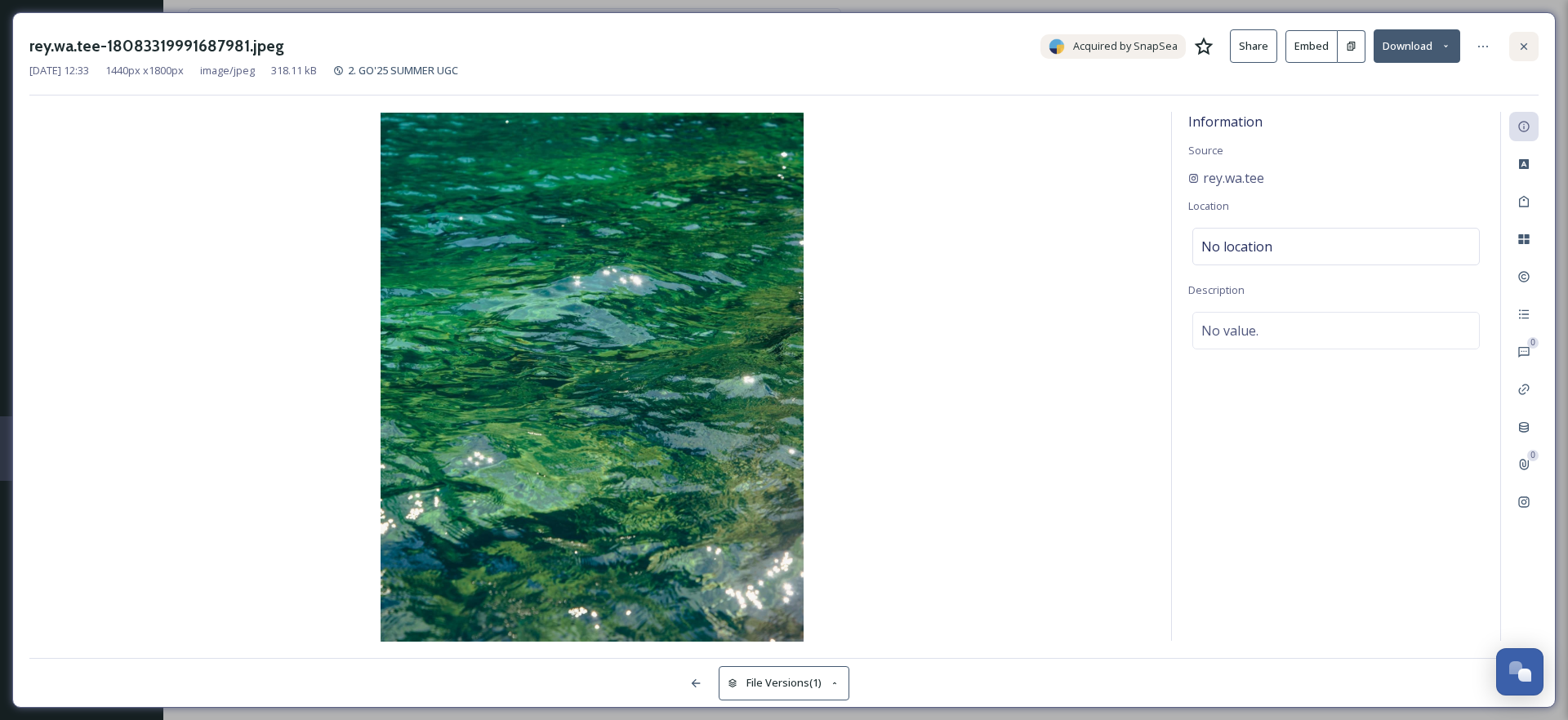
click at [1529, 47] on icon at bounding box center [1524, 47] width 13 height 13
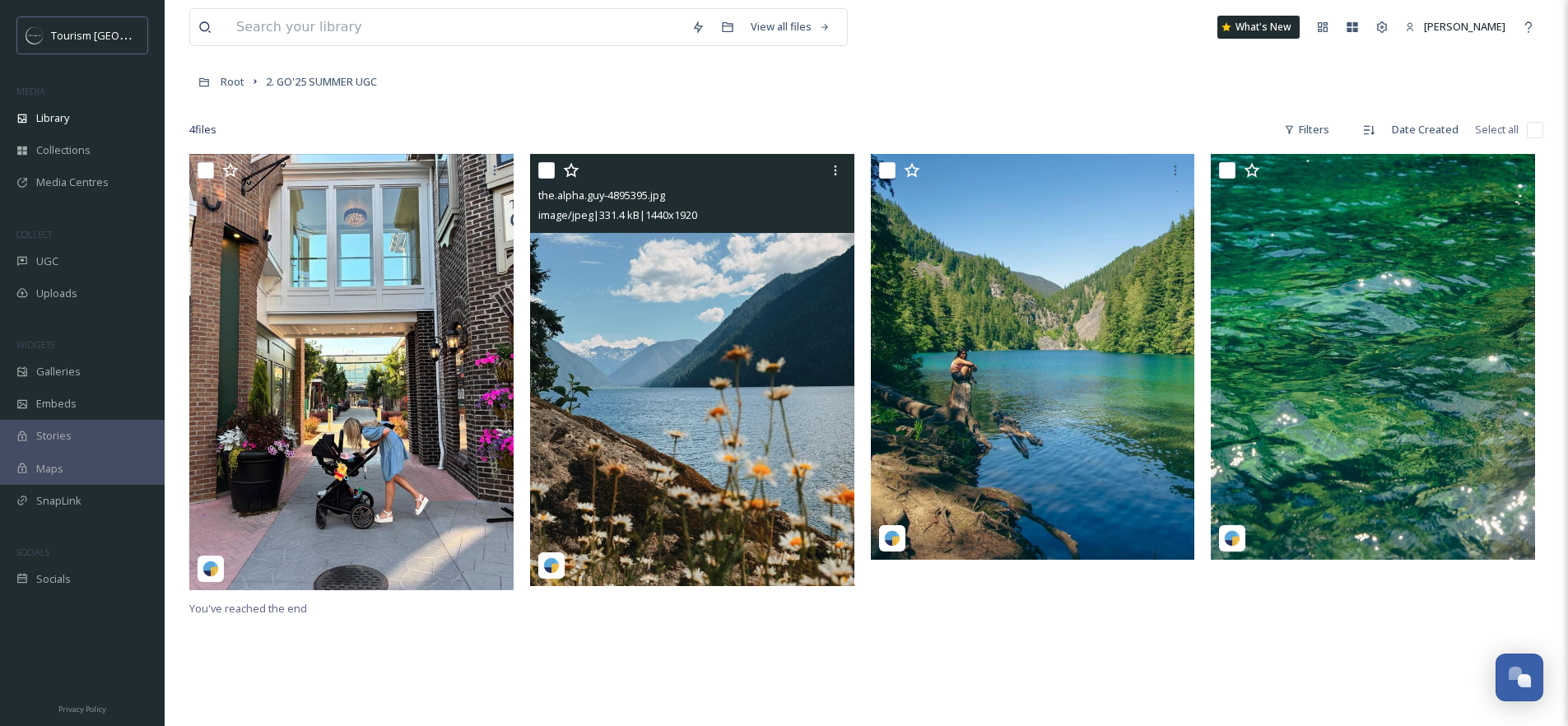
click at [663, 389] on img at bounding box center [691, 370] width 324 height 433
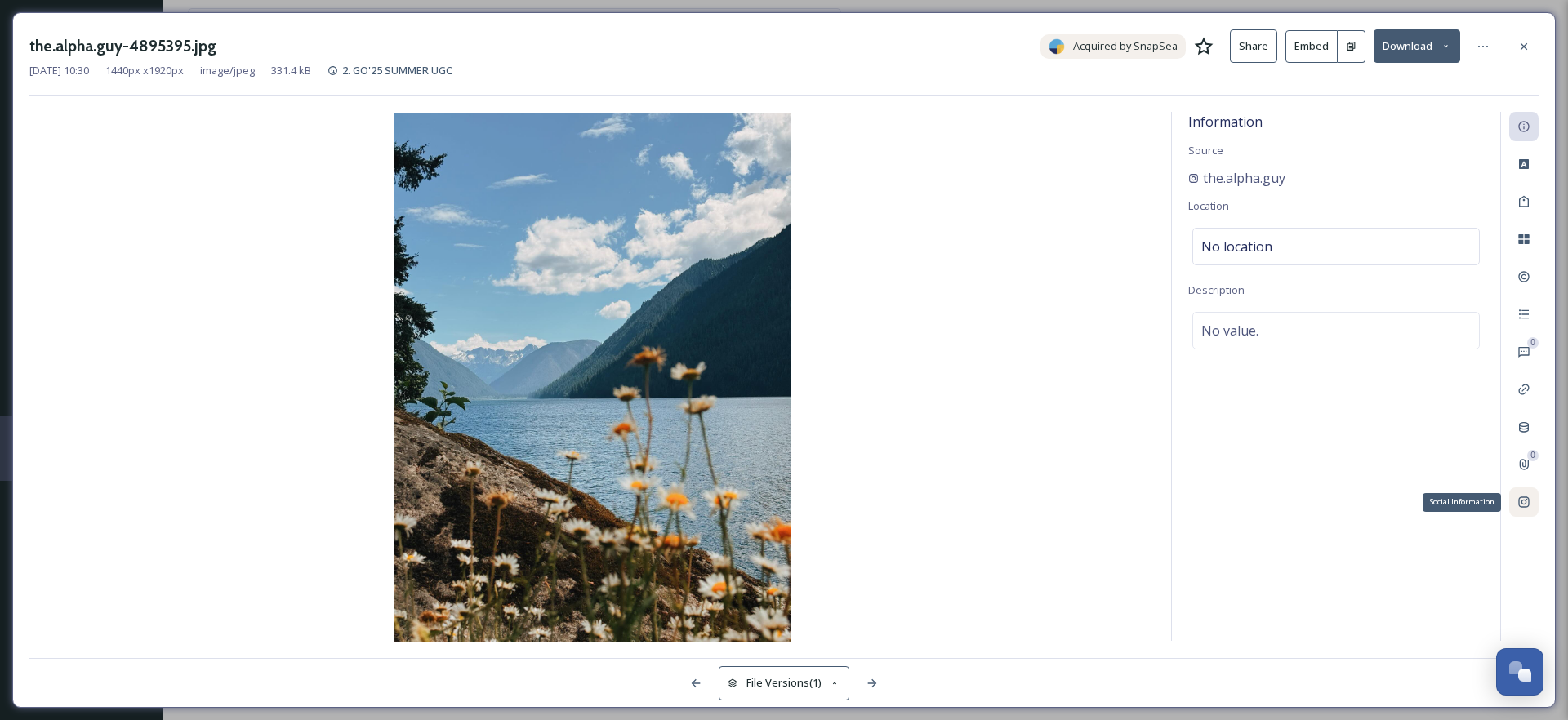
click at [1531, 504] on div "Social Information" at bounding box center [1523, 501] width 30 height 30
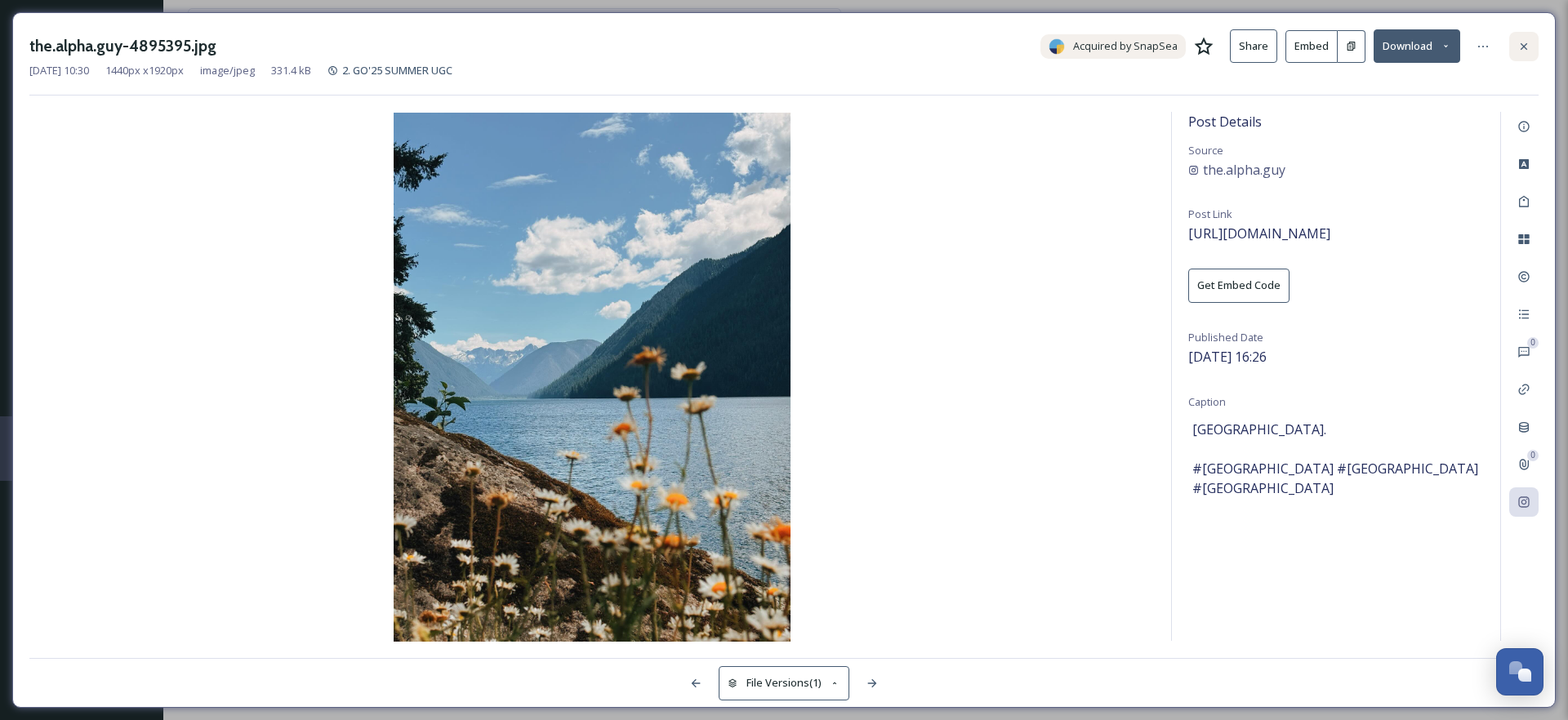
click at [1528, 54] on div at bounding box center [1523, 47] width 30 height 30
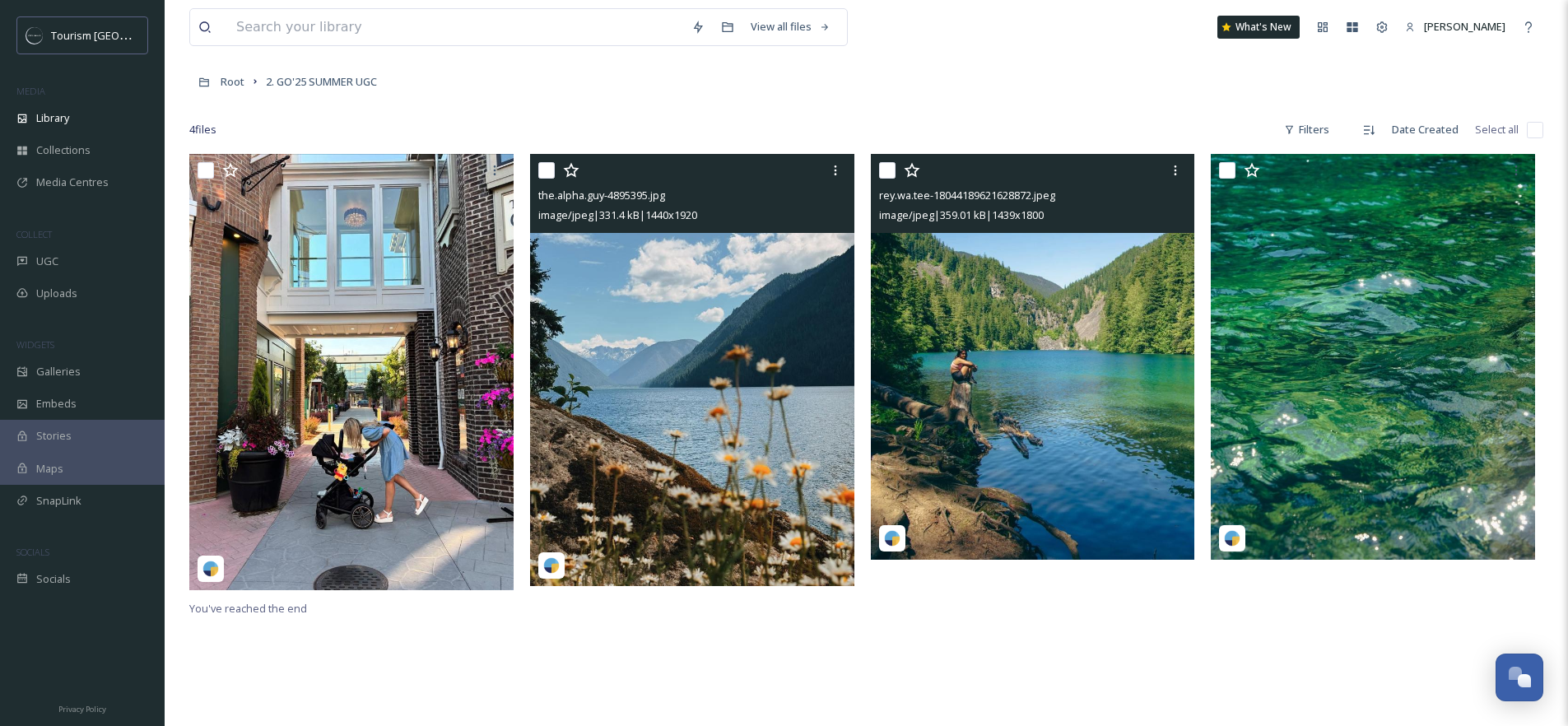
click at [1050, 295] on img at bounding box center [1033, 358] width 324 height 406
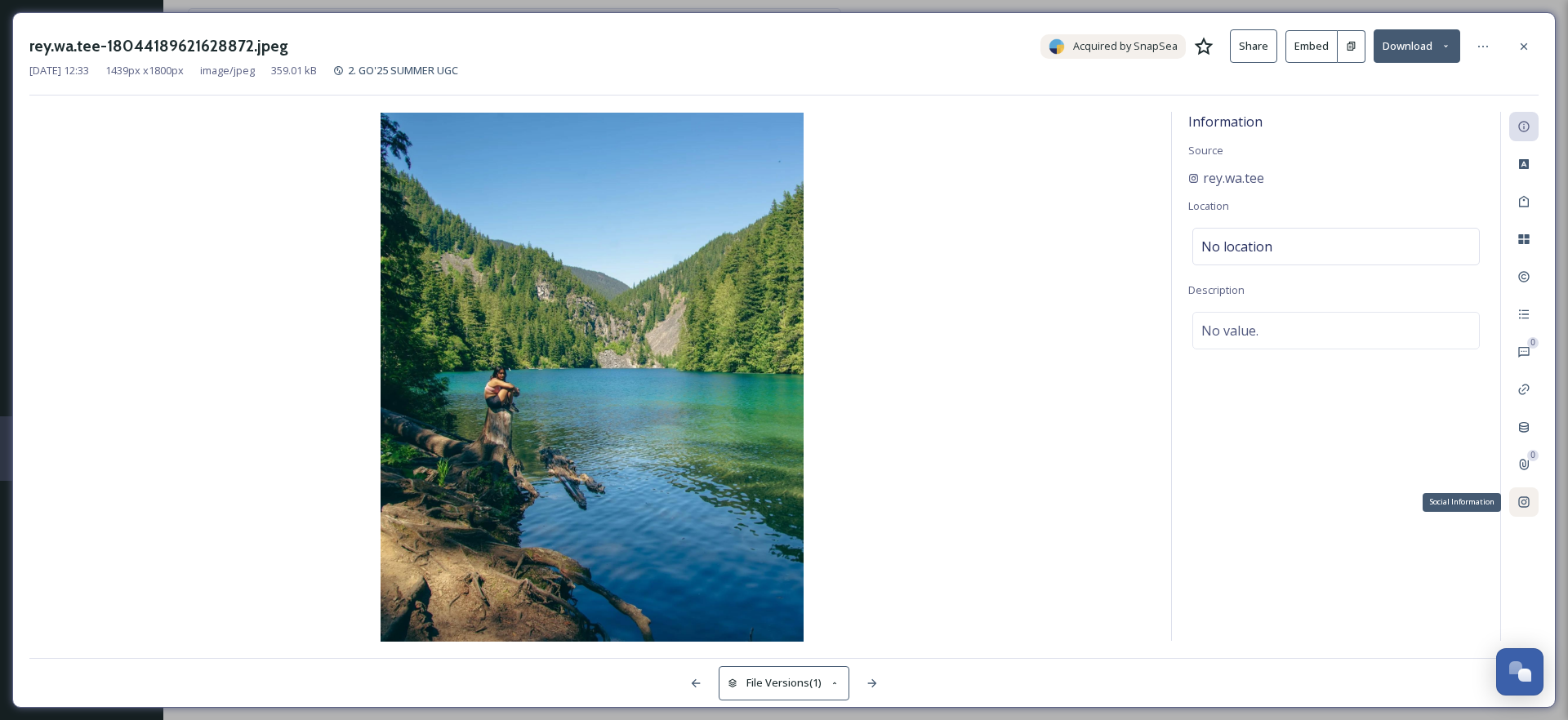
click at [1534, 492] on div "Social Information" at bounding box center [1523, 501] width 30 height 30
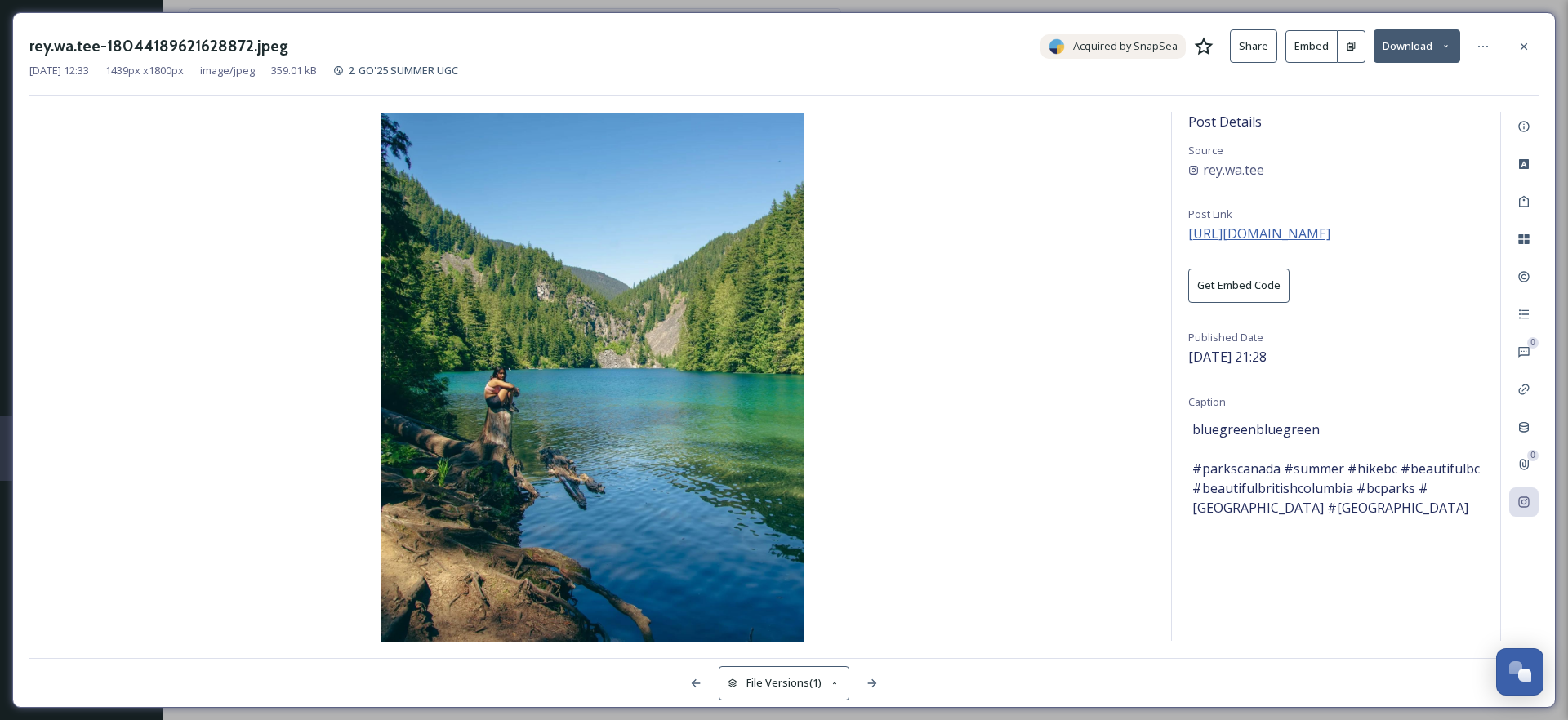
click at [1301, 227] on span "https://www.instagram.com/p/DKqqkh9O4Pu/" at bounding box center [1259, 234] width 142 height 18
click at [1519, 40] on icon at bounding box center [1524, 47] width 13 height 13
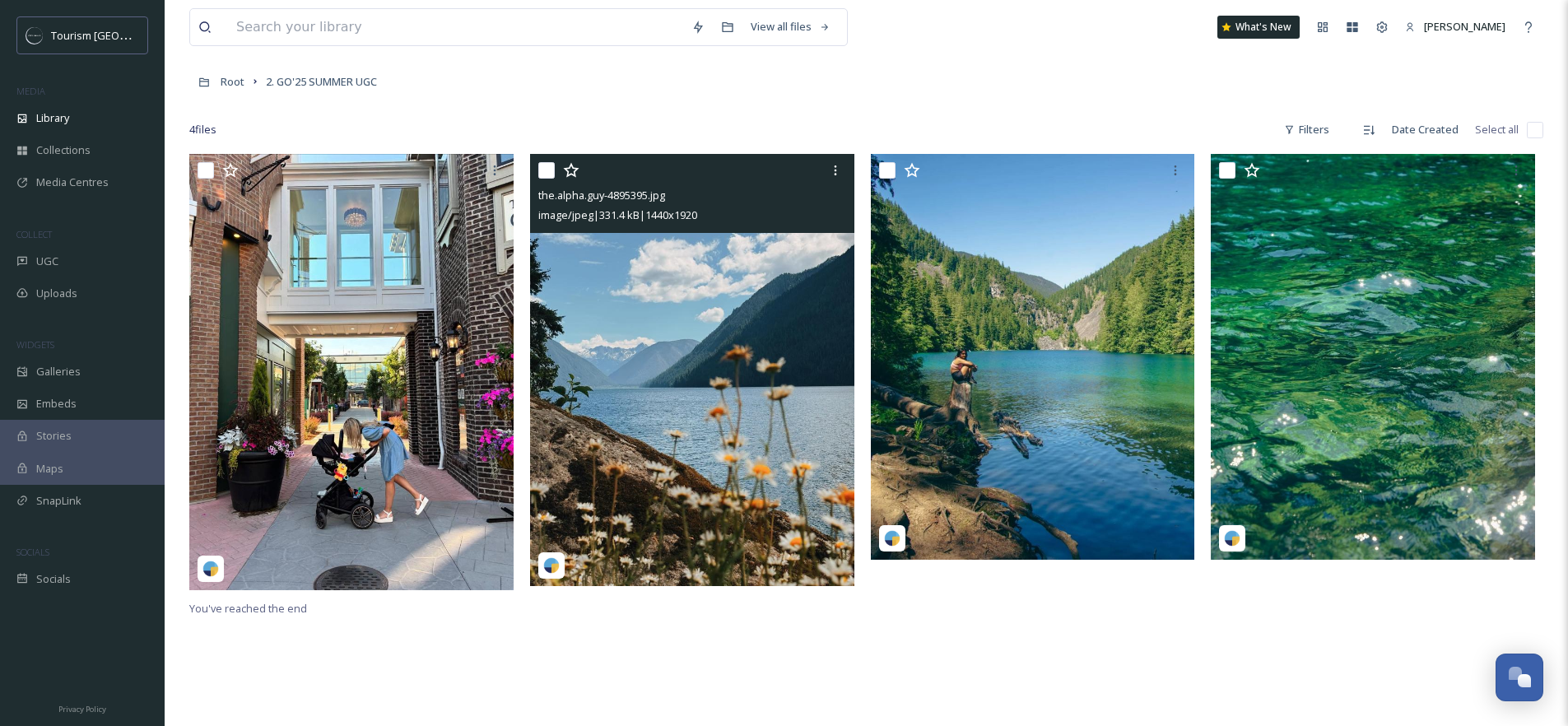
click at [548, 174] on input "checkbox" at bounding box center [546, 171] width 16 height 16
checkbox input "true"
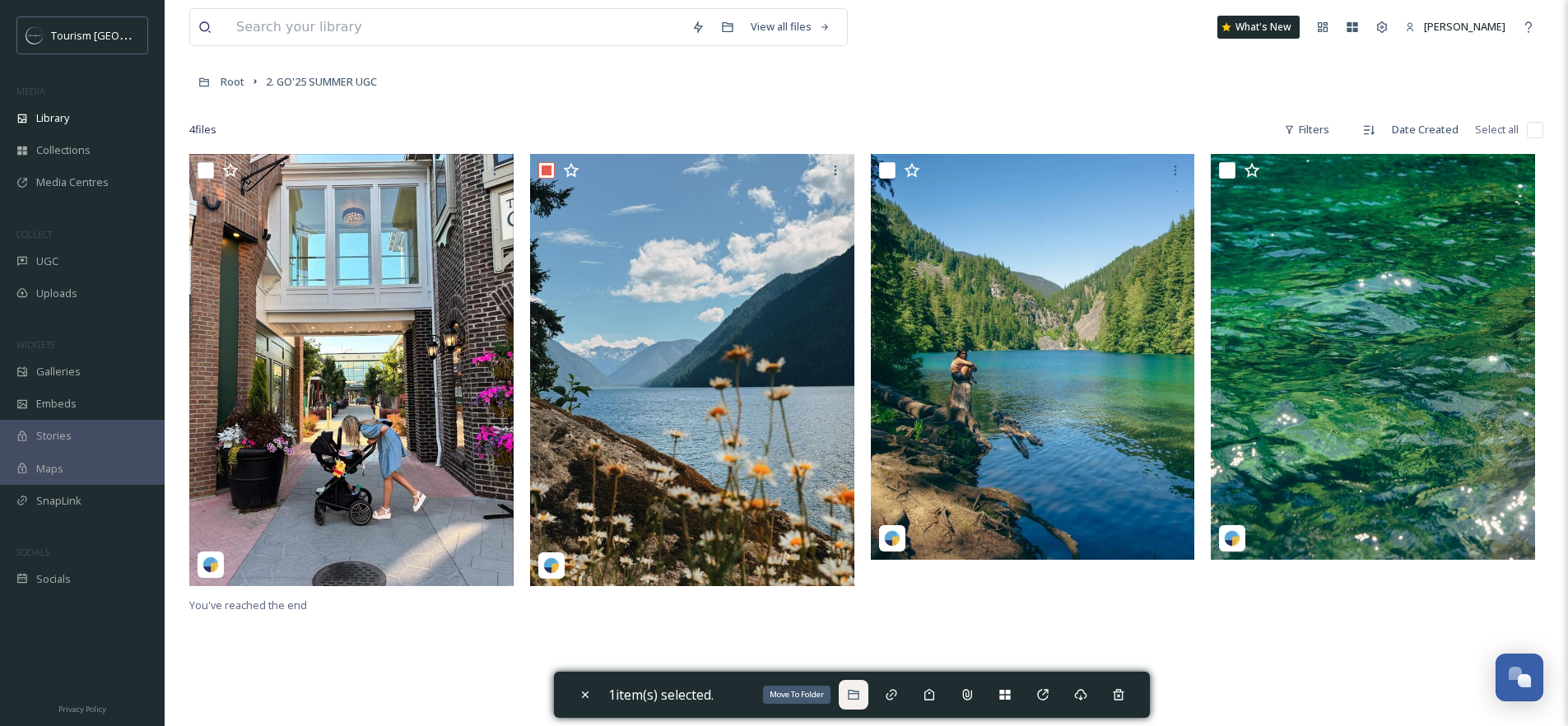
click at [858, 698] on icon at bounding box center [853, 694] width 14 height 14
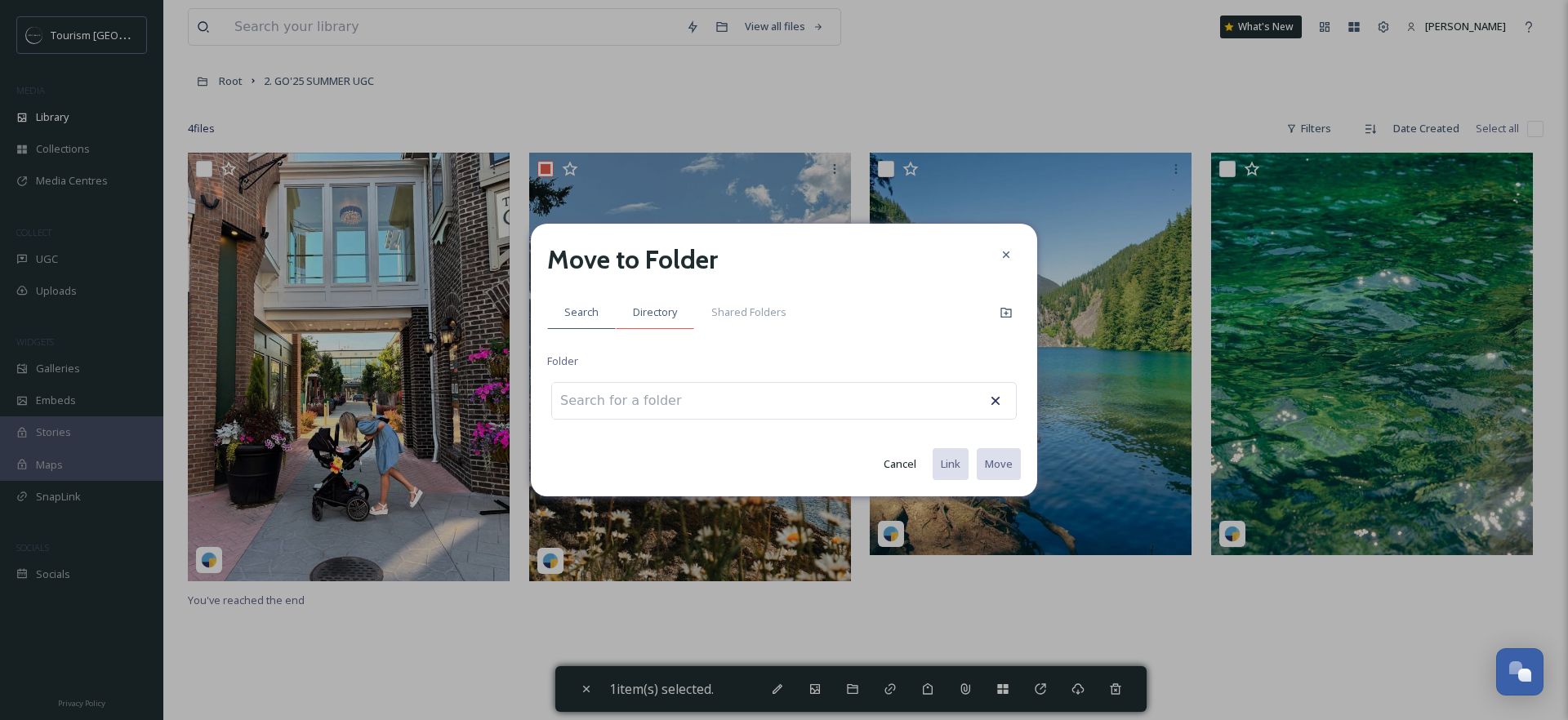
click at [653, 320] on span "Directory" at bounding box center [655, 312] width 44 height 15
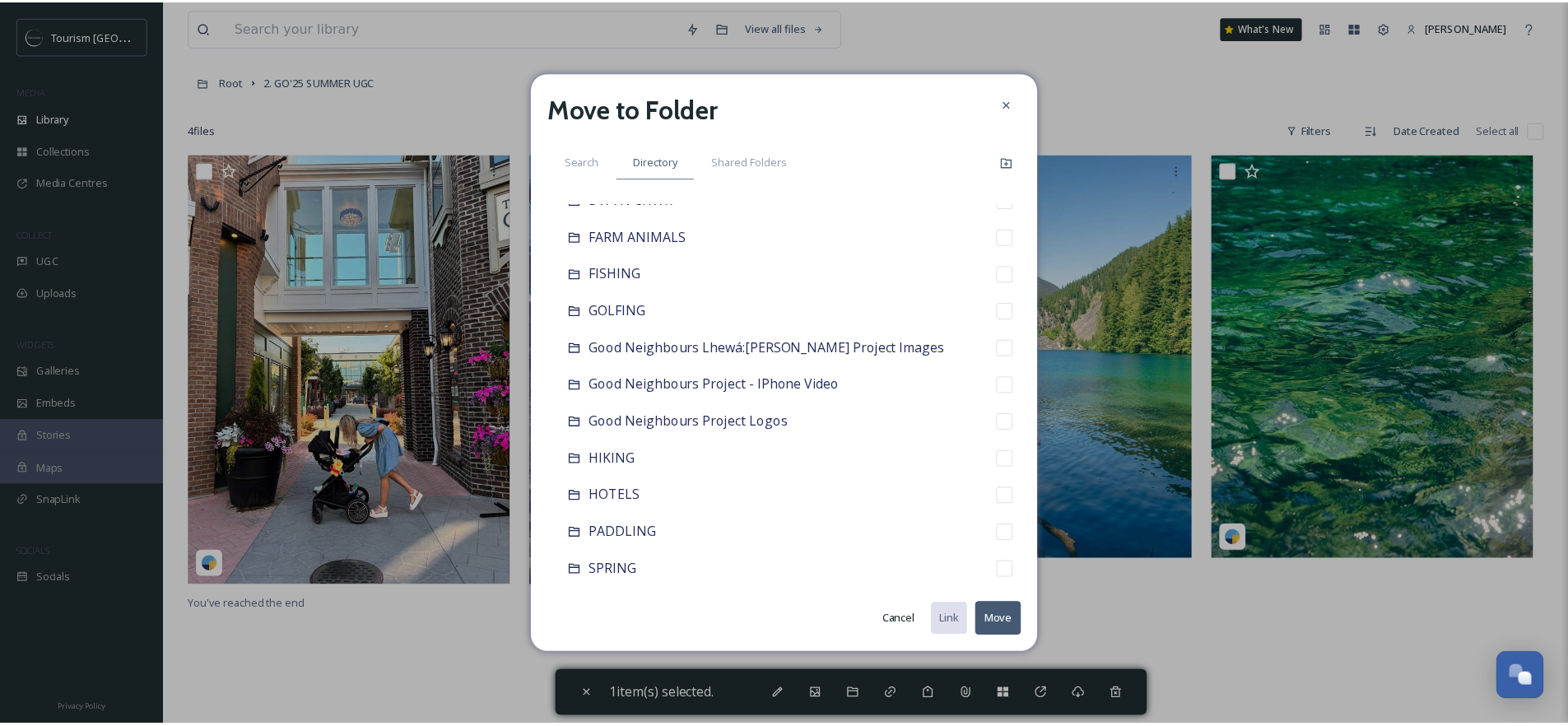
scroll to position [591, 0]
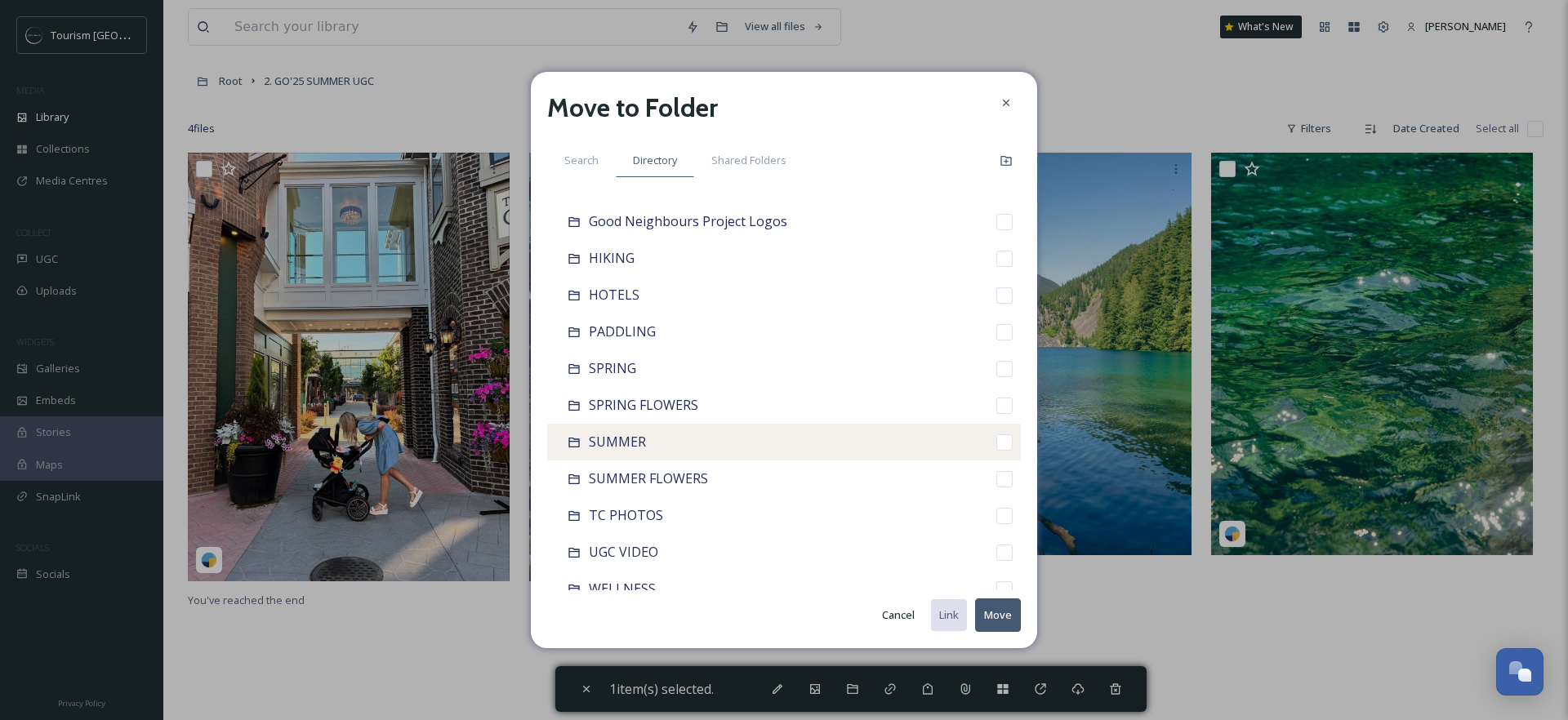
click at [999, 441] on input "checkbox" at bounding box center [1005, 442] width 16 height 16
checkbox input "true"
checkbox input "false"
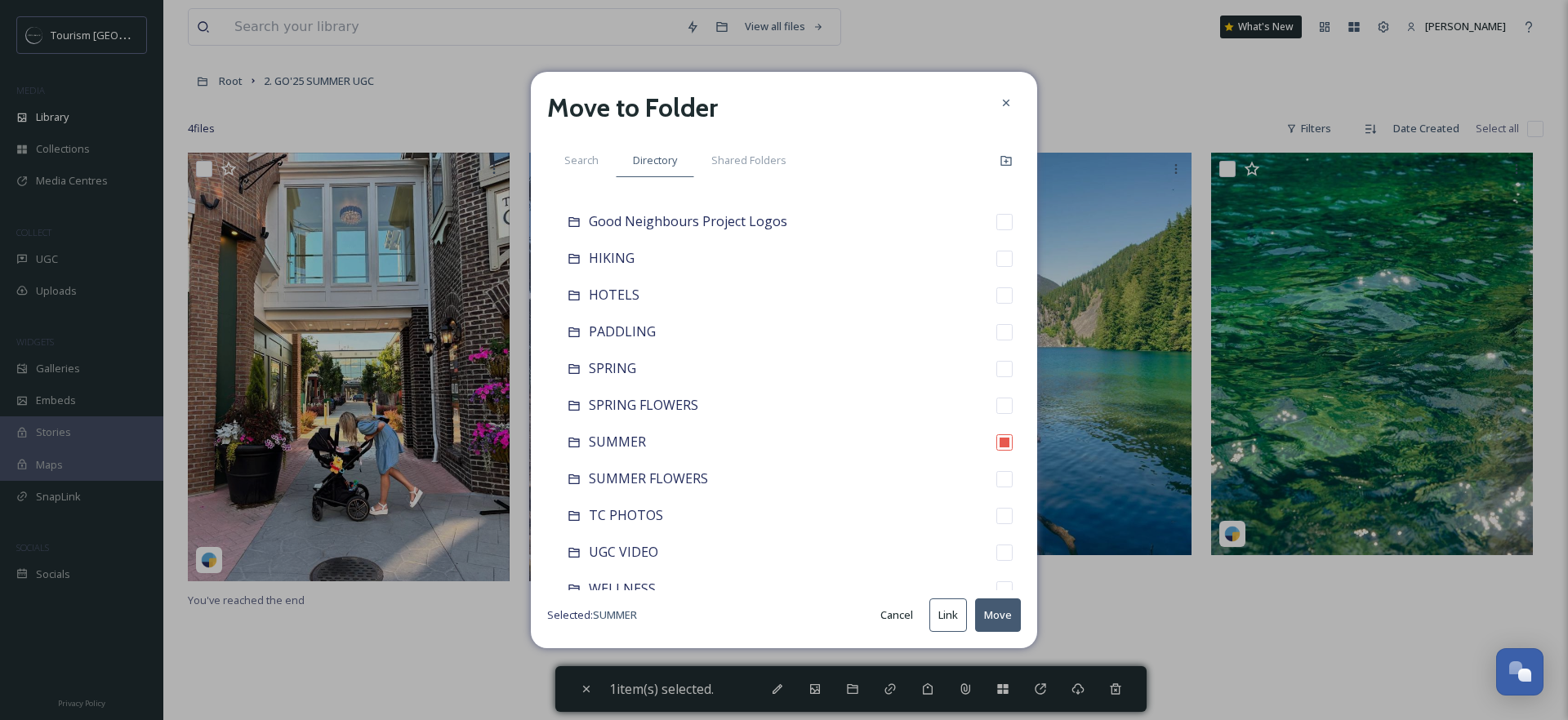
click at [999, 619] on button "Move" at bounding box center [998, 615] width 46 height 33
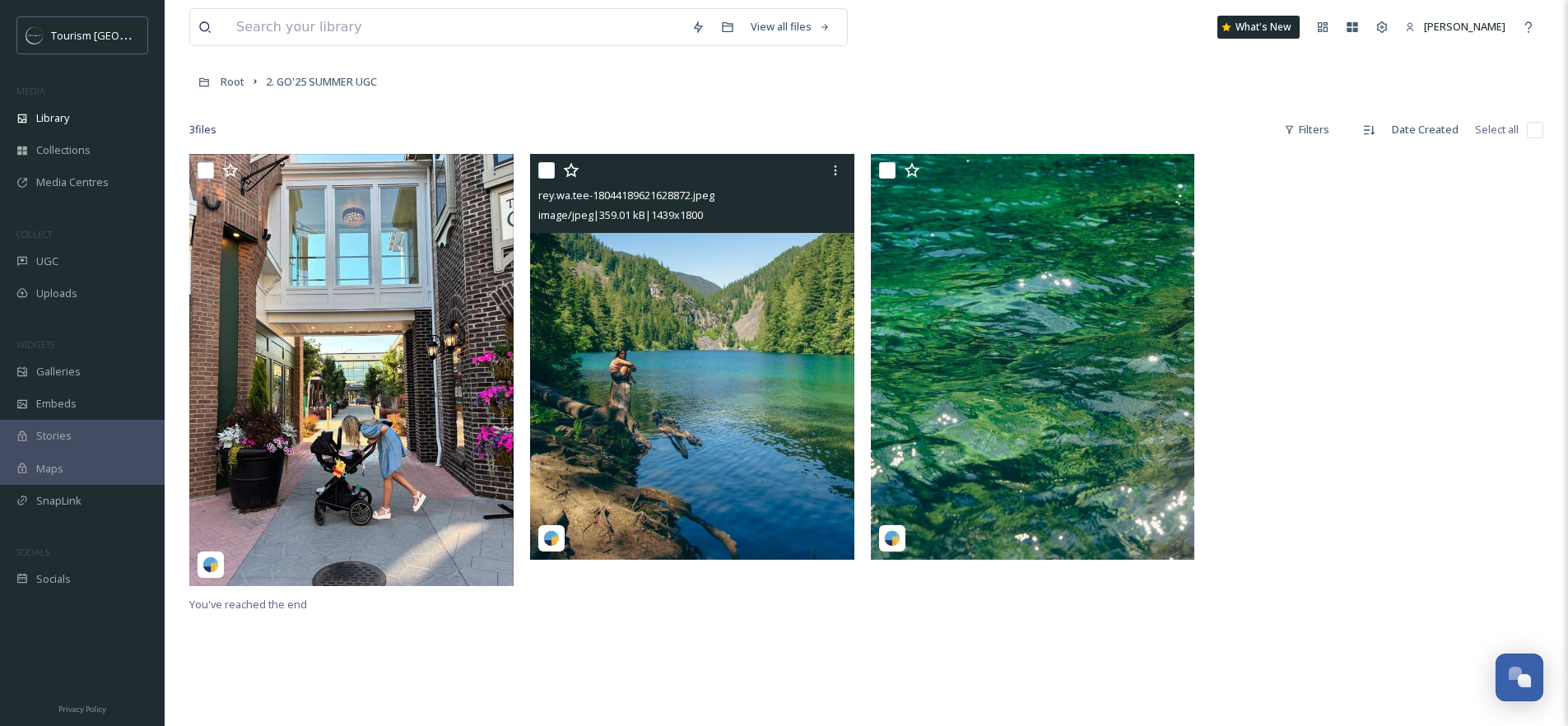
click at [725, 347] on img at bounding box center [691, 358] width 324 height 406
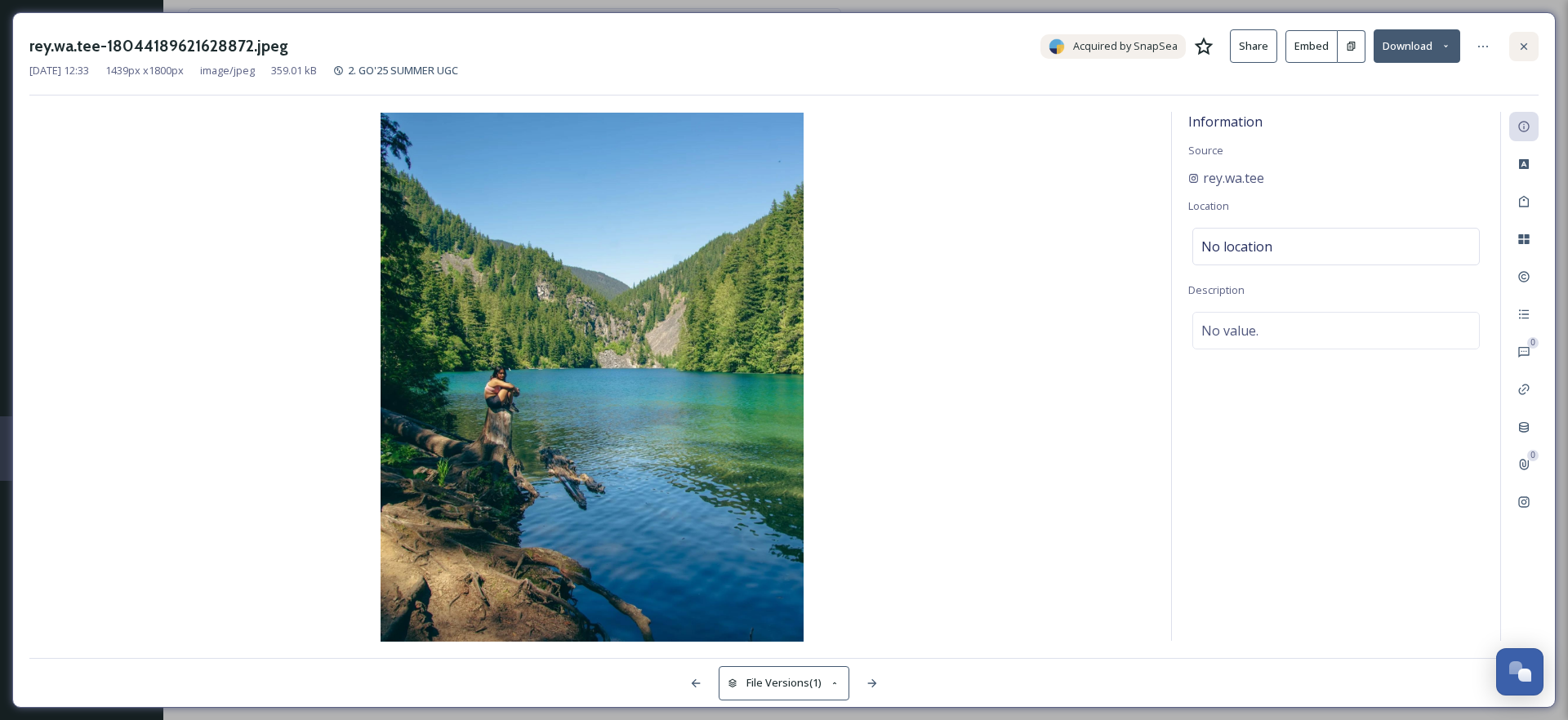
click at [1523, 42] on icon at bounding box center [1524, 47] width 13 height 13
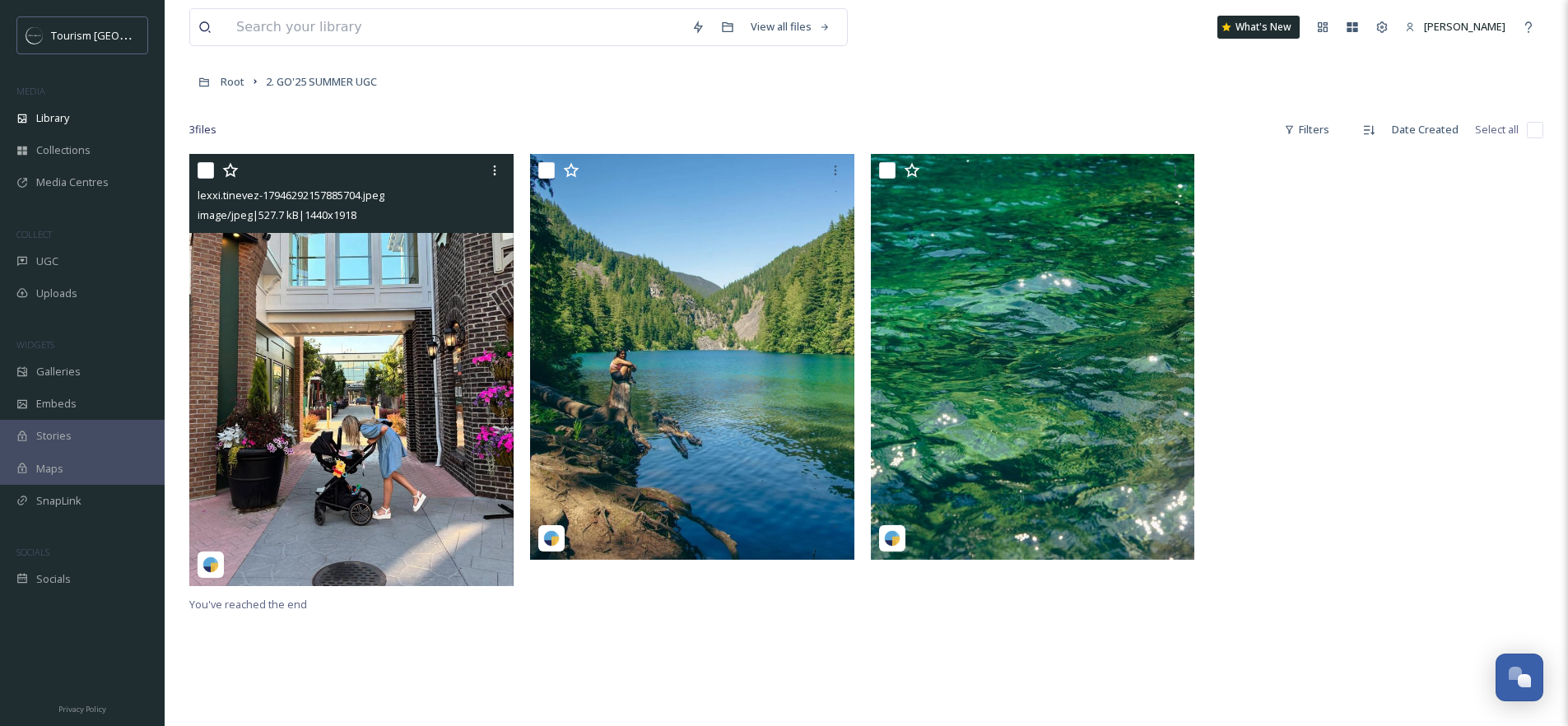
click at [360, 350] on img at bounding box center [351, 370] width 324 height 433
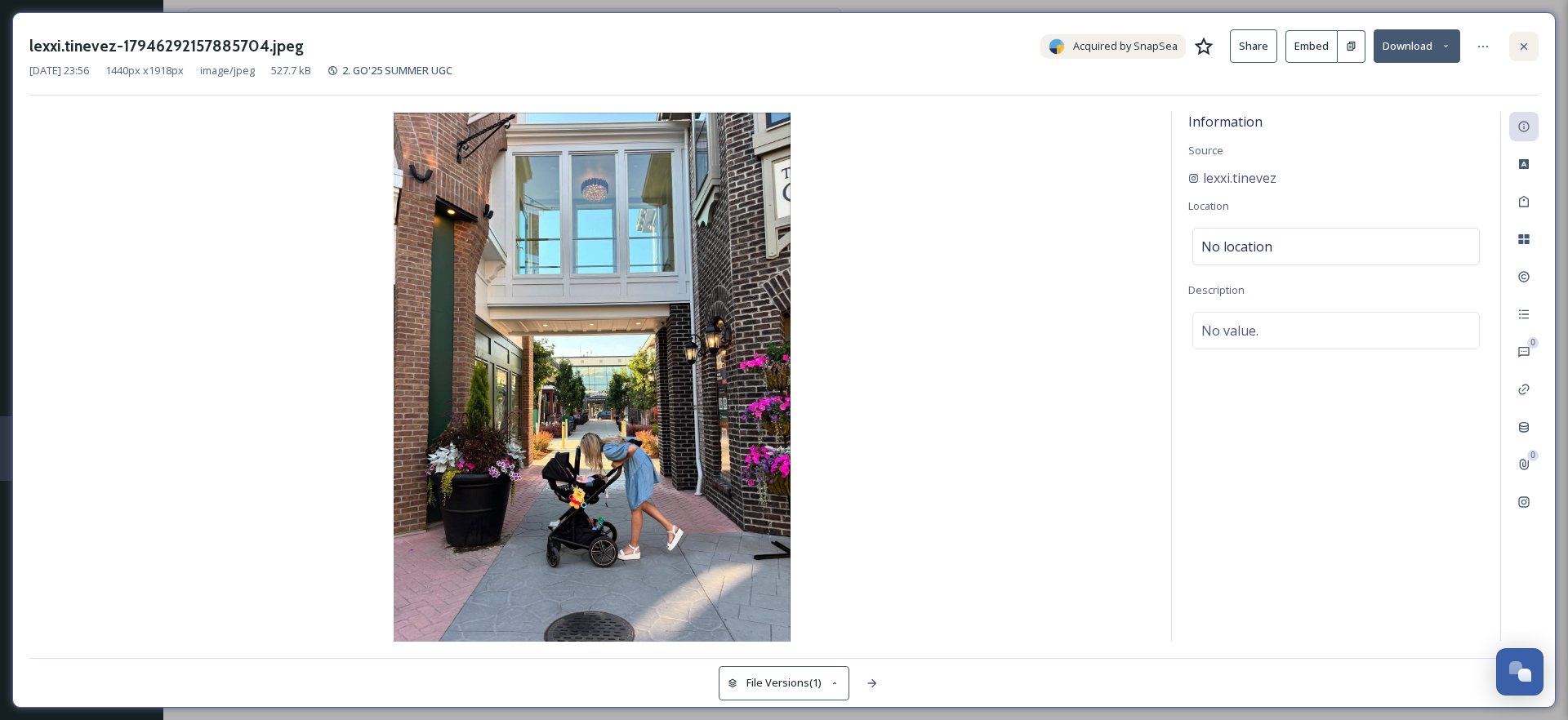
click at [1518, 49] on icon at bounding box center [1524, 47] width 13 height 13
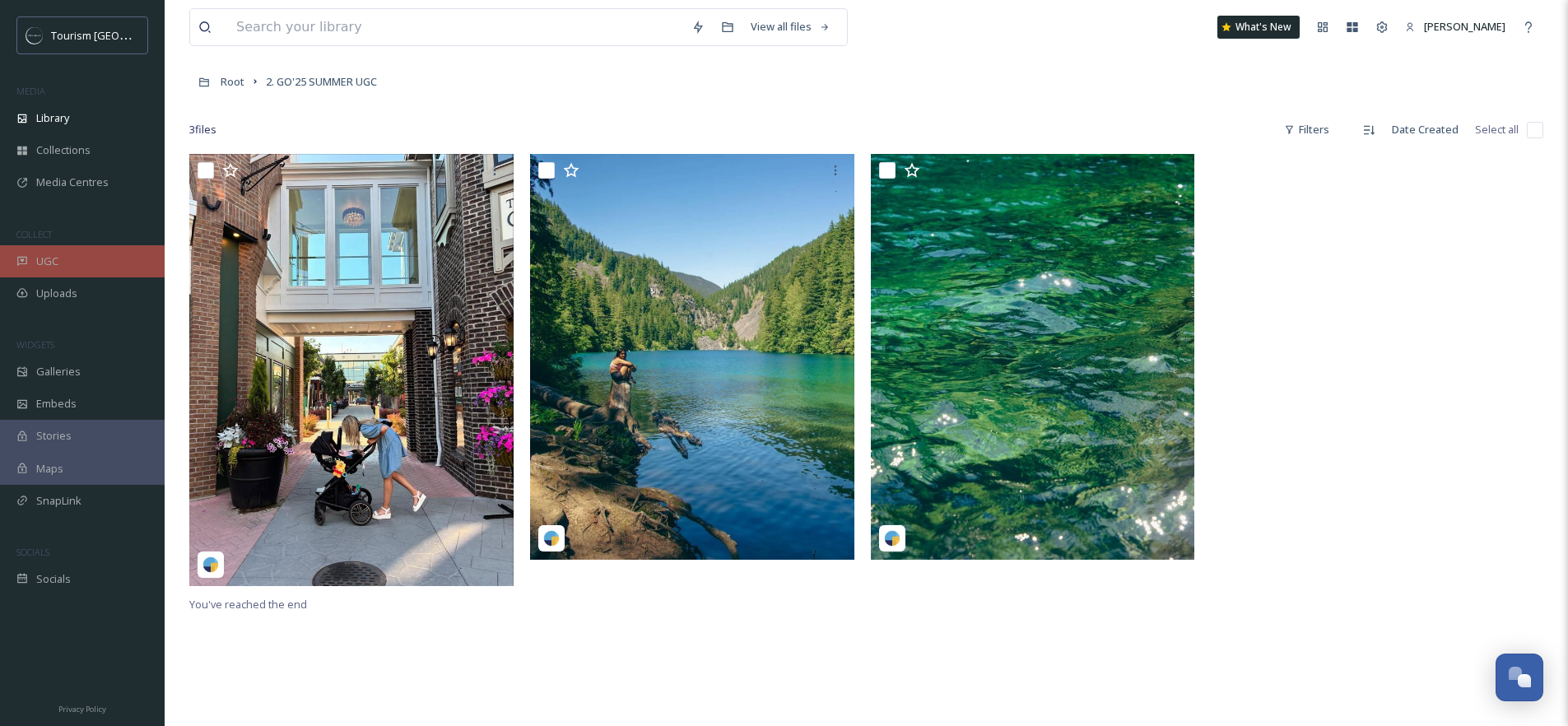
click at [47, 255] on span "UGC" at bounding box center [47, 261] width 23 height 15
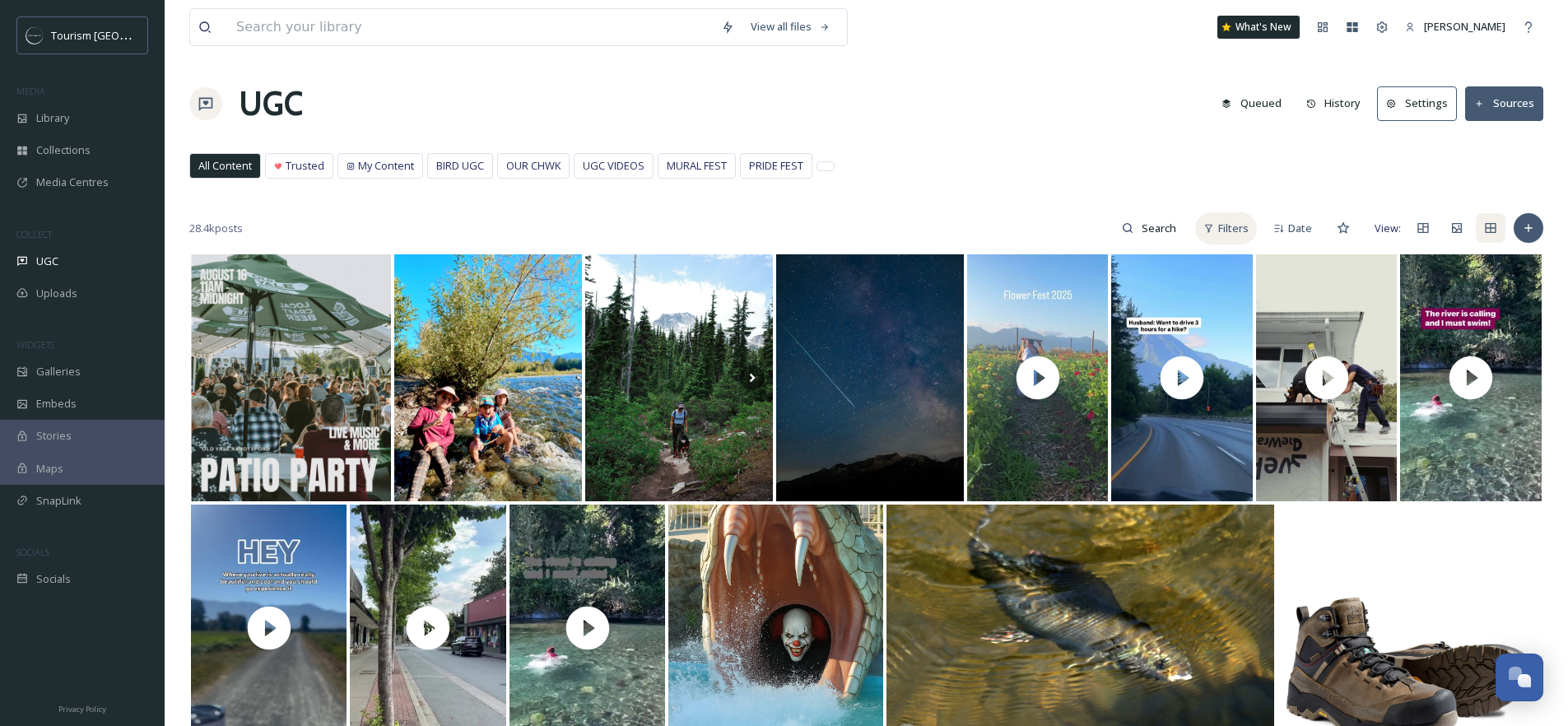
click at [1227, 228] on span "Filters" at bounding box center [1234, 228] width 31 height 15
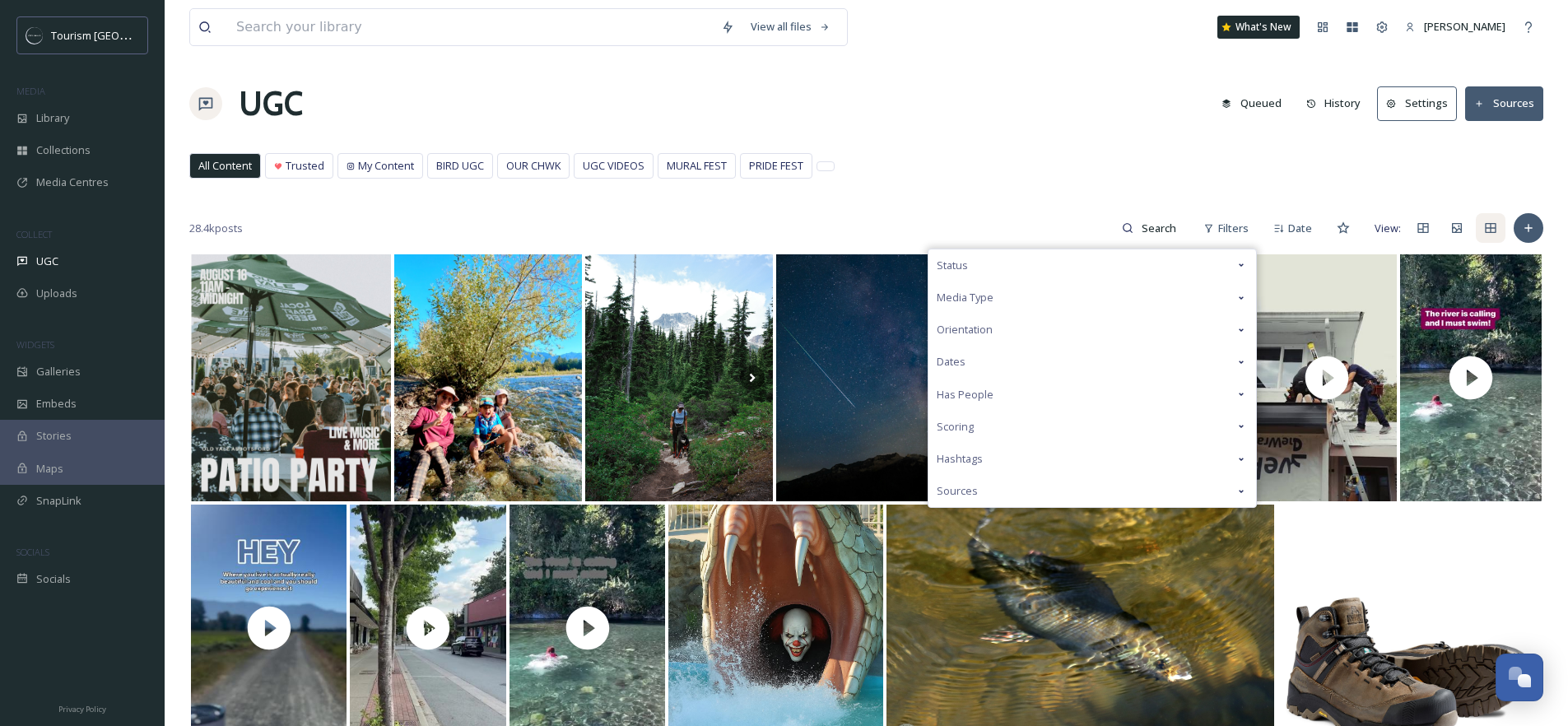
click at [972, 293] on span "Media Type" at bounding box center [965, 297] width 57 height 15
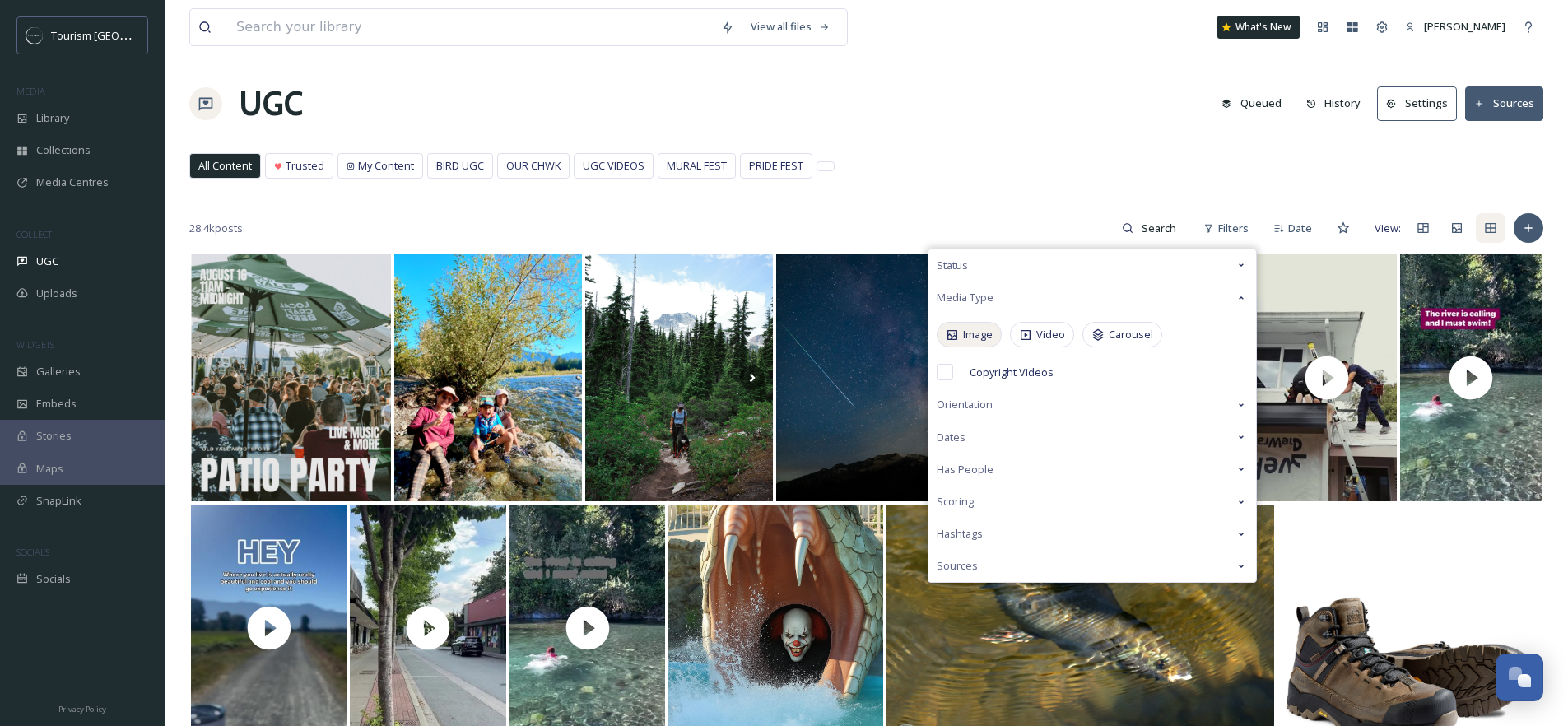
click at [979, 334] on span "Image" at bounding box center [978, 334] width 30 height 15
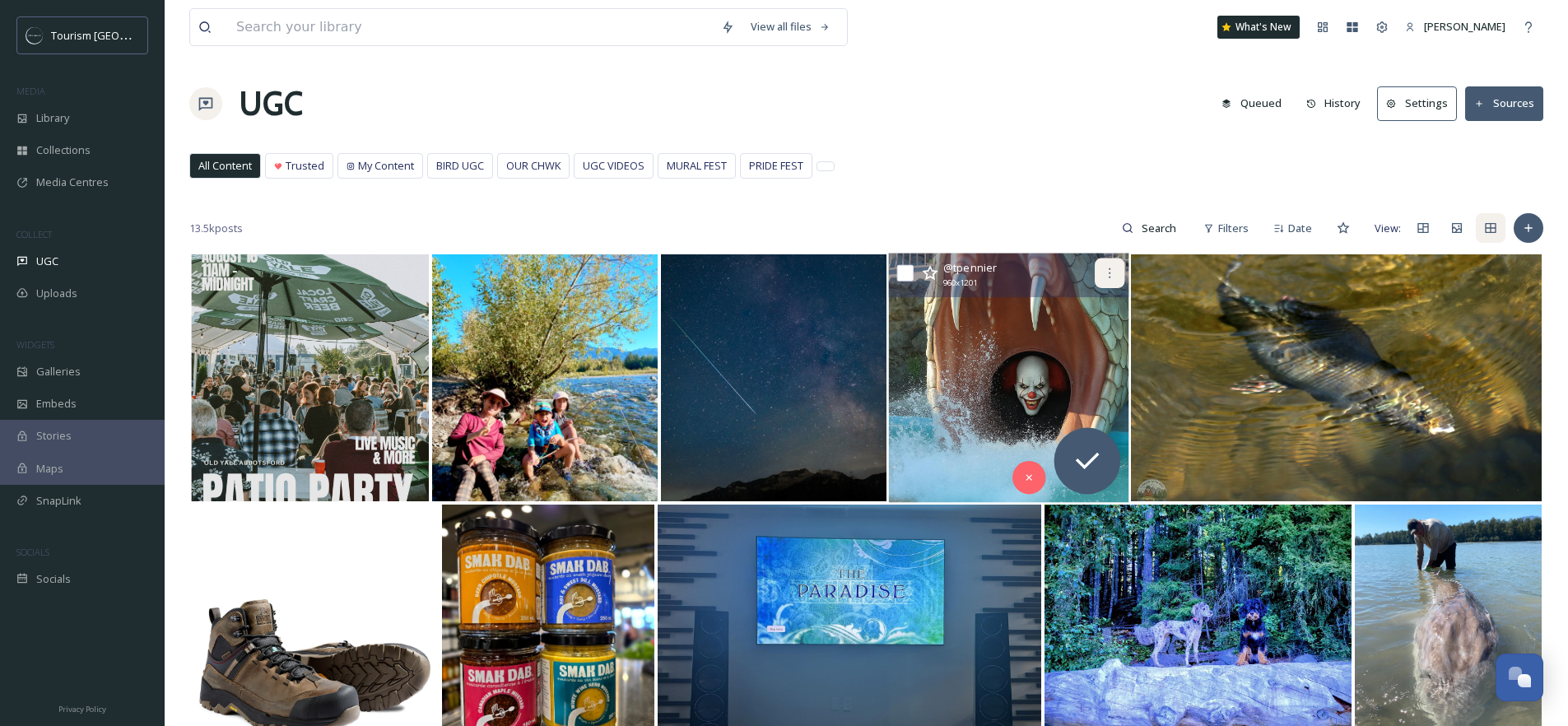
click at [1109, 274] on icon at bounding box center [1109, 273] width 14 height 14
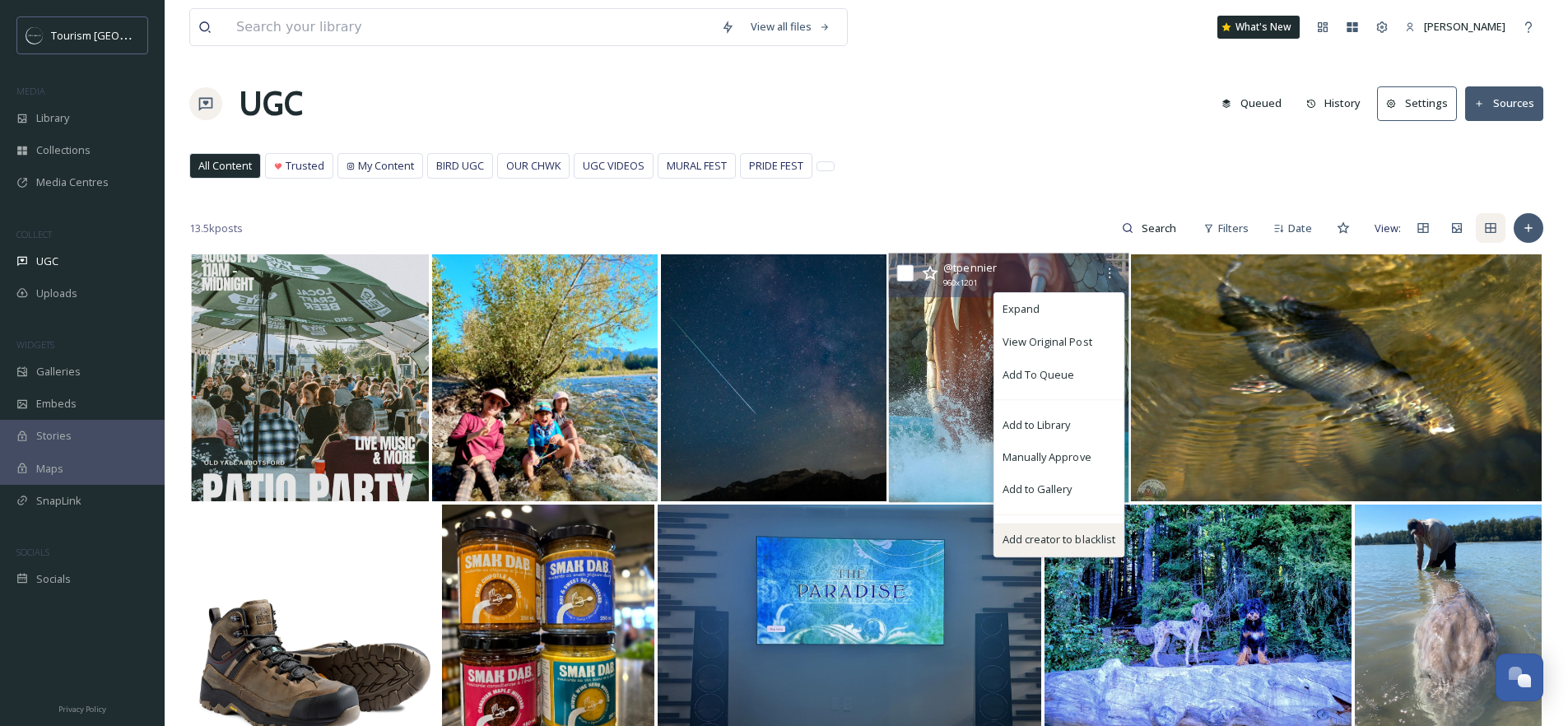
click at [1067, 539] on span "Add creator to blacklist" at bounding box center [1059, 539] width 113 height 15
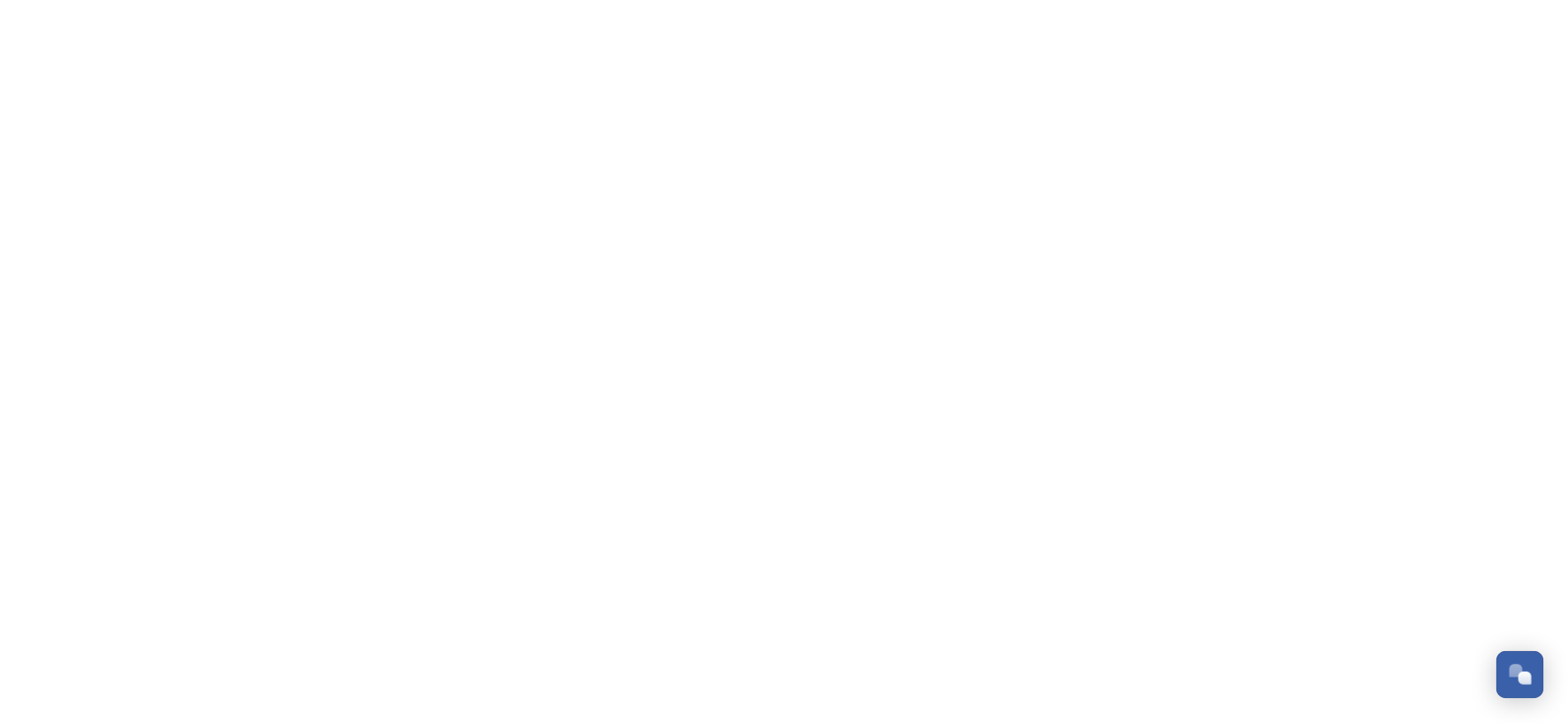
scroll to position [270, 0]
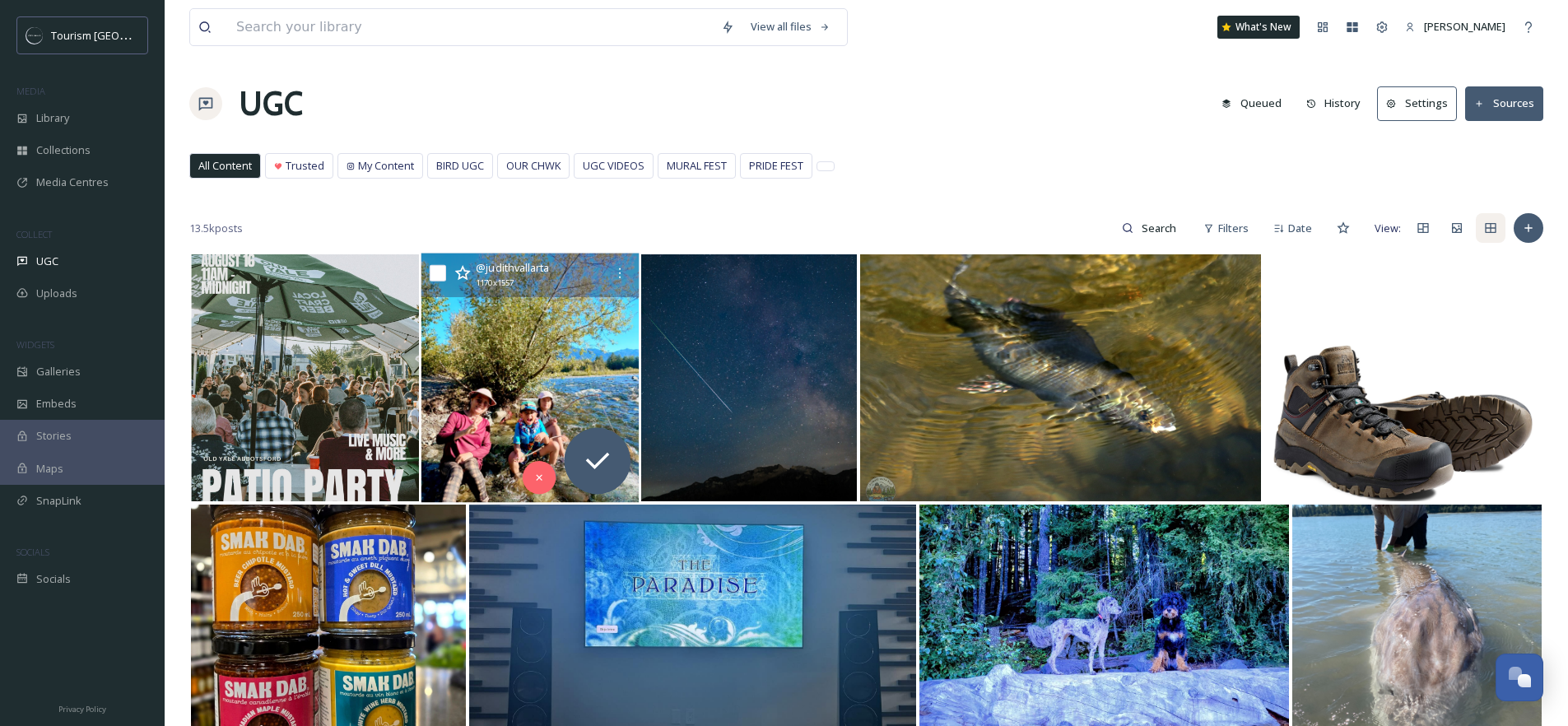
click at [540, 348] on img at bounding box center [531, 378] width 218 height 249
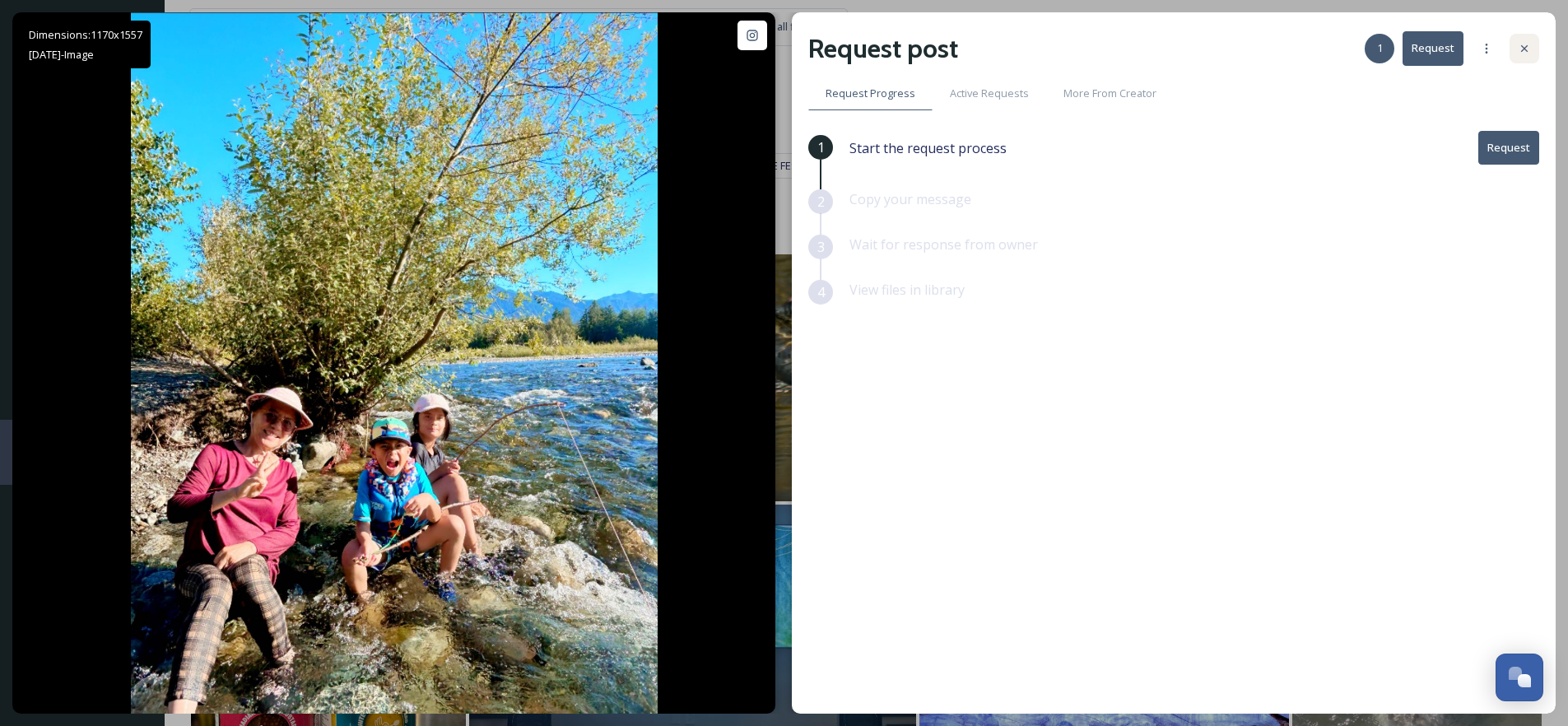
click at [1526, 41] on div at bounding box center [1525, 48] width 30 height 30
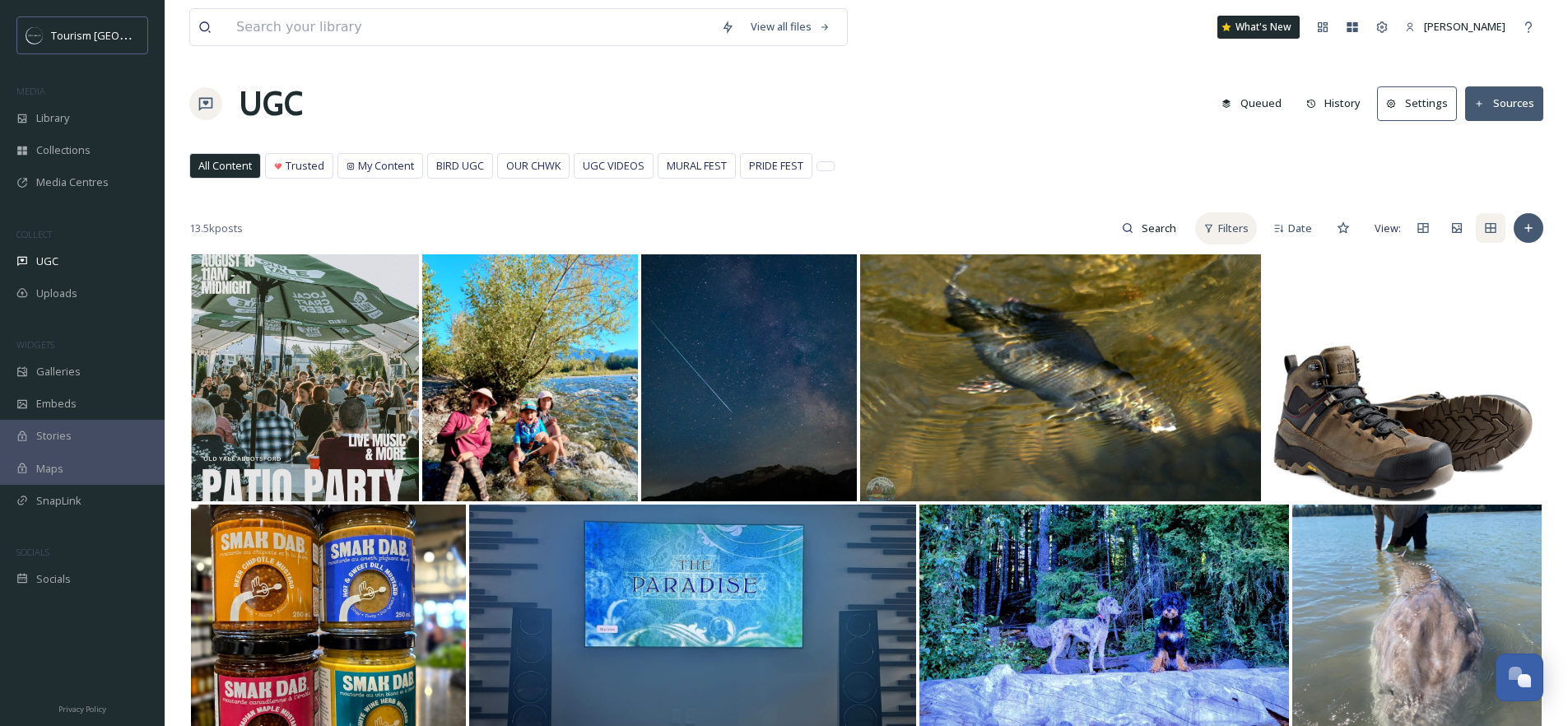
click at [1241, 220] on span "Filters" at bounding box center [1234, 228] width 31 height 15
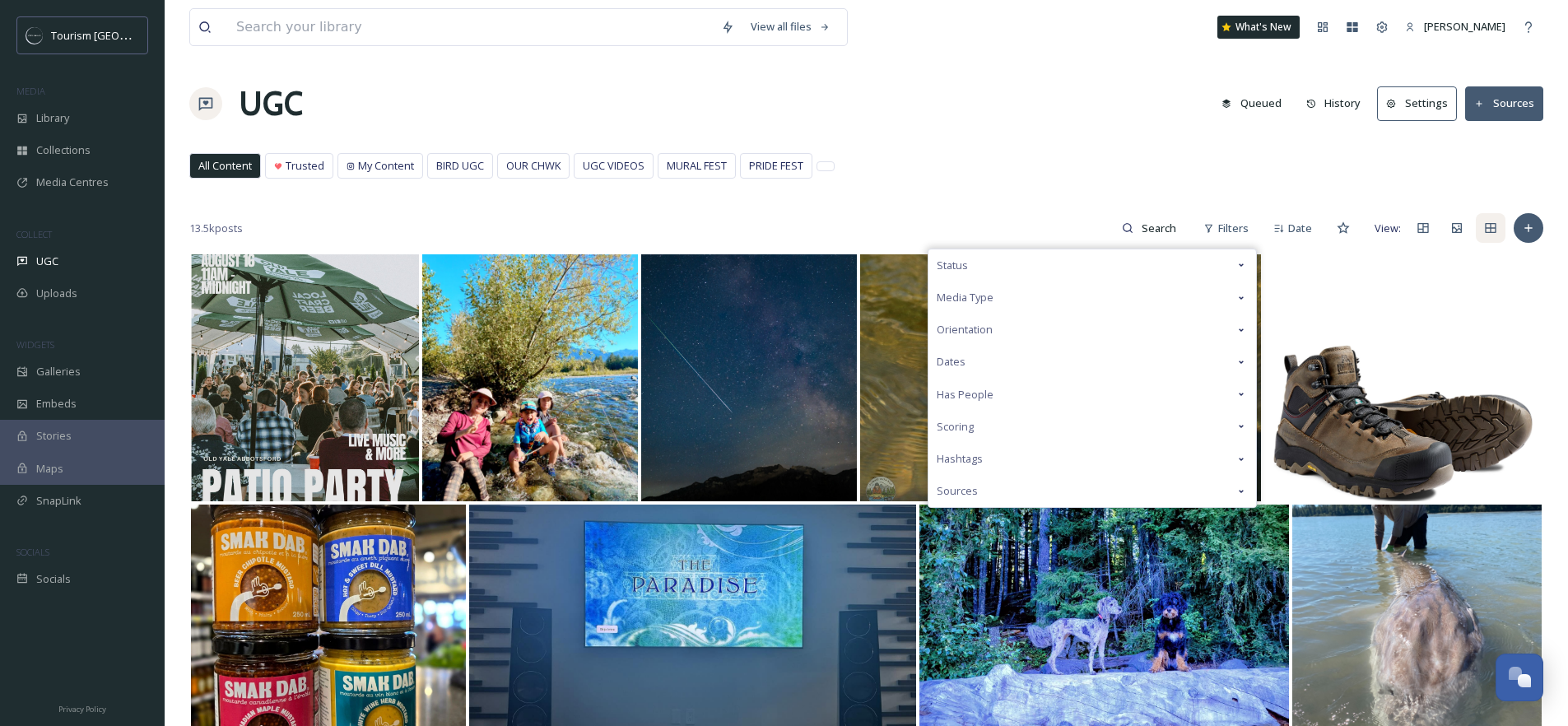
click at [997, 429] on div "Scoring" at bounding box center [1092, 427] width 328 height 33
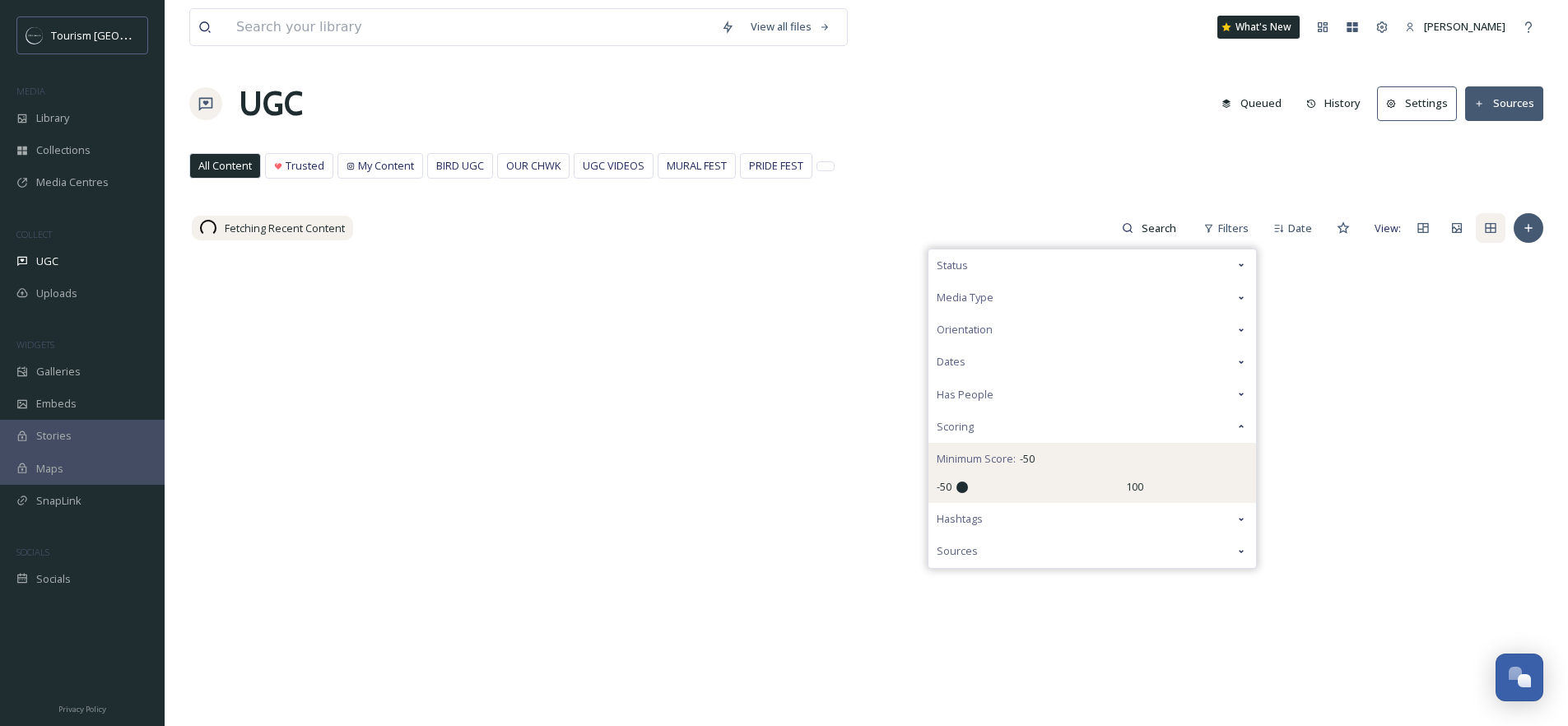
drag, startPoint x: 1045, startPoint y: 486, endPoint x: 957, endPoint y: 485, distance: 88.0
type input "-50"
click at [957, 485] on input "range" at bounding box center [1039, 488] width 164 height 12
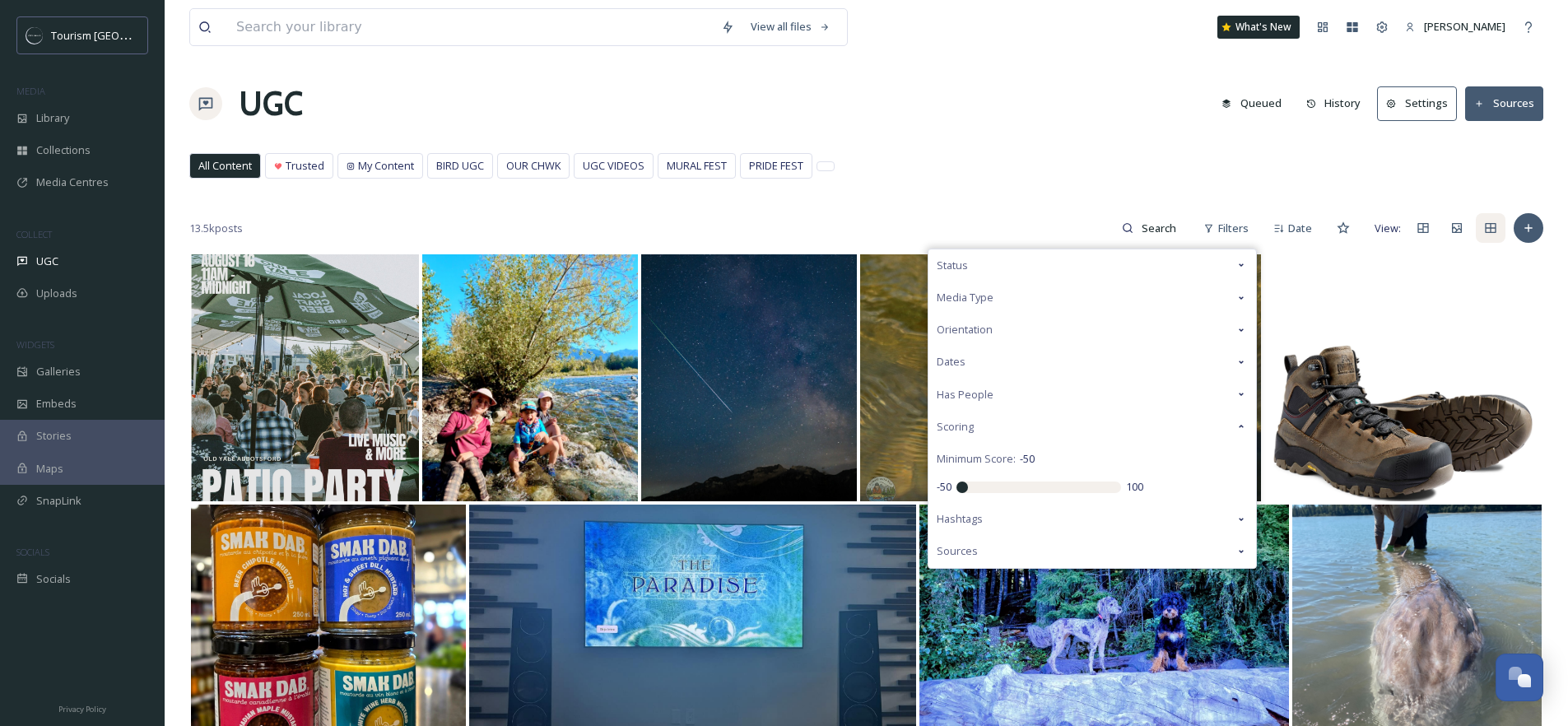
click at [979, 163] on div "All Content Trusted My Content BIRD UGC OUR CHWK UGC VIDEOS MURAL FEST PRIDE FE…" at bounding box center [867, 170] width 1354 height 33
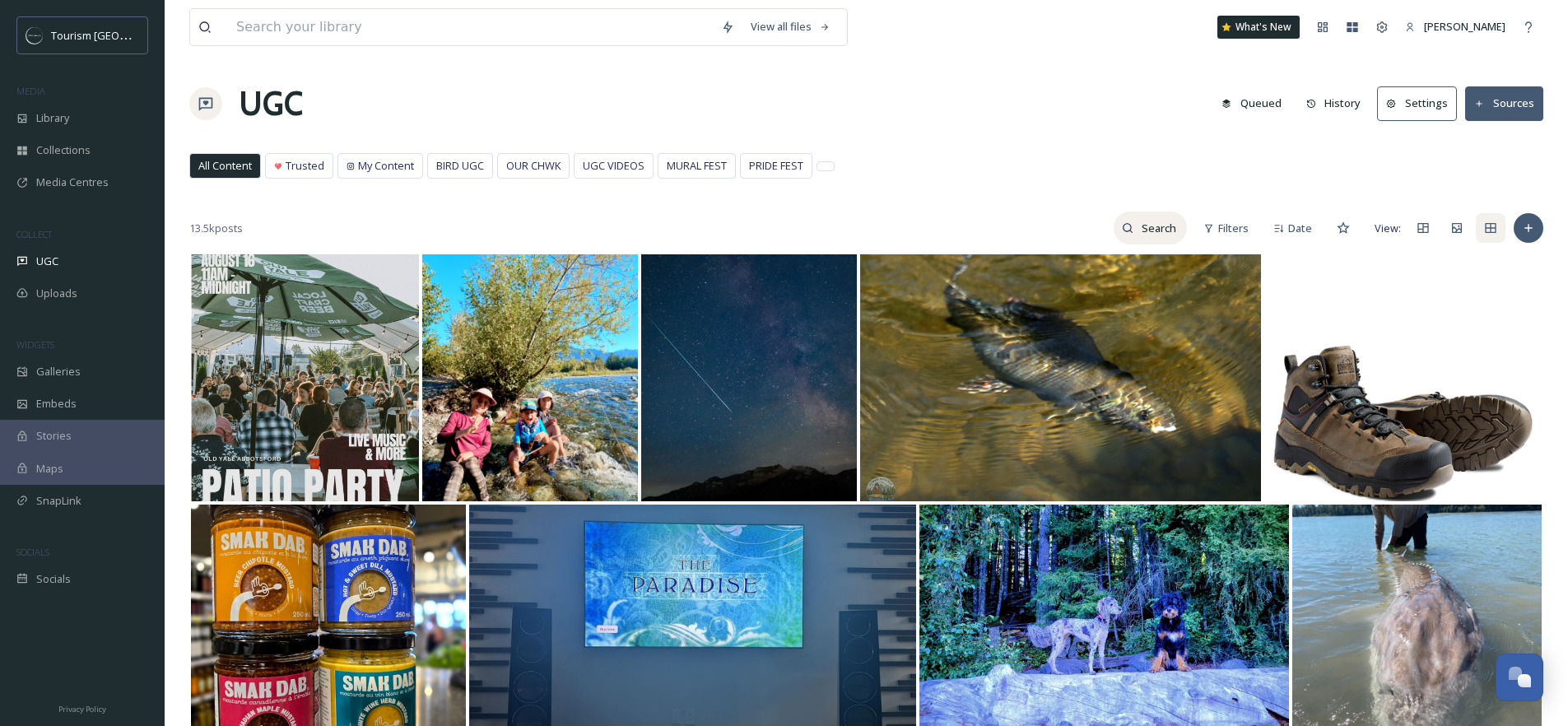
click at [1160, 228] on input at bounding box center [1160, 228] width 53 height 33
click at [1216, 238] on div "Filters" at bounding box center [1226, 228] width 61 height 33
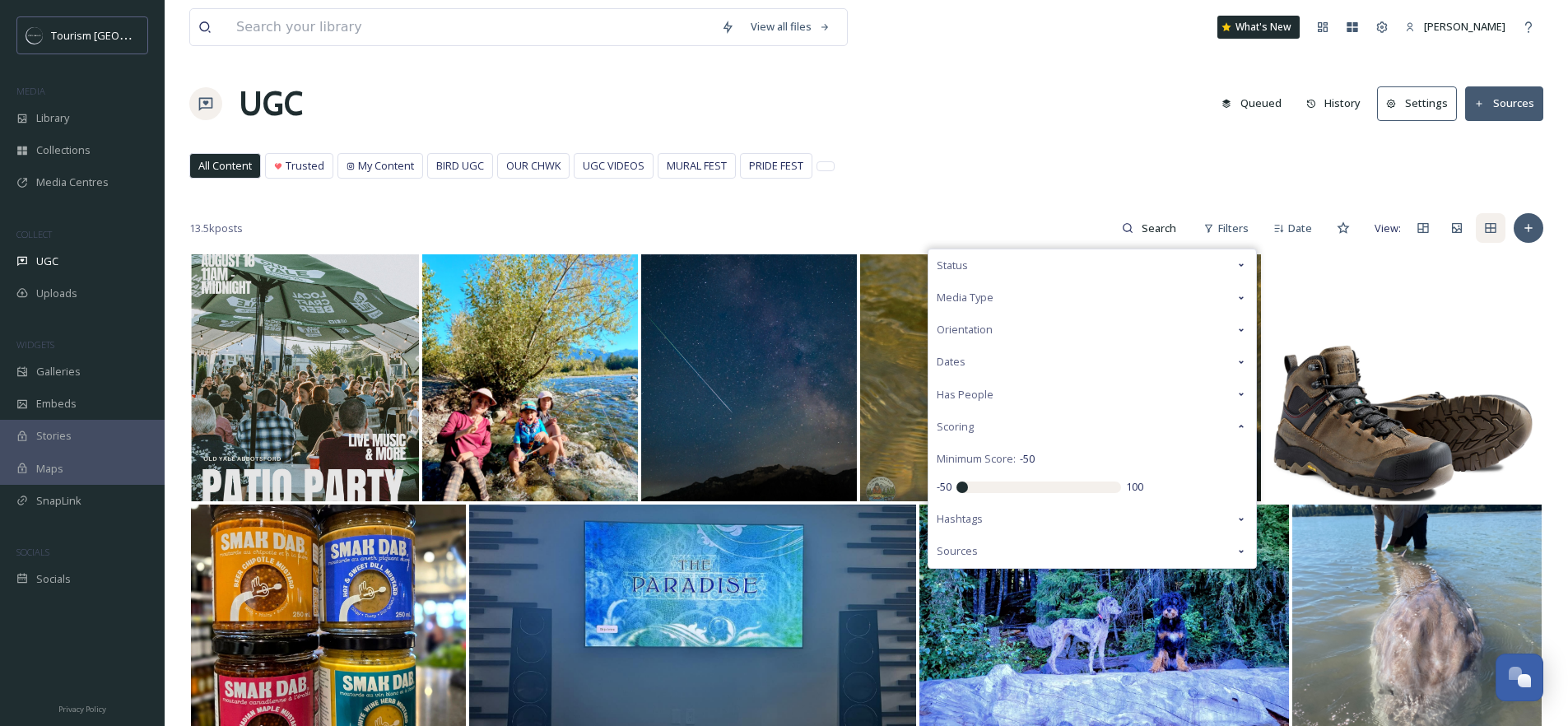
click at [974, 290] on span "Media Type" at bounding box center [965, 297] width 57 height 15
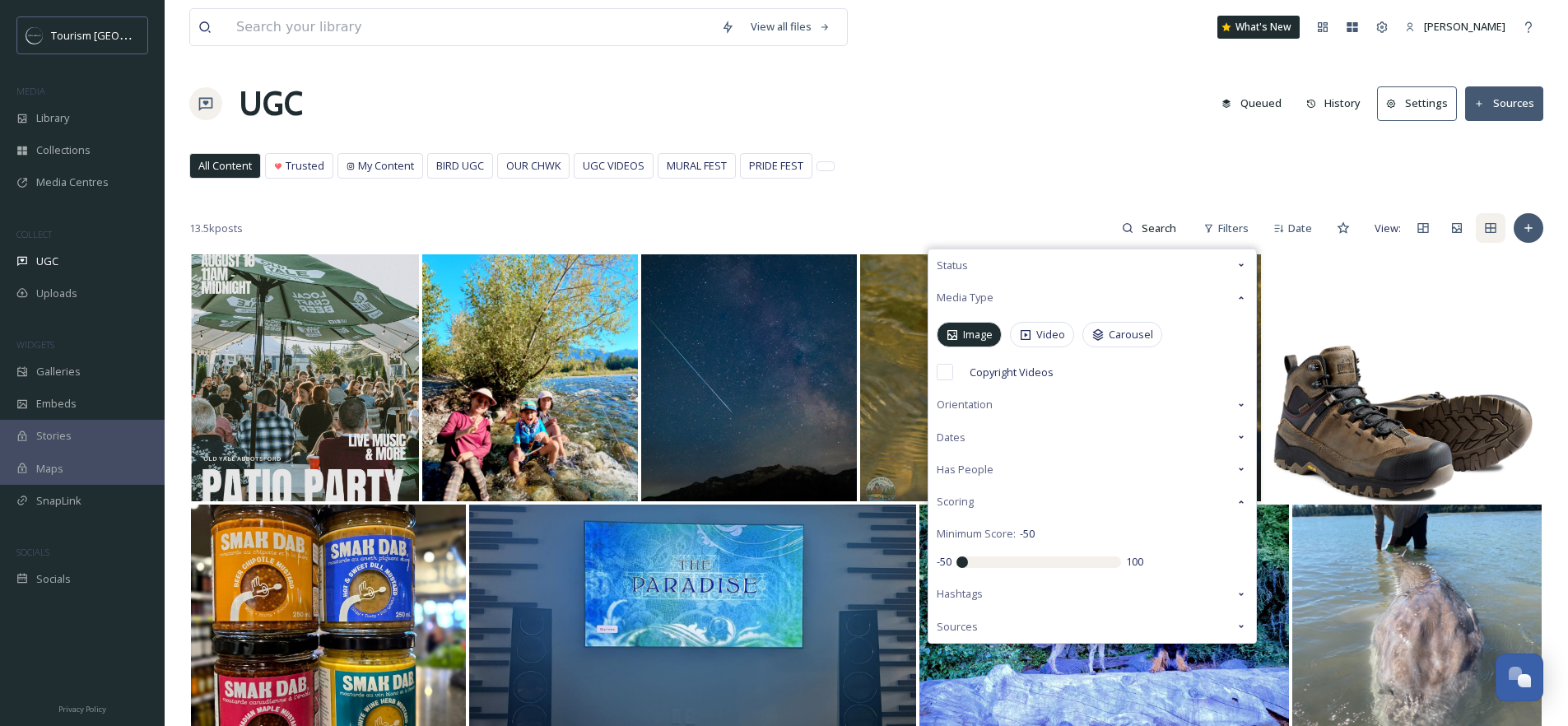
click at [960, 334] on div "Image" at bounding box center [970, 335] width 65 height 25
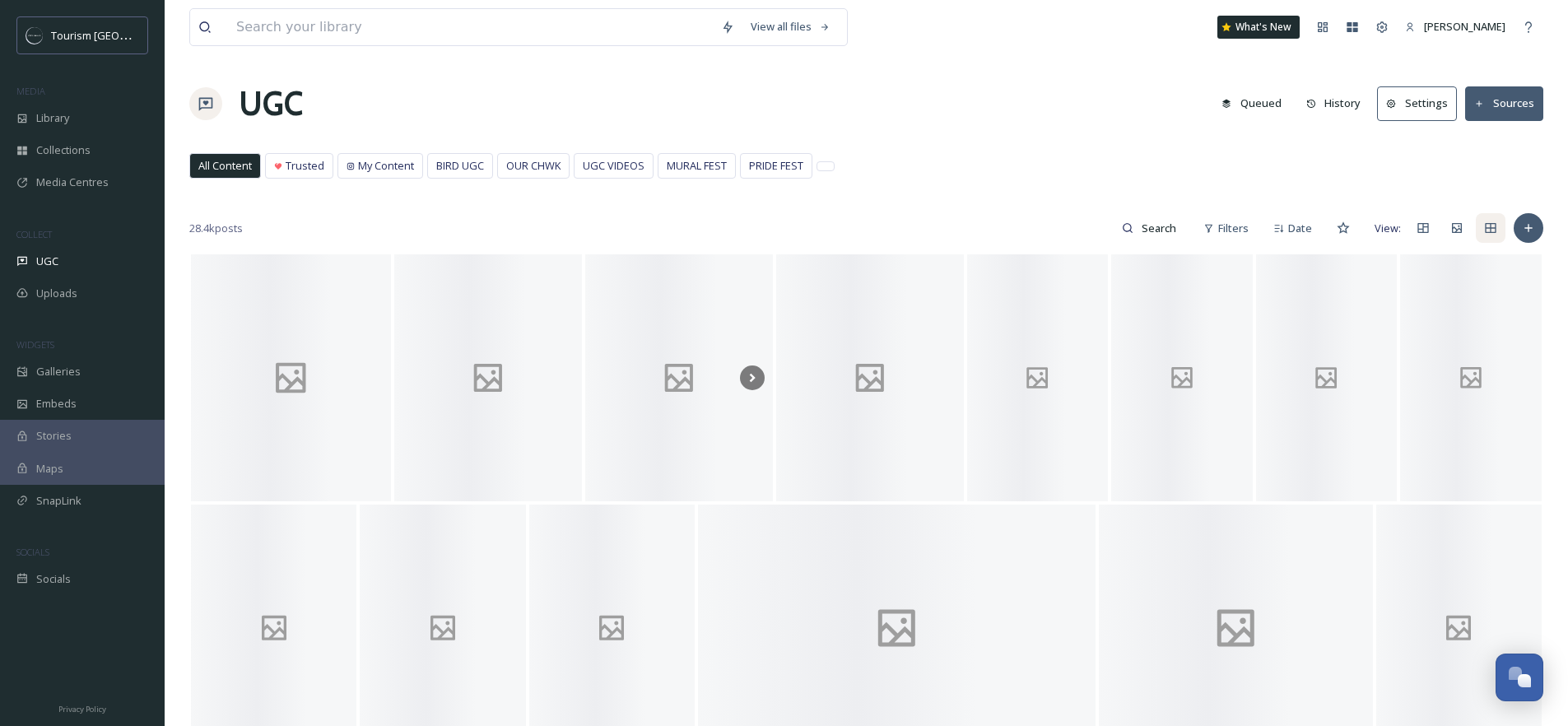
click at [1034, 182] on div "All Content Trusted My Content BIRD UGC OUR CHWK UGC VIDEOS MURAL FEST PRIDE FE…" at bounding box center [867, 170] width 1354 height 33
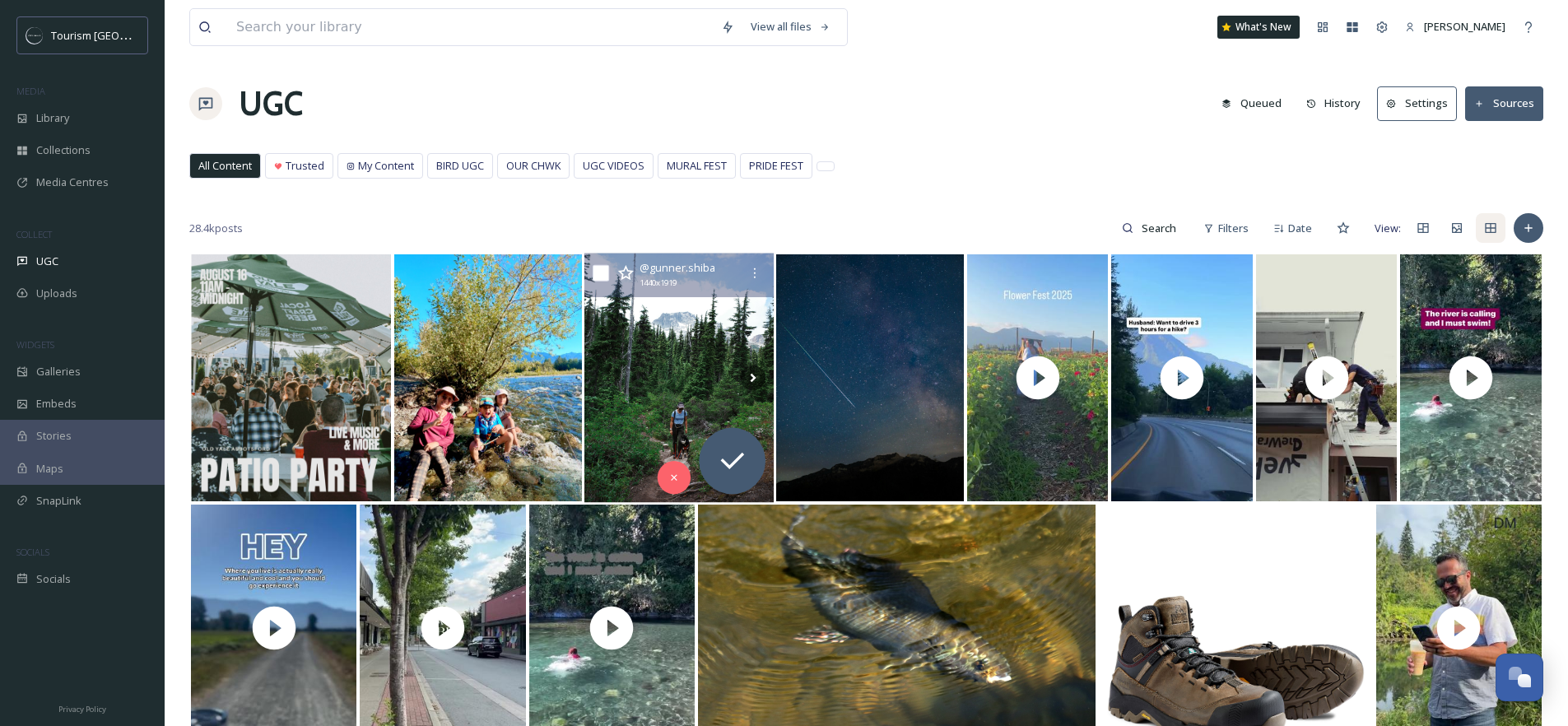
click at [691, 332] on img at bounding box center [680, 378] width 190 height 249
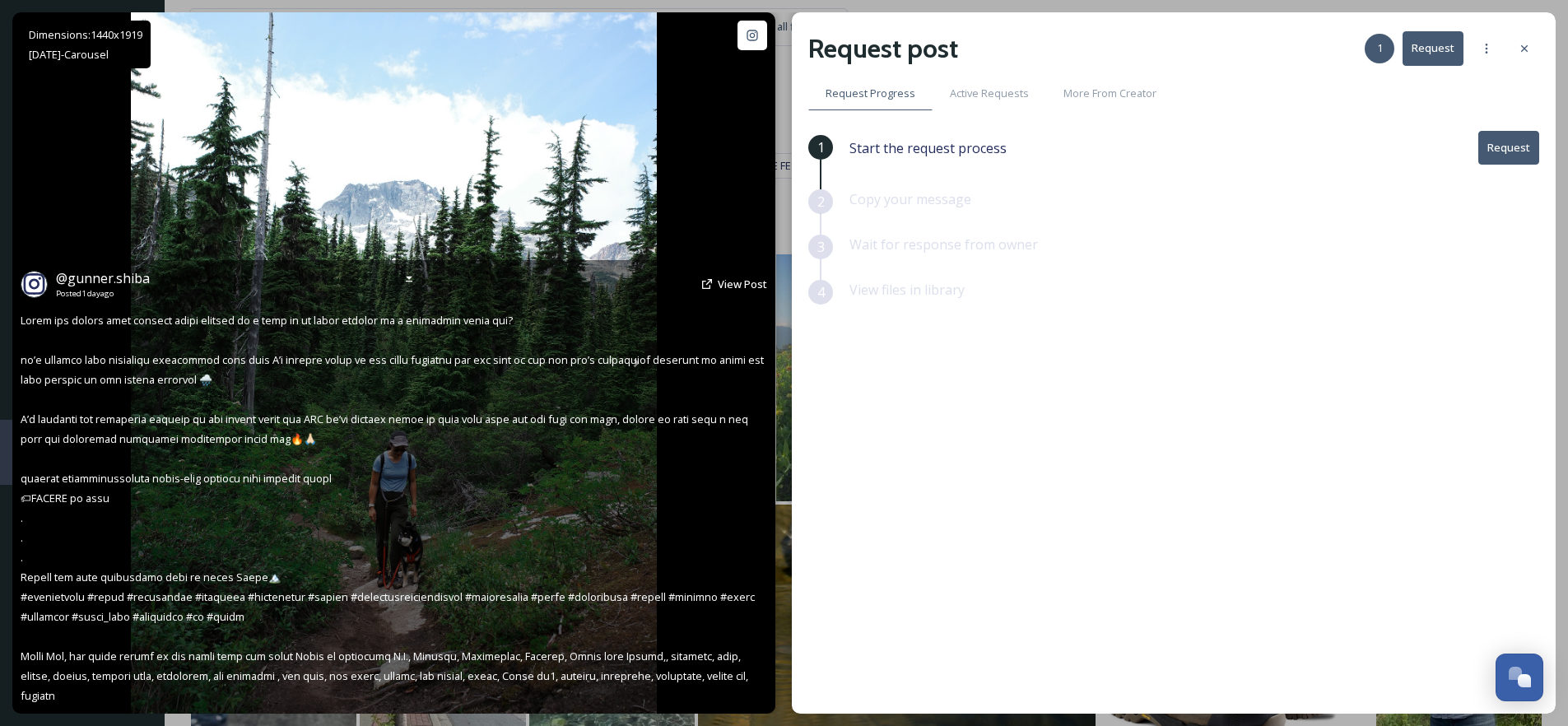
click at [578, 203] on img at bounding box center [394, 363] width 526 height 702
click at [719, 157] on div "Dimensions: 1440 x [DATE] - Carousel @ gunner.shiba Posted [DATE] View Post" at bounding box center [394, 363] width 763 height 702
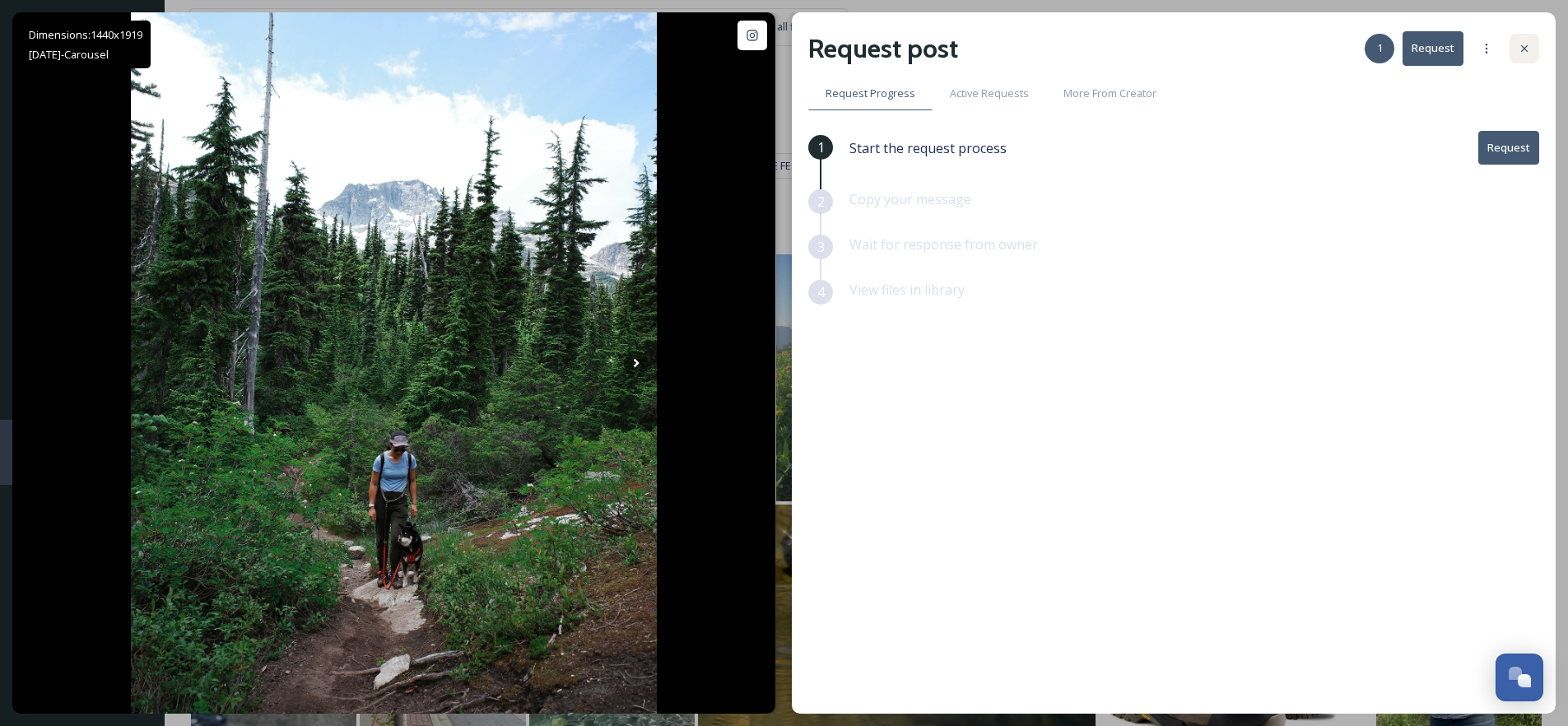
click at [1515, 53] on div at bounding box center [1525, 48] width 30 height 30
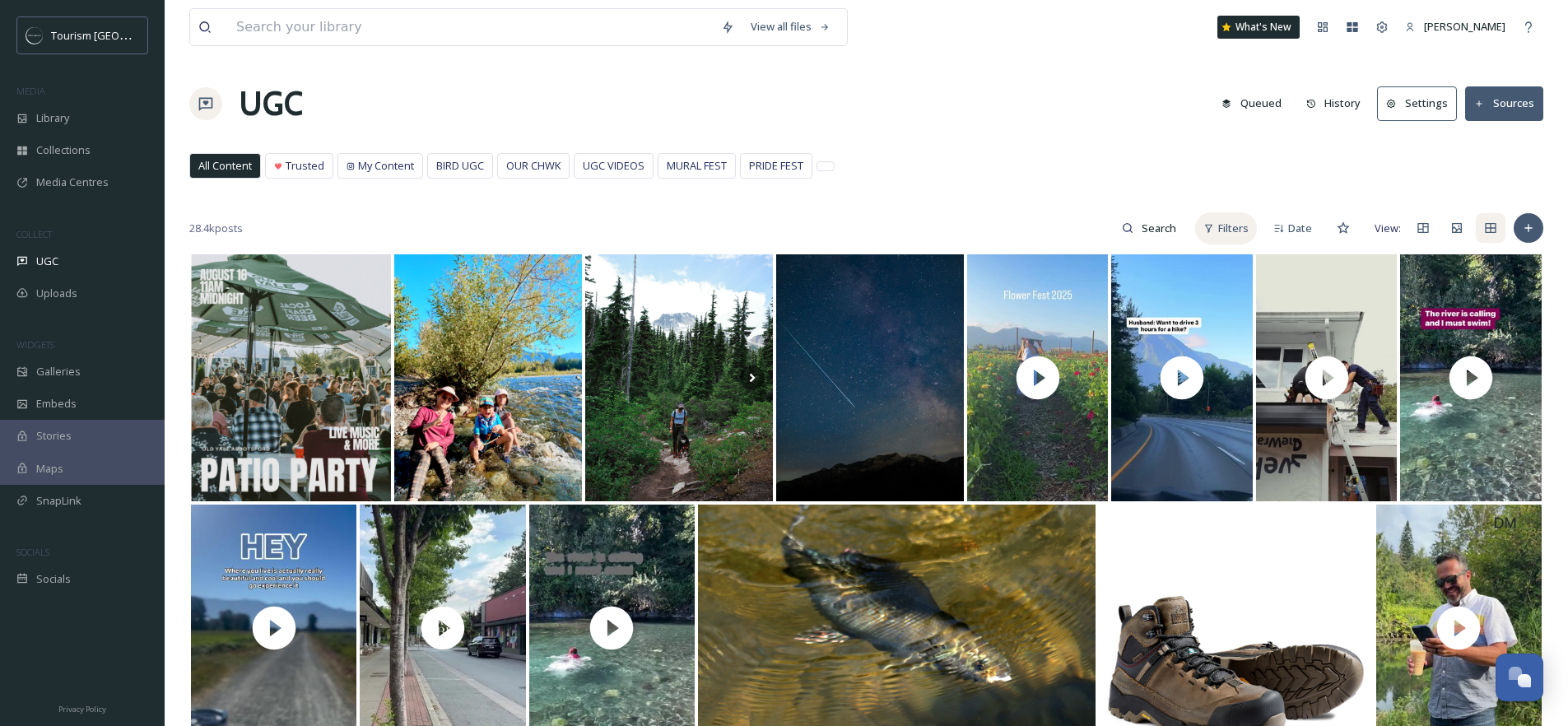
click at [1232, 232] on span "Filters" at bounding box center [1234, 228] width 31 height 15
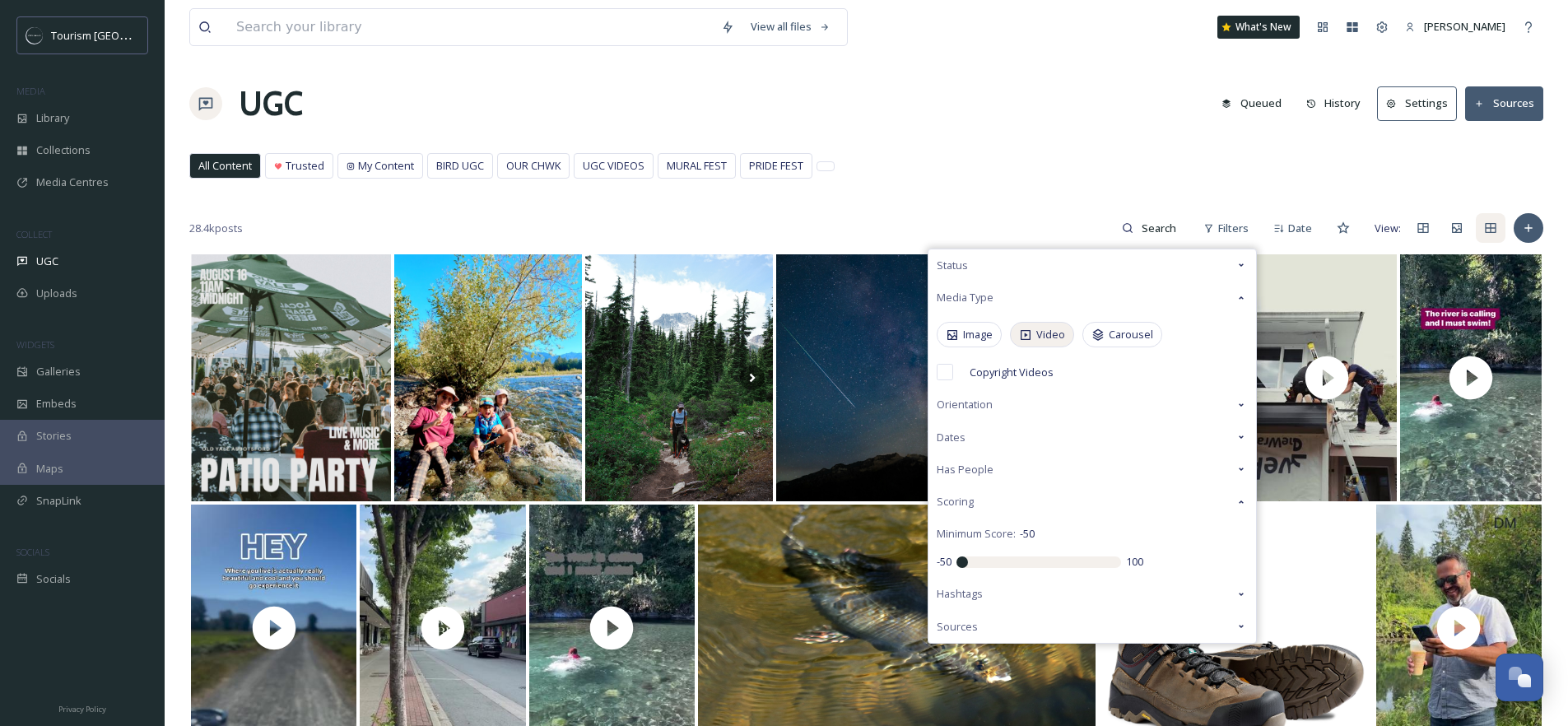
click at [1053, 337] on span "Video" at bounding box center [1051, 334] width 29 height 15
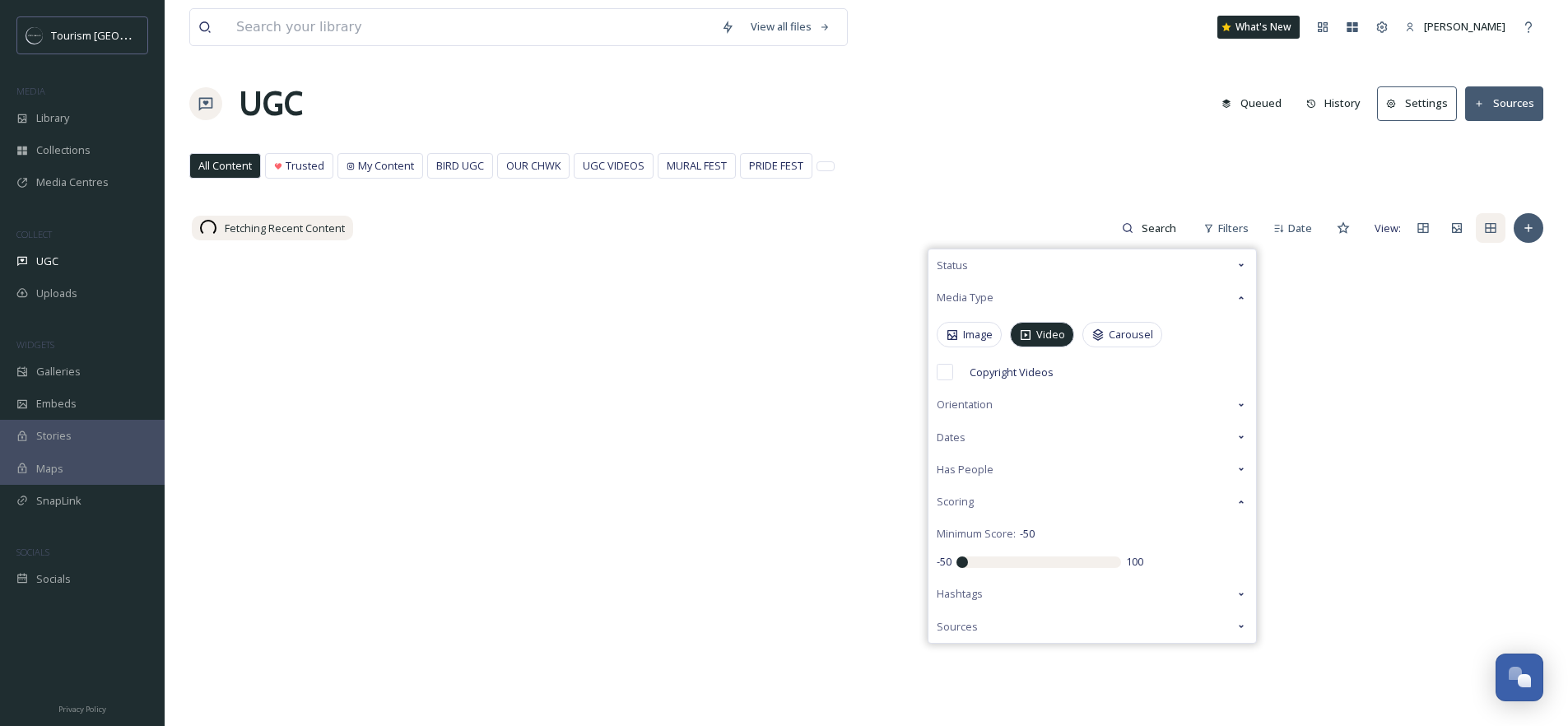
click at [1004, 178] on div "All Content Trusted My Content BIRD UGC OUR CHWK UGC VIDEOS MURAL FEST PRIDE FE…" at bounding box center [867, 170] width 1354 height 33
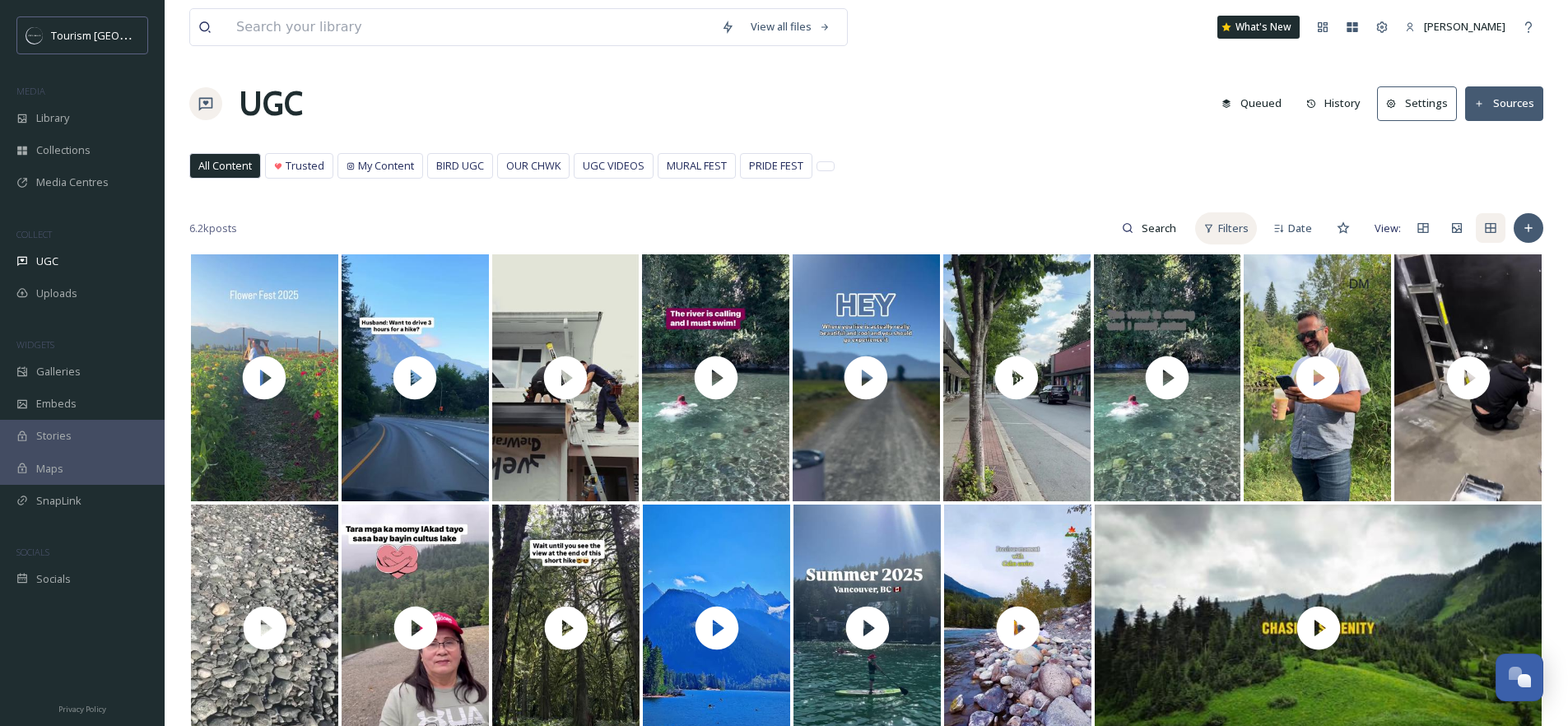
click at [1213, 234] on div "Filters" at bounding box center [1226, 228] width 61 height 33
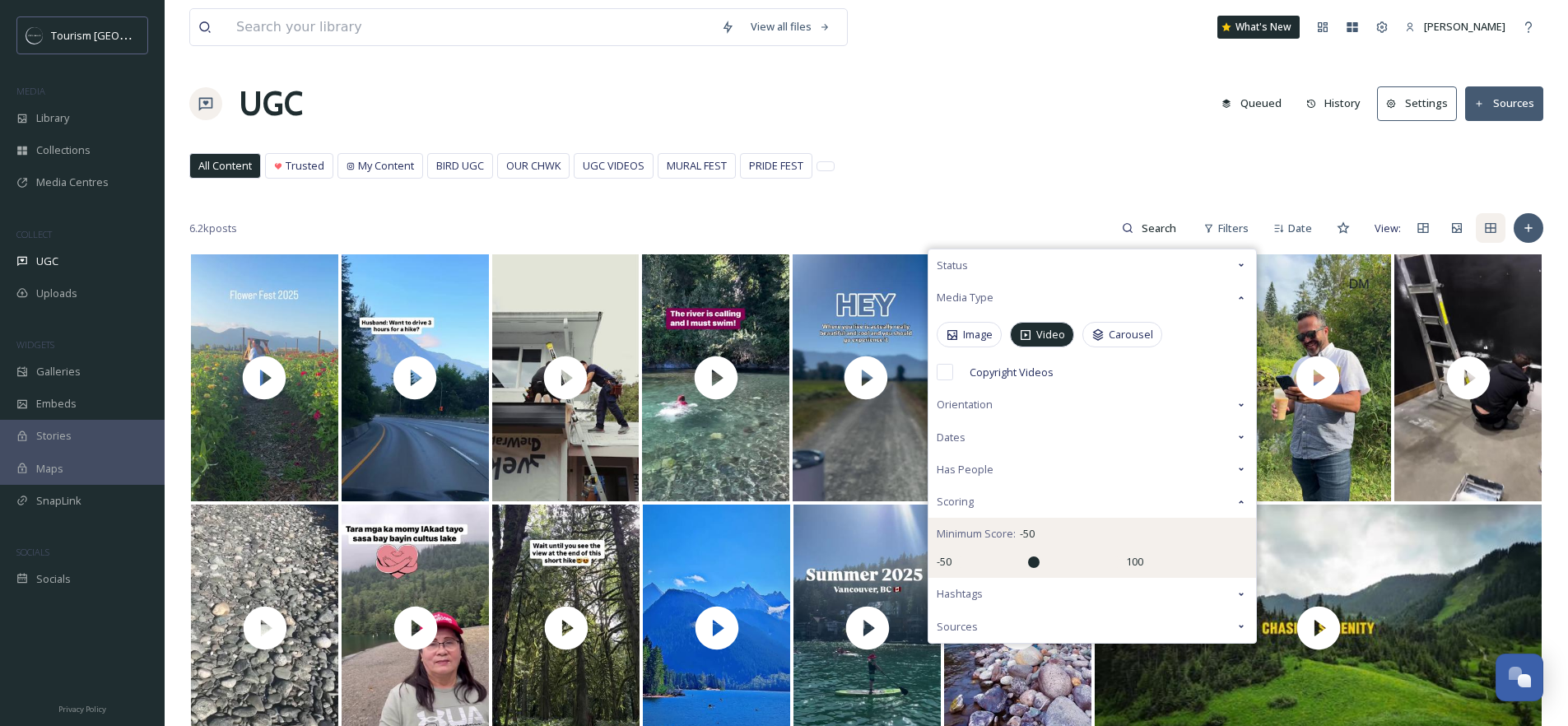
type input "20"
click at [1033, 558] on input "range" at bounding box center [1039, 563] width 164 height 12
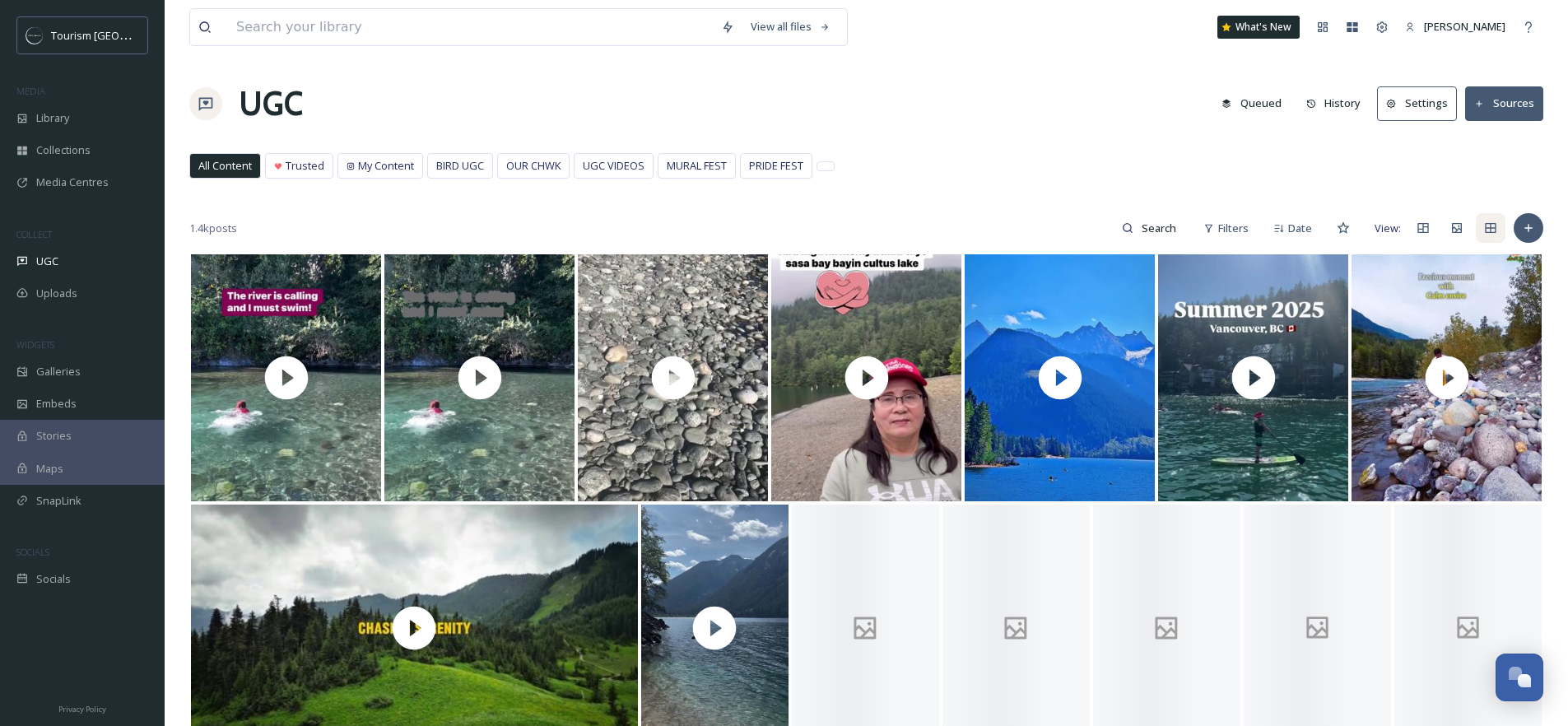
click at [1030, 58] on div "View all files What's New [PERSON_NAME] UGC Queued History Settings Sources All…" at bounding box center [866, 522] width 1404 height 1045
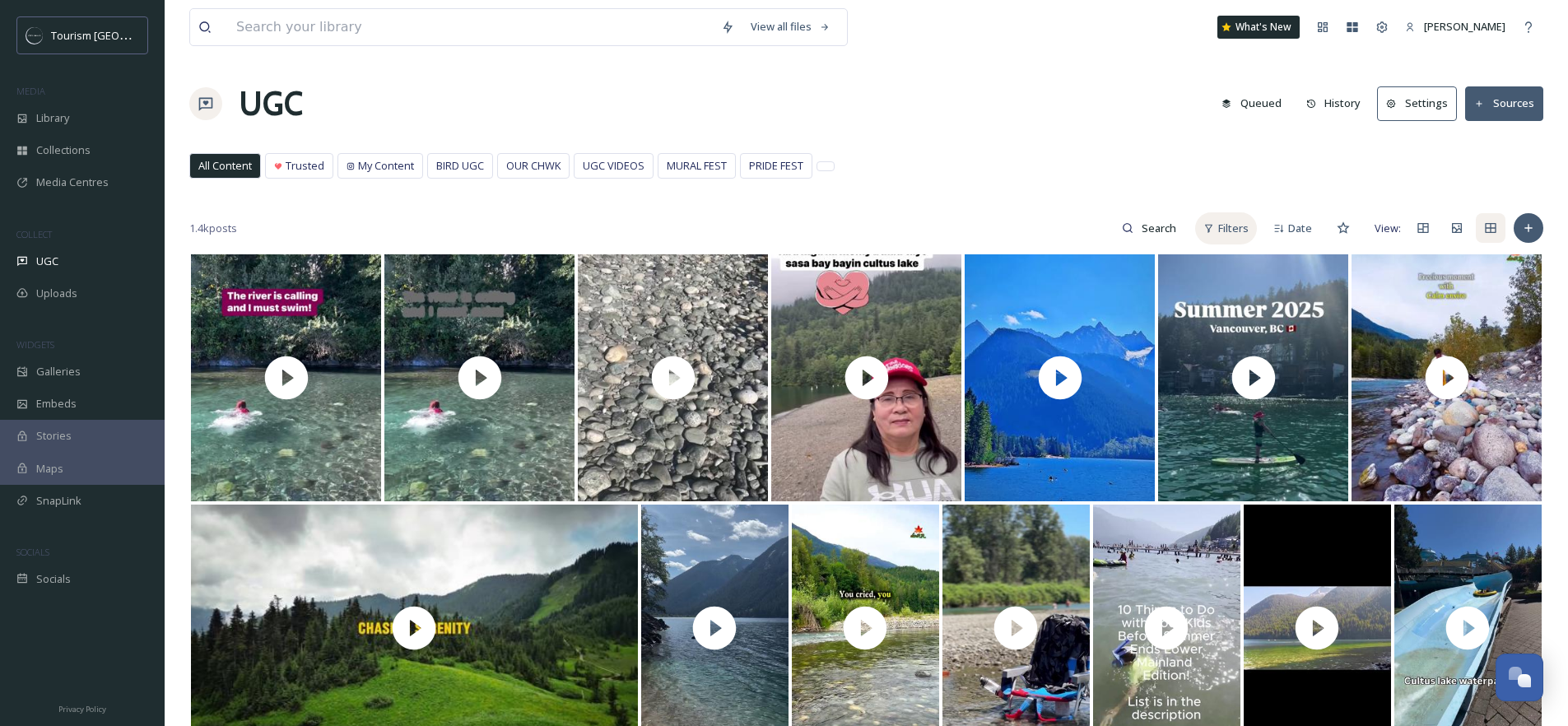
click at [1203, 230] on icon at bounding box center [1209, 228] width 11 height 11
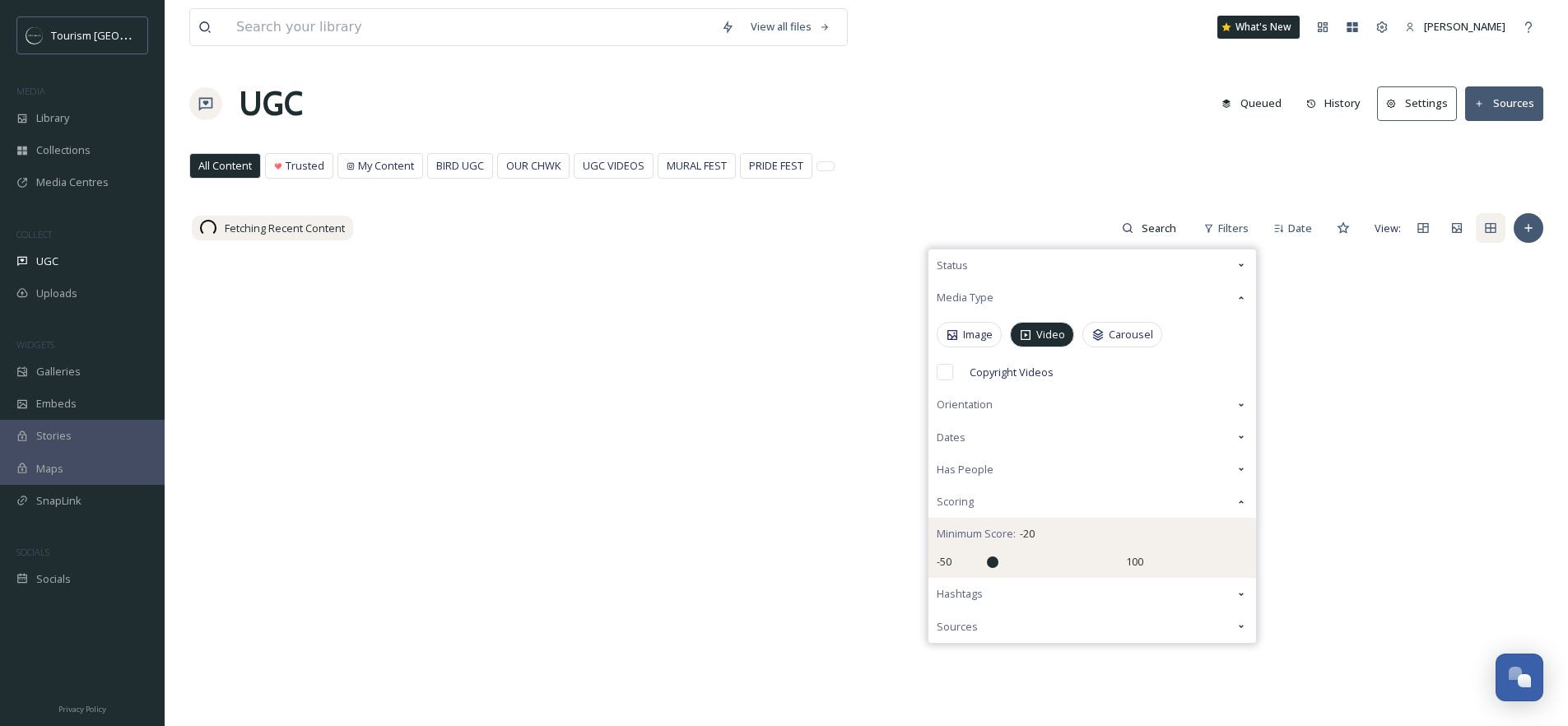
drag, startPoint x: 1006, startPoint y: 566, endPoint x: 990, endPoint y: 569, distance: 16.3
type input "-20"
click at [990, 568] on input "range" at bounding box center [1039, 563] width 164 height 12
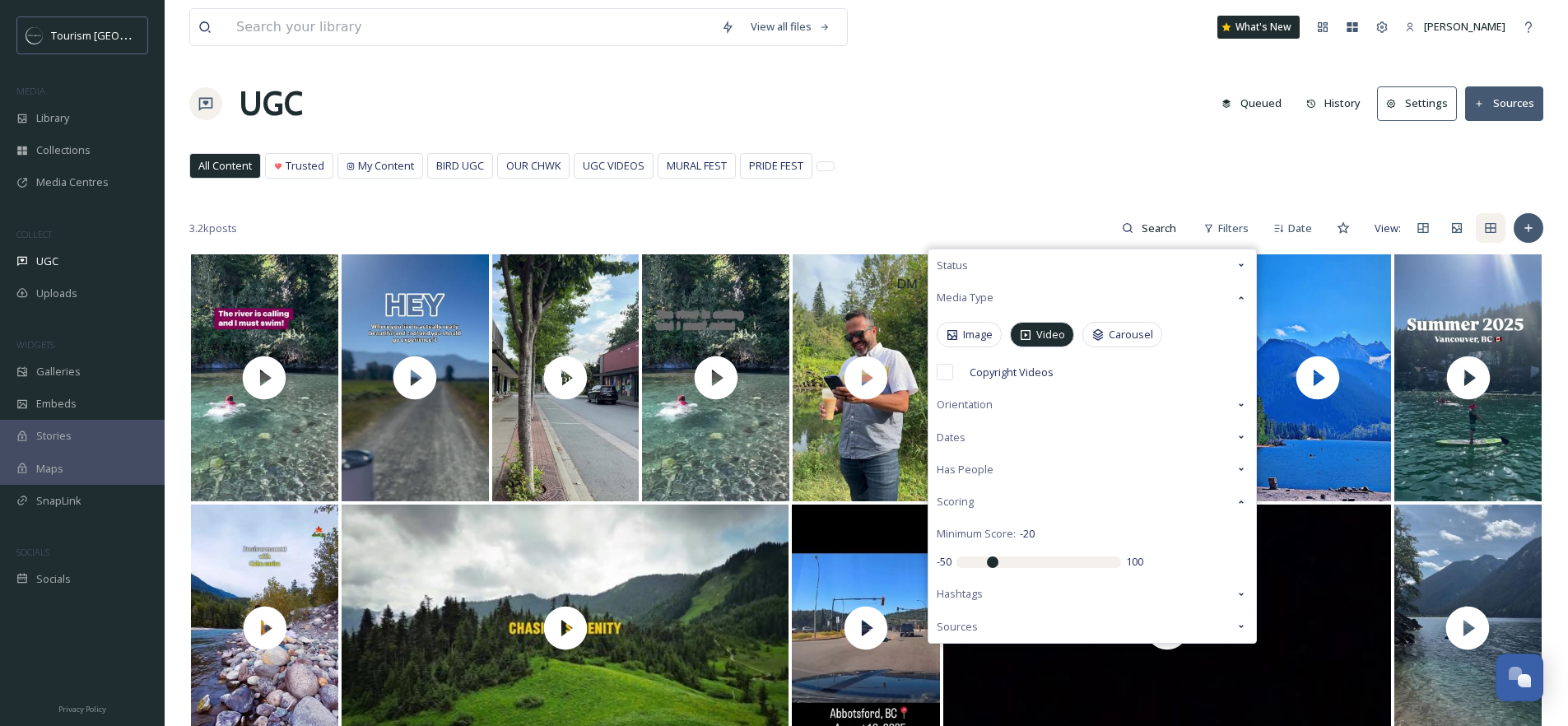
click at [1053, 330] on span "Video" at bounding box center [1051, 334] width 29 height 15
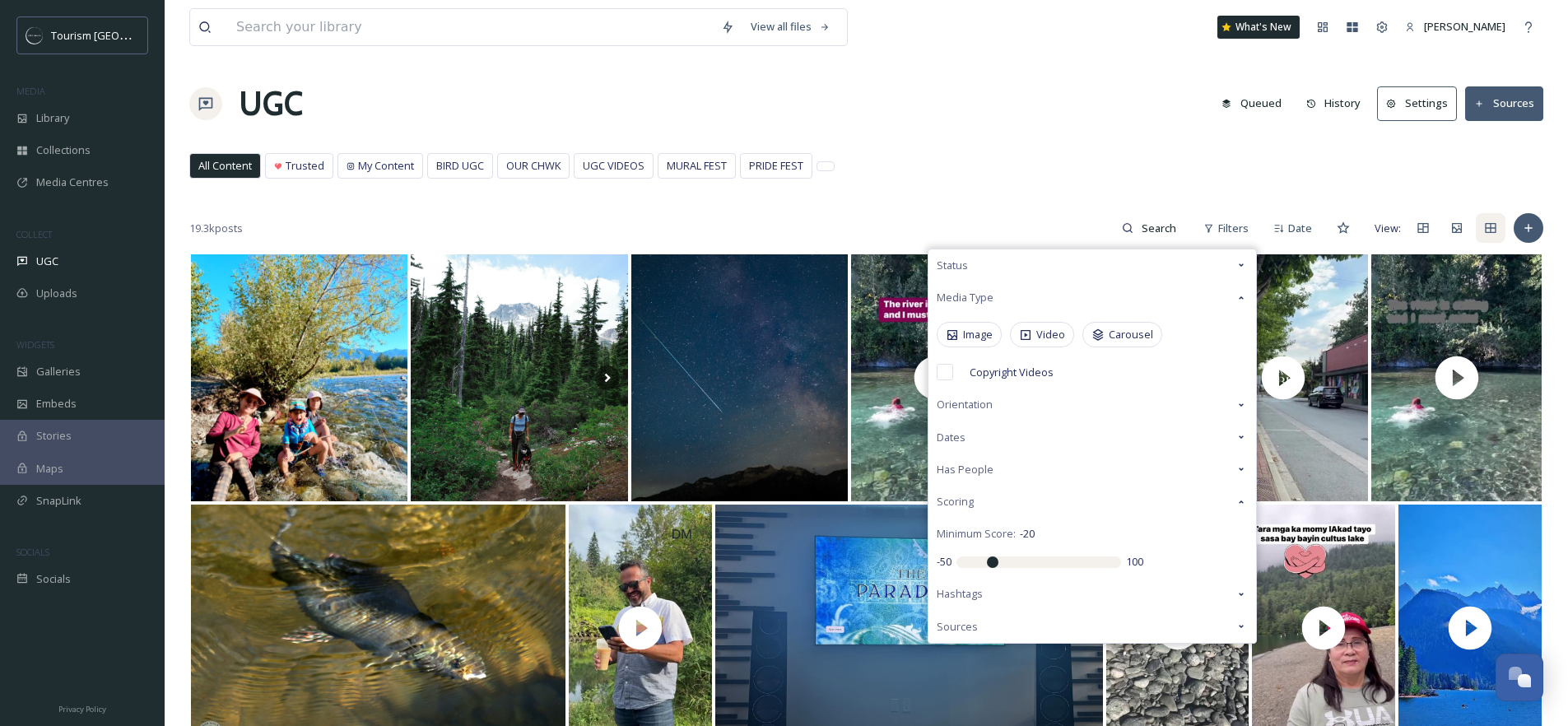
click at [1040, 140] on div "View all files What's New [PERSON_NAME] UGC Queued History Settings Sources All…" at bounding box center [866, 647] width 1404 height 1296
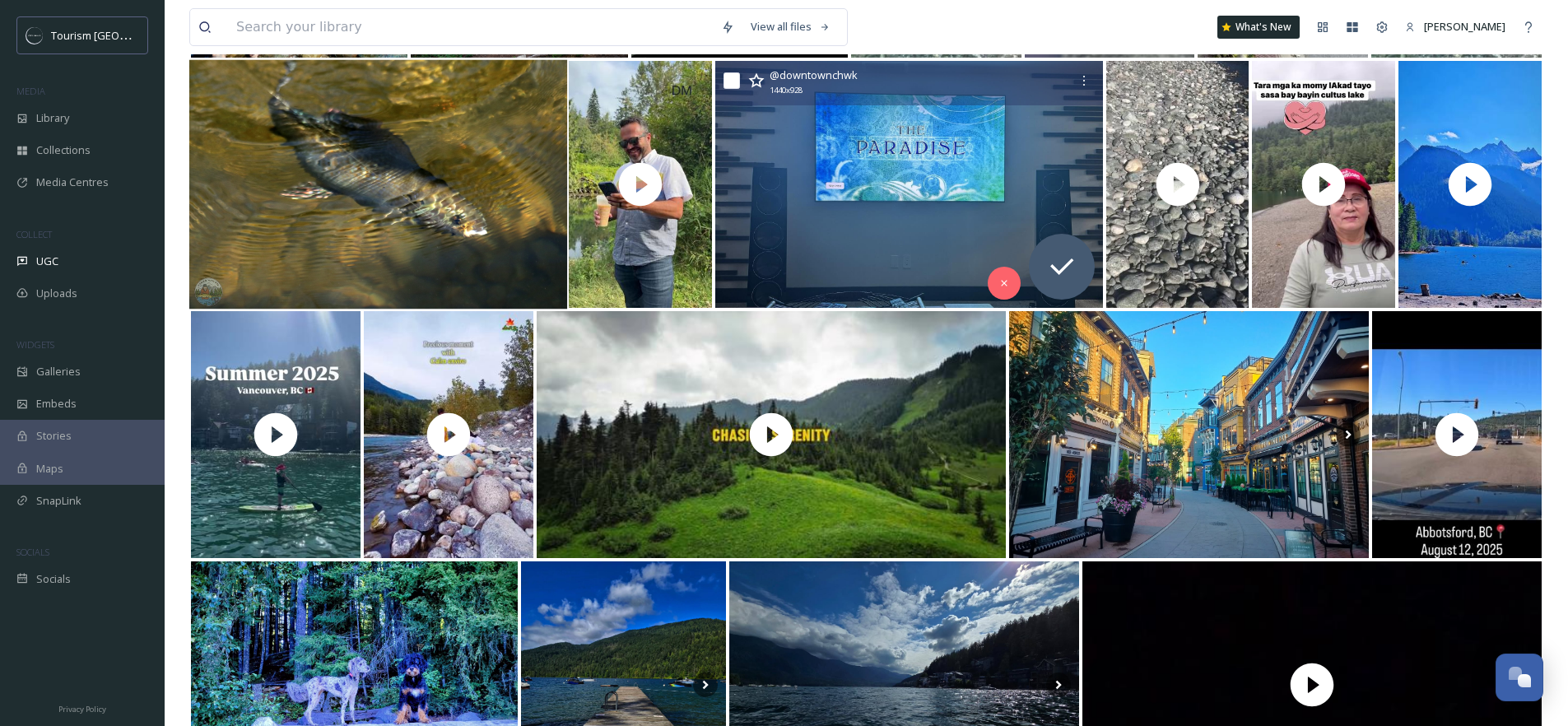
scroll to position [419, 0]
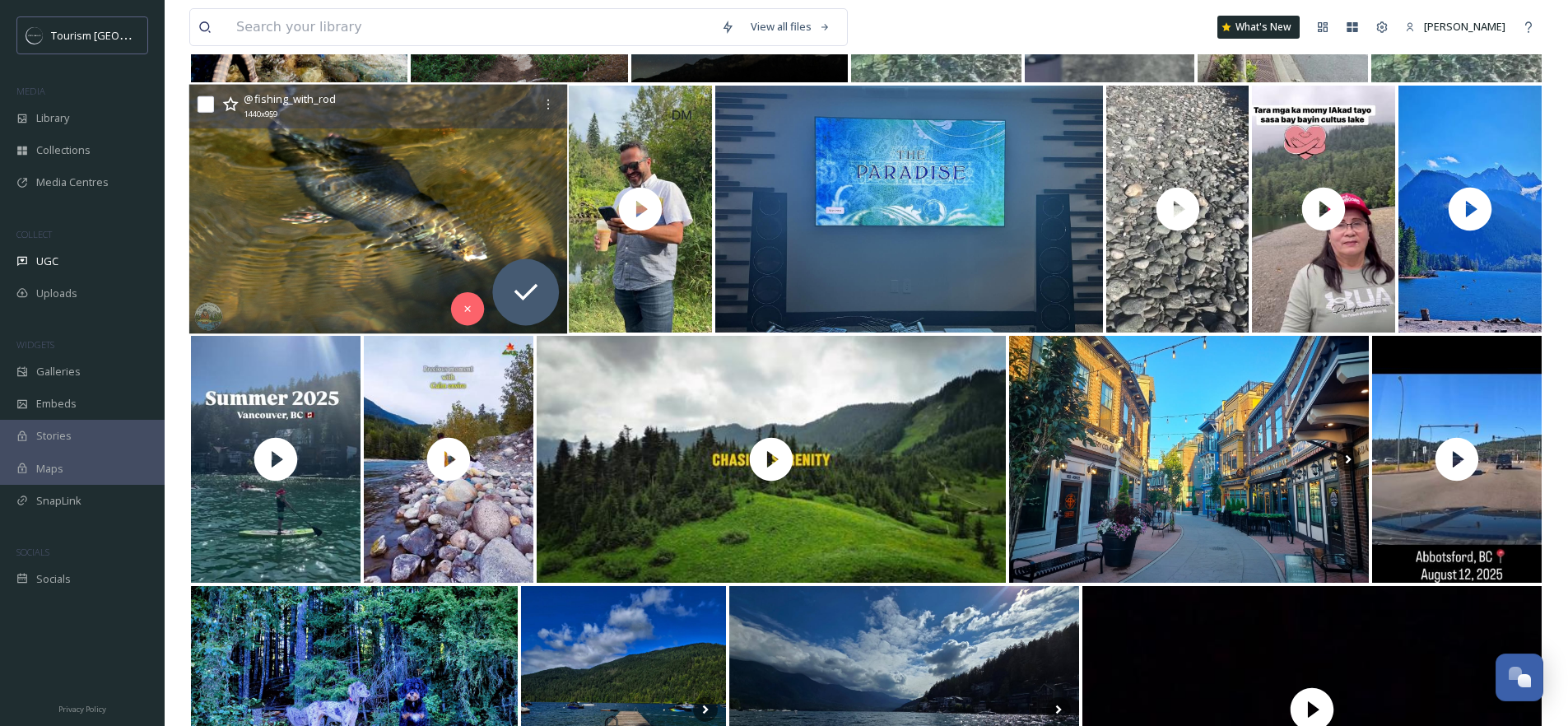
click at [388, 211] on img at bounding box center [379, 209] width 379 height 249
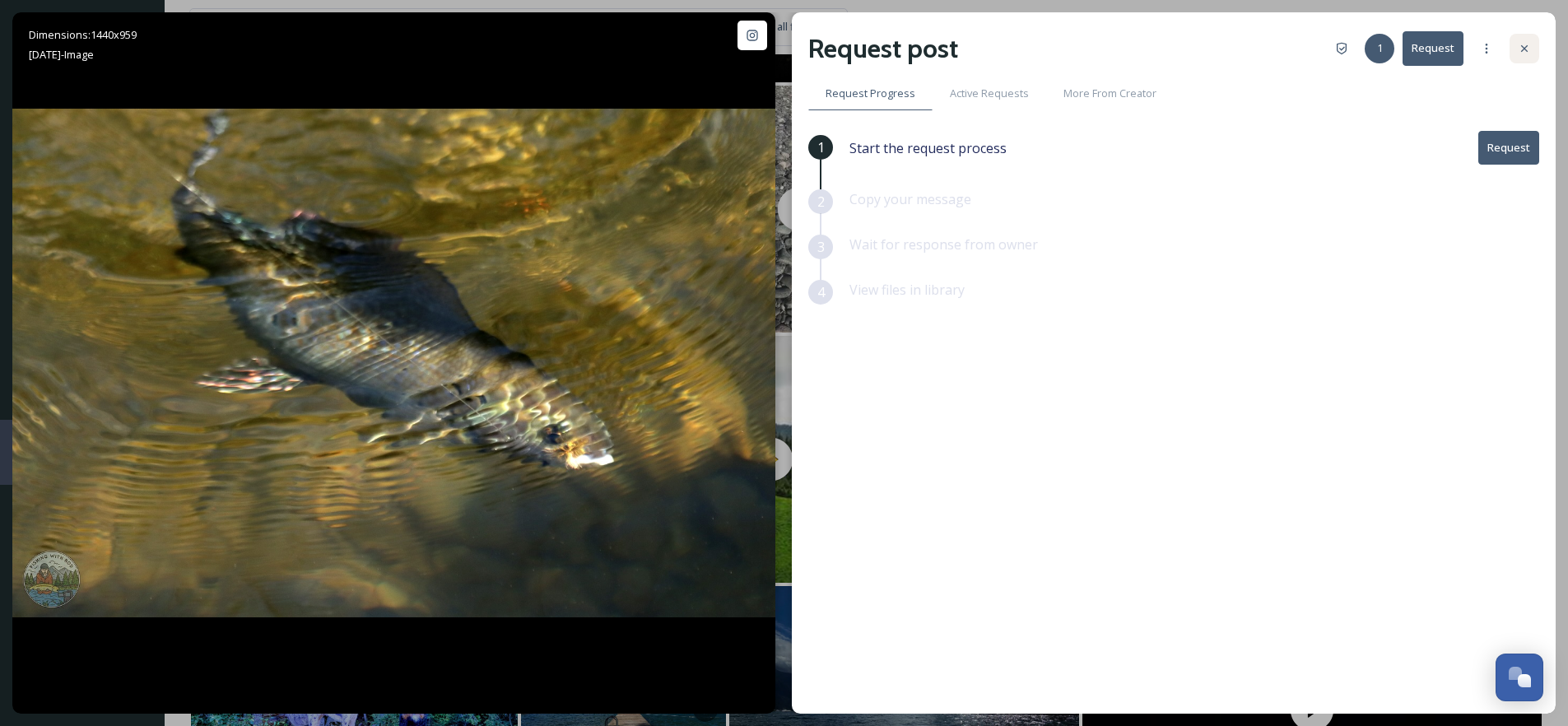
click at [1517, 47] on div at bounding box center [1525, 48] width 30 height 30
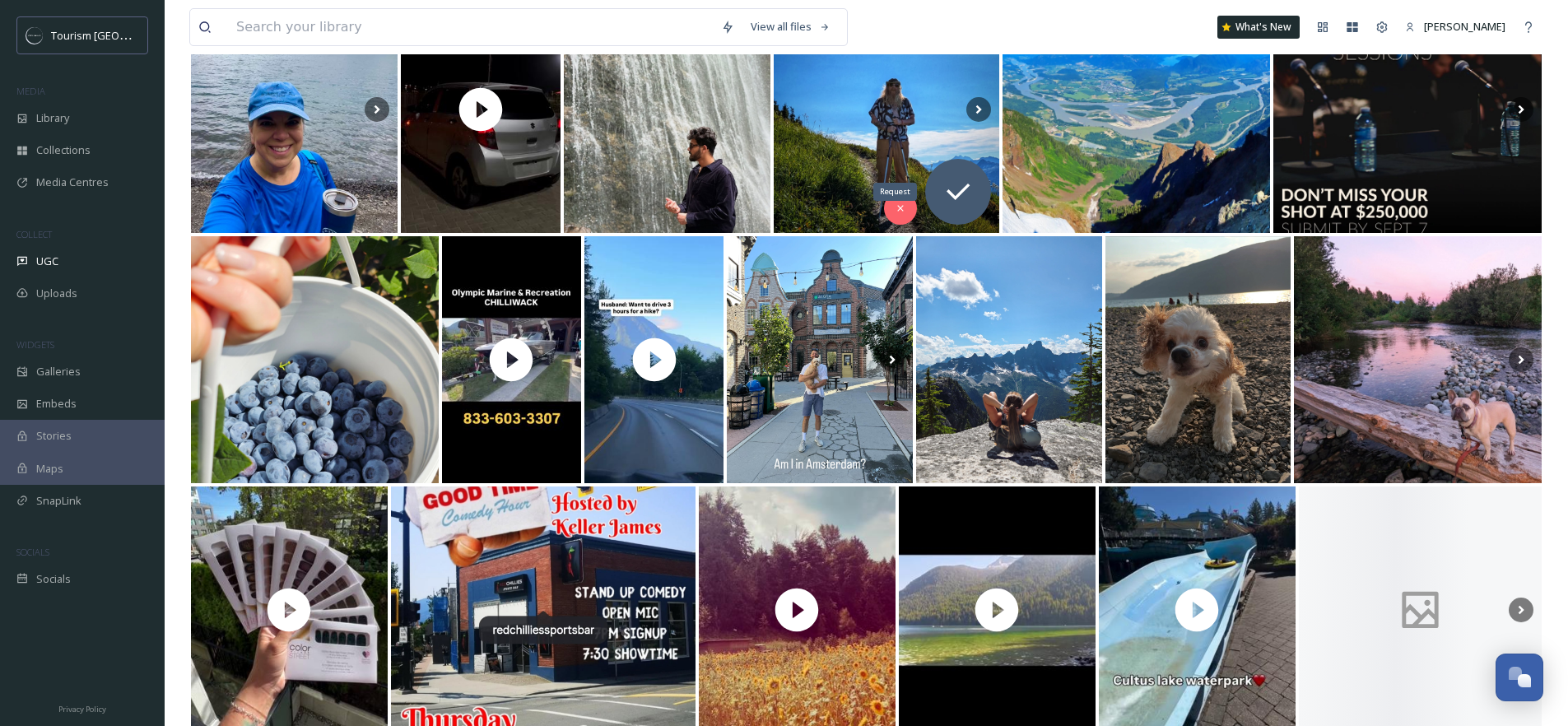
scroll to position [1810, 0]
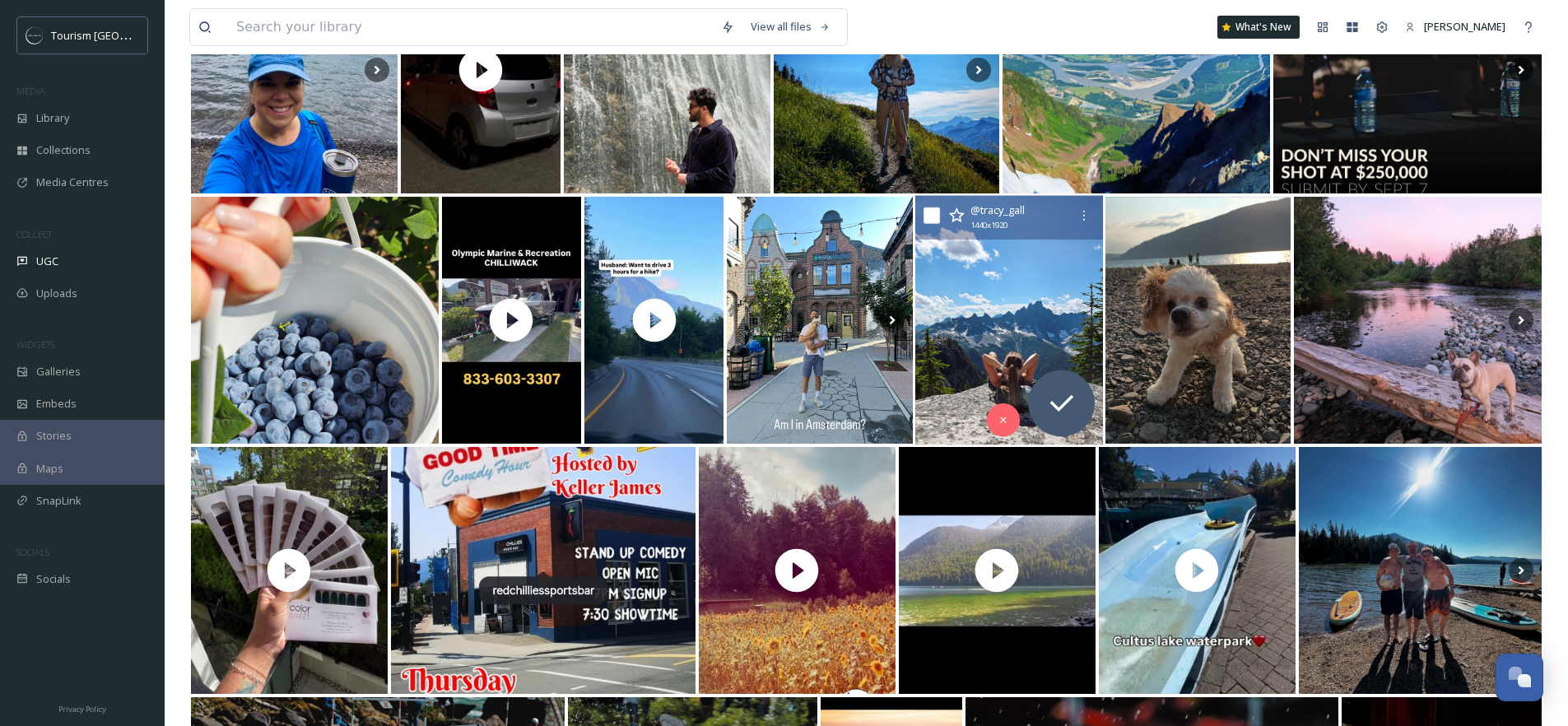
click at [1019, 293] on img at bounding box center [1009, 321] width 188 height 249
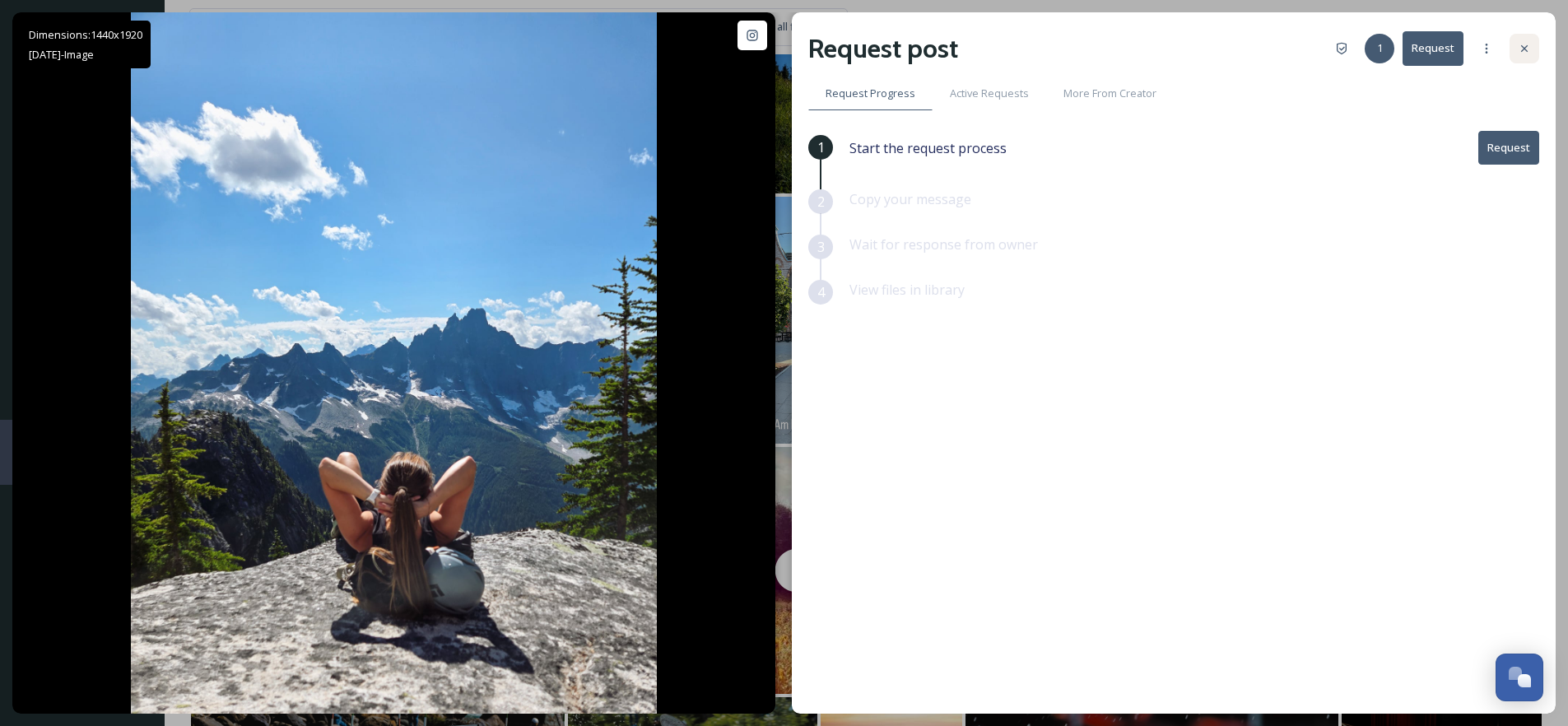
click at [1521, 60] on div at bounding box center [1525, 48] width 30 height 30
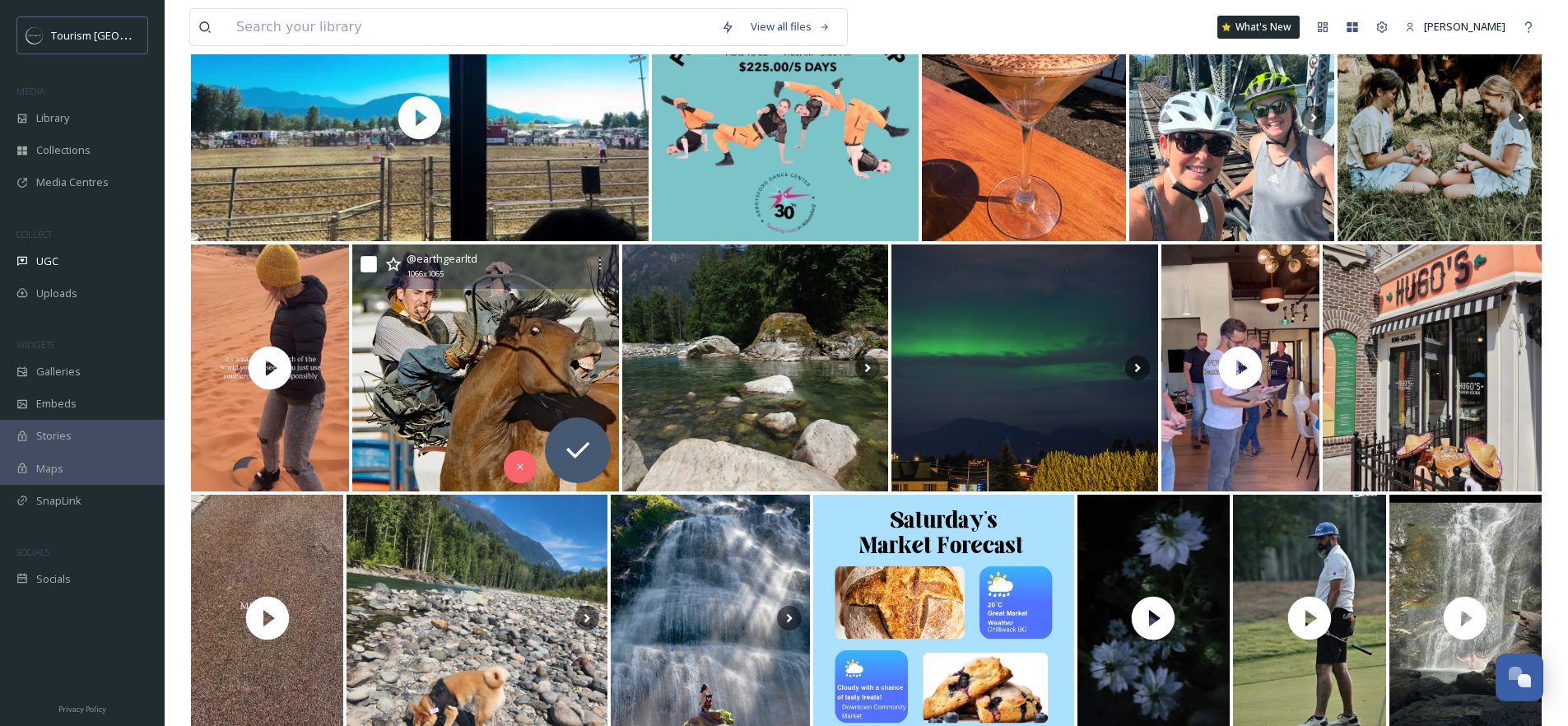
scroll to position [3823, 0]
